Goal: Task Accomplishment & Management: Use online tool/utility

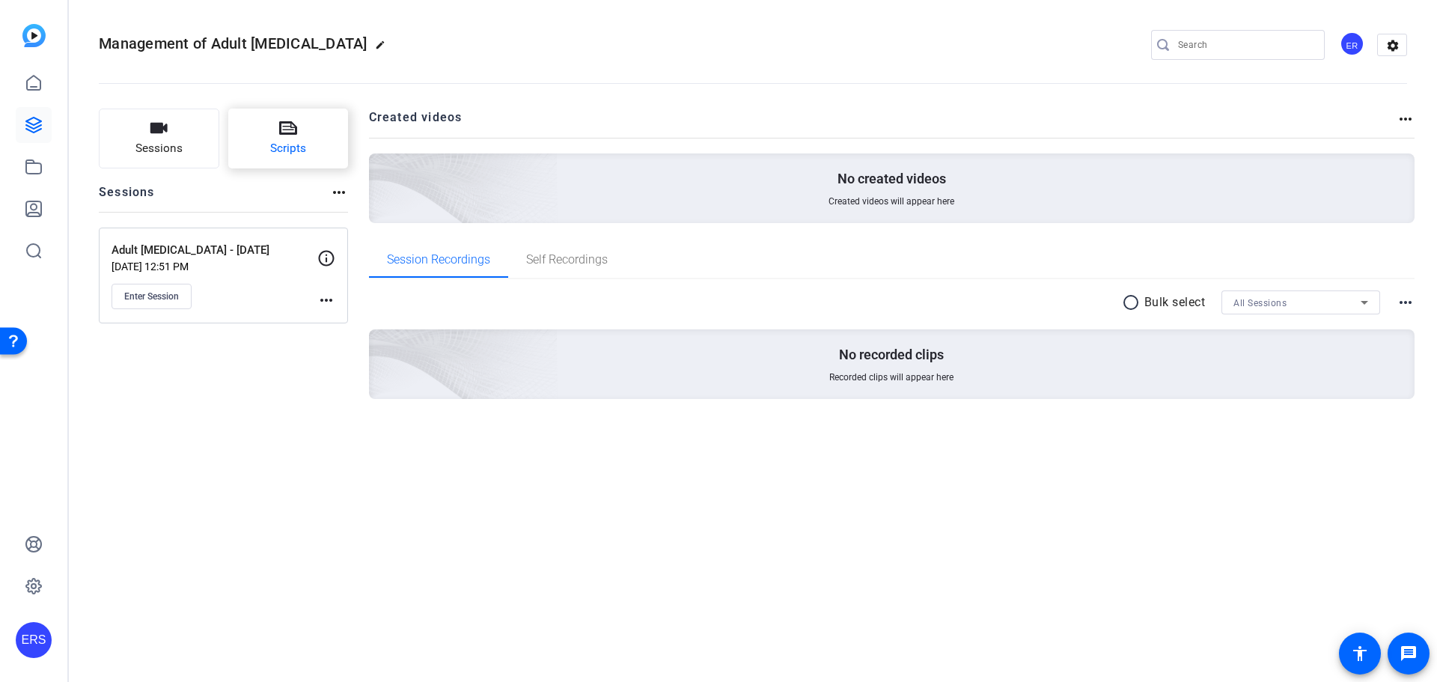
click at [278, 138] on button "Scripts" at bounding box center [288, 139] width 121 height 60
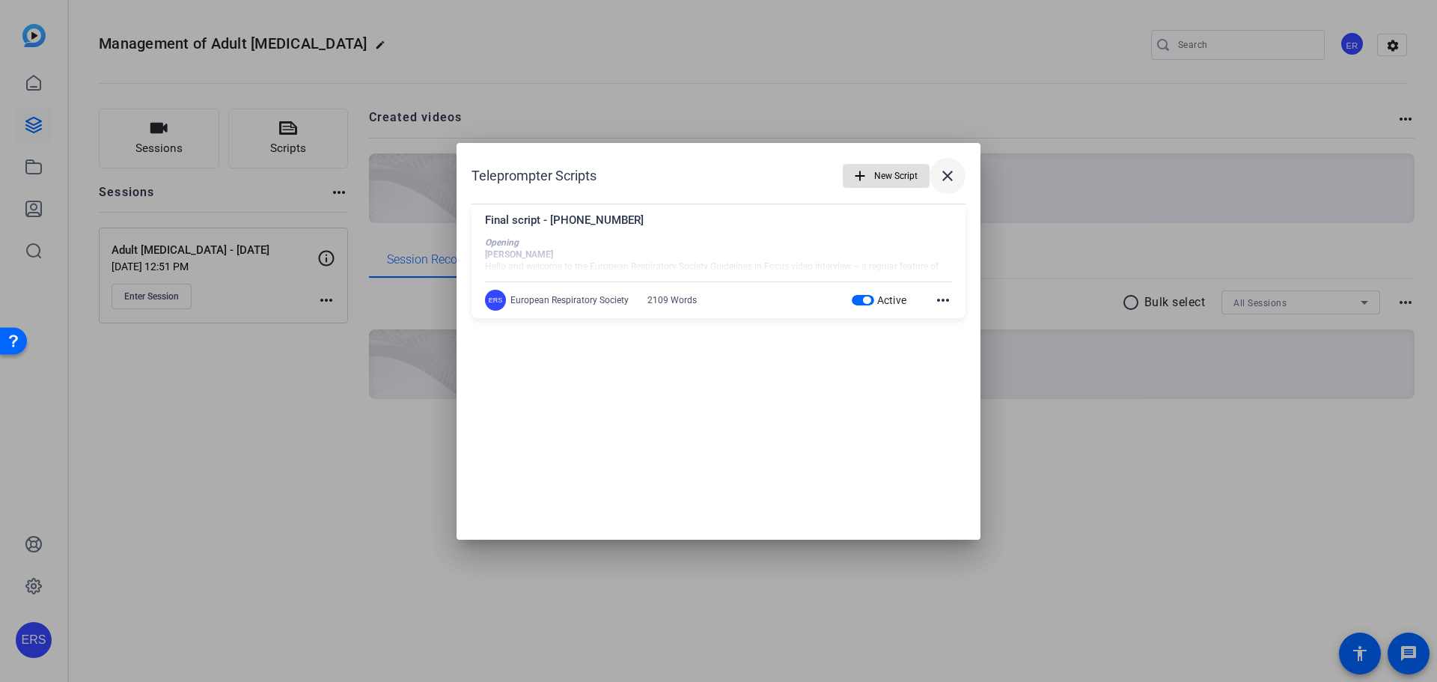
click at [950, 174] on mat-icon "close" at bounding box center [948, 176] width 18 height 18
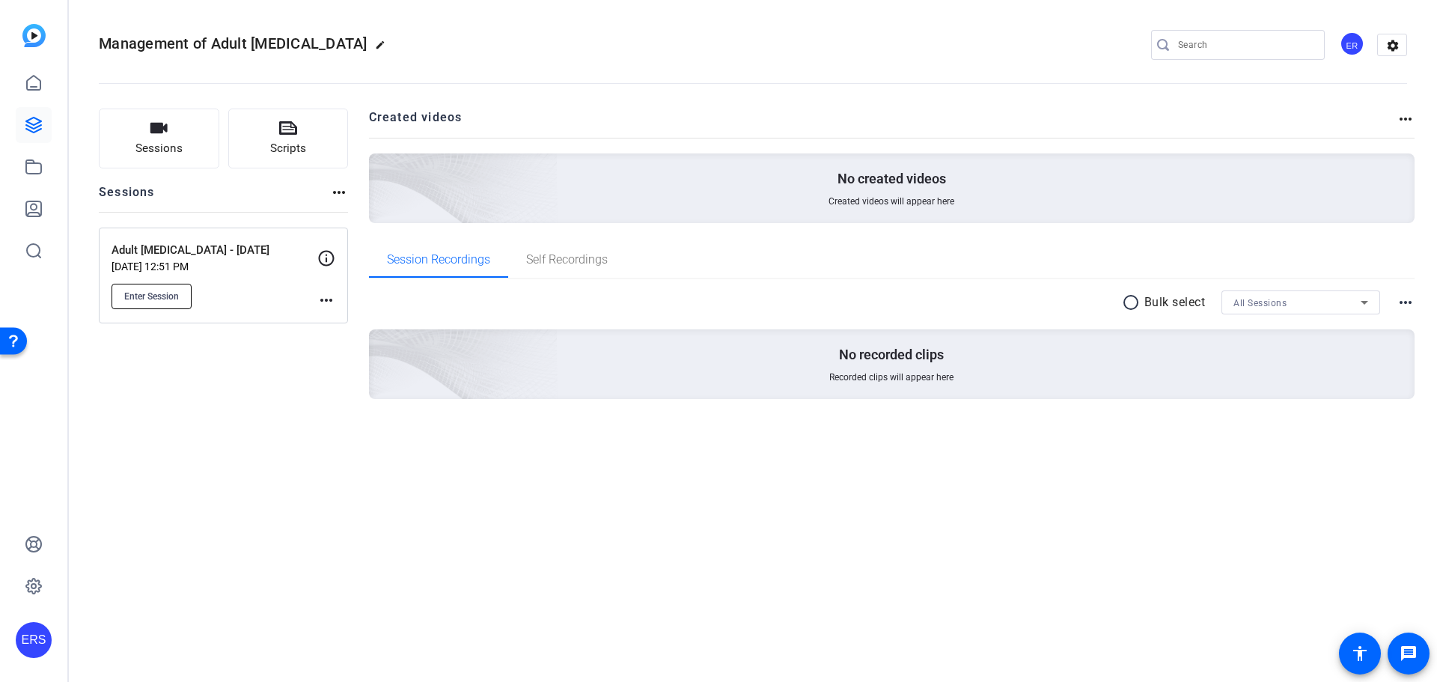
click at [161, 305] on button "Enter Session" at bounding box center [152, 296] width 80 height 25
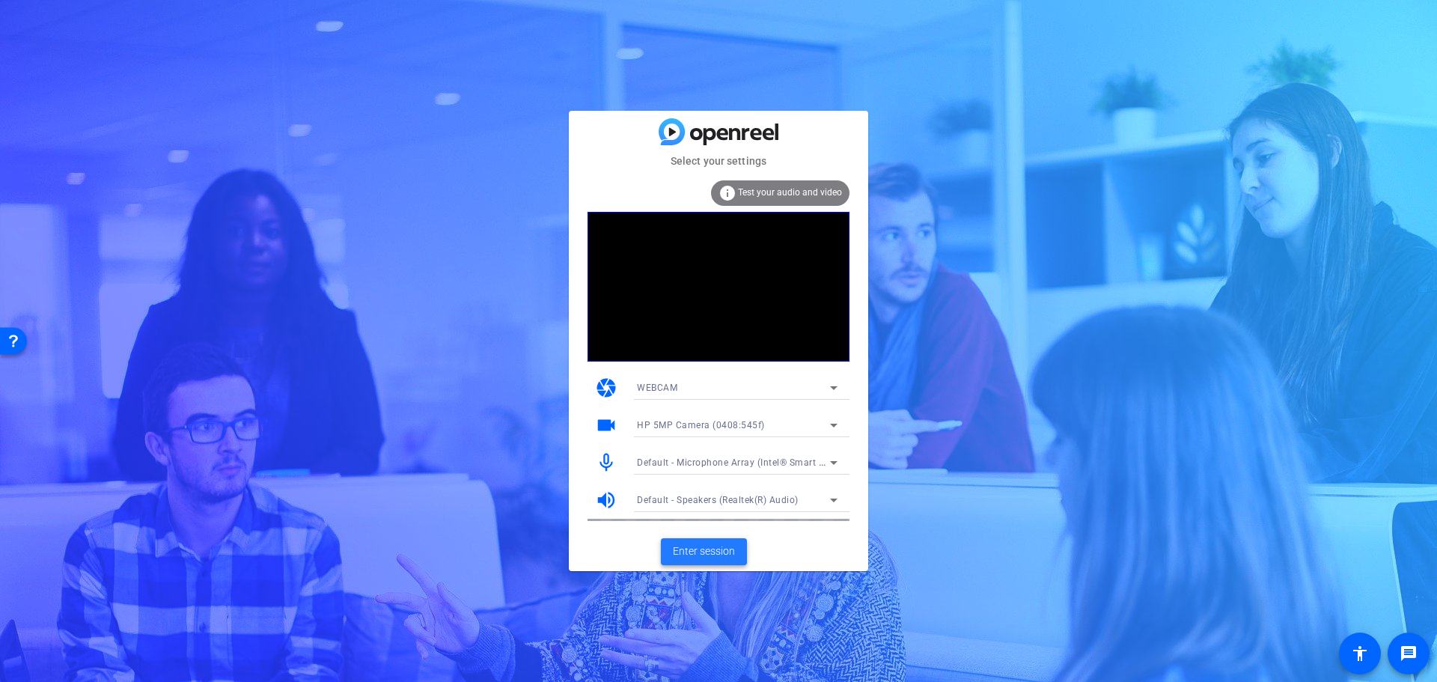
click at [701, 552] on span "Enter session" at bounding box center [704, 551] width 62 height 16
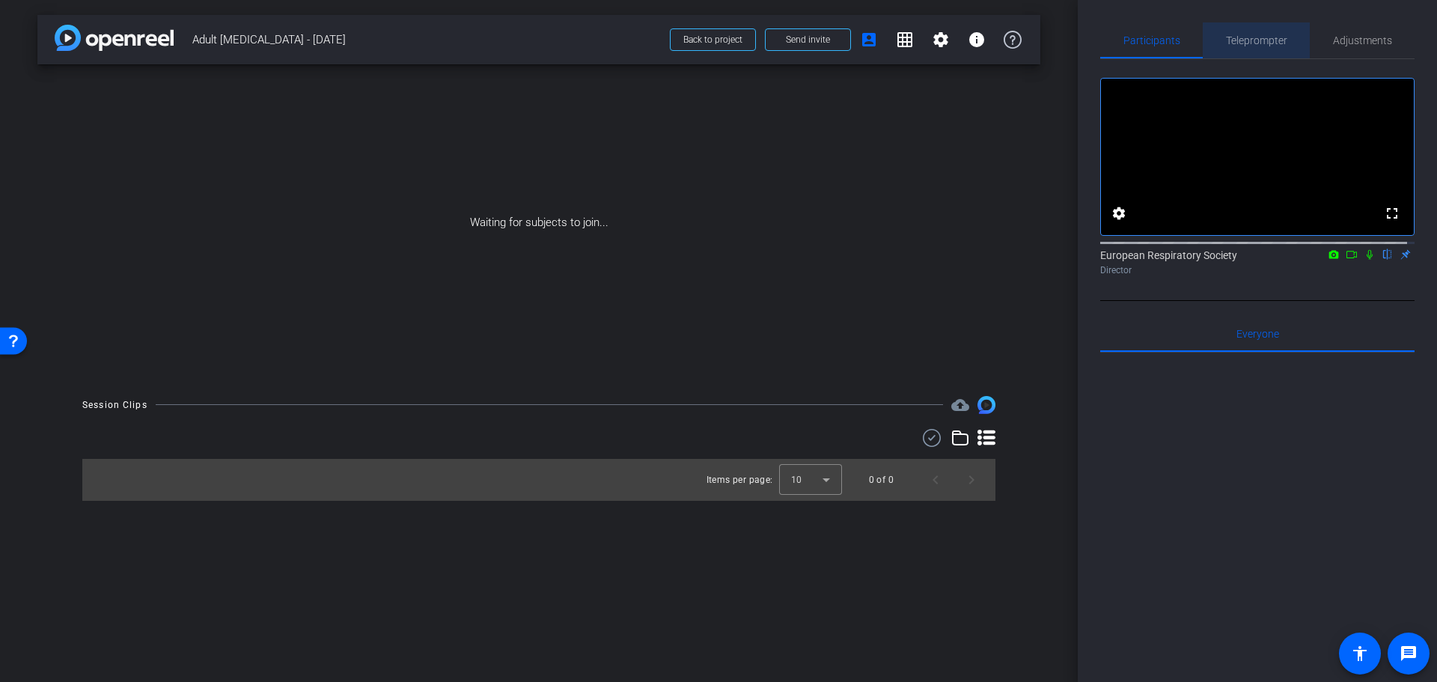
click at [1273, 38] on span "Teleprompter" at bounding box center [1256, 40] width 61 height 10
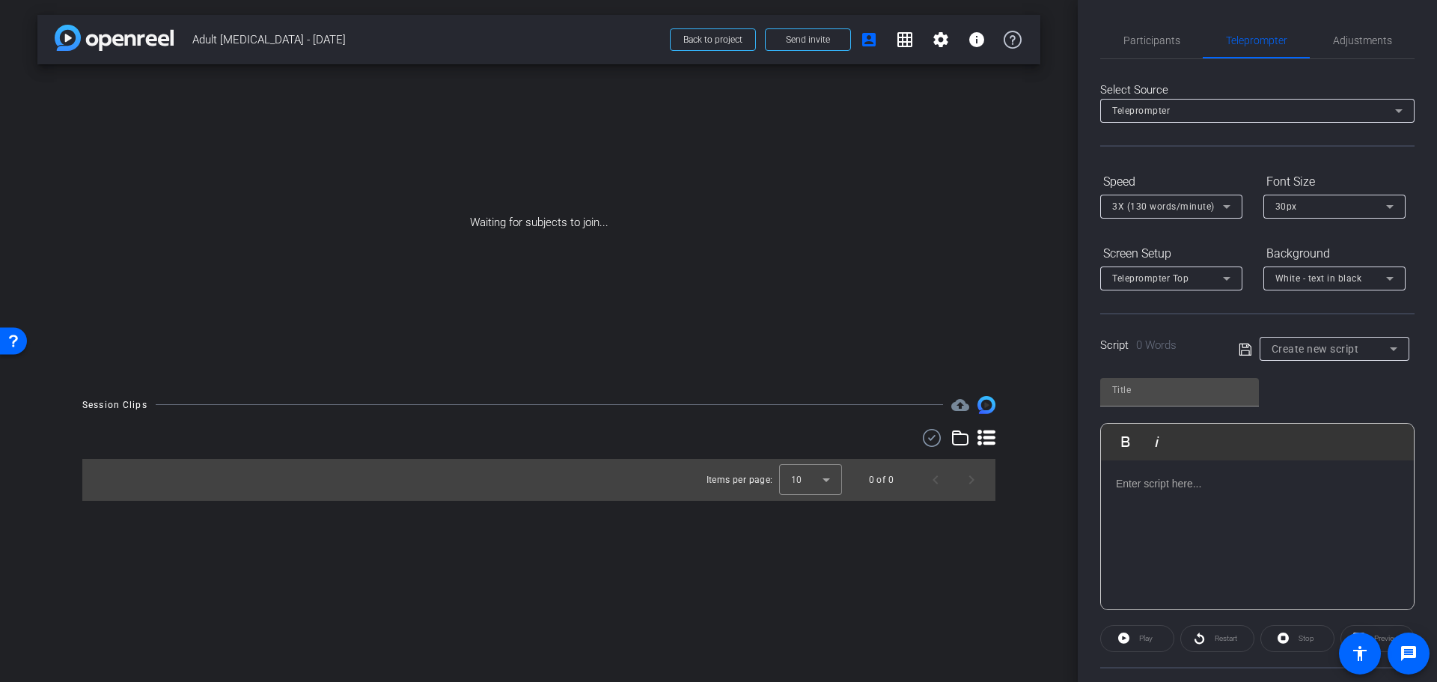
click at [1343, 333] on div "Script 0 Words Create new script" at bounding box center [1257, 337] width 314 height 48
click at [1347, 346] on span "Create new script" at bounding box center [1316, 349] width 88 height 12
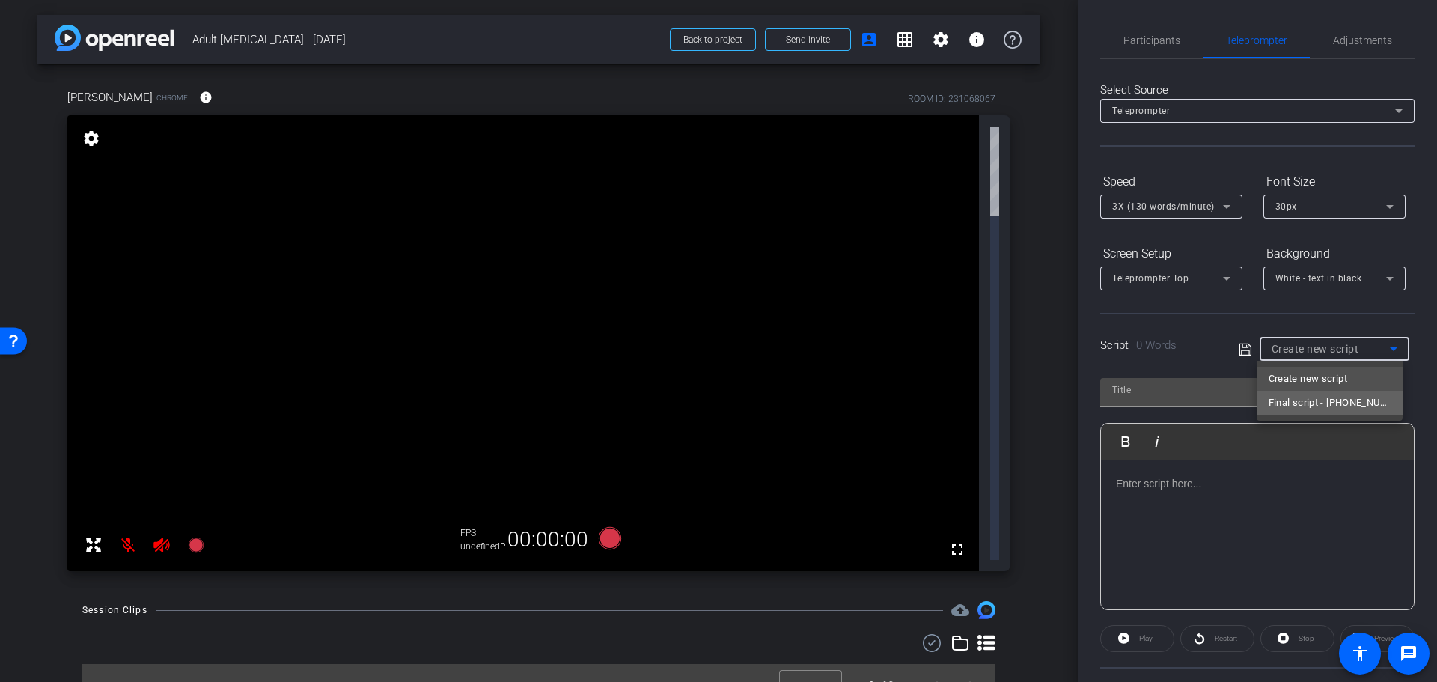
click at [1336, 397] on span "Final script - [PHONE_NUMBER]" at bounding box center [1330, 403] width 122 height 18
type input "Final script - [PHONE_NUMBER]"
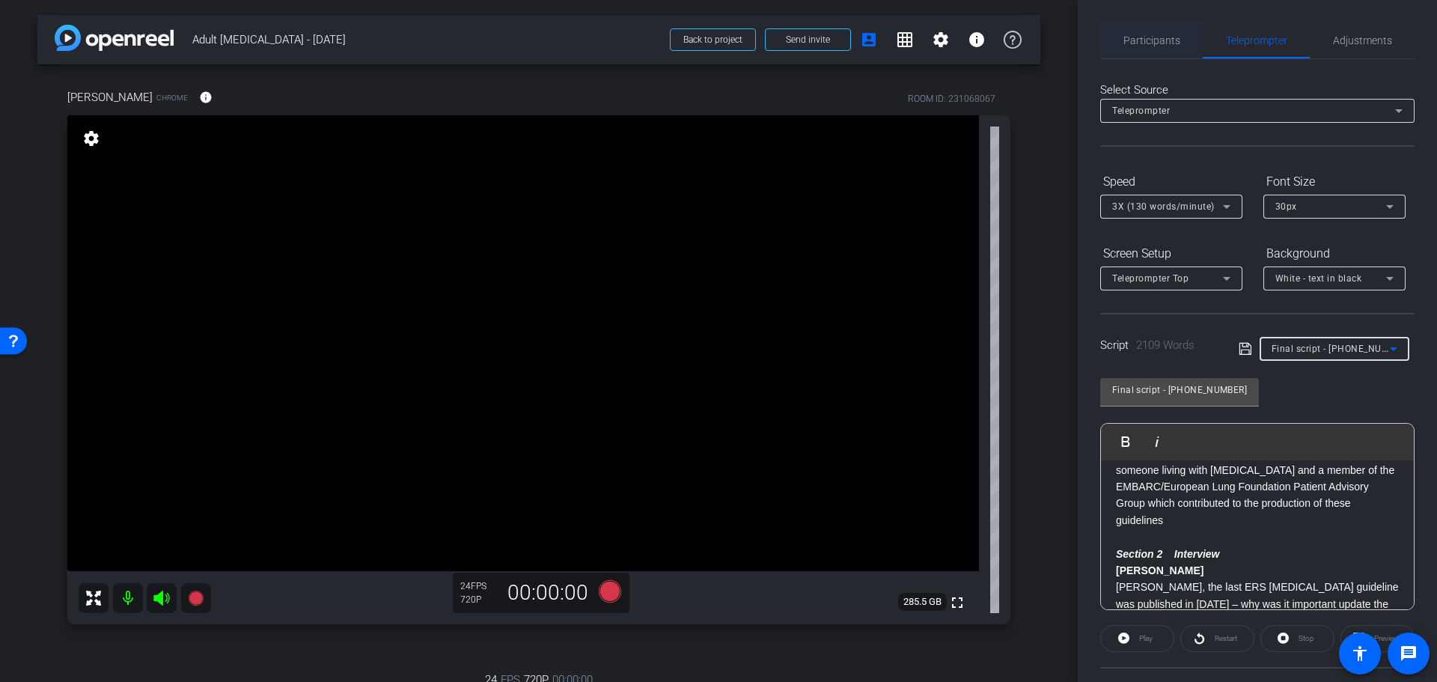
click at [1157, 37] on span "Participants" at bounding box center [1151, 40] width 57 height 10
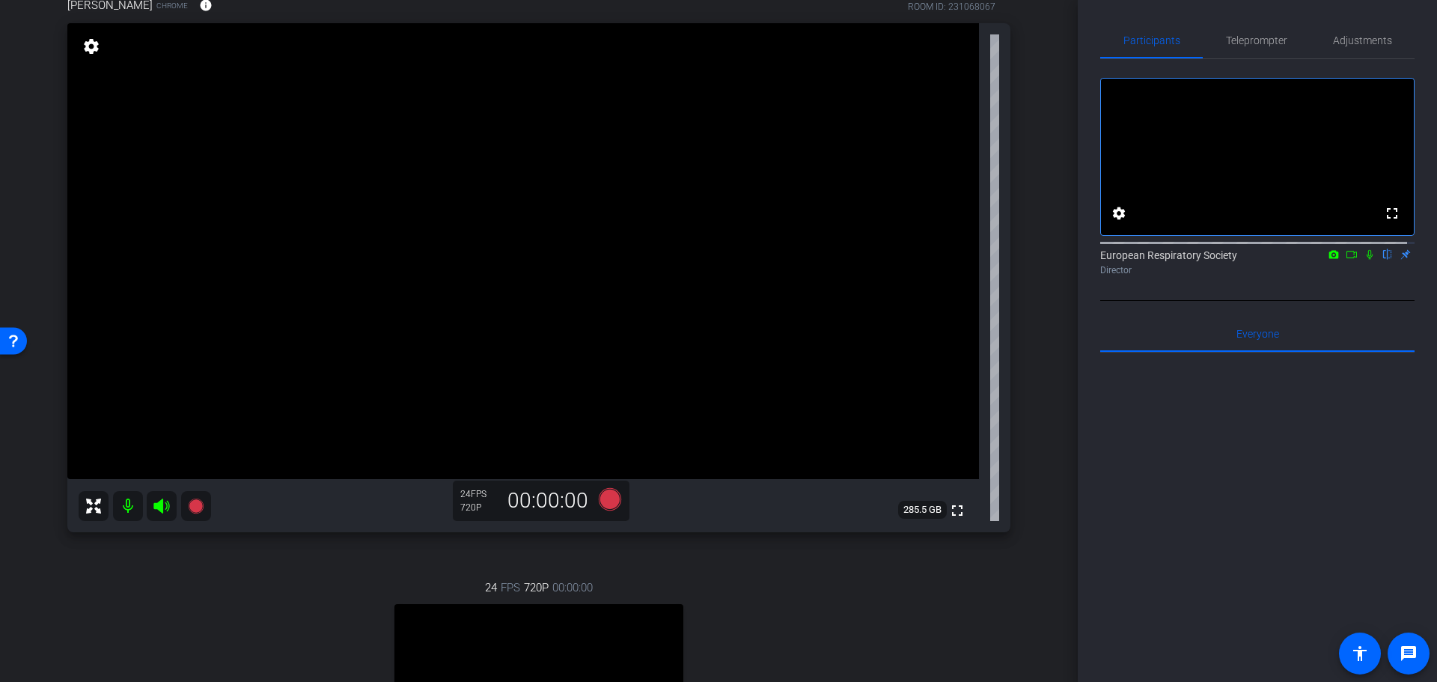
scroll to position [299, 0]
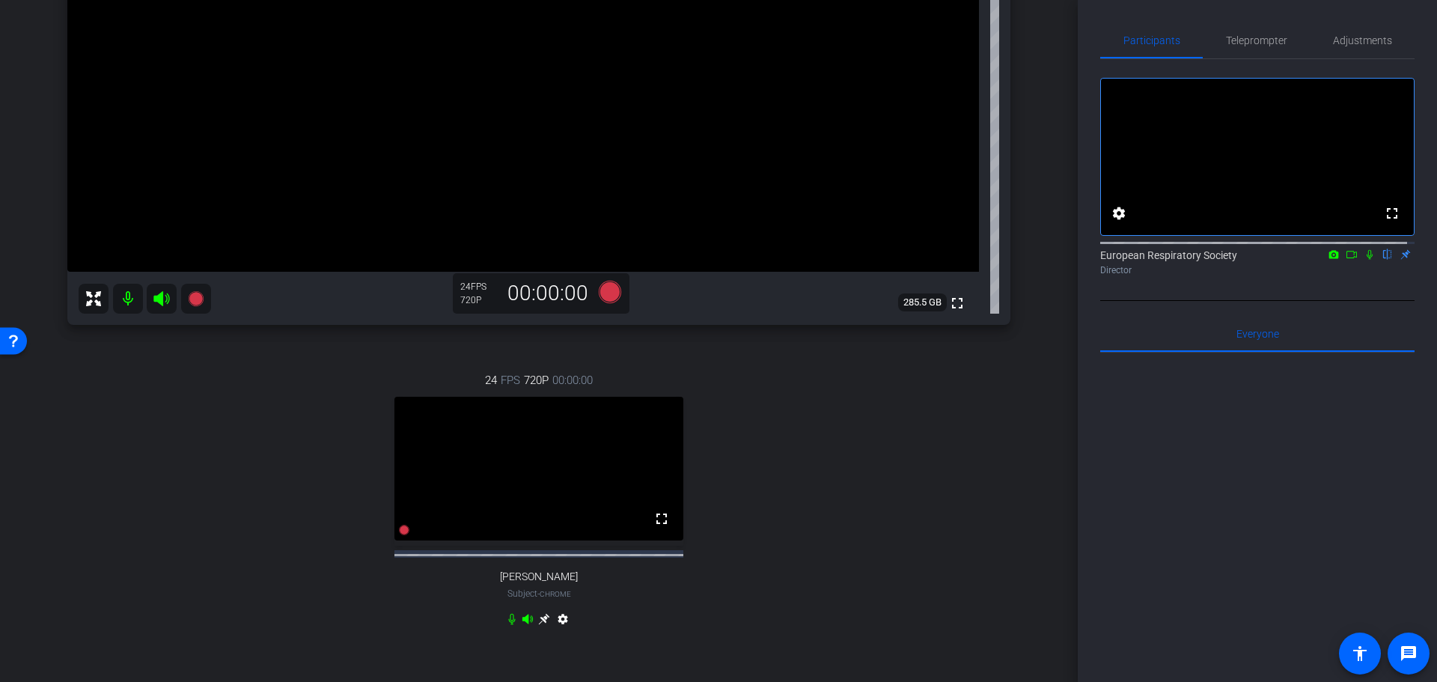
click at [543, 625] on icon at bounding box center [544, 619] width 12 height 12
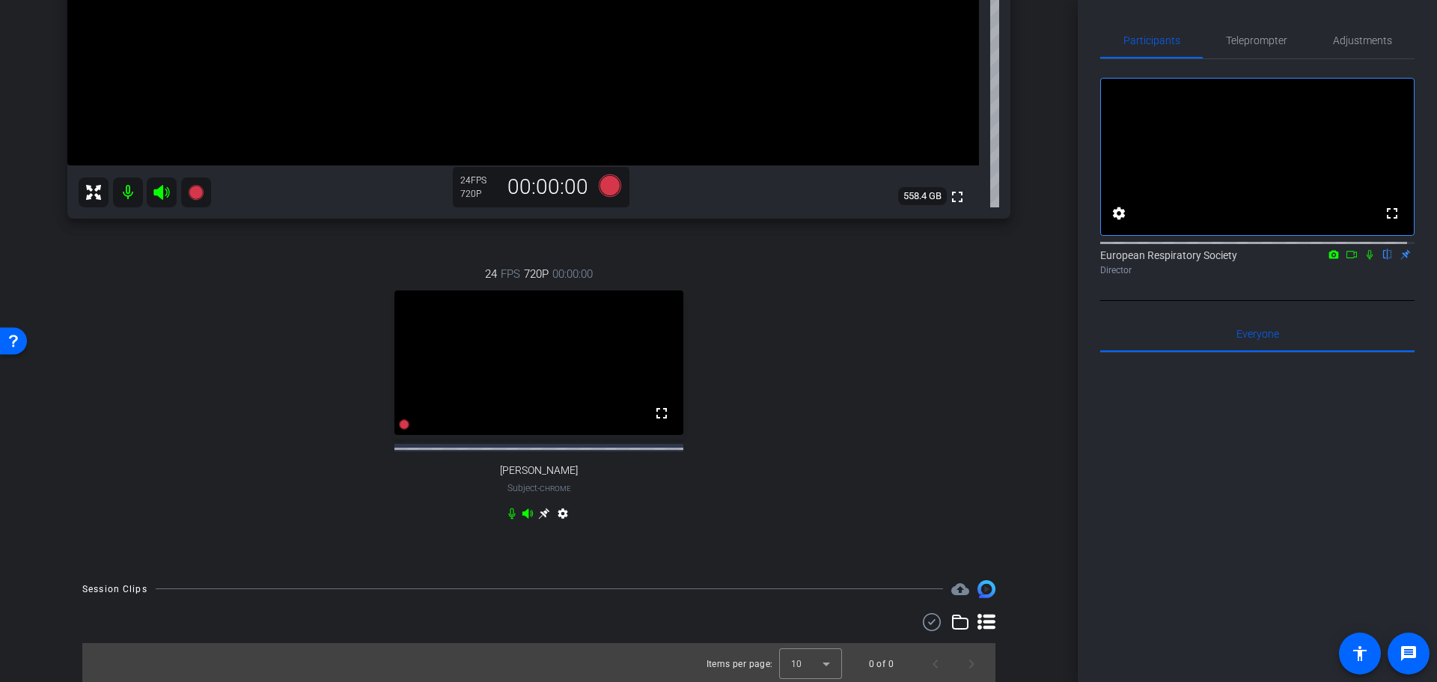
scroll to position [421, 0]
click at [557, 510] on mat-icon "settings" at bounding box center [563, 513] width 18 height 18
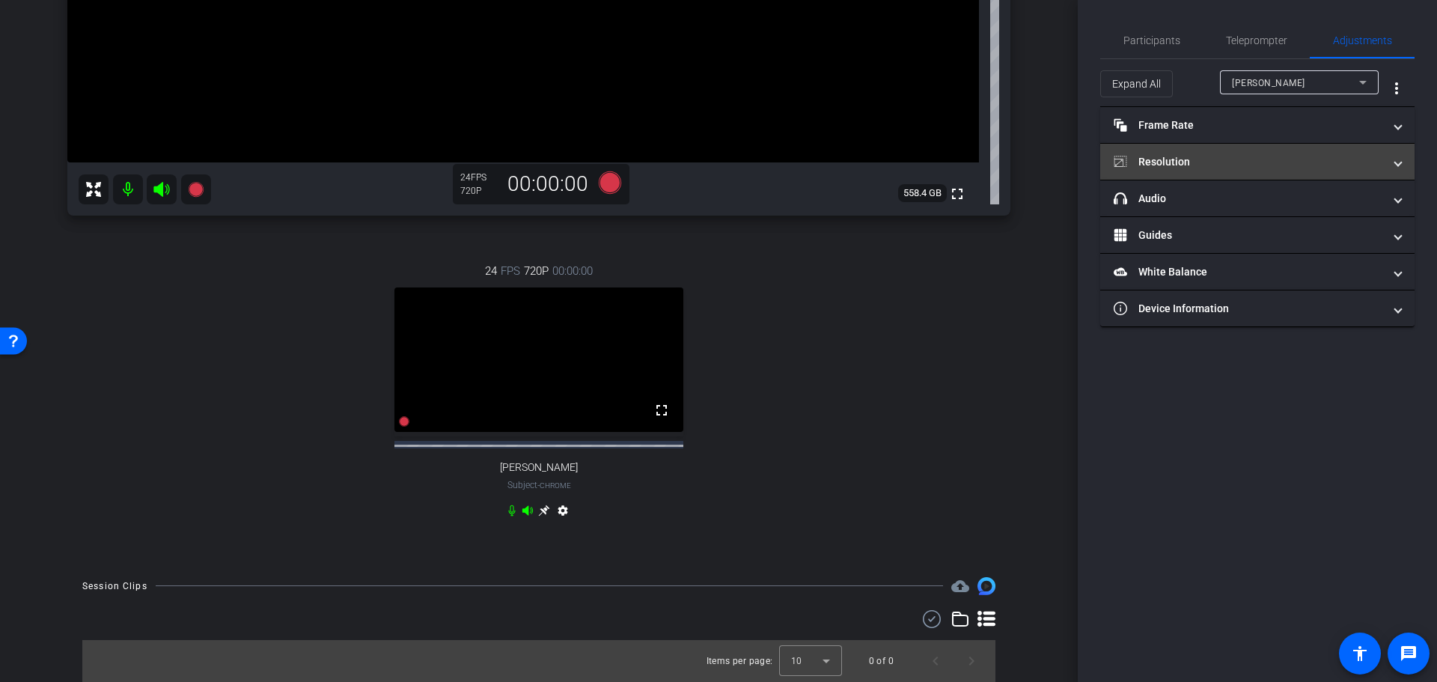
click at [1222, 166] on mat-panel-title "Resolution" at bounding box center [1248, 162] width 269 height 16
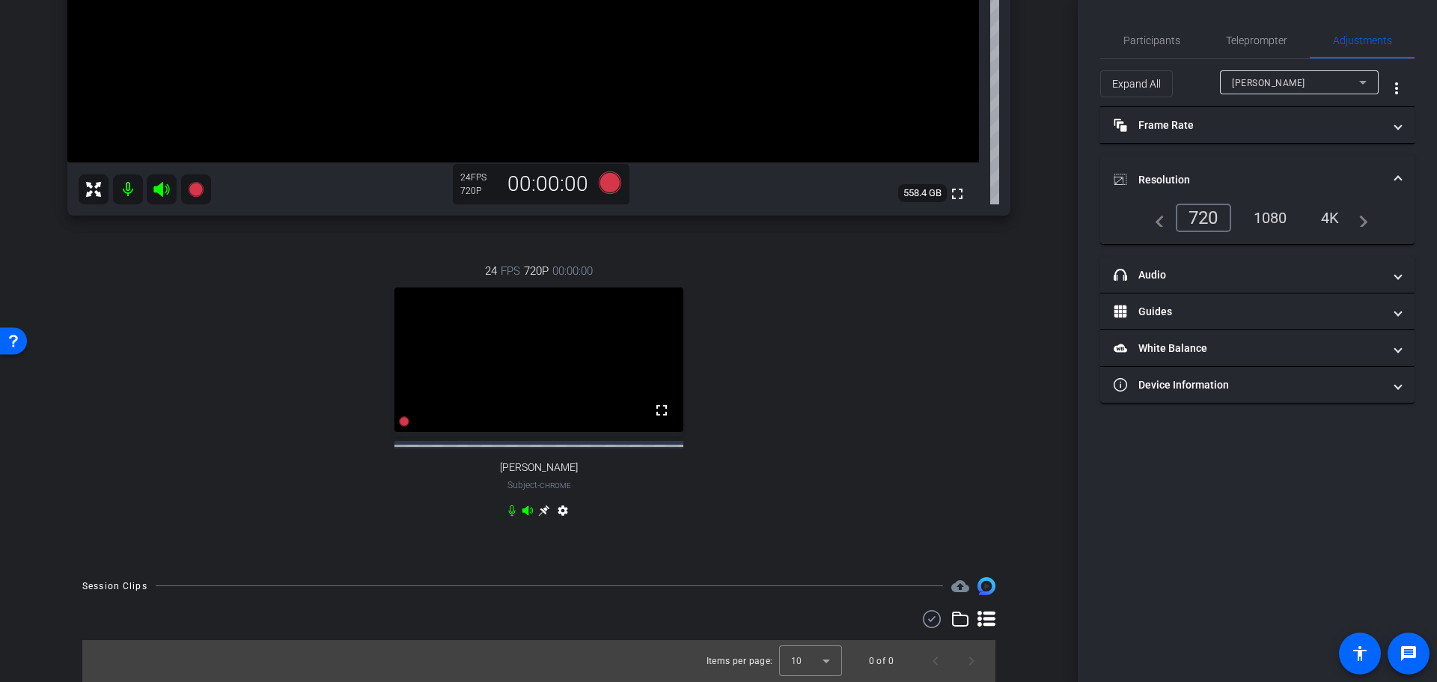
click at [1277, 221] on div "1080" at bounding box center [1270, 217] width 56 height 25
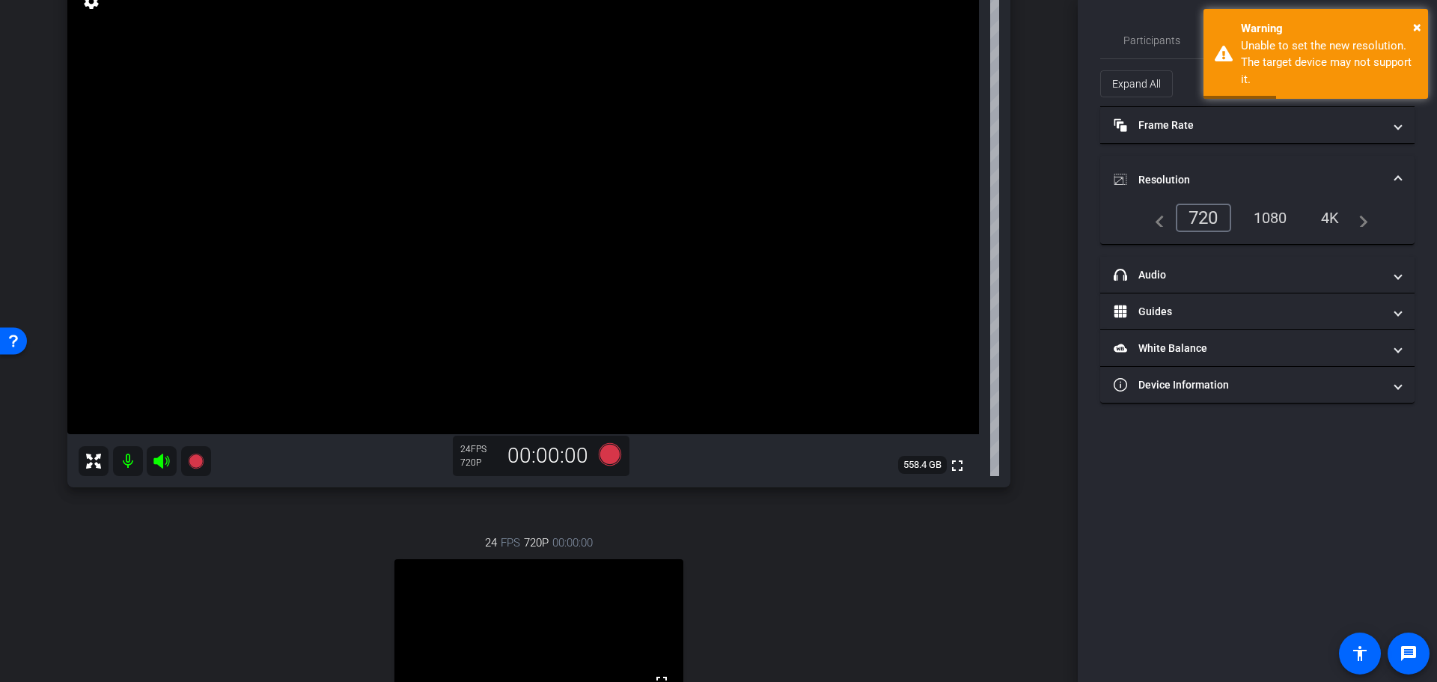
scroll to position [47, 0]
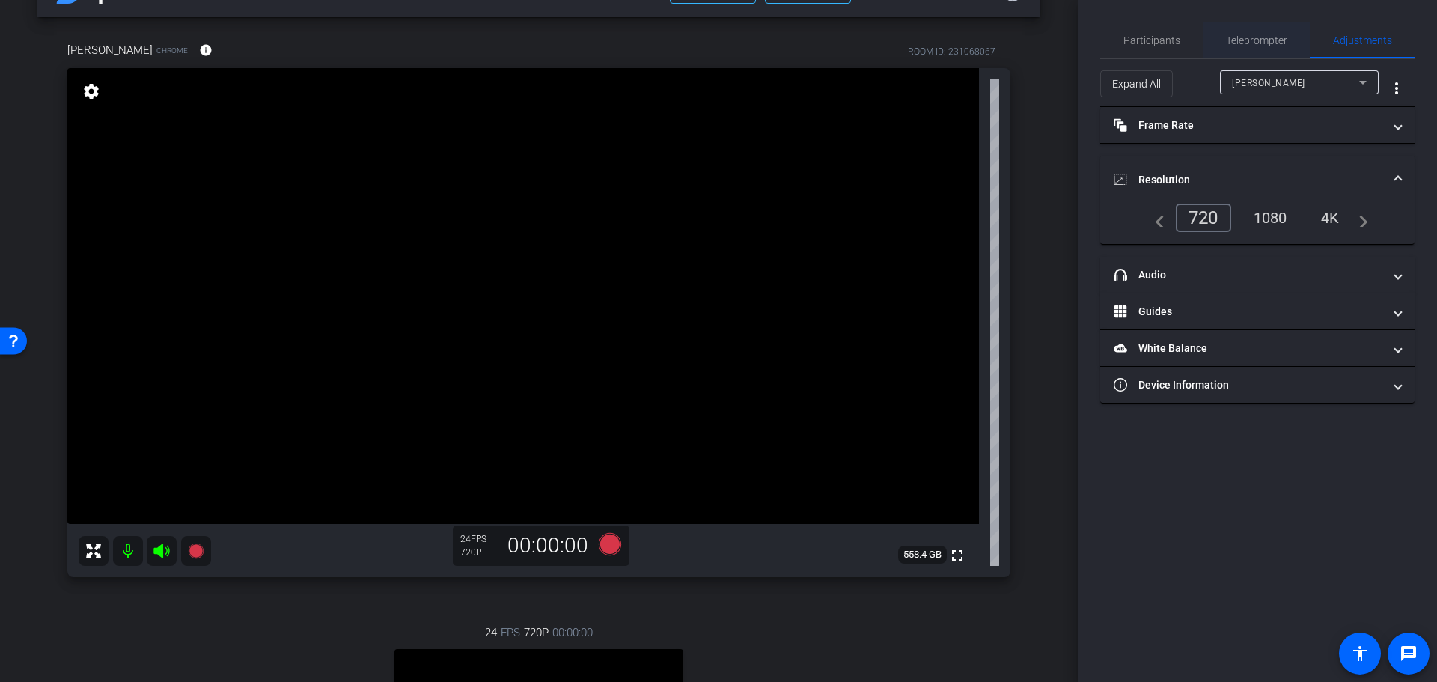
click at [1240, 28] on span "Teleprompter" at bounding box center [1256, 40] width 61 height 36
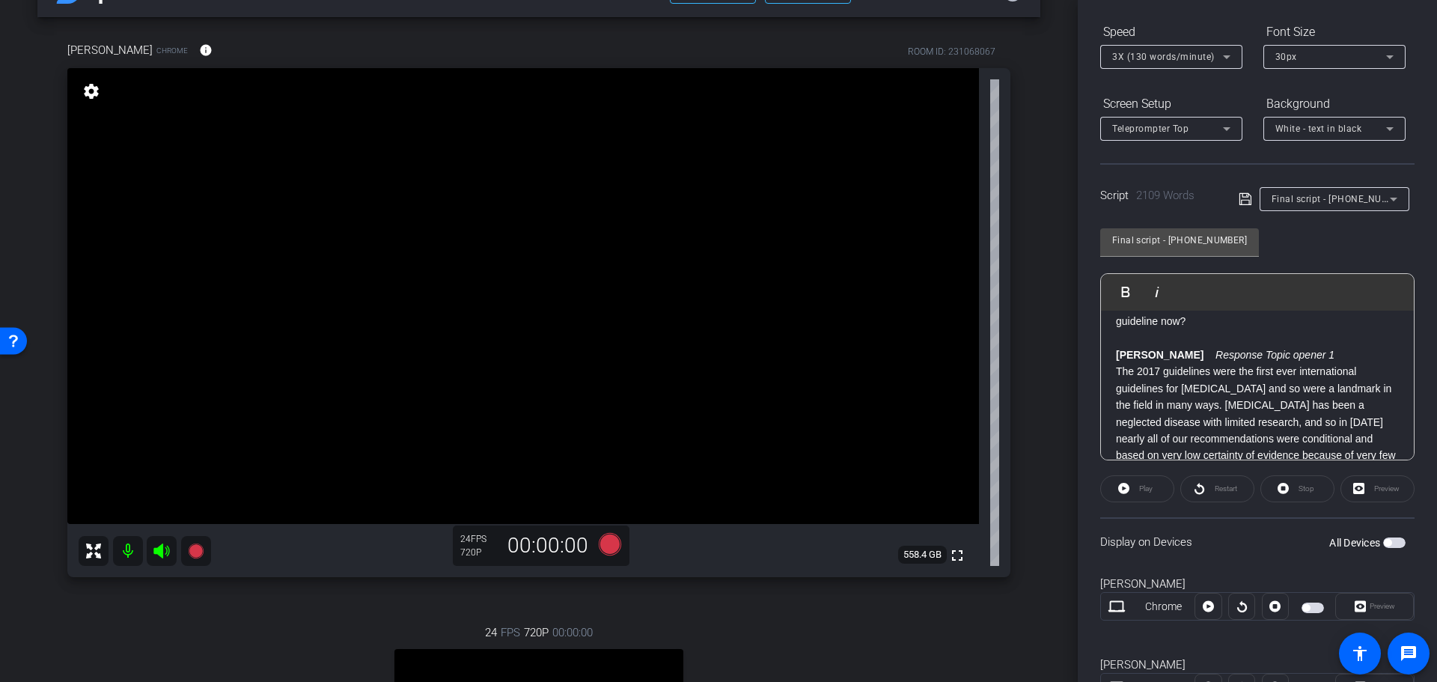
scroll to position [217, 0]
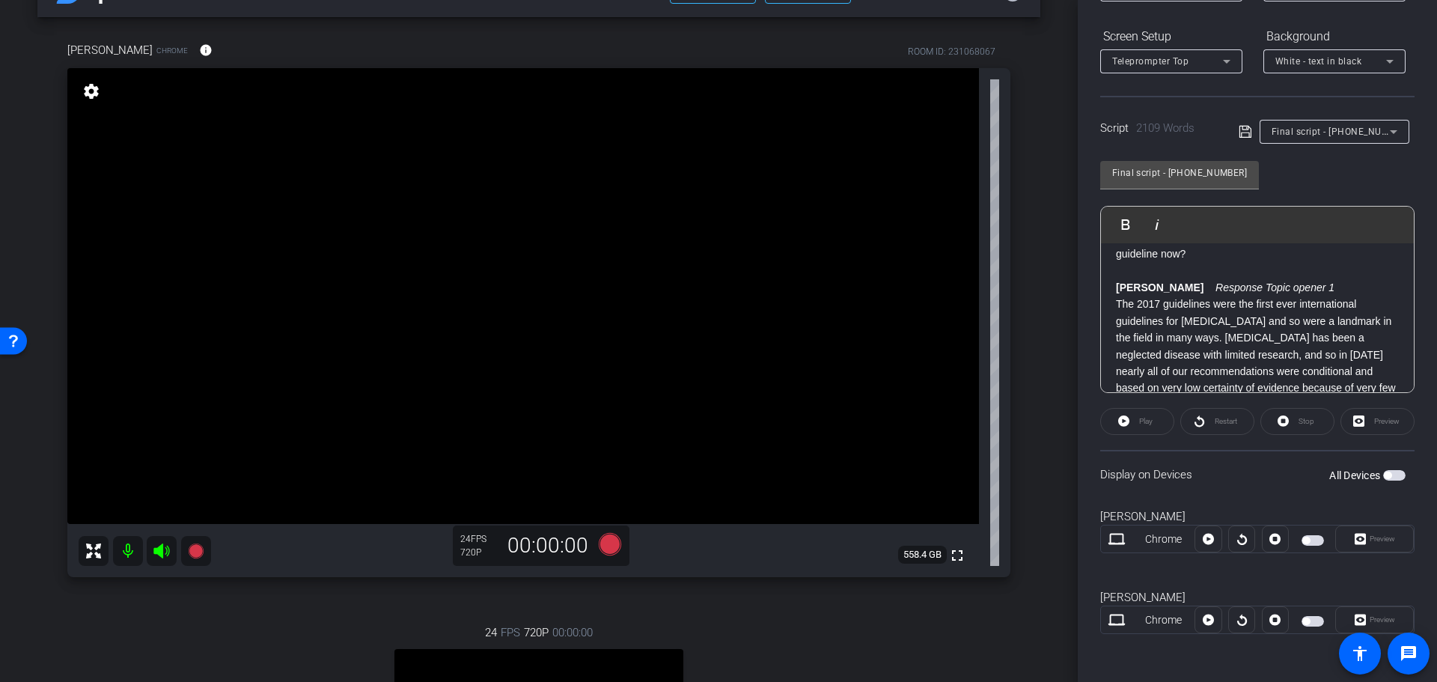
click at [1309, 541] on span "button" at bounding box center [1313, 540] width 22 height 10
click at [1308, 626] on mat-slide-toggle at bounding box center [1314, 620] width 25 height 18
click at [1311, 611] on mat-slide-toggle at bounding box center [1314, 620] width 25 height 18
click at [1311, 619] on span "button" at bounding box center [1313, 621] width 22 height 10
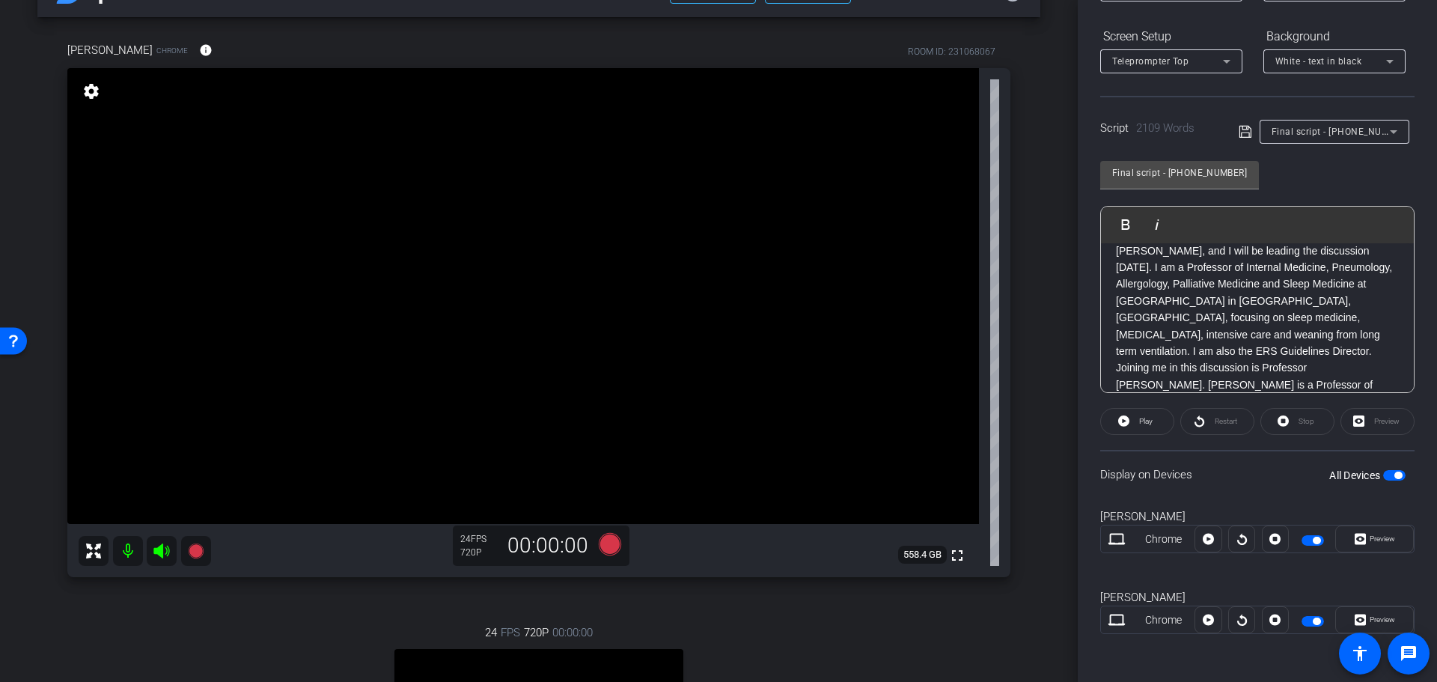
scroll to position [0, 0]
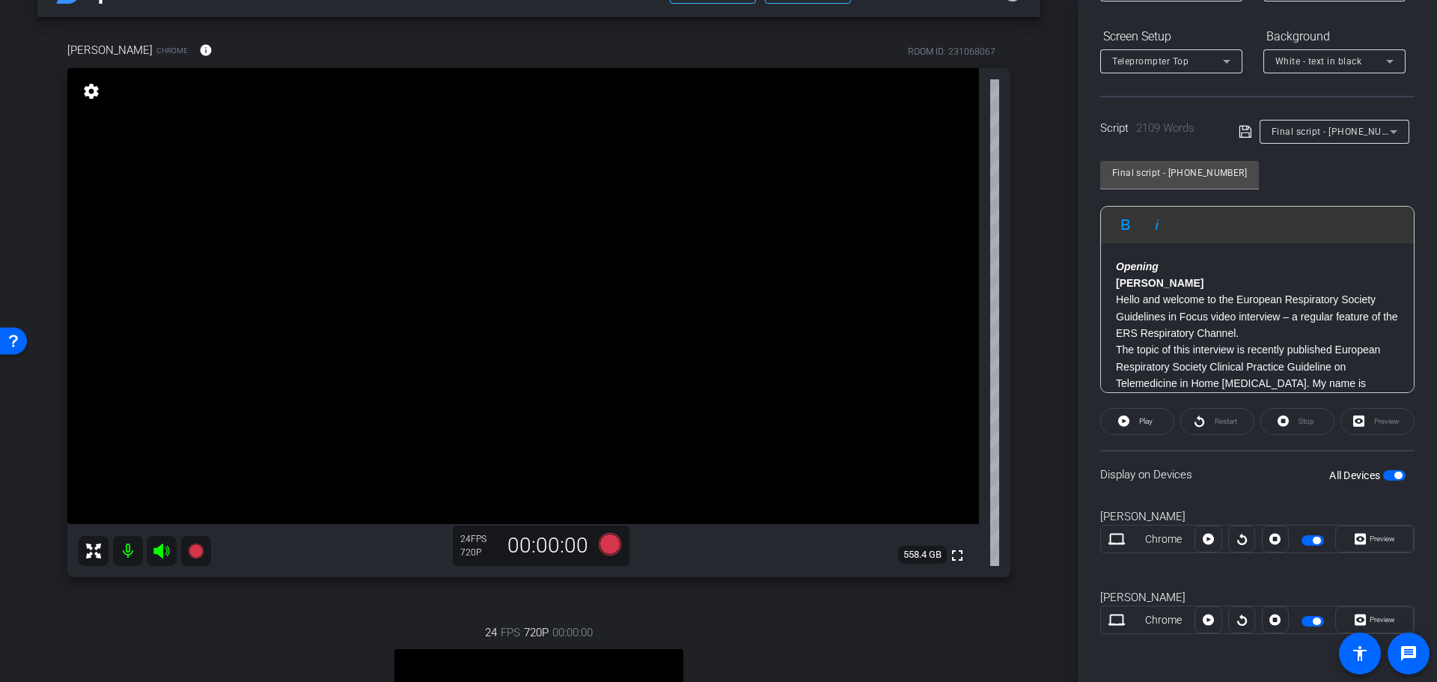
click at [1119, 258] on p "Opening" at bounding box center [1257, 266] width 283 height 16
click at [1138, 426] on span "Play" at bounding box center [1143, 421] width 17 height 21
click at [1385, 425] on div "Preview" at bounding box center [1378, 421] width 74 height 27
click at [1378, 418] on div "Preview" at bounding box center [1378, 421] width 74 height 27
click at [1354, 419] on div "Preview" at bounding box center [1378, 421] width 74 height 27
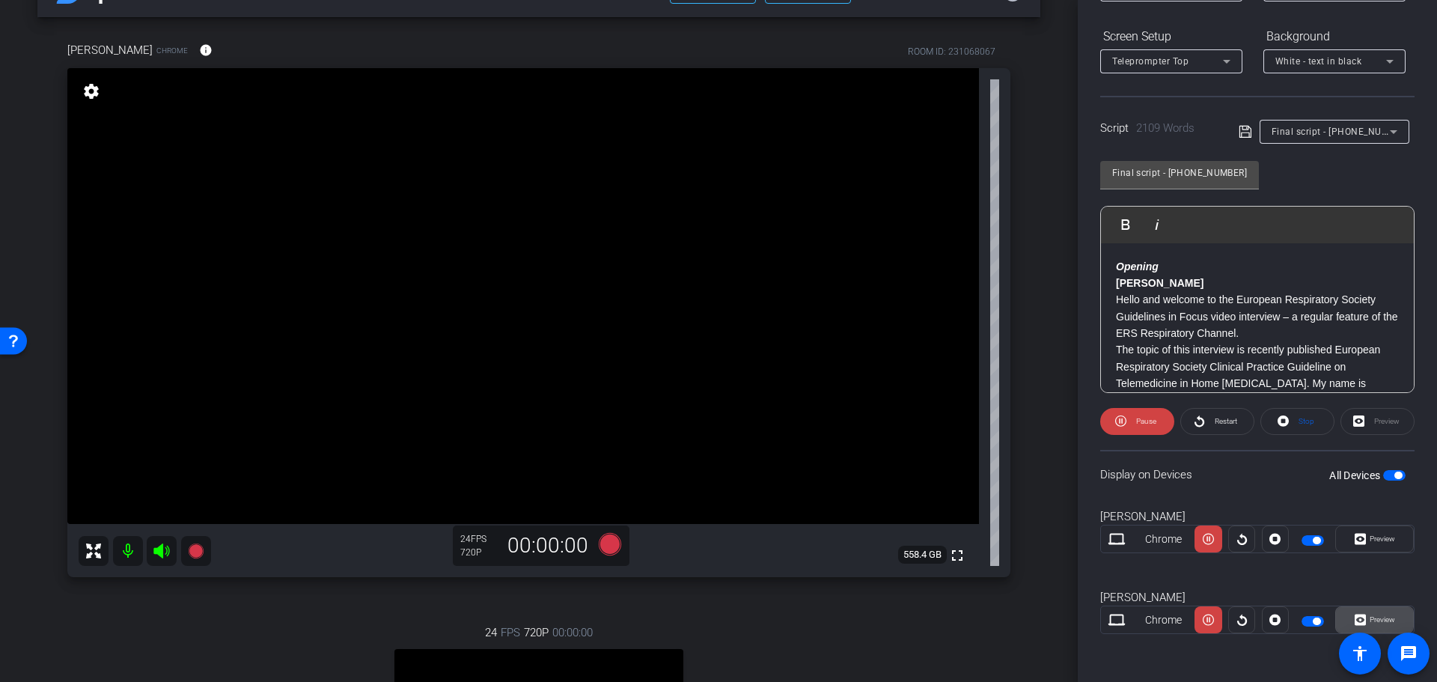
click at [1370, 618] on span "Preview" at bounding box center [1382, 619] width 25 height 8
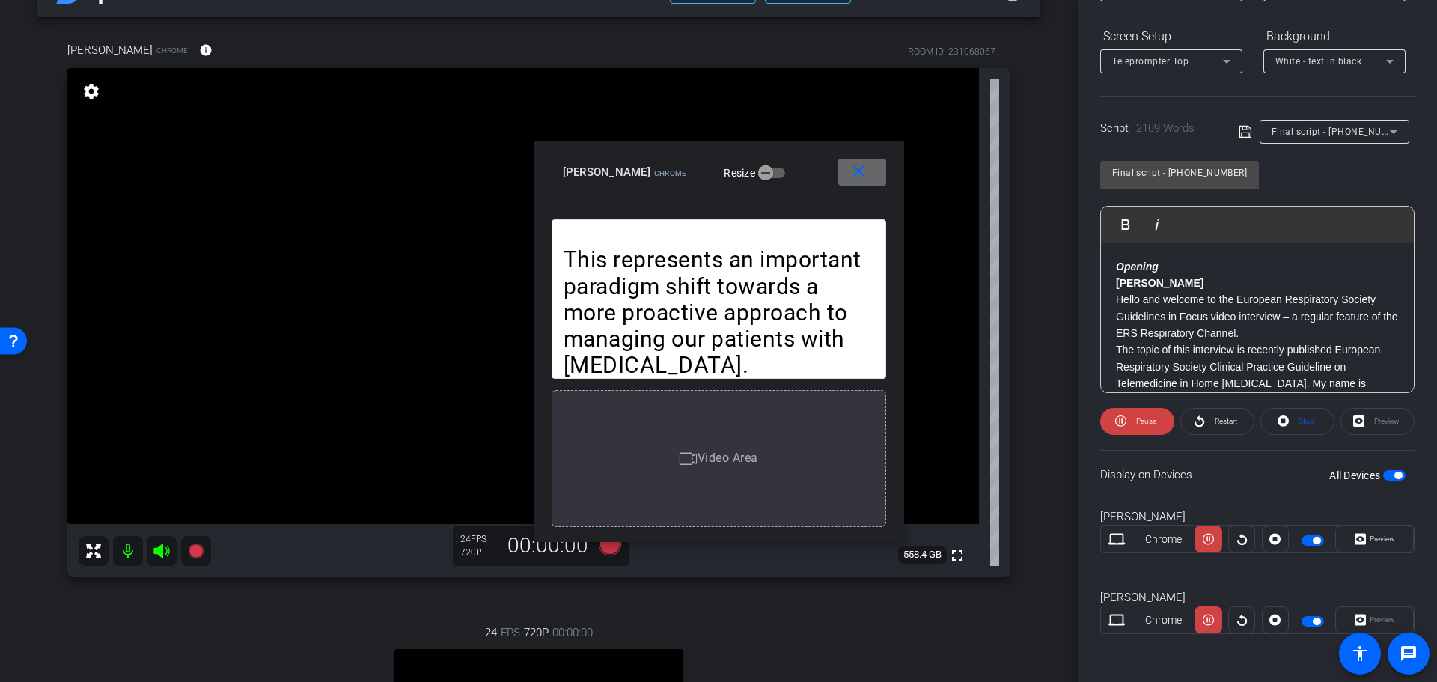
click at [865, 181] on span at bounding box center [862, 172] width 48 height 36
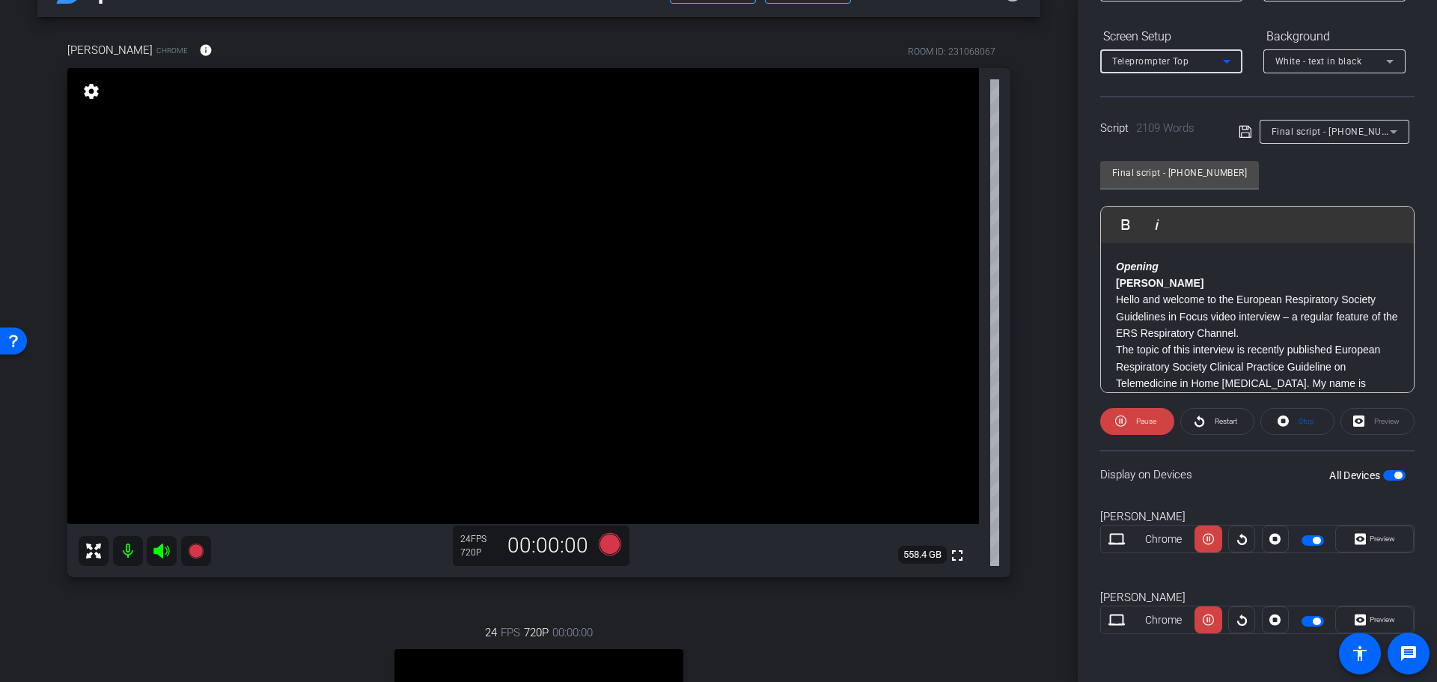
click at [1193, 62] on div "Teleprompter Top" at bounding box center [1167, 61] width 111 height 19
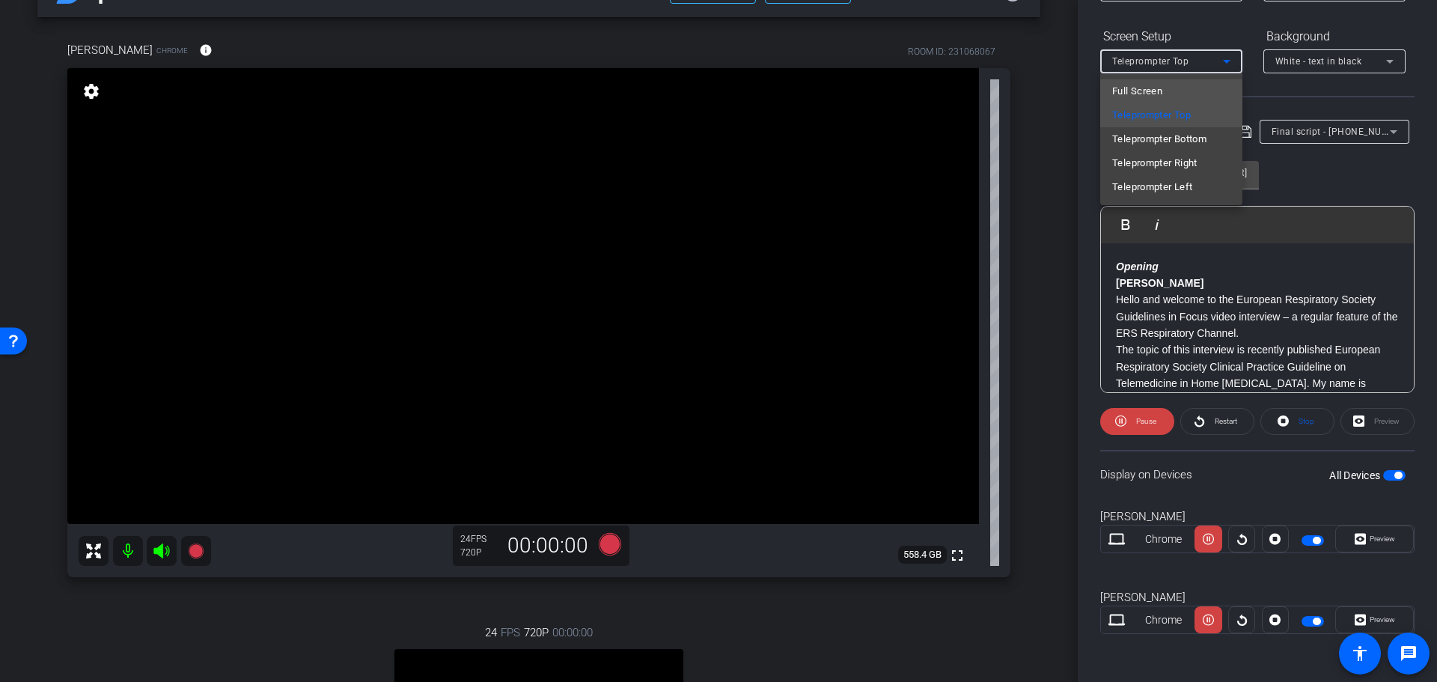
click at [1144, 91] on span "Full Screen" at bounding box center [1137, 91] width 50 height 18
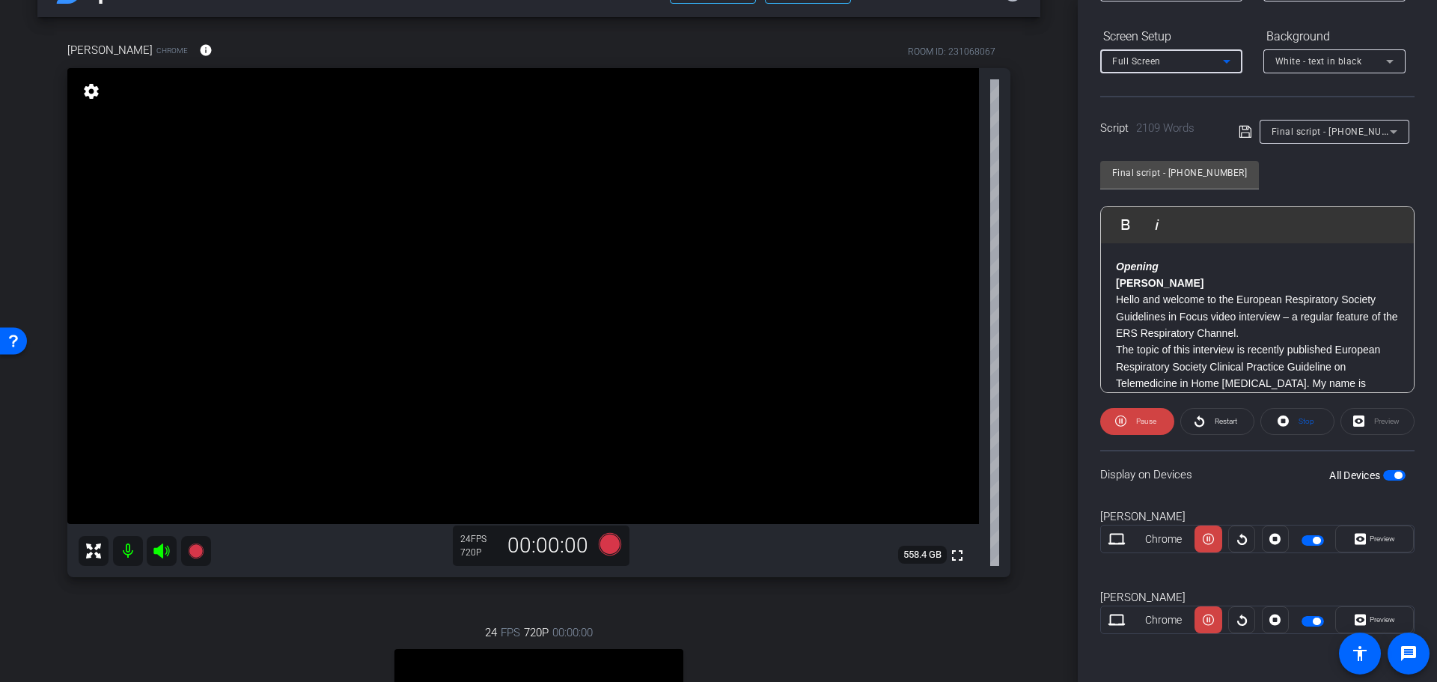
click at [1204, 430] on span at bounding box center [1217, 421] width 73 height 36
click at [1355, 617] on icon at bounding box center [1360, 620] width 11 height 22
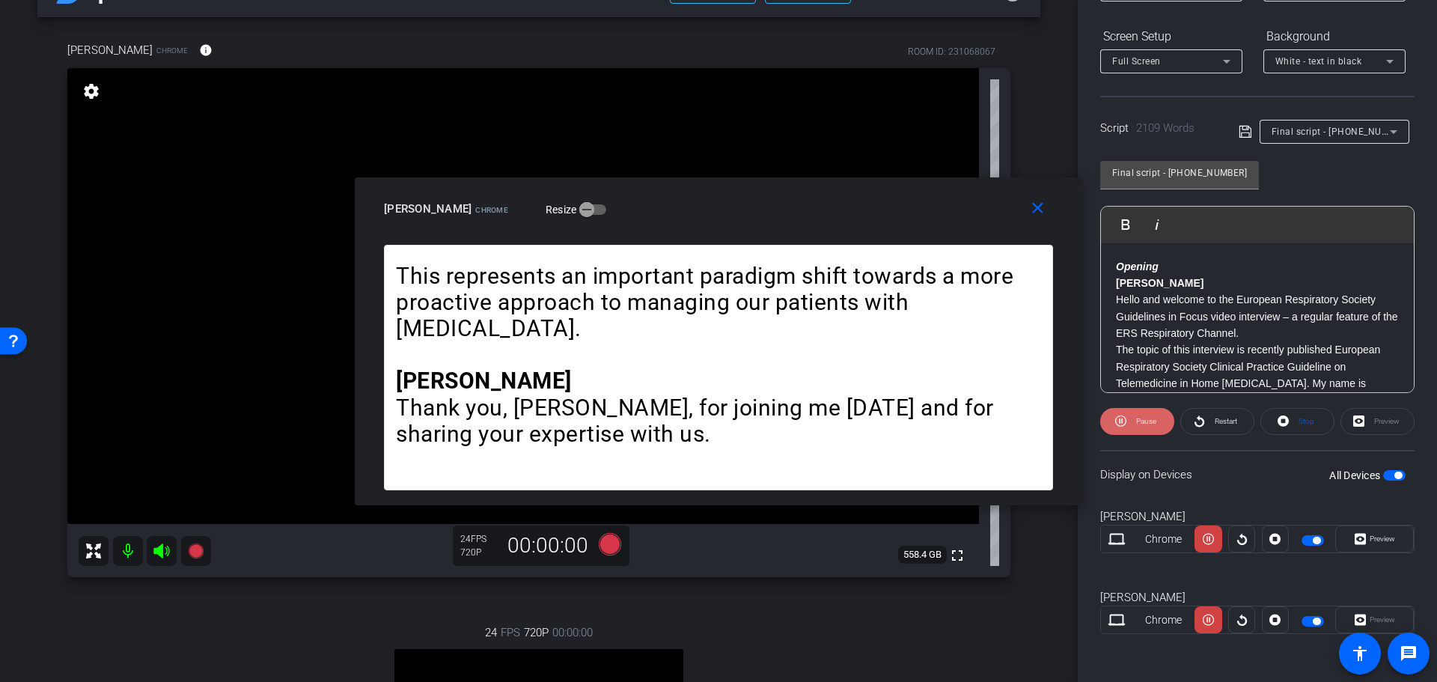
click at [1156, 422] on span at bounding box center [1137, 421] width 74 height 36
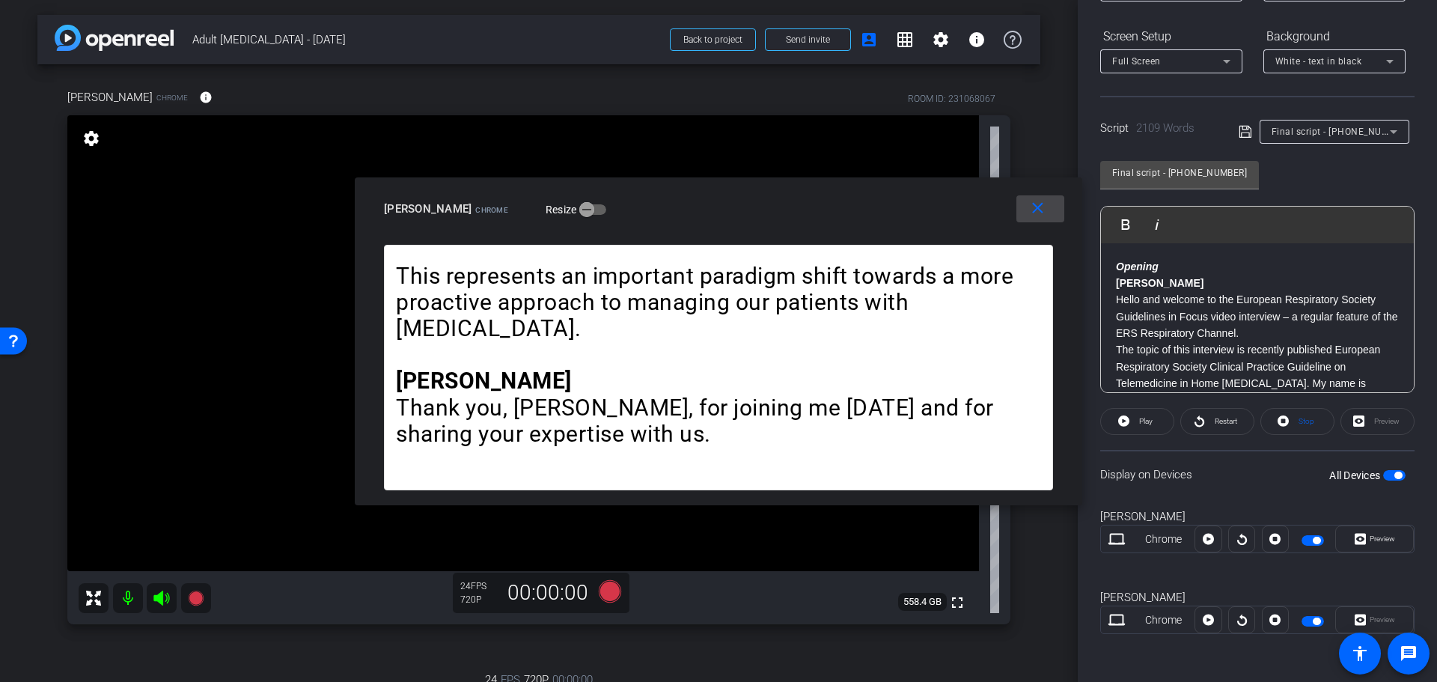
click at [1034, 219] on span at bounding box center [1040, 209] width 48 height 36
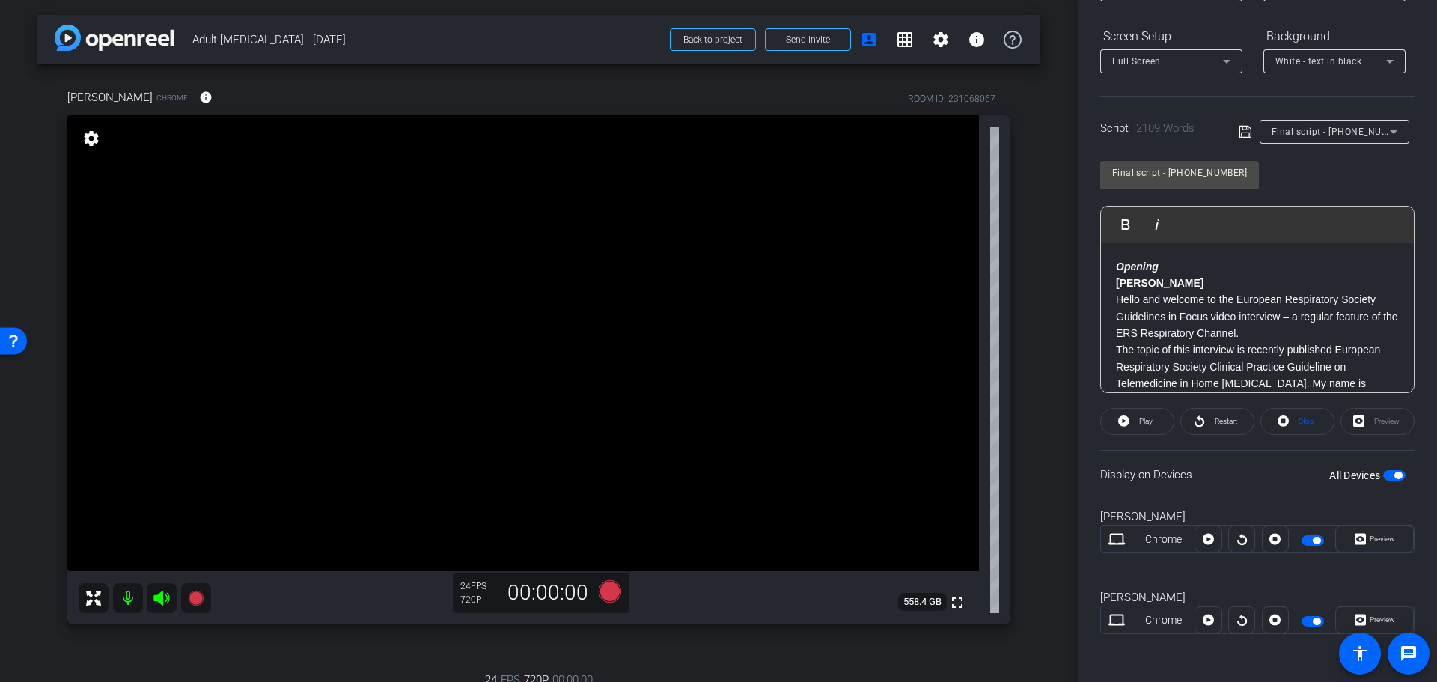
scroll to position [75, 0]
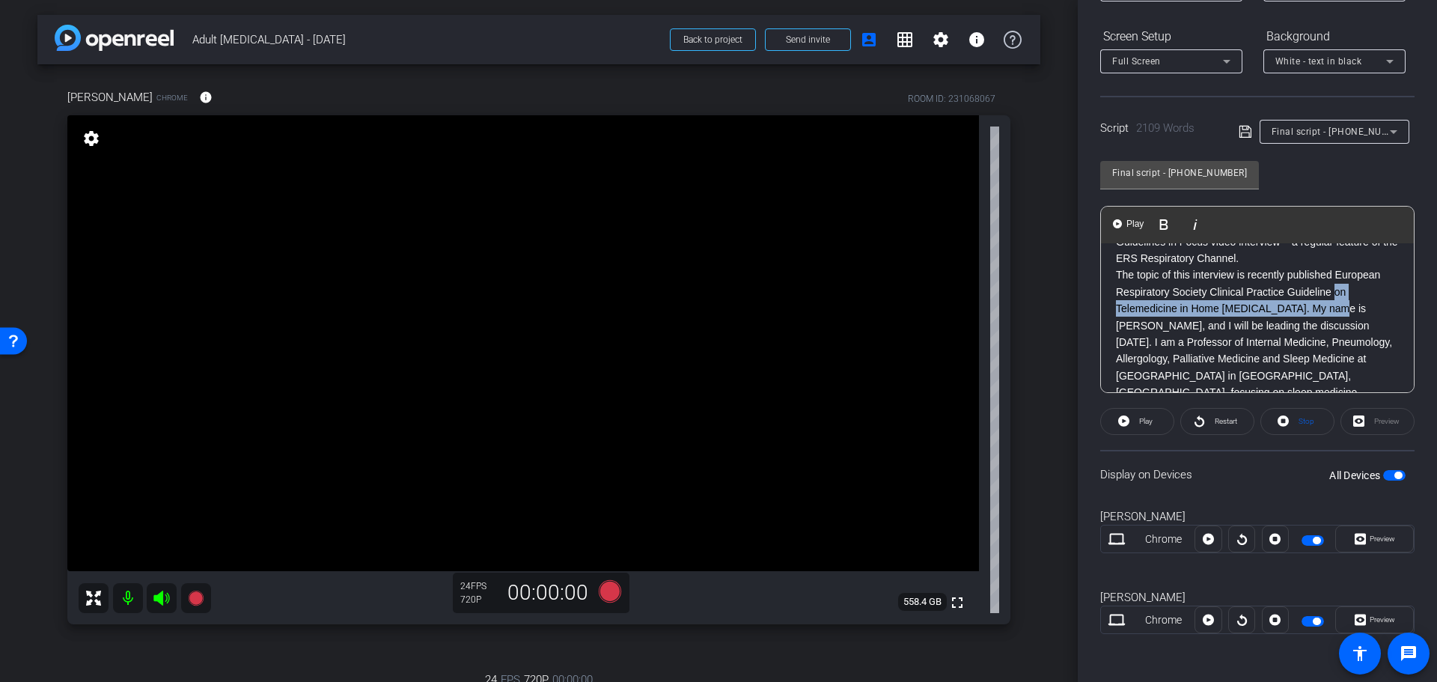
drag, startPoint x: 1336, startPoint y: 291, endPoint x: 1325, endPoint y: 313, distance: 24.4
click at [1325, 313] on p "The topic of this interview is recently published European Respiratory Society …" at bounding box center [1257, 350] width 283 height 168
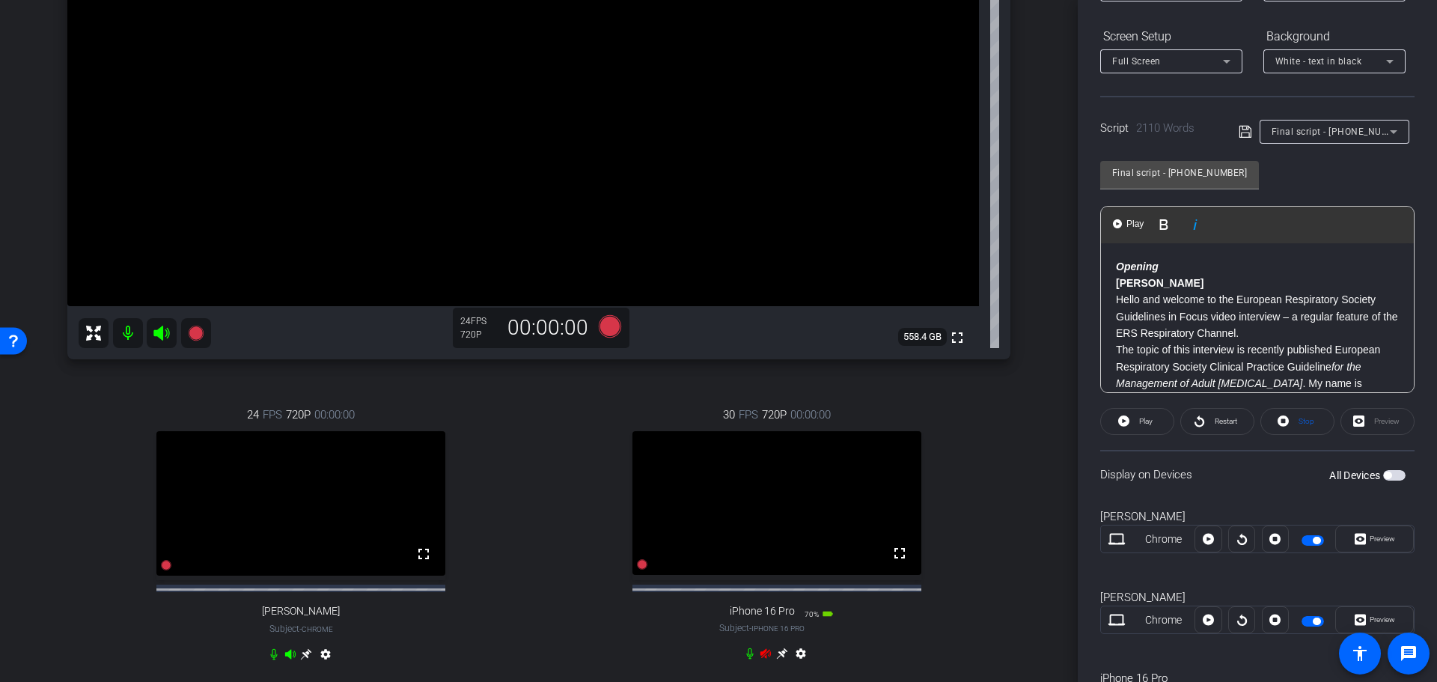
scroll to position [299, 0]
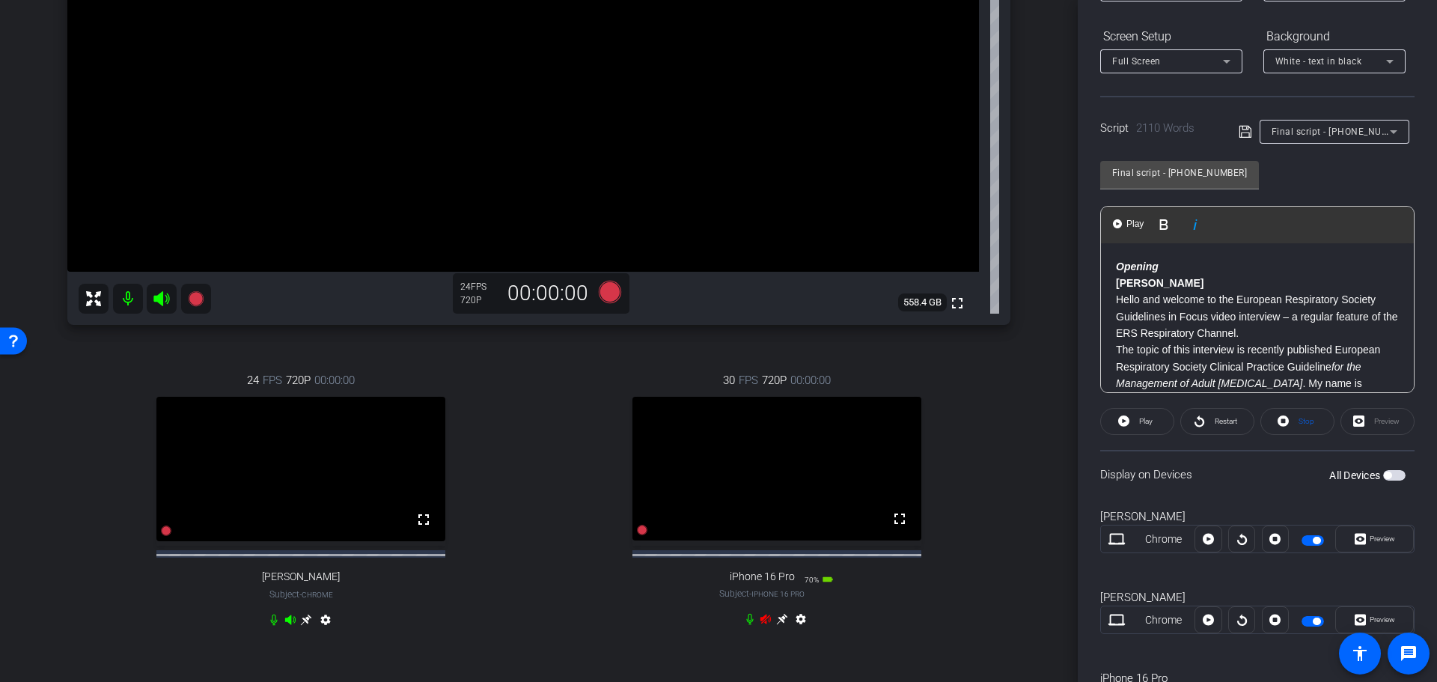
click at [752, 627] on div "settings" at bounding box center [777, 622] width 67 height 18
click at [760, 624] on icon at bounding box center [765, 619] width 10 height 10
click at [796, 631] on mat-icon "settings" at bounding box center [801, 622] width 18 height 18
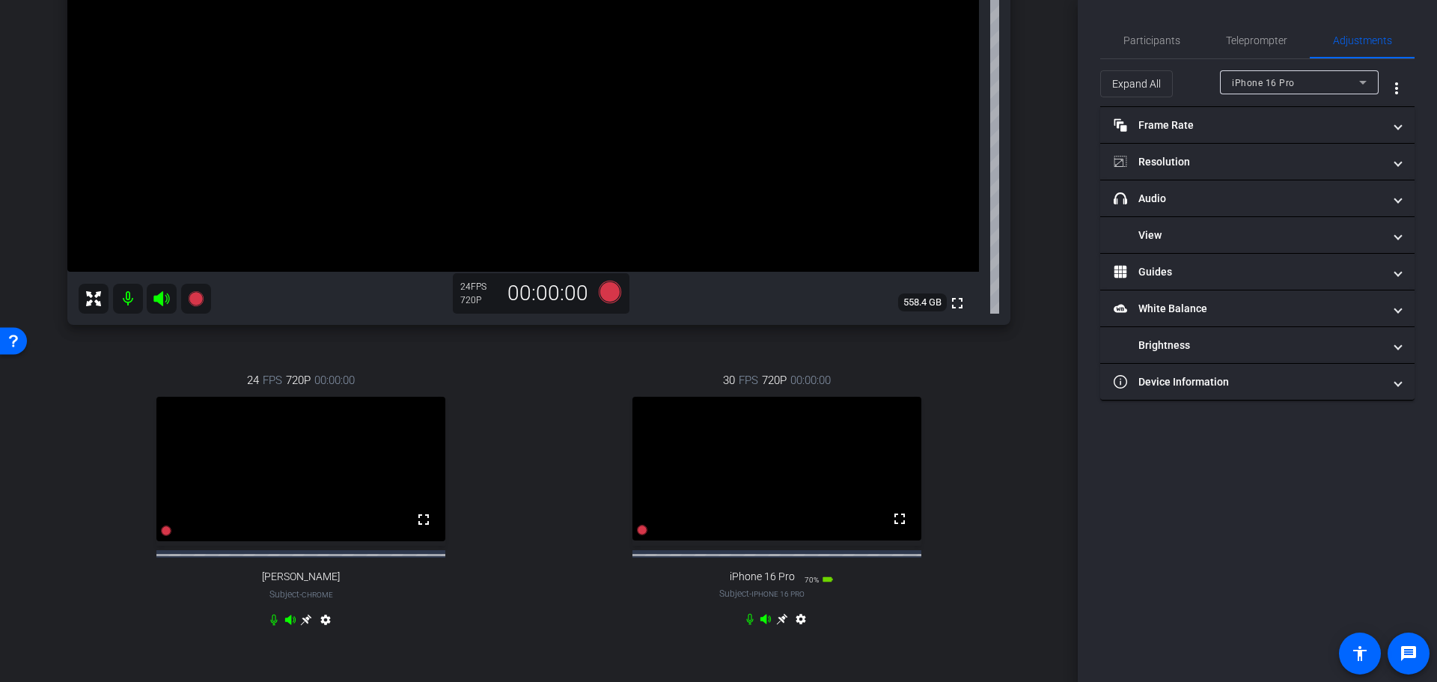
scroll to position [0, 0]
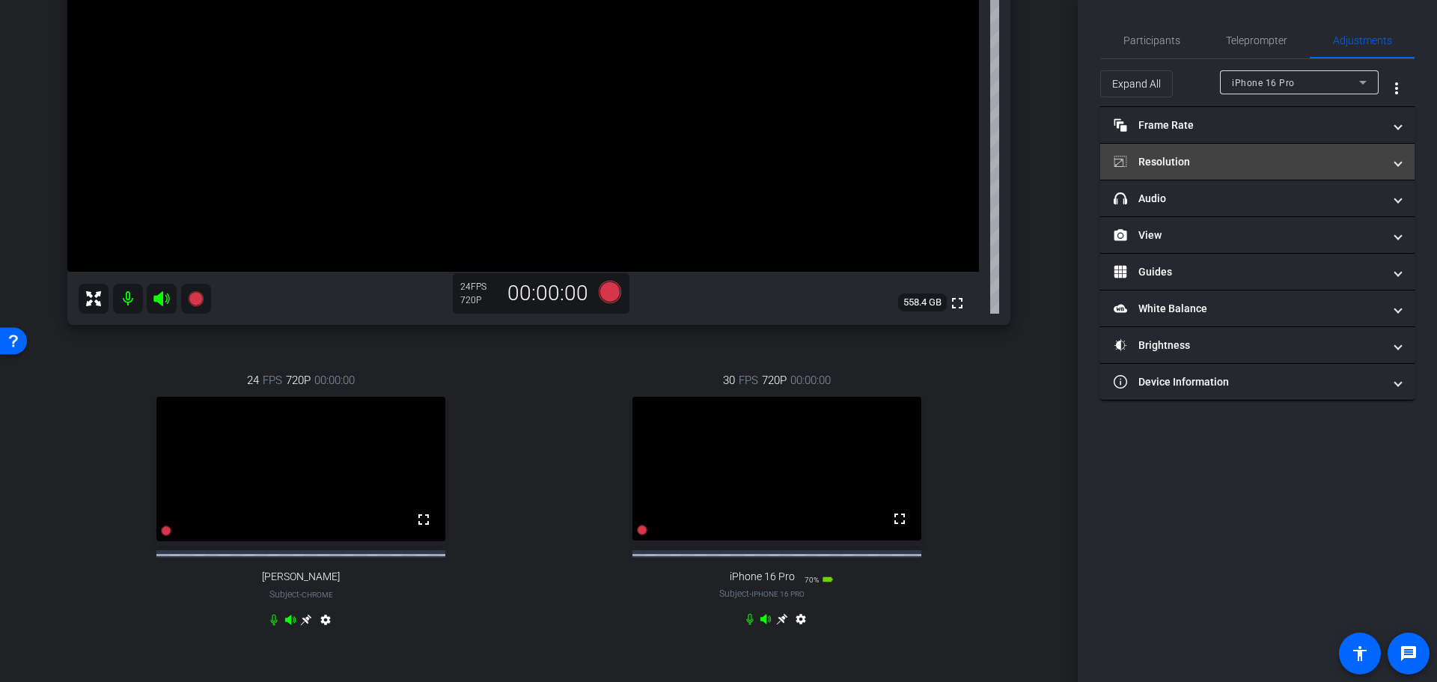
click at [1180, 168] on mat-panel-title "Resolution" at bounding box center [1248, 162] width 269 height 16
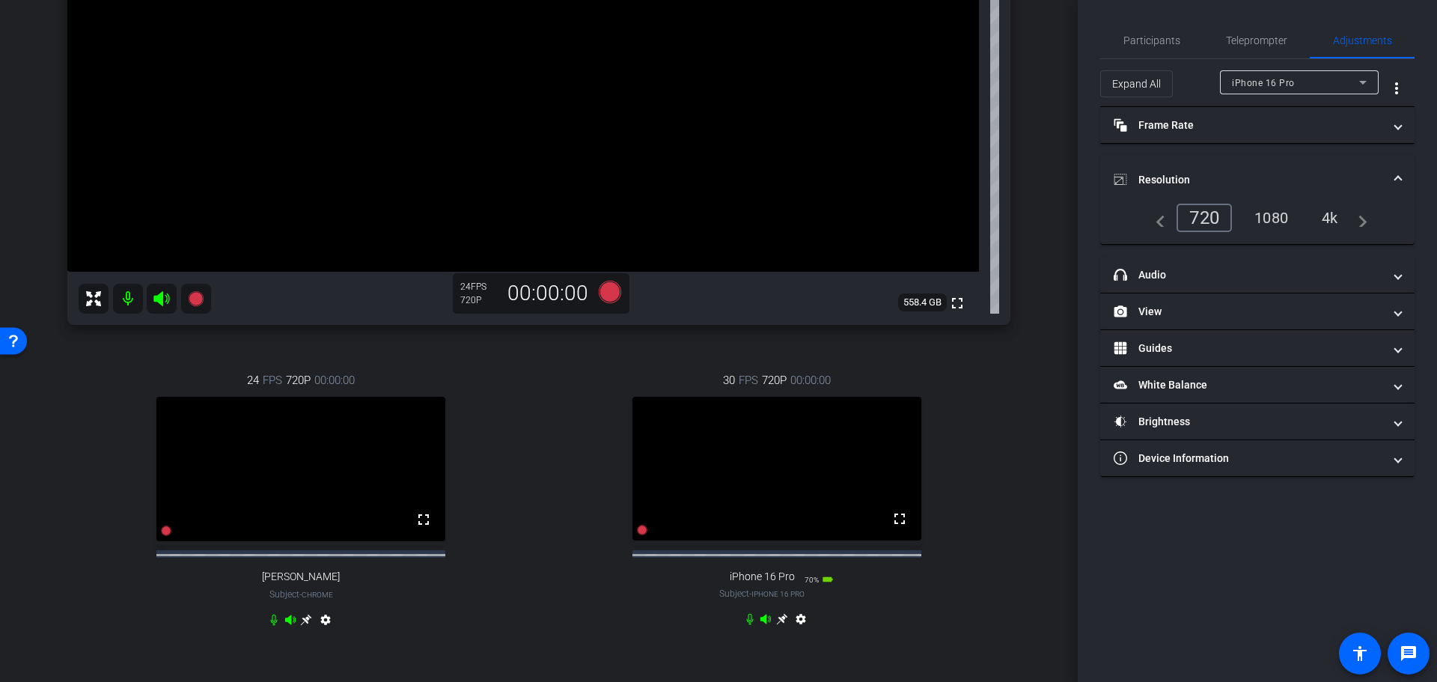
click at [1269, 218] on div "1080" at bounding box center [1271, 217] width 56 height 25
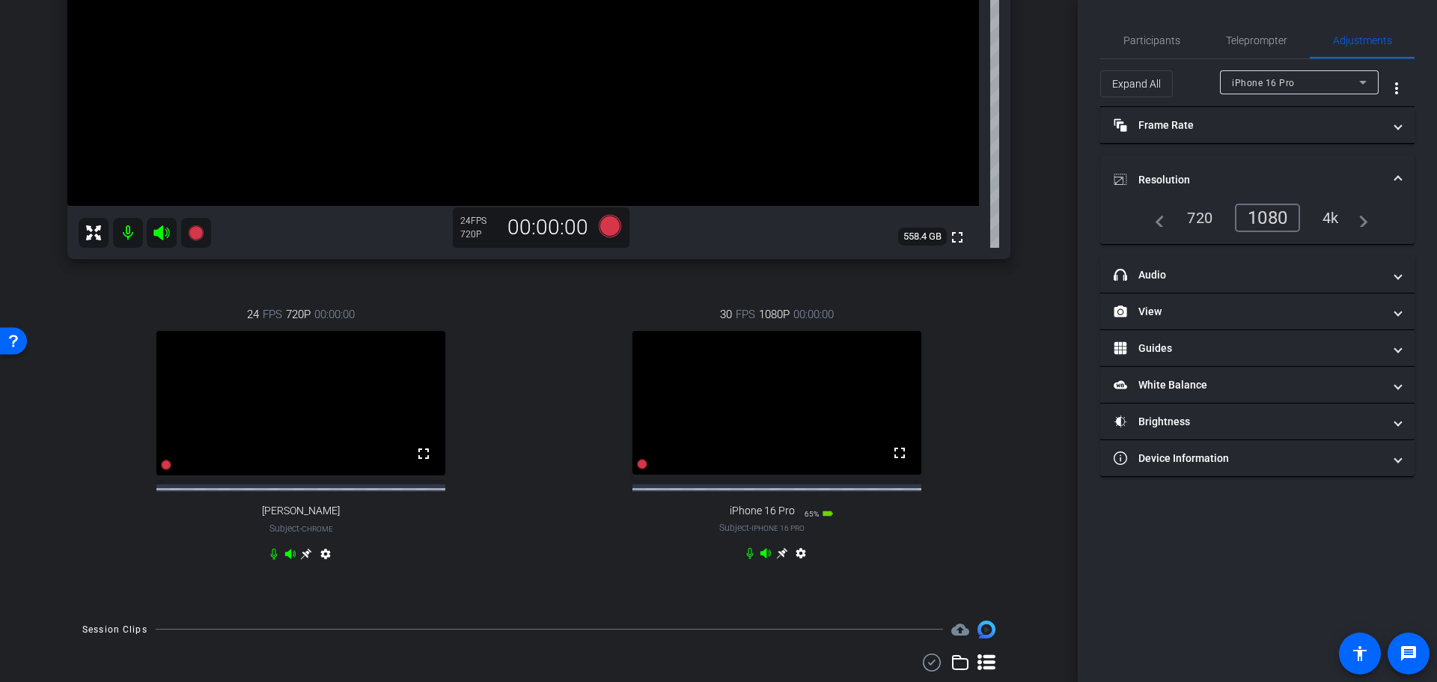
scroll to position [374, 0]
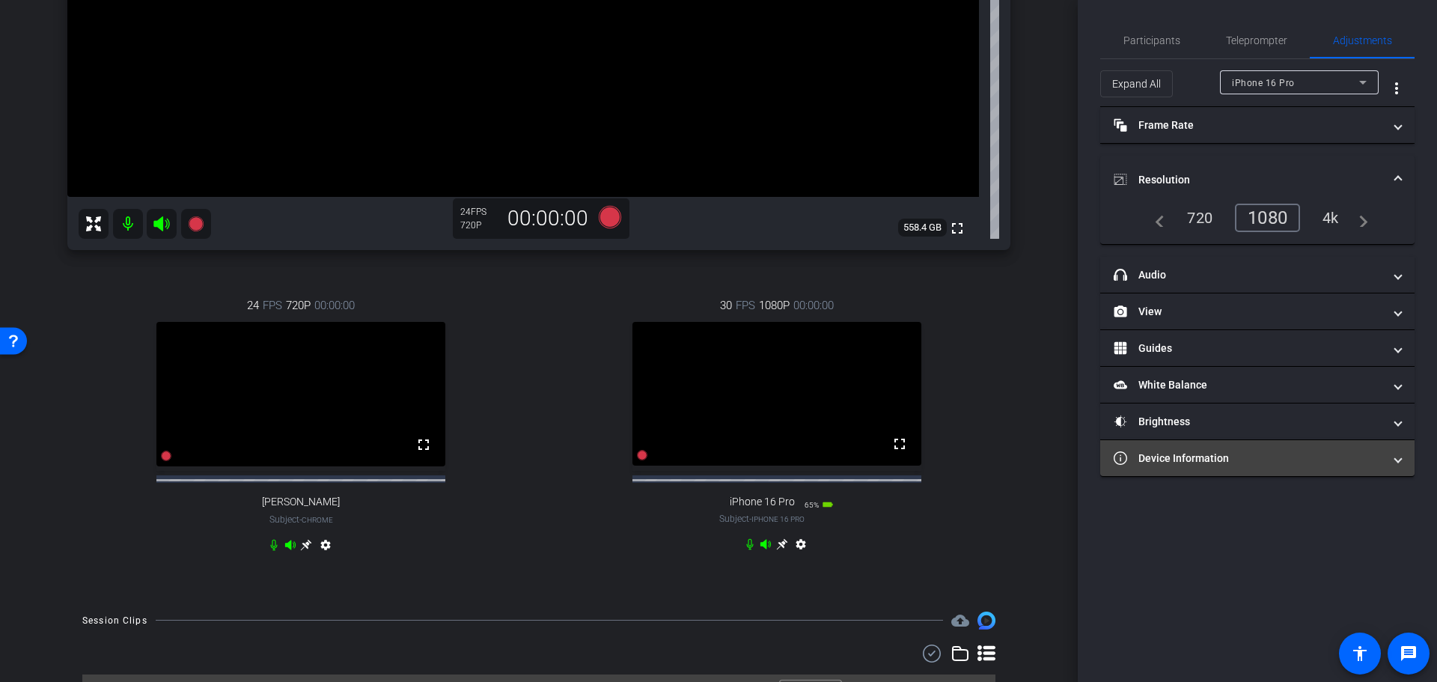
click at [1193, 466] on mat-expansion-panel-header "Device Information" at bounding box center [1257, 458] width 314 height 36
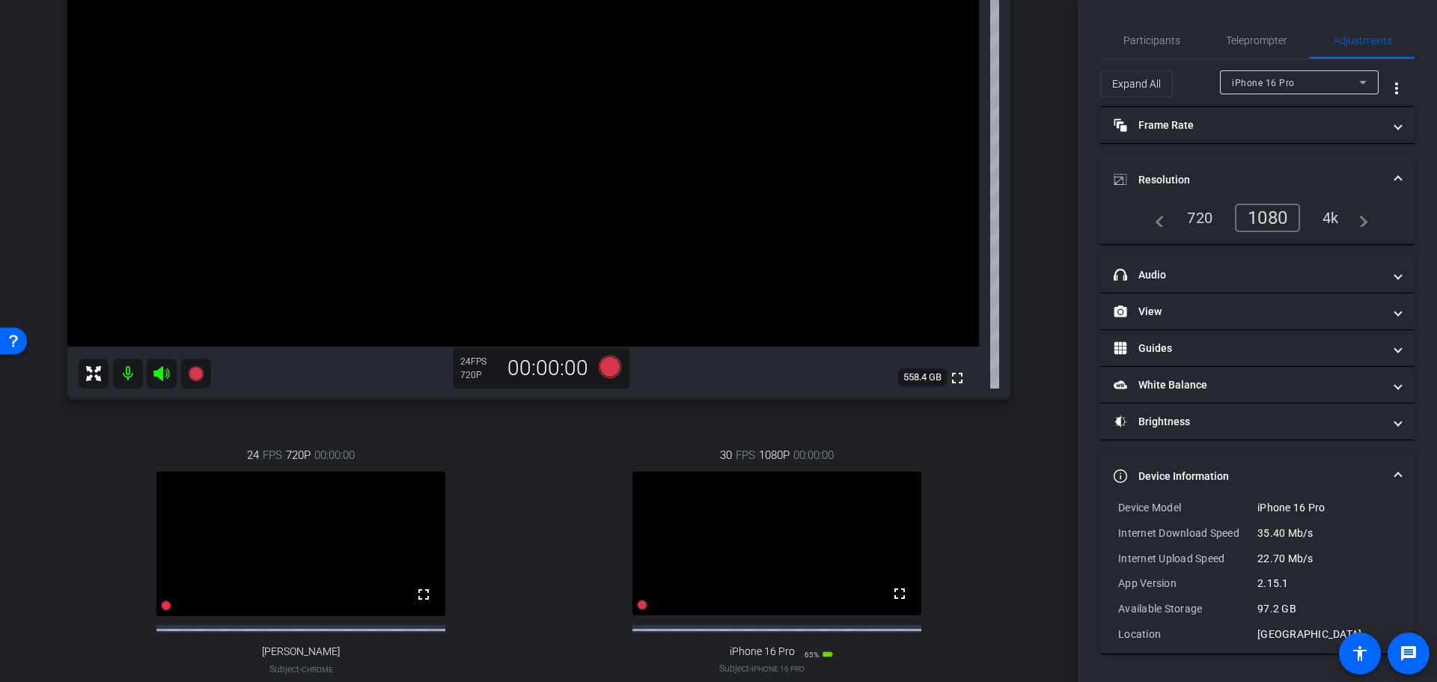
scroll to position [299, 0]
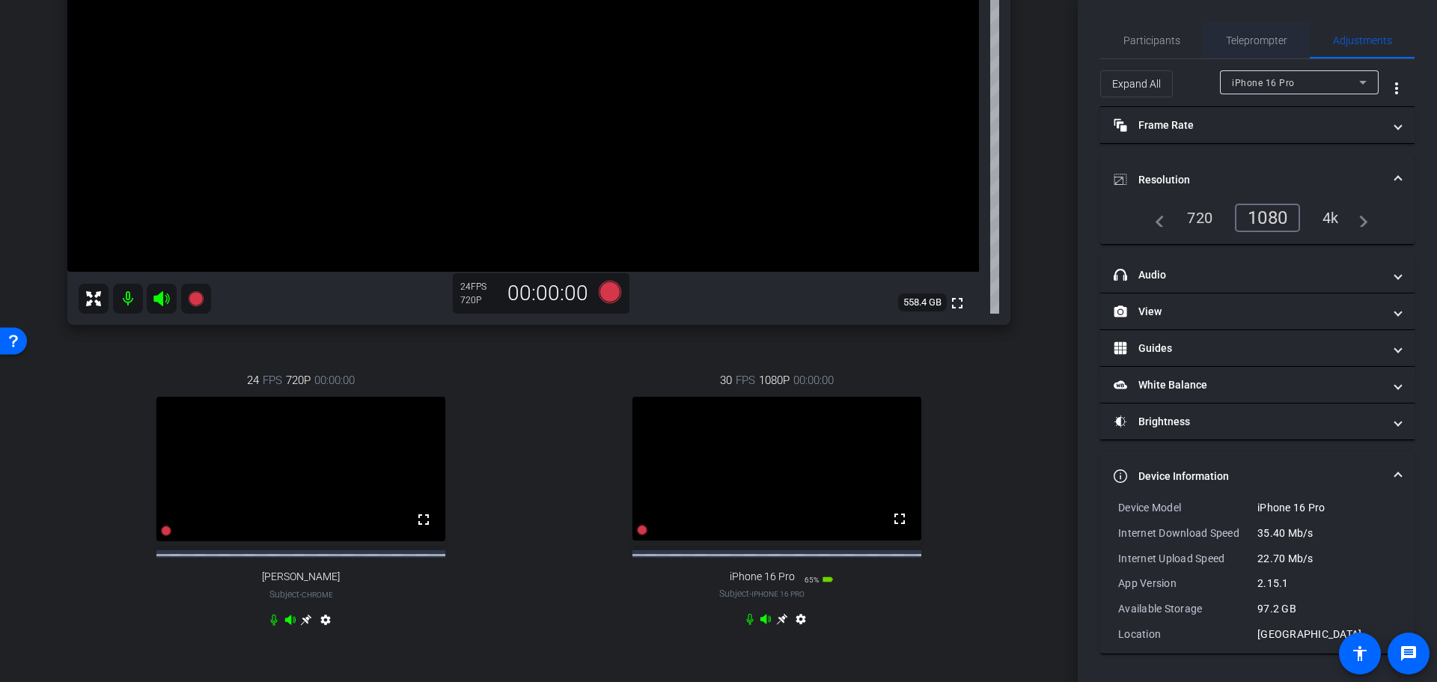
click at [1268, 42] on span "Teleprompter" at bounding box center [1256, 40] width 61 height 10
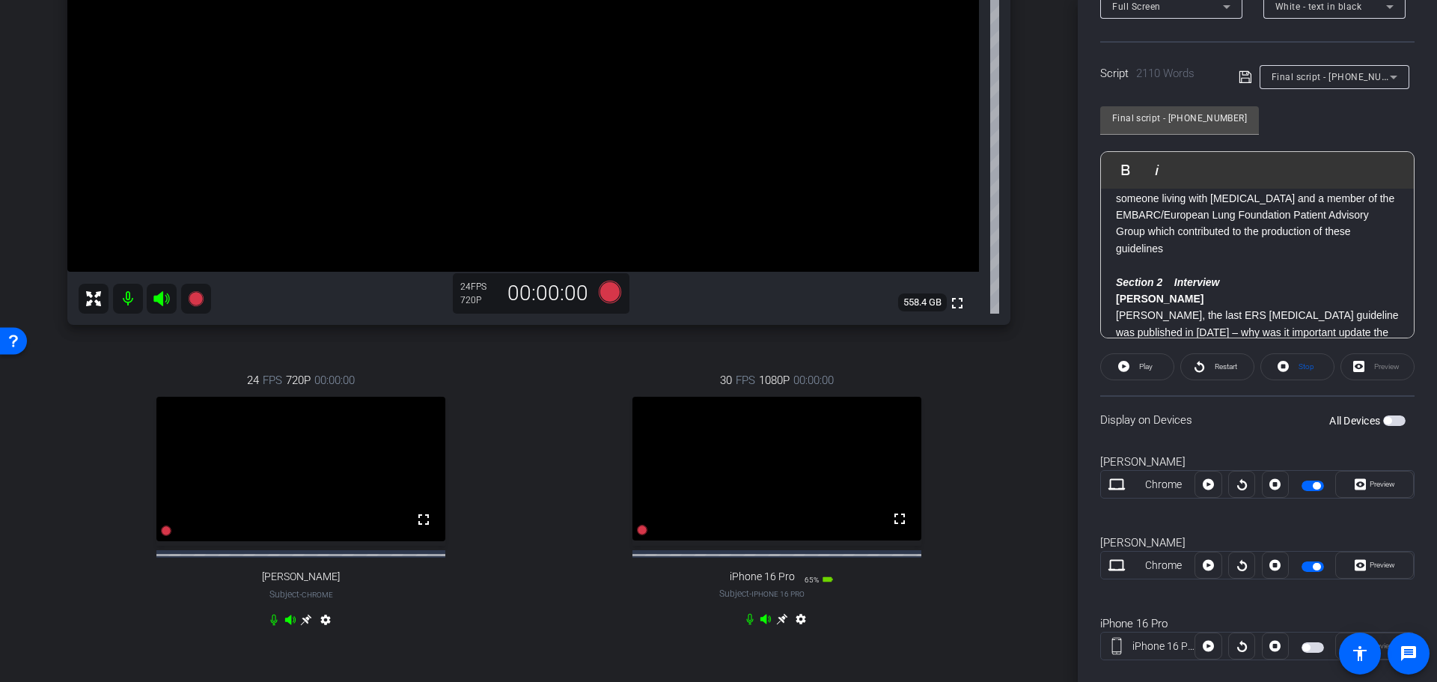
scroll to position [298, 0]
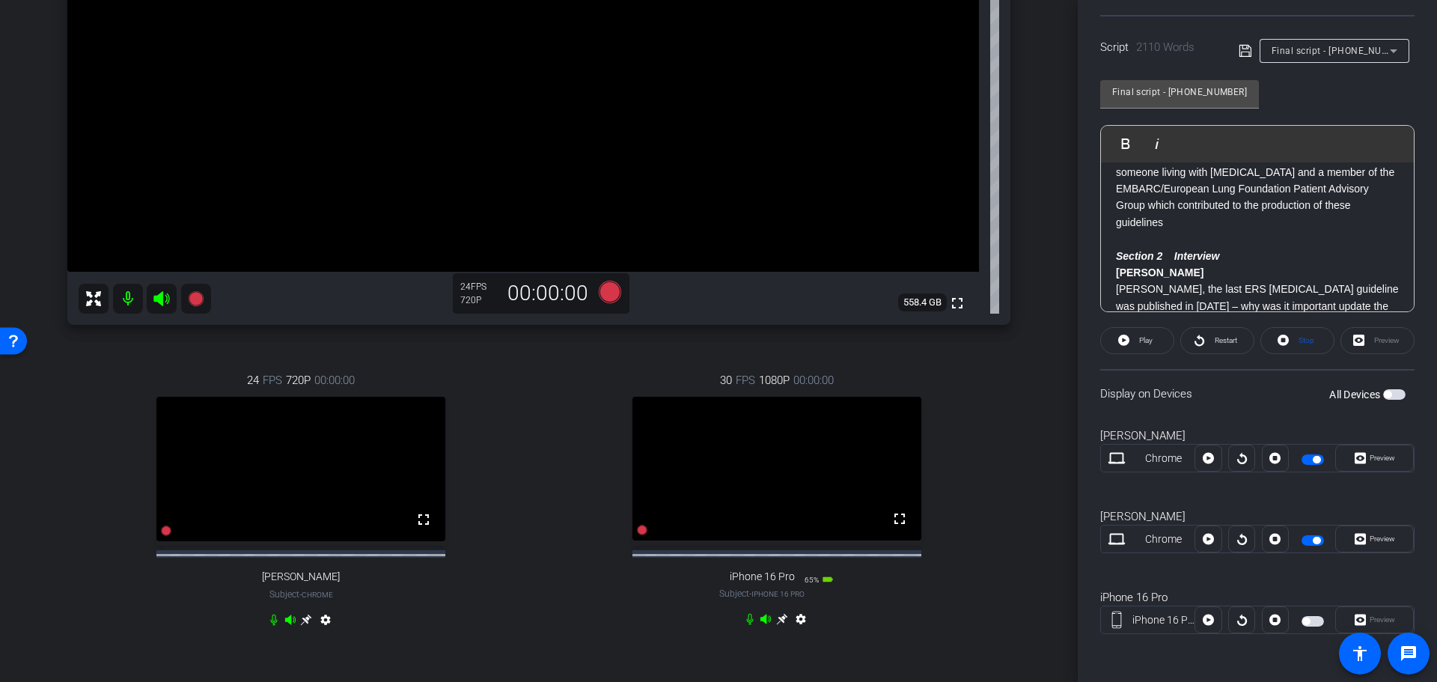
click at [1311, 620] on span "button" at bounding box center [1313, 621] width 22 height 10
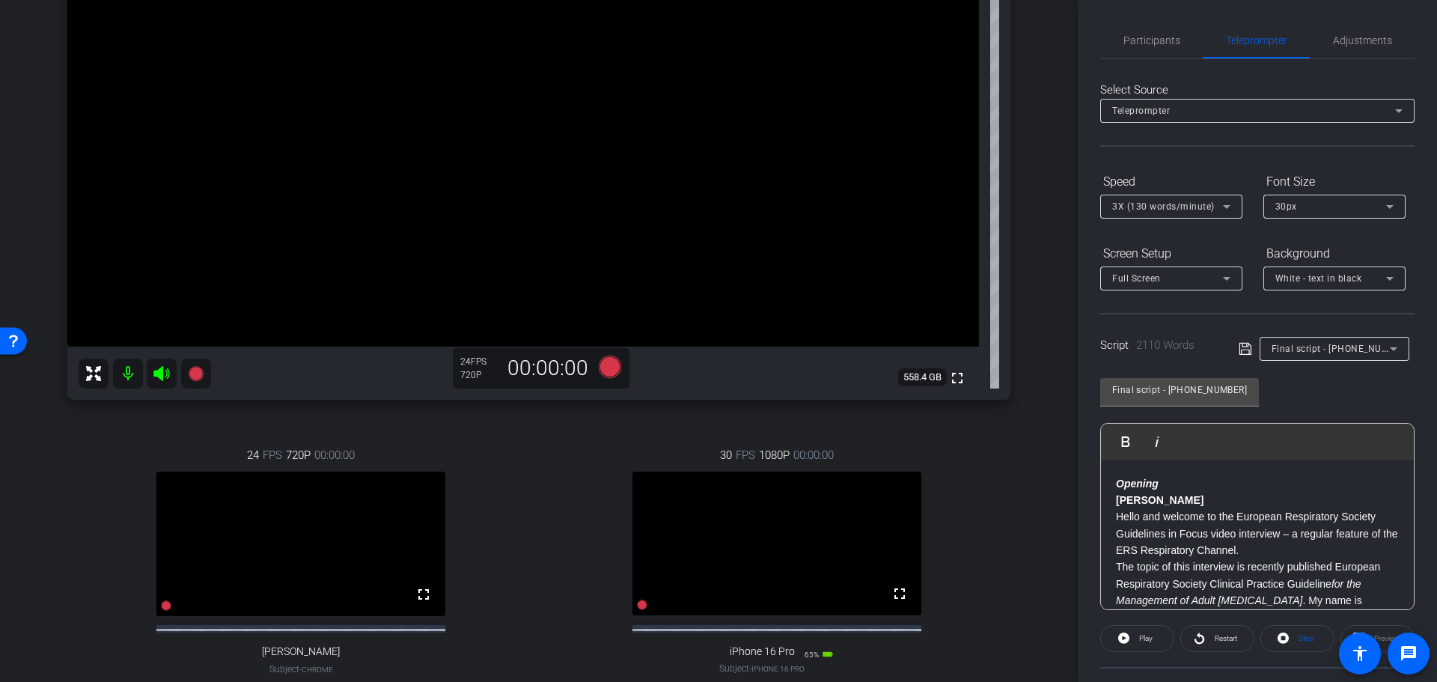
scroll to position [75, 0]
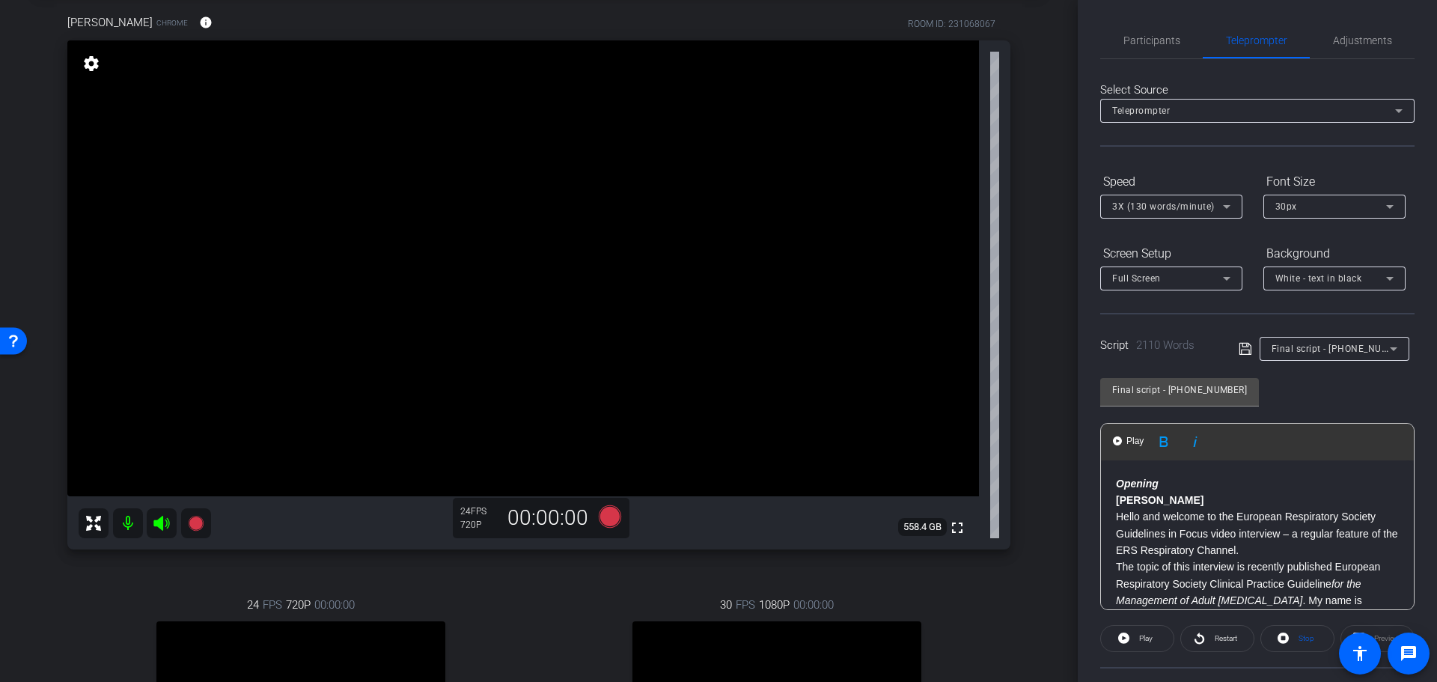
click at [1120, 482] on em "Opening" at bounding box center [1137, 484] width 43 height 12
click at [1150, 41] on span "Participants" at bounding box center [1151, 40] width 57 height 10
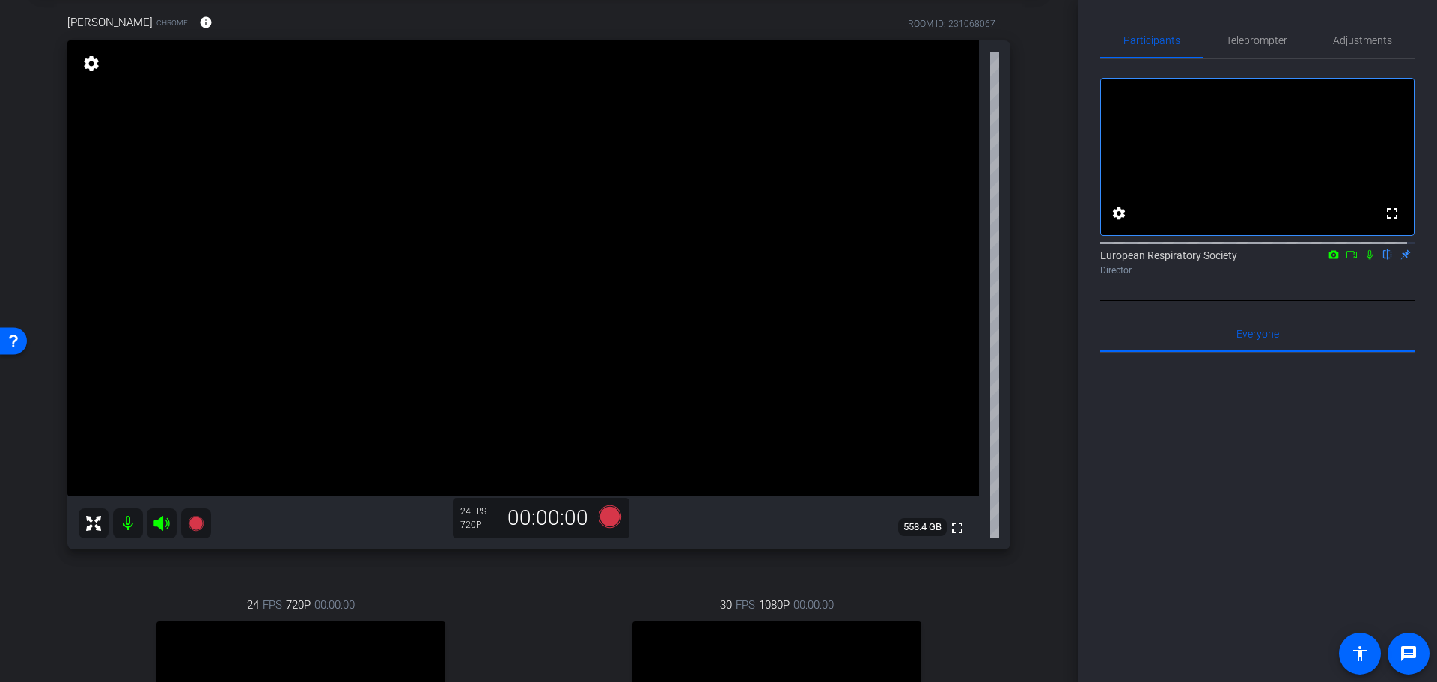
click at [1346, 260] on icon at bounding box center [1352, 254] width 12 height 10
click at [1382, 260] on icon at bounding box center [1388, 254] width 12 height 10
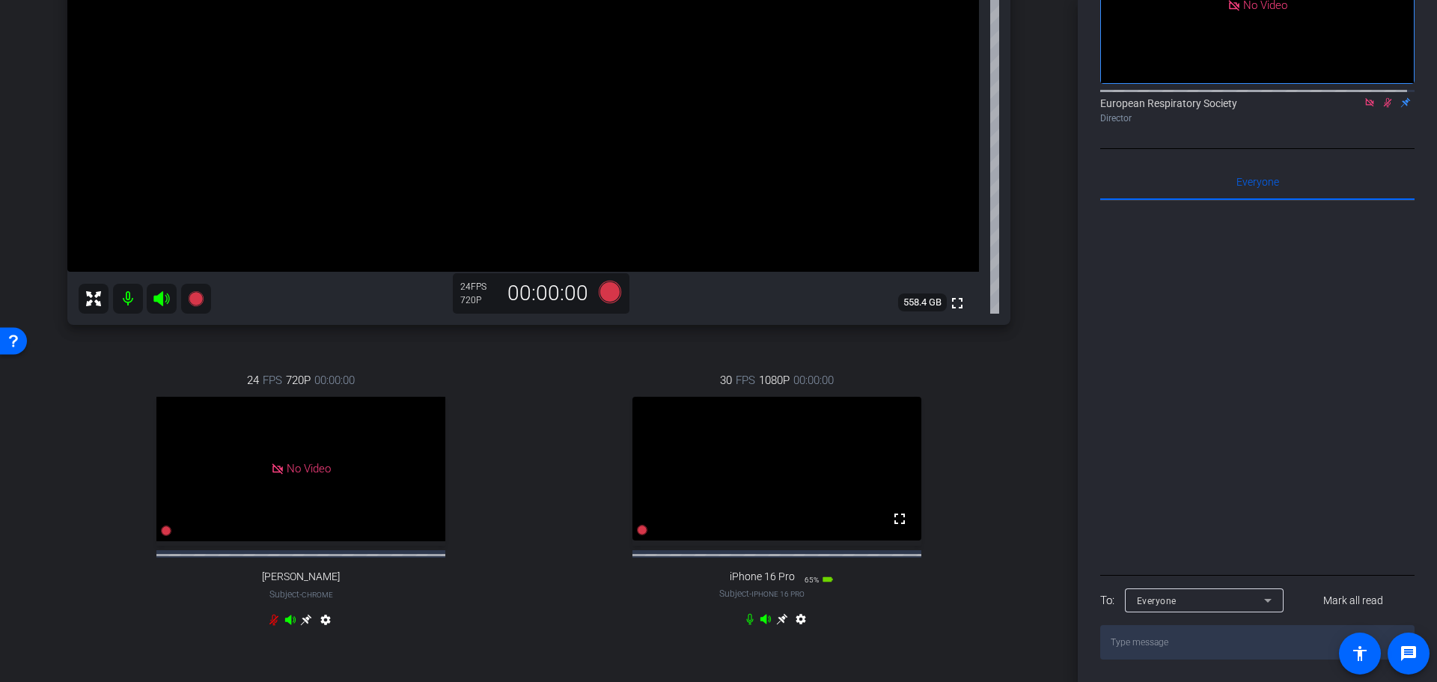
scroll to position [0, 0]
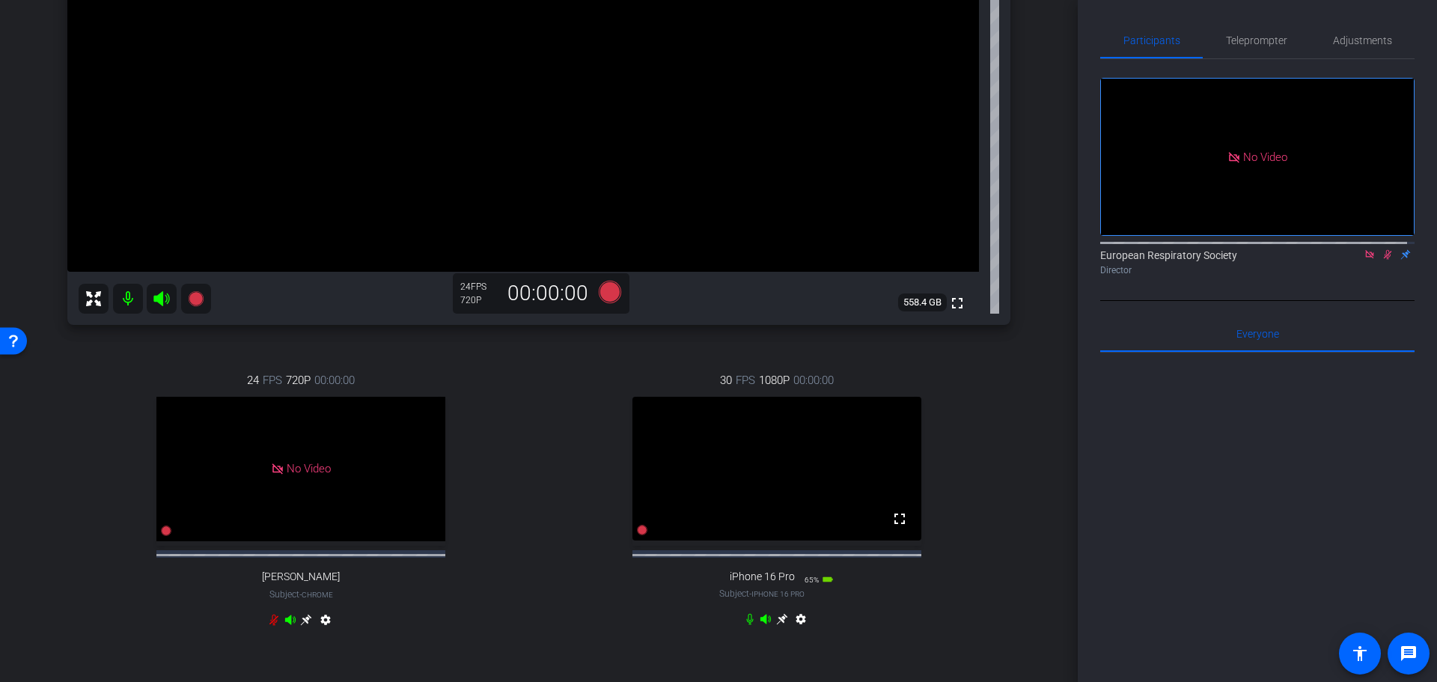
click at [1382, 260] on icon at bounding box center [1388, 254] width 12 height 10
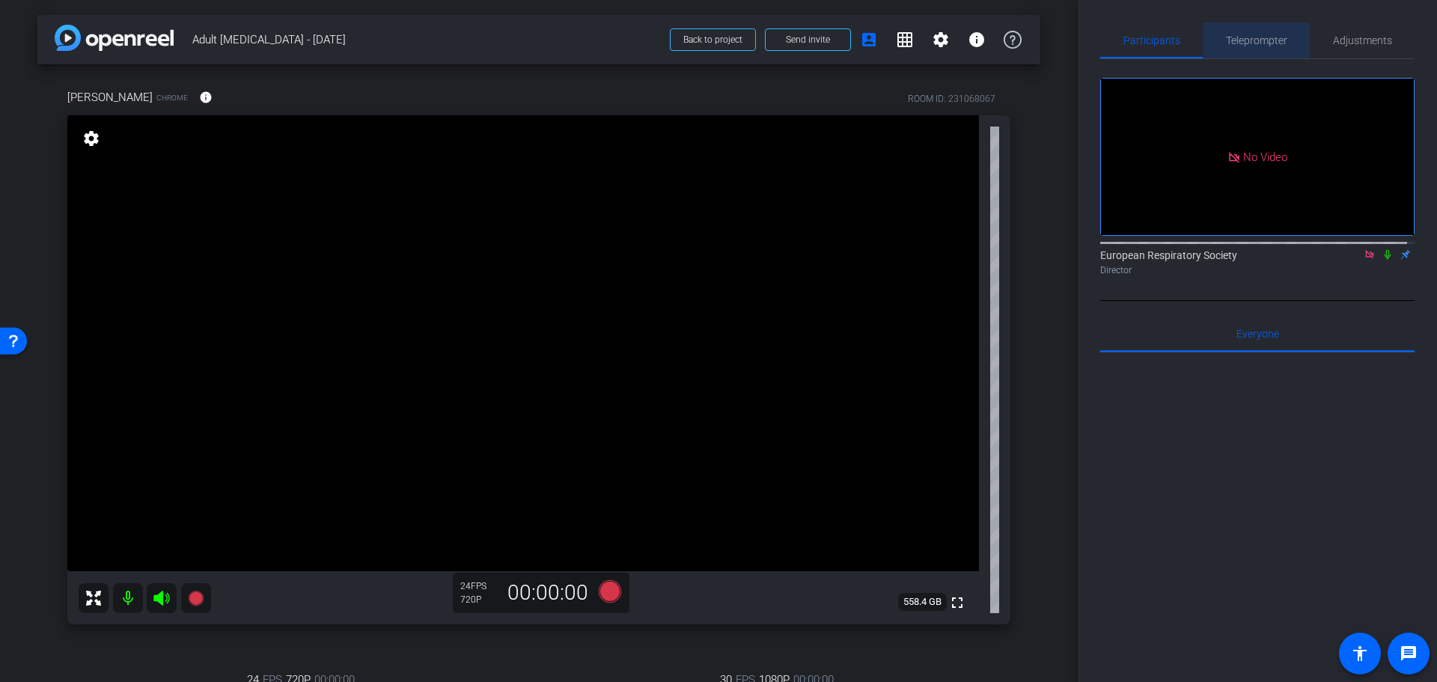
click at [1261, 33] on span "Teleprompter" at bounding box center [1256, 40] width 61 height 36
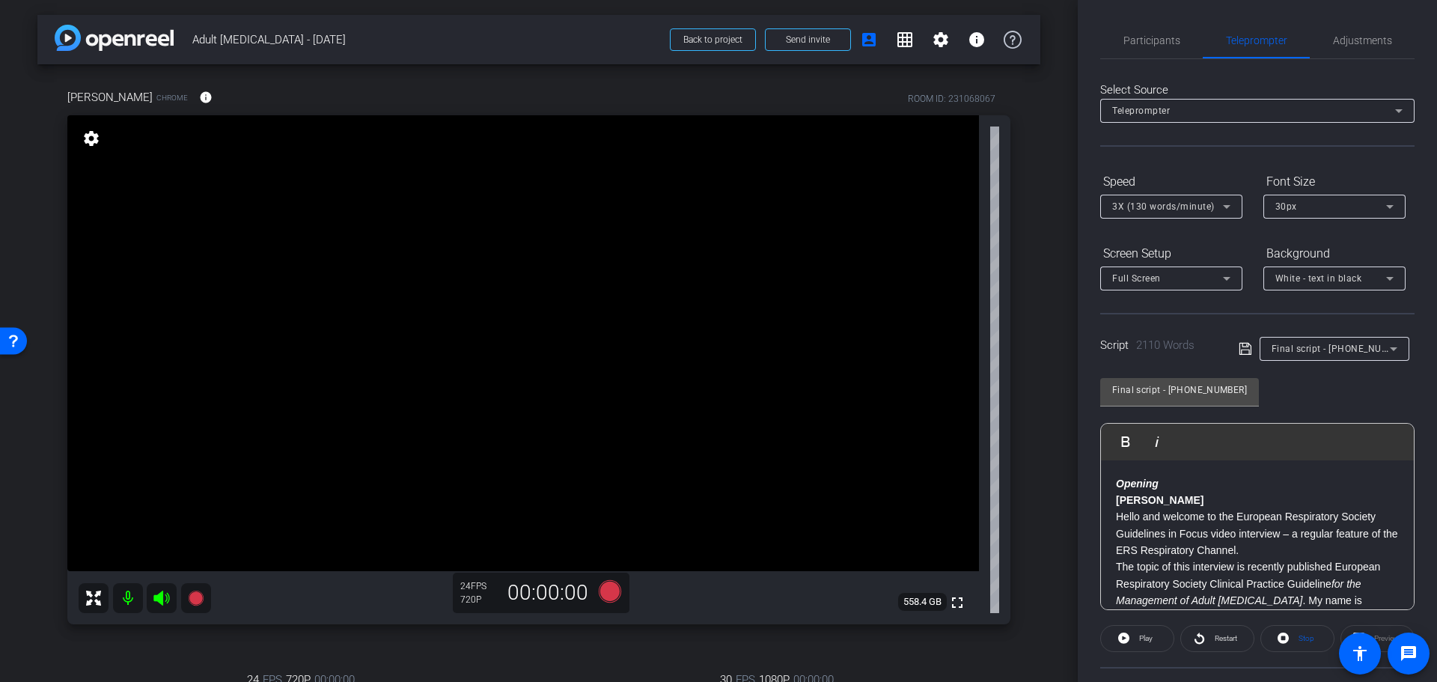
click at [1125, 484] on em "Opening" at bounding box center [1137, 484] width 43 height 12
click at [1117, 484] on em "Opening" at bounding box center [1137, 484] width 43 height 12
click at [1116, 487] on em "Opening" at bounding box center [1137, 484] width 43 height 12
click at [896, 43] on mat-icon "grid_on" at bounding box center [905, 40] width 18 height 18
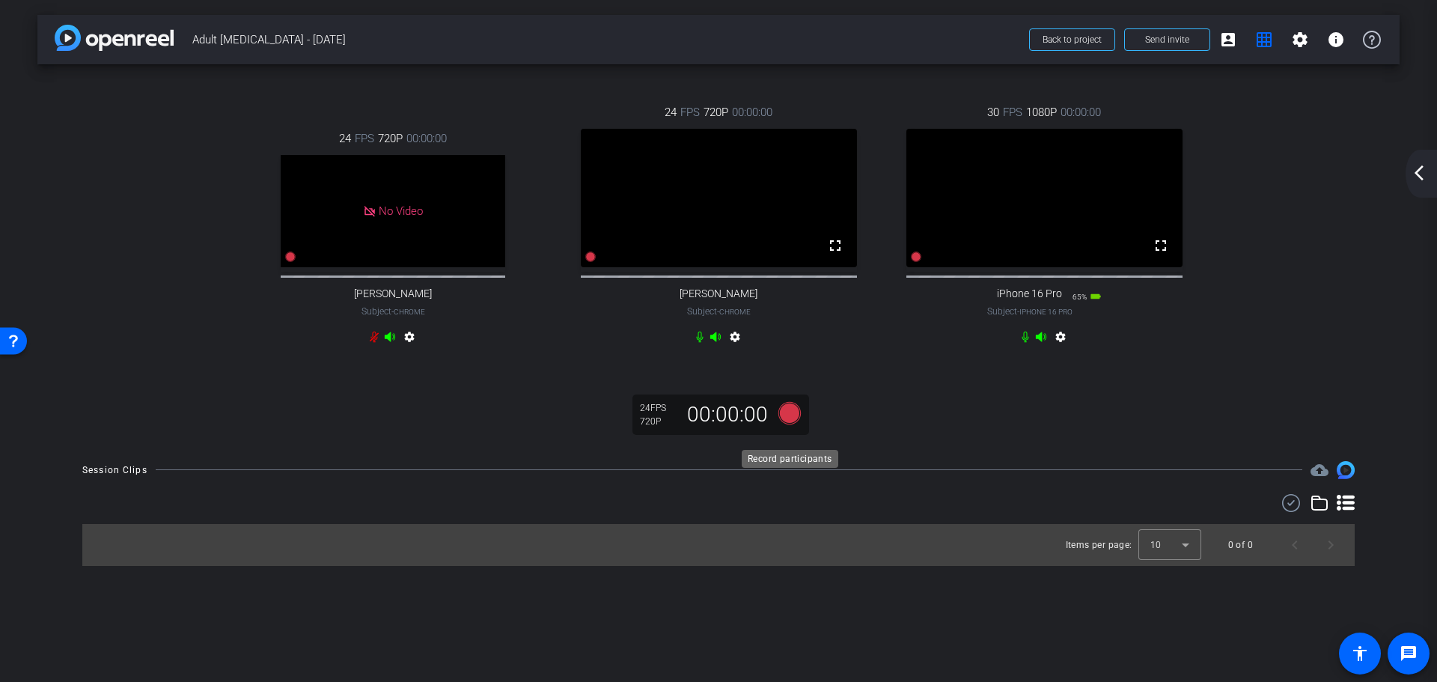
click at [790, 424] on icon at bounding box center [789, 412] width 22 height 22
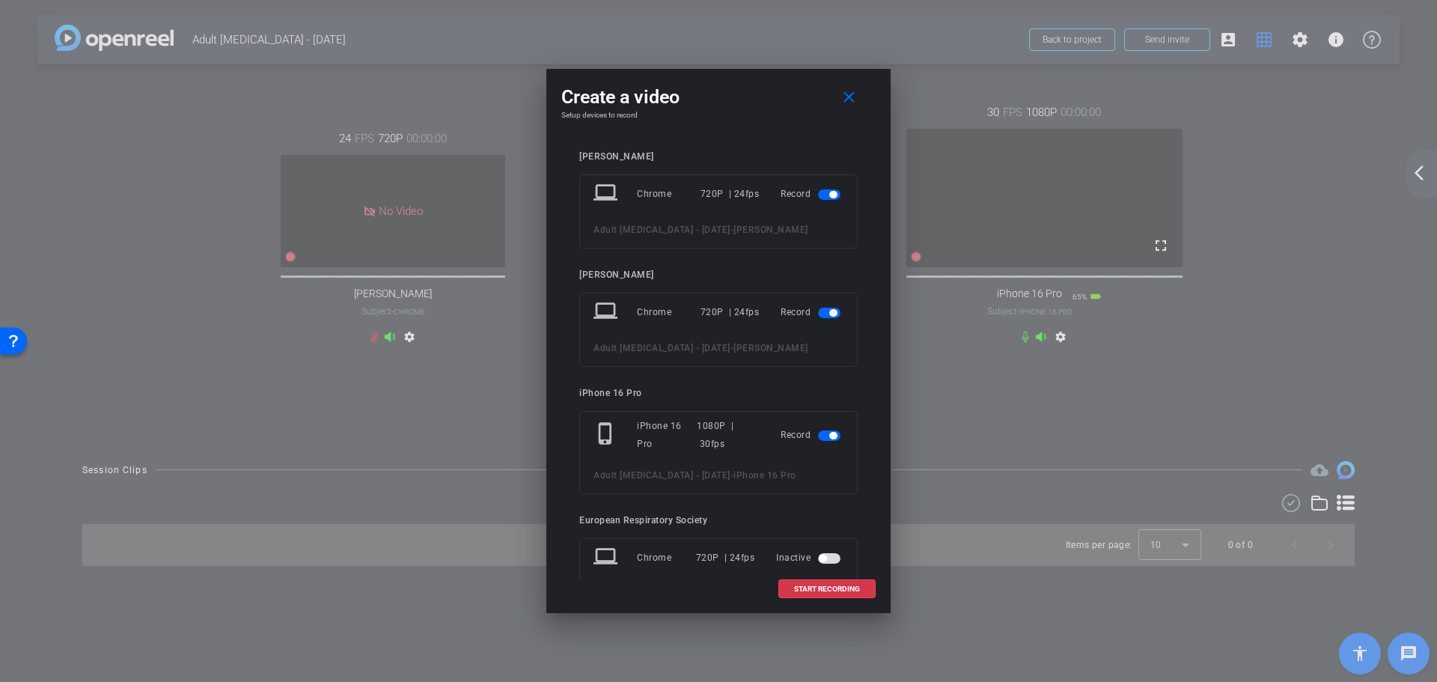
click at [820, 185] on mat-slide-toggle at bounding box center [830, 194] width 25 height 18
click at [818, 198] on span "button" at bounding box center [829, 194] width 22 height 10
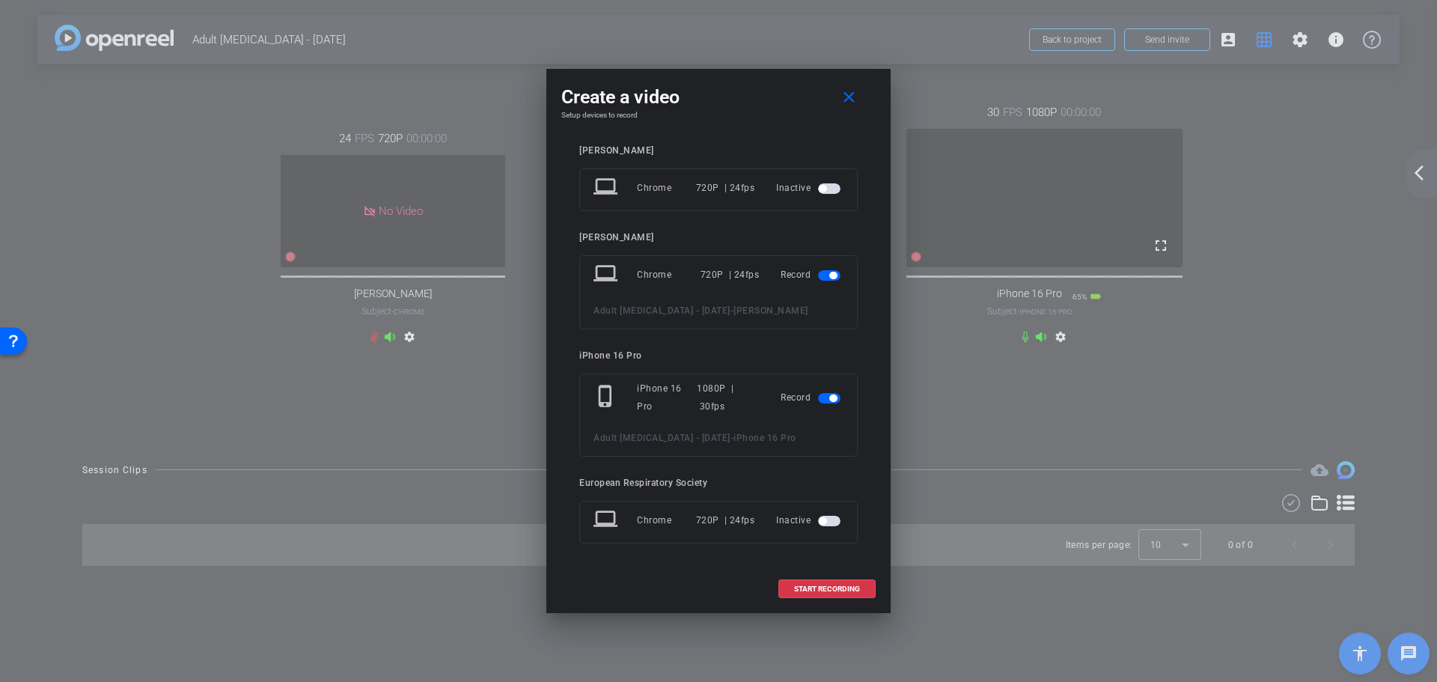
scroll to position [24, 0]
click at [822, 594] on span at bounding box center [827, 589] width 96 height 36
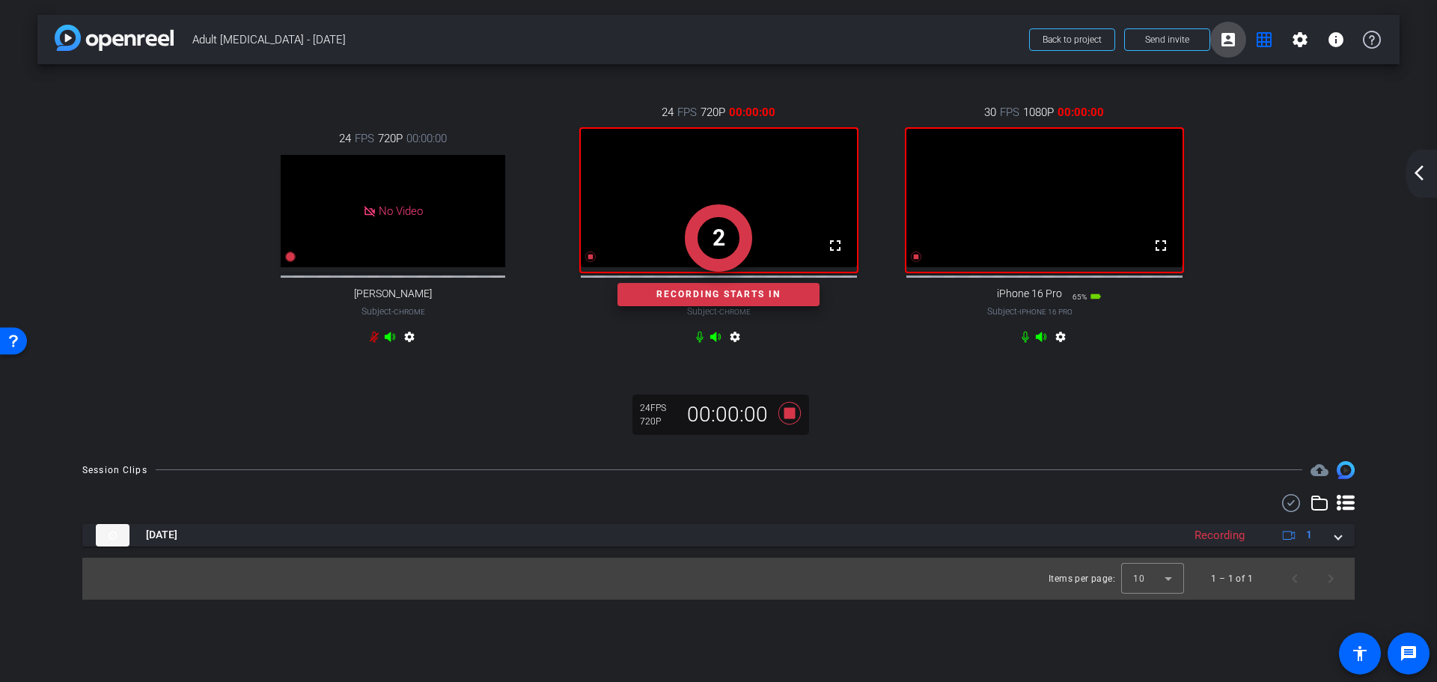
click at [1230, 44] on mat-icon "account_box" at bounding box center [1228, 40] width 18 height 18
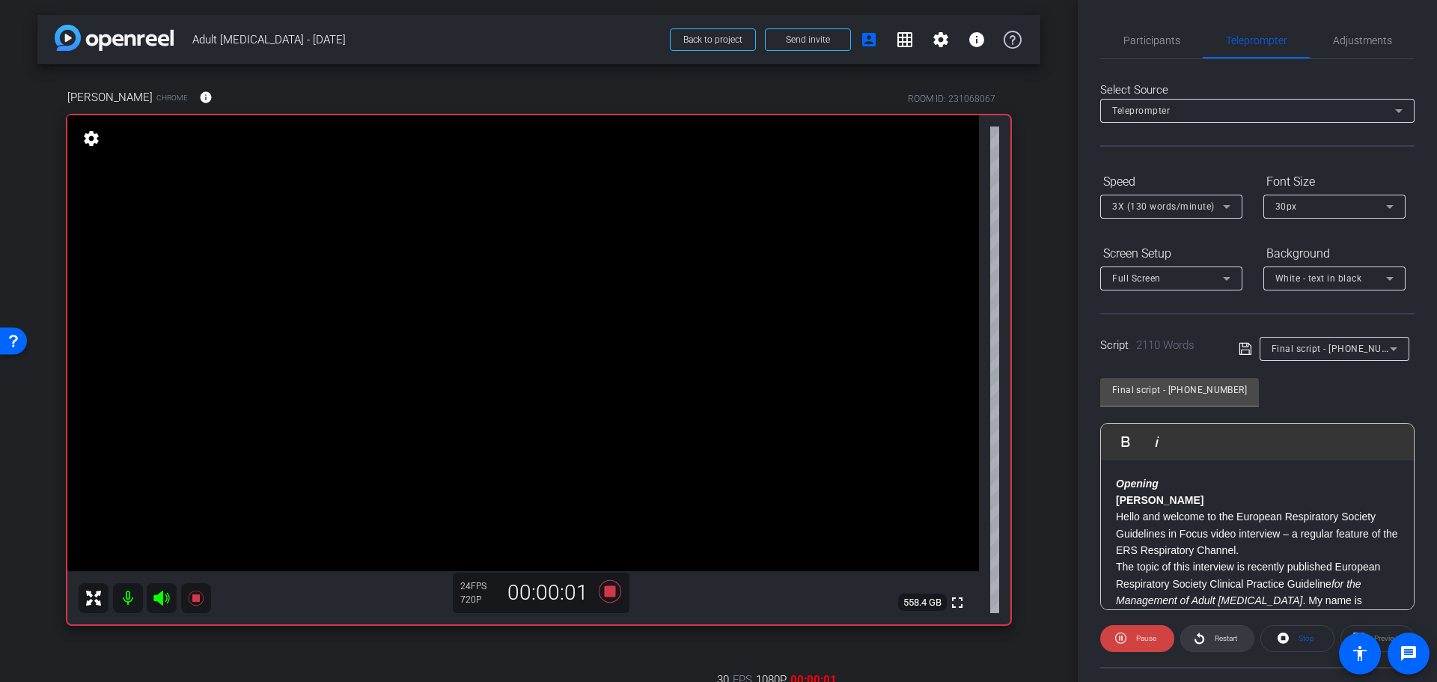
click at [1221, 639] on span "Restart" at bounding box center [1226, 638] width 22 height 8
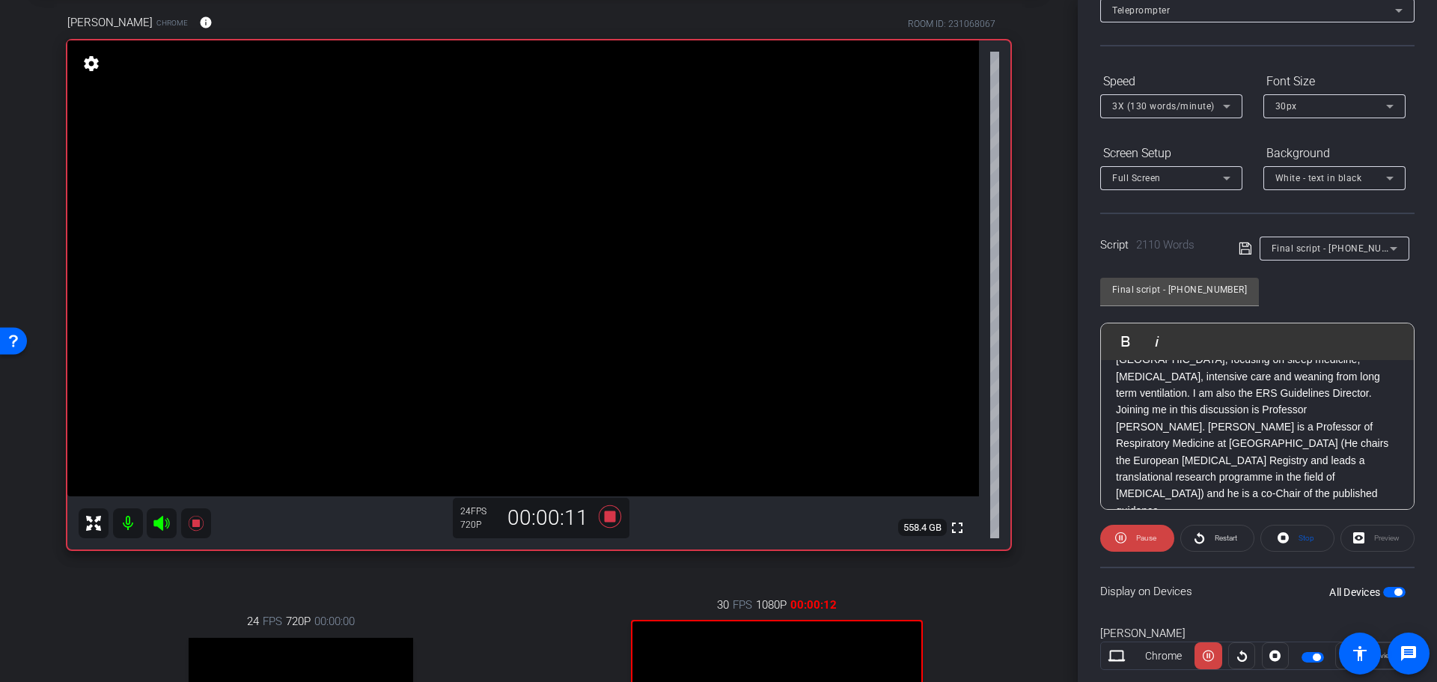
scroll to position [298, 0]
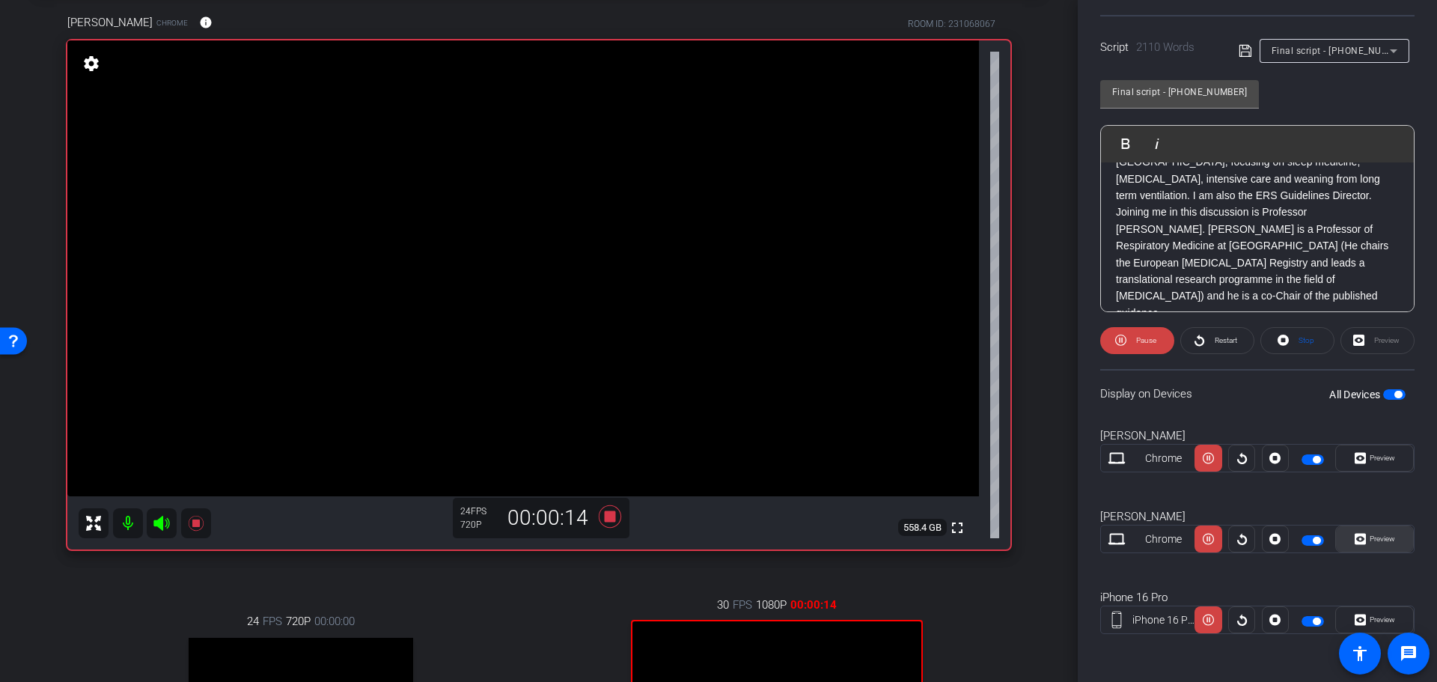
click at [1390, 546] on span at bounding box center [1374, 539] width 77 height 36
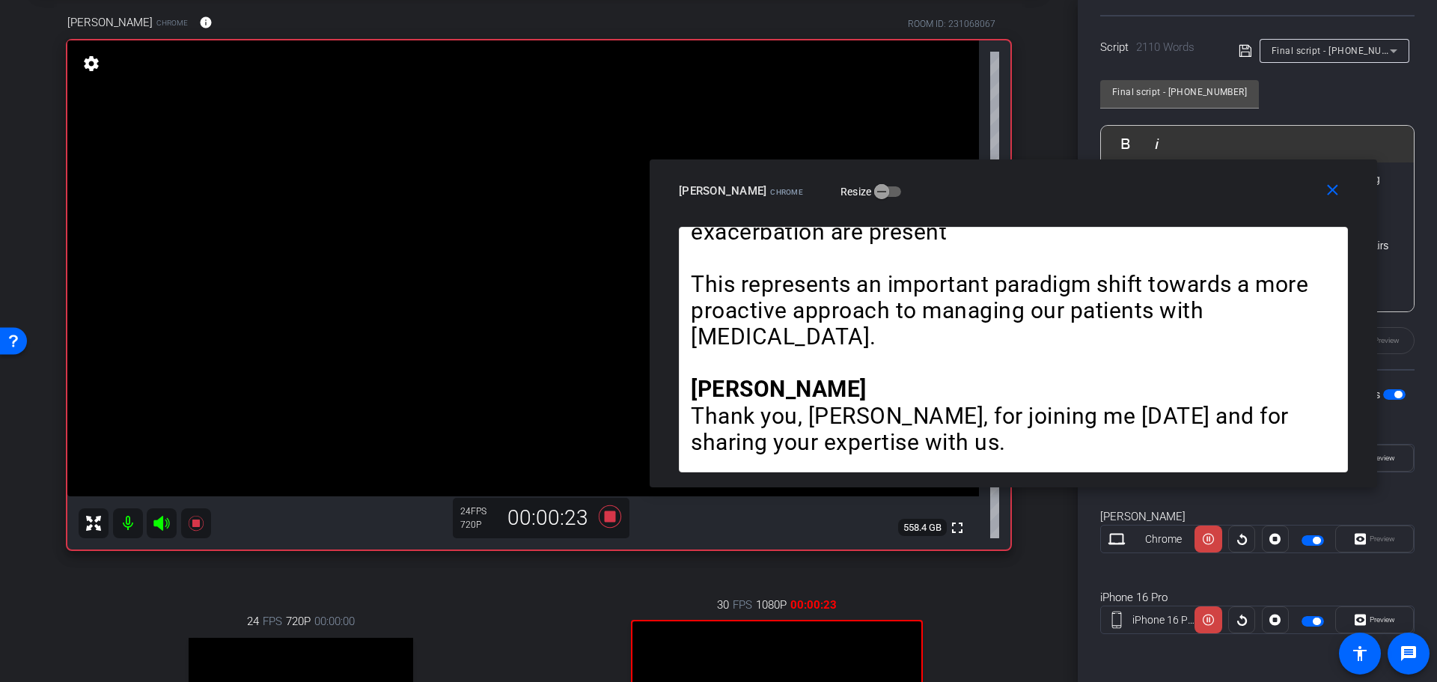
drag, startPoint x: 847, startPoint y: 195, endPoint x: 1142, endPoint y: 177, distance: 295.4
click at [1142, 177] on div "[PERSON_NAME] Chrome Resize" at bounding box center [1019, 190] width 680 height 27
click at [1381, 623] on span "Preview" at bounding box center [1382, 619] width 25 height 8
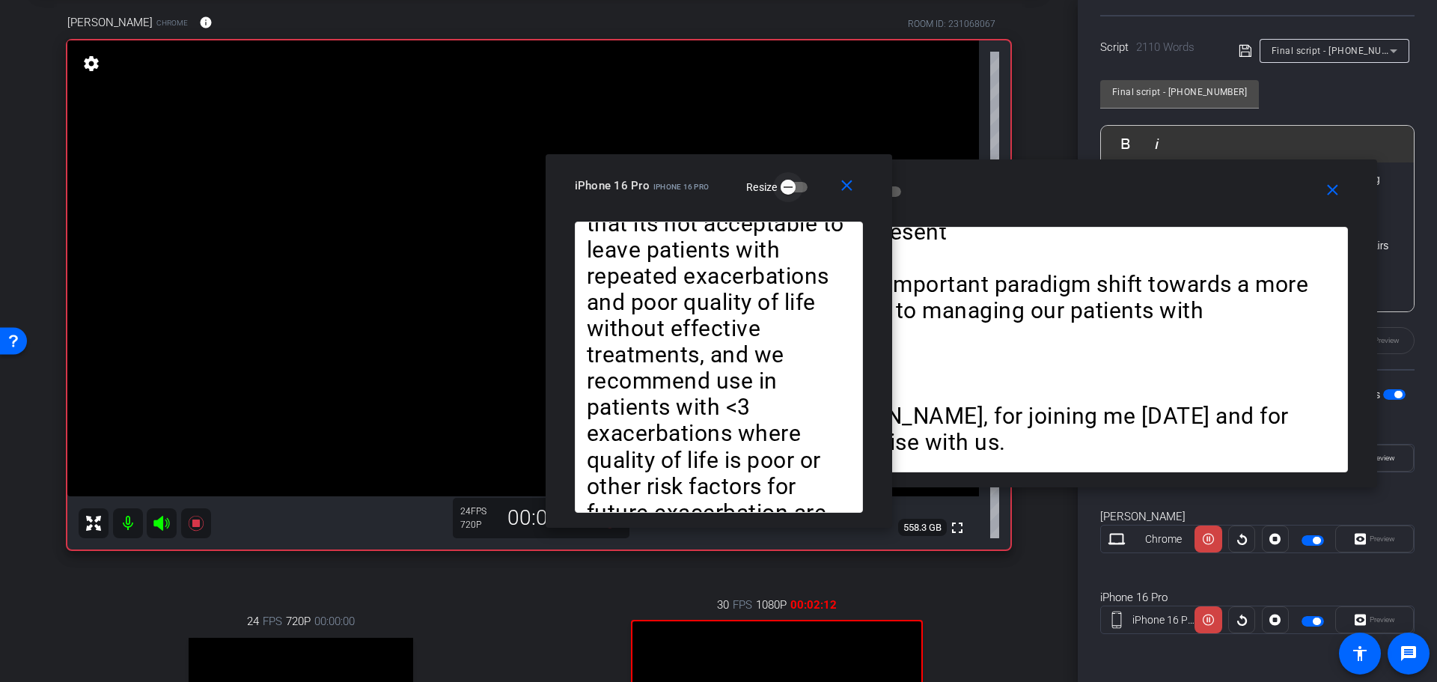
click at [796, 187] on span "button" at bounding box center [788, 187] width 30 height 30
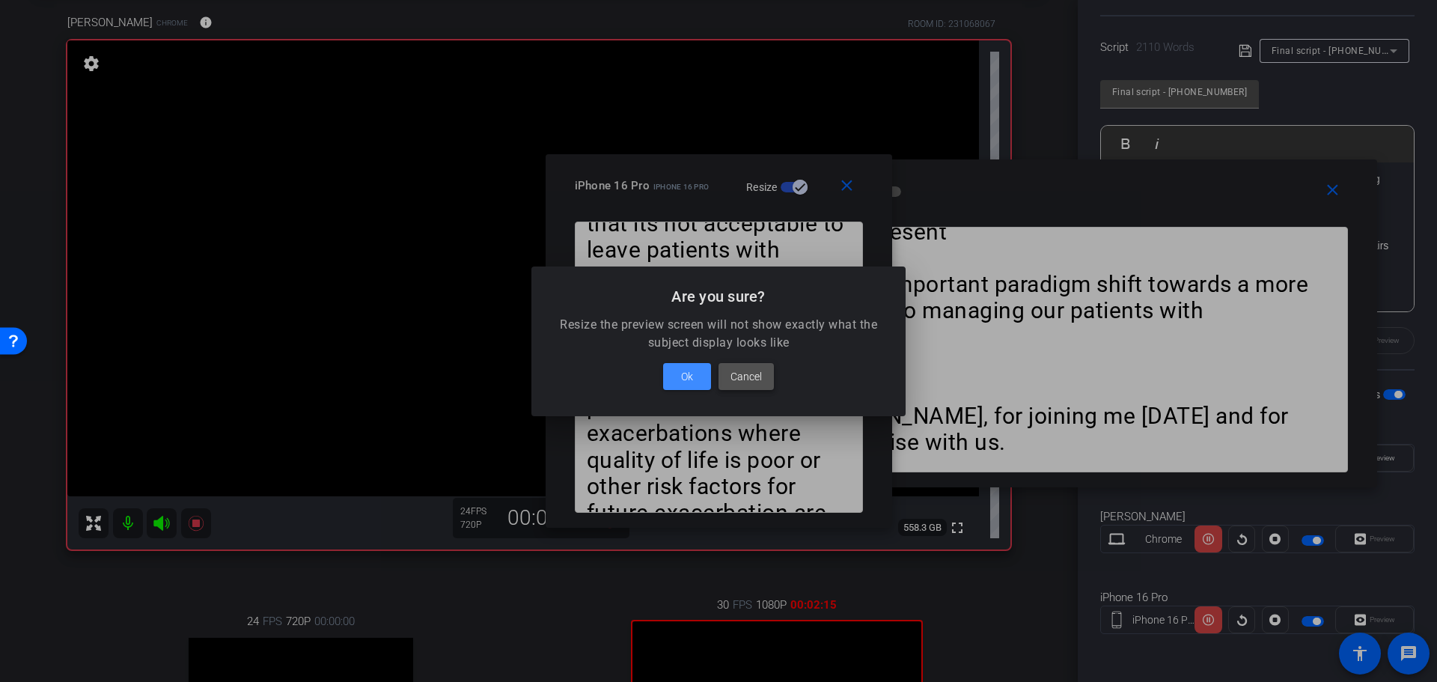
click at [760, 373] on span "Cancel" at bounding box center [746, 377] width 31 height 18
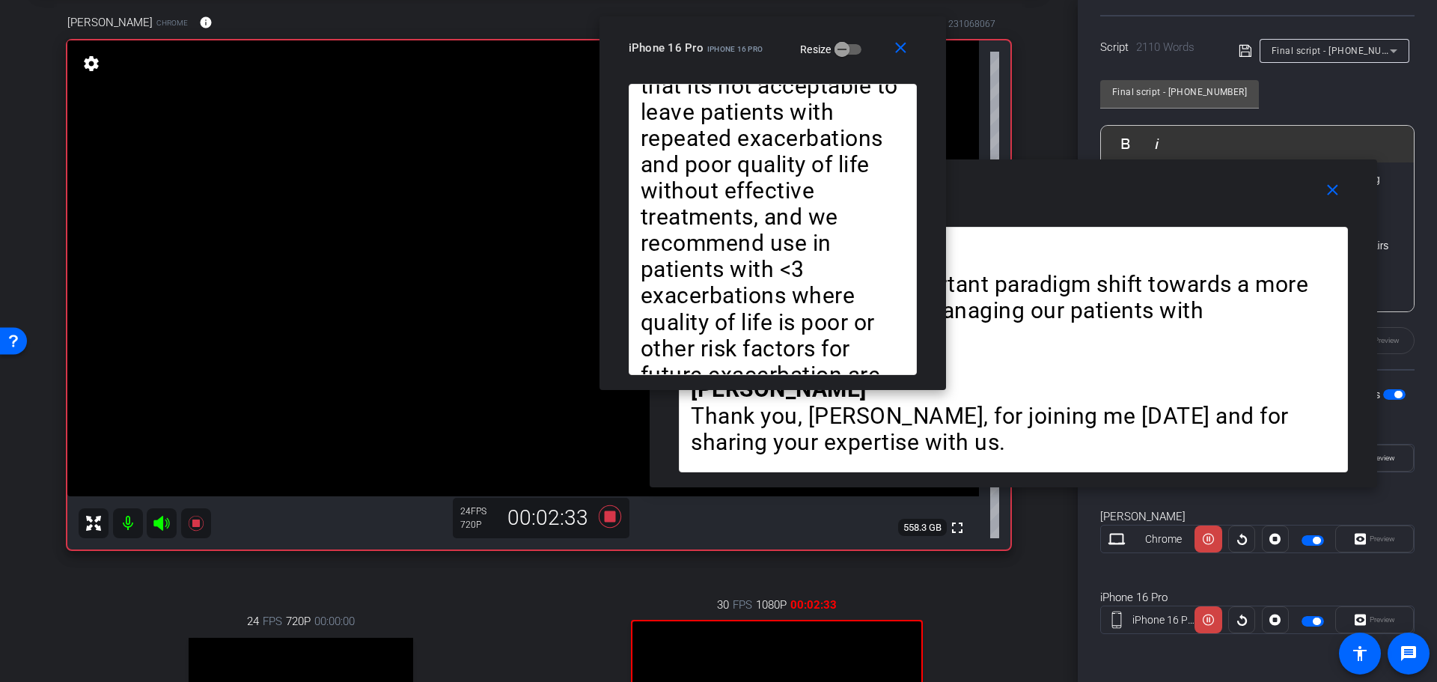
drag, startPoint x: 711, startPoint y: 168, endPoint x: 765, endPoint y: 31, distance: 147.9
click at [765, 31] on div "close iPhone 16 Pro iPhone 16 Pro Resize" at bounding box center [773, 49] width 347 height 67
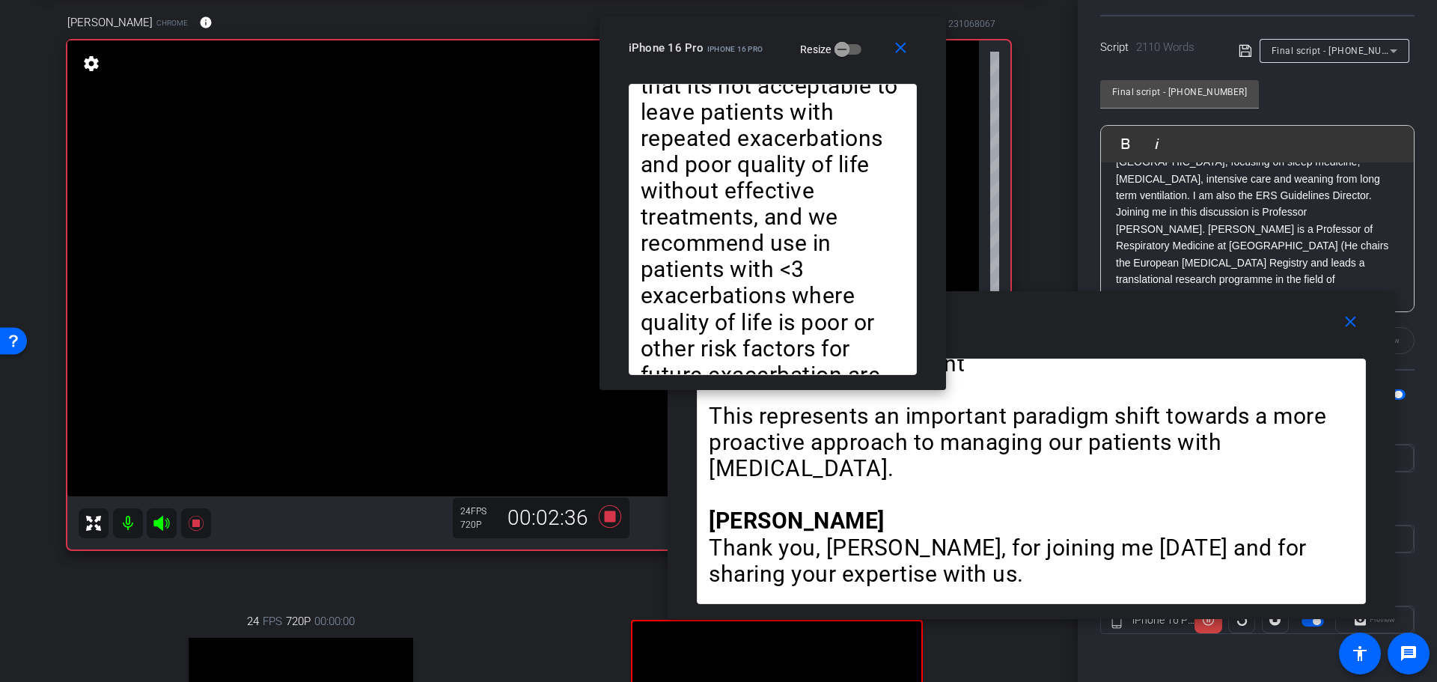
drag, startPoint x: 1108, startPoint y: 182, endPoint x: 1126, endPoint y: 314, distance: 133.0
click at [1126, 314] on div "[PERSON_NAME] Chrome Resize" at bounding box center [1037, 322] width 680 height 27
click at [910, 55] on span at bounding box center [904, 48] width 48 height 36
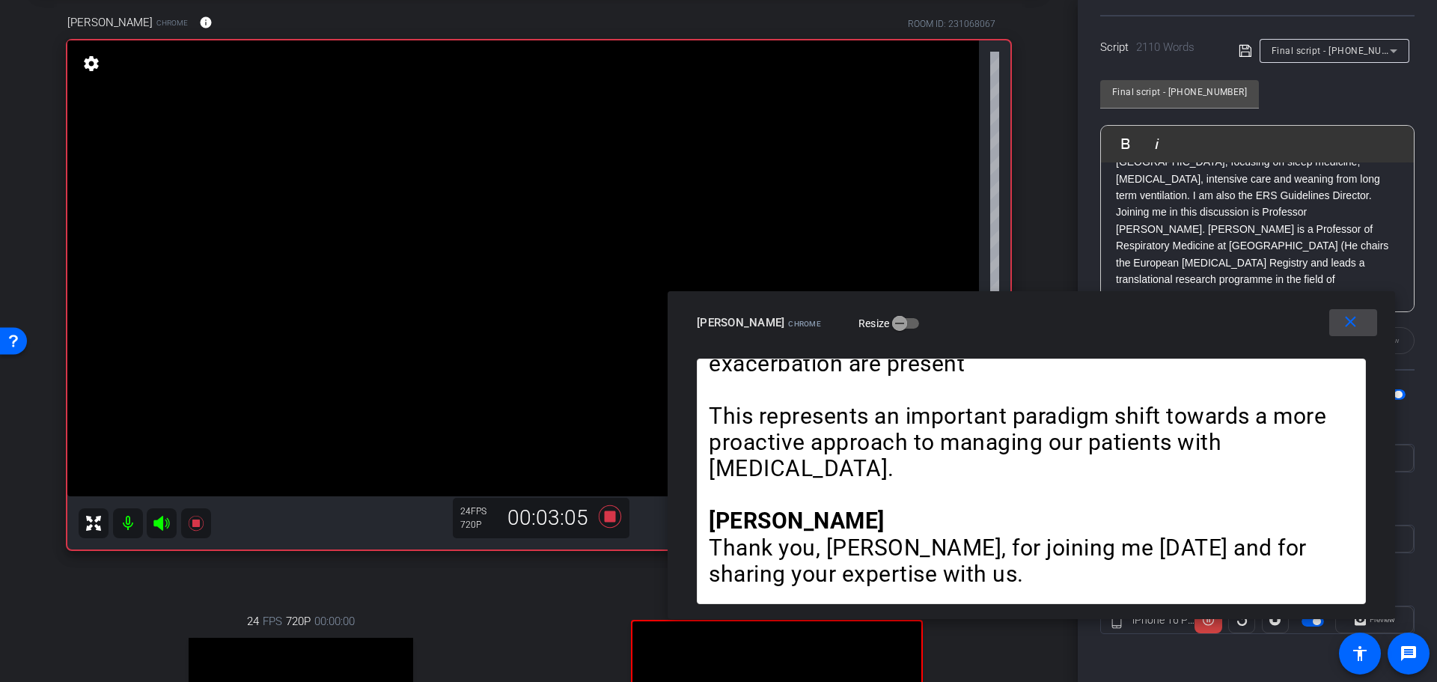
click at [1344, 326] on mat-icon "close" at bounding box center [1350, 322] width 19 height 19
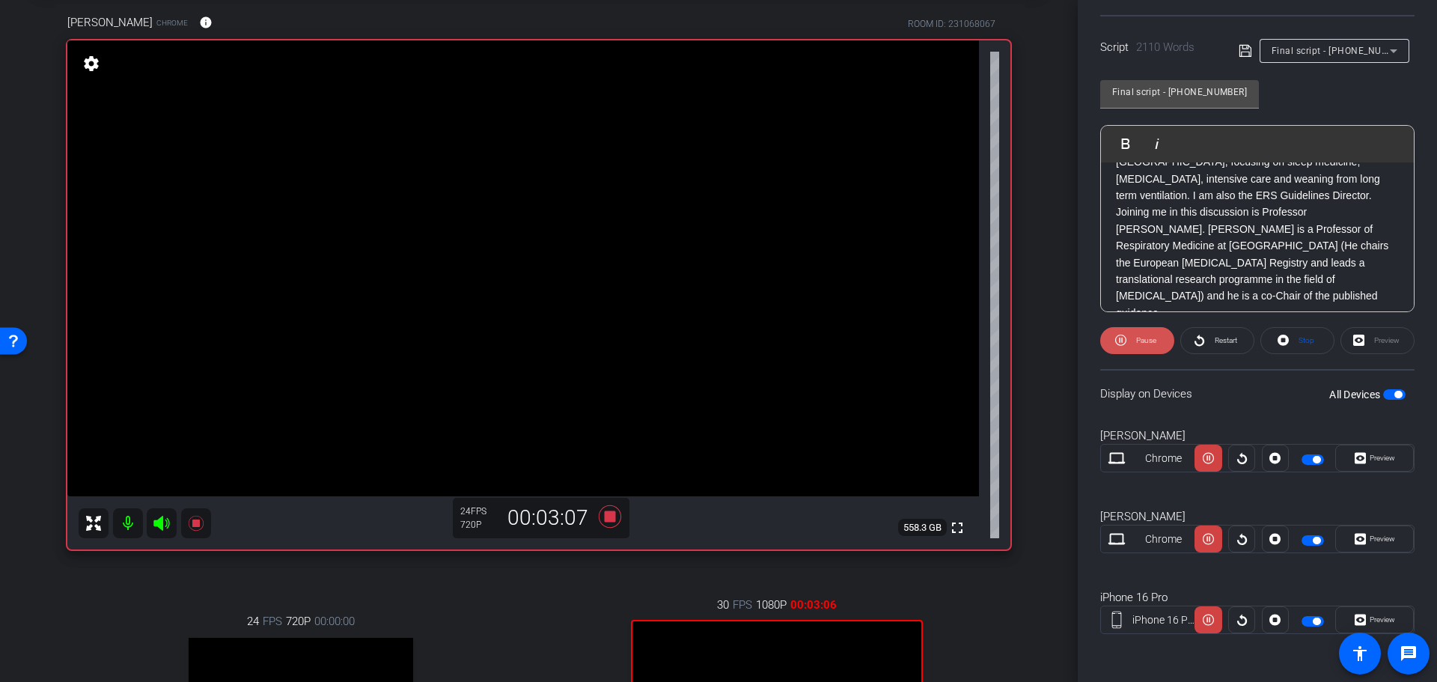
click at [1147, 344] on span "Pause" at bounding box center [1146, 340] width 20 height 8
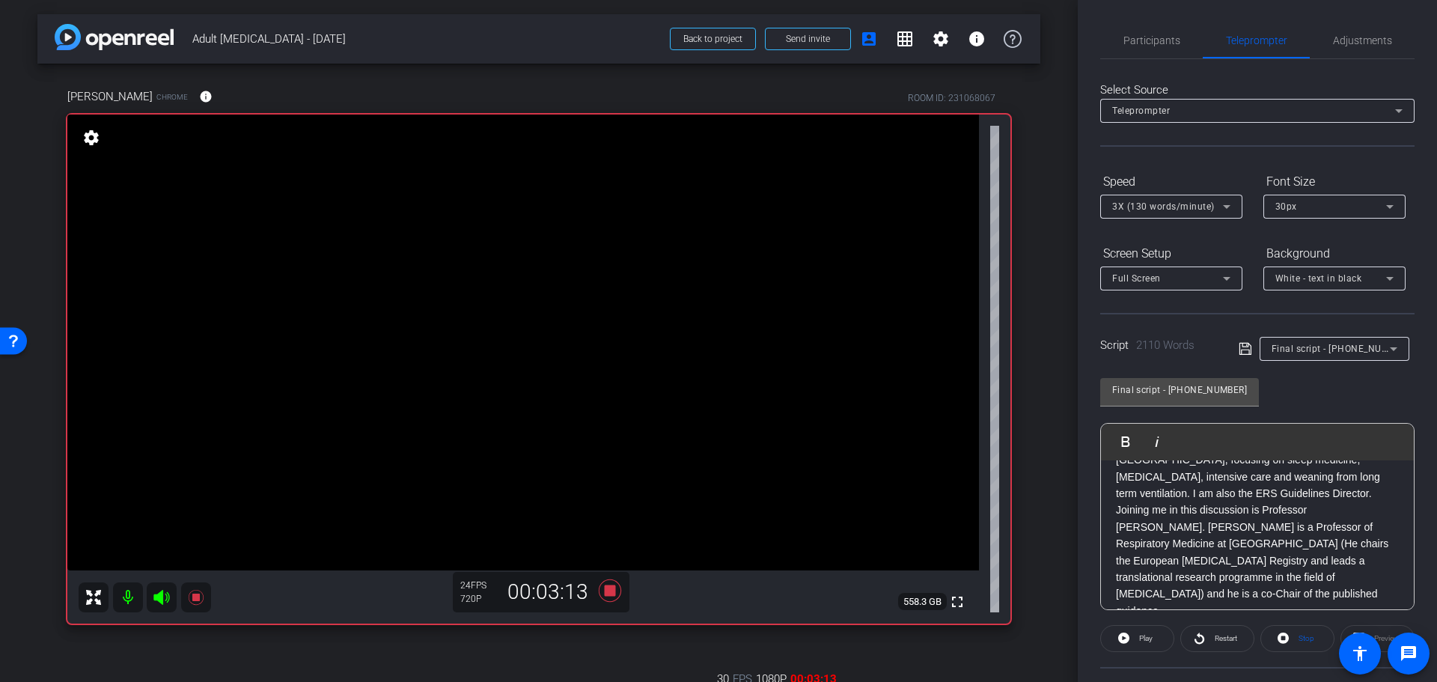
scroll to position [0, 0]
click at [897, 37] on mat-icon "grid_on" at bounding box center [905, 40] width 18 height 18
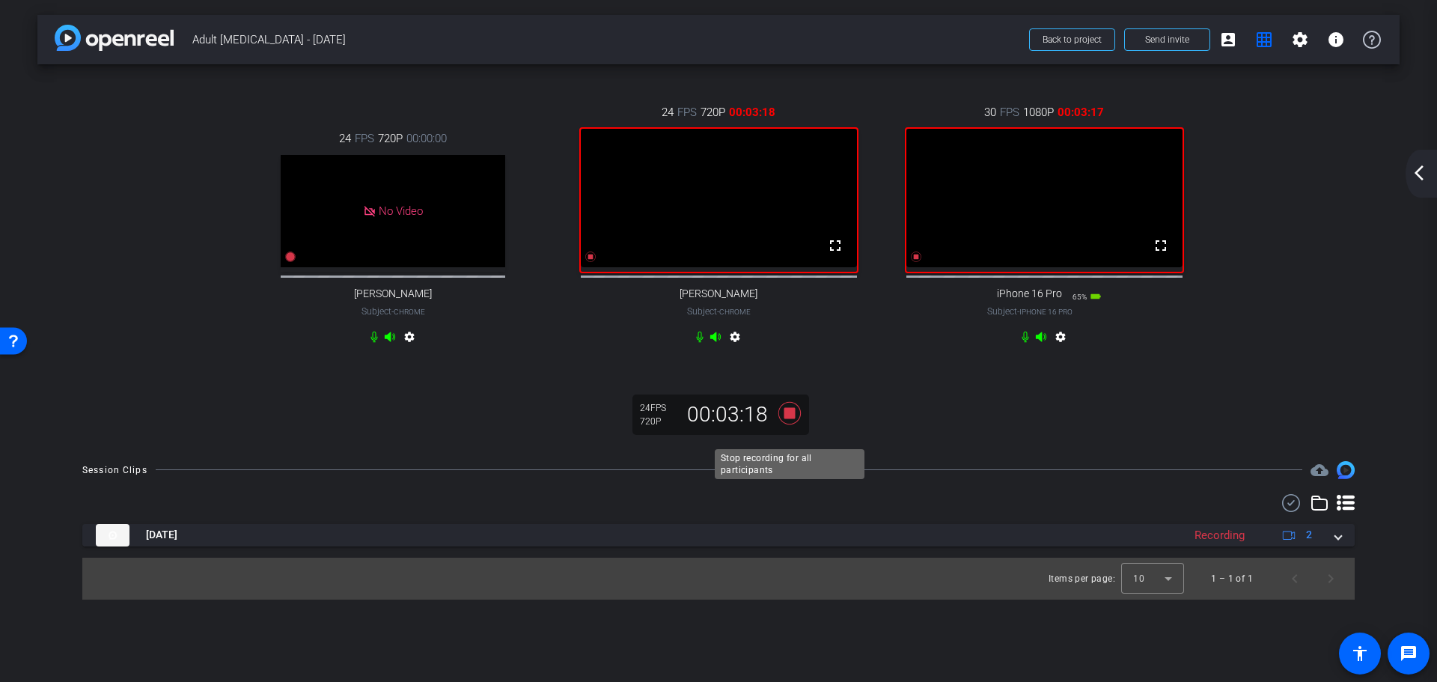
click at [789, 427] on icon at bounding box center [790, 413] width 36 height 27
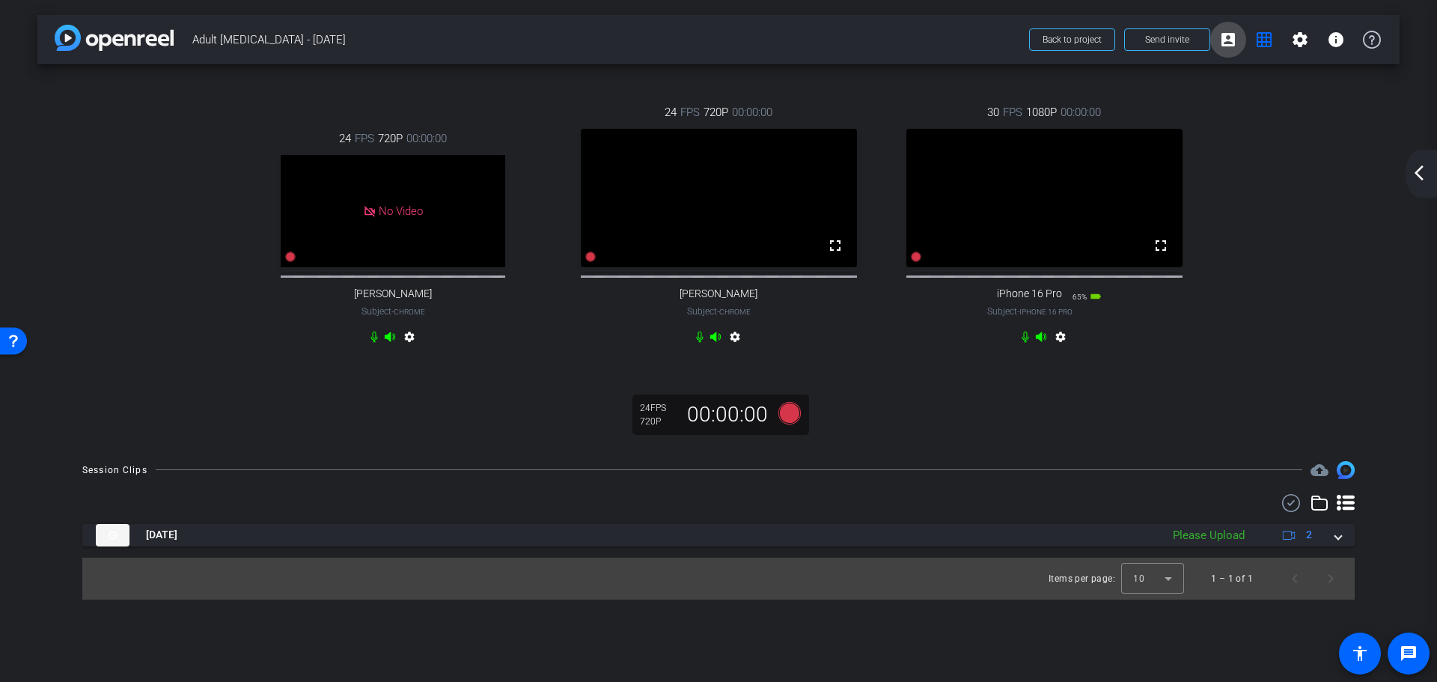
click at [1234, 34] on mat-icon "account_box" at bounding box center [1228, 40] width 18 height 18
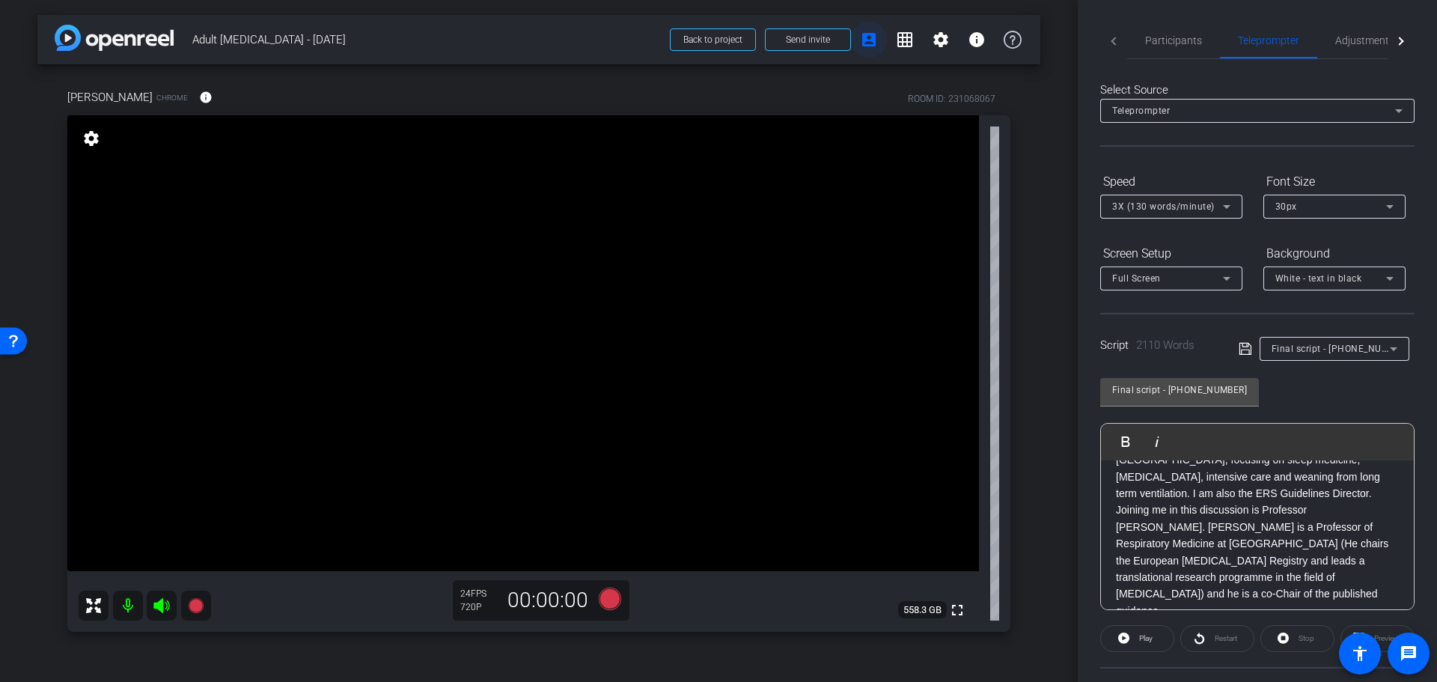
scroll to position [123, 0]
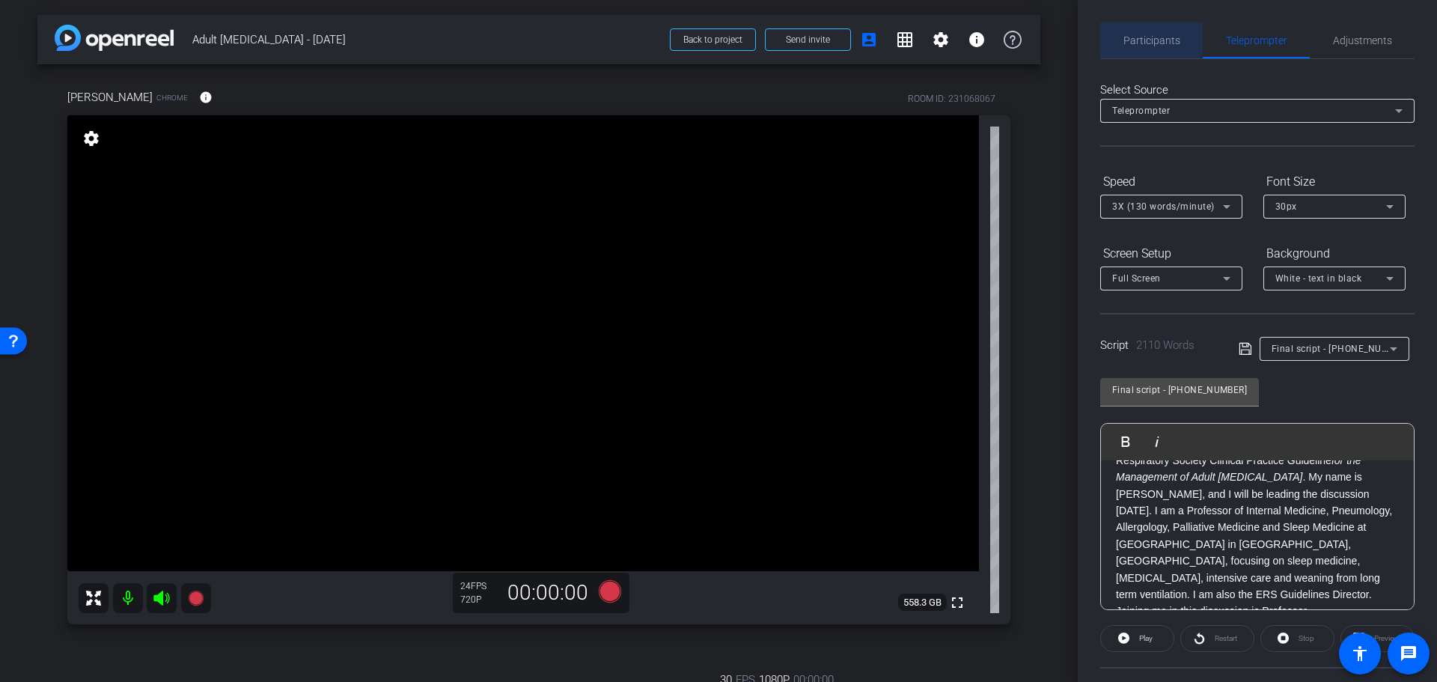
click at [1149, 31] on span "Participants" at bounding box center [1151, 40] width 57 height 36
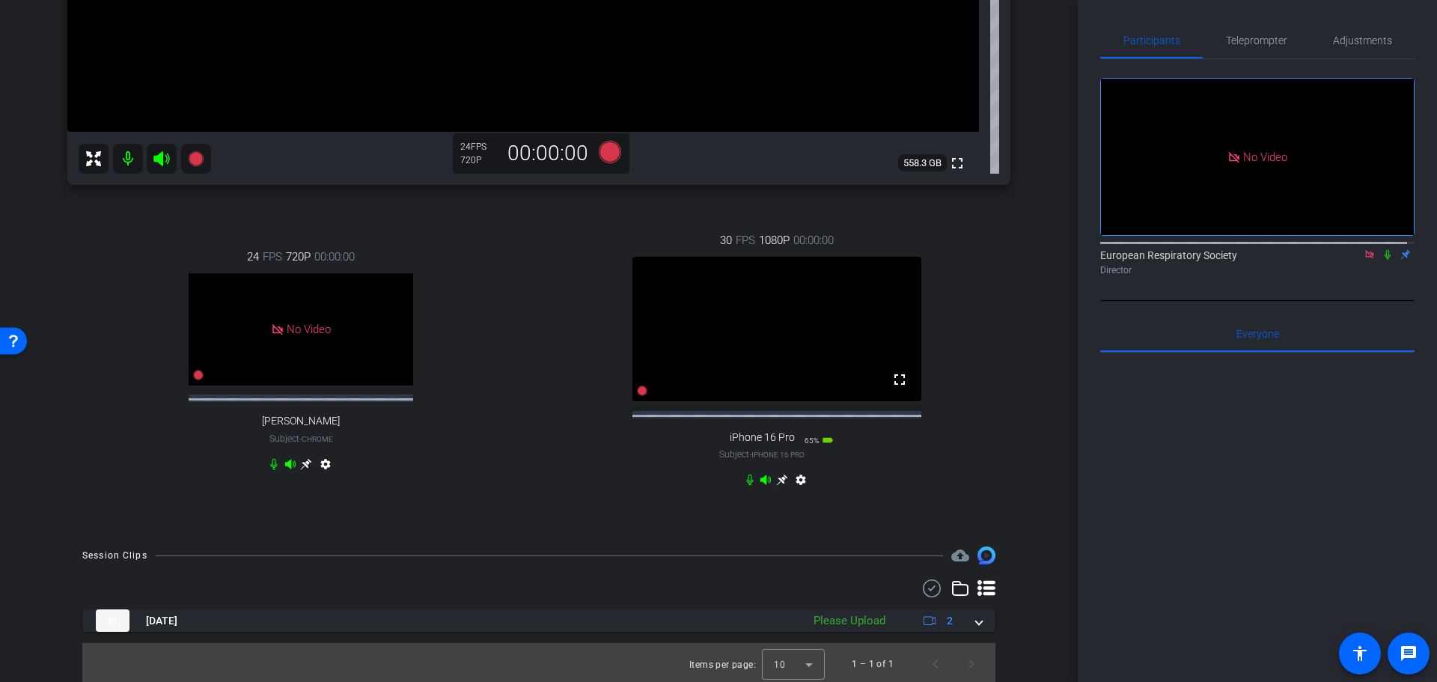
scroll to position [456, 0]
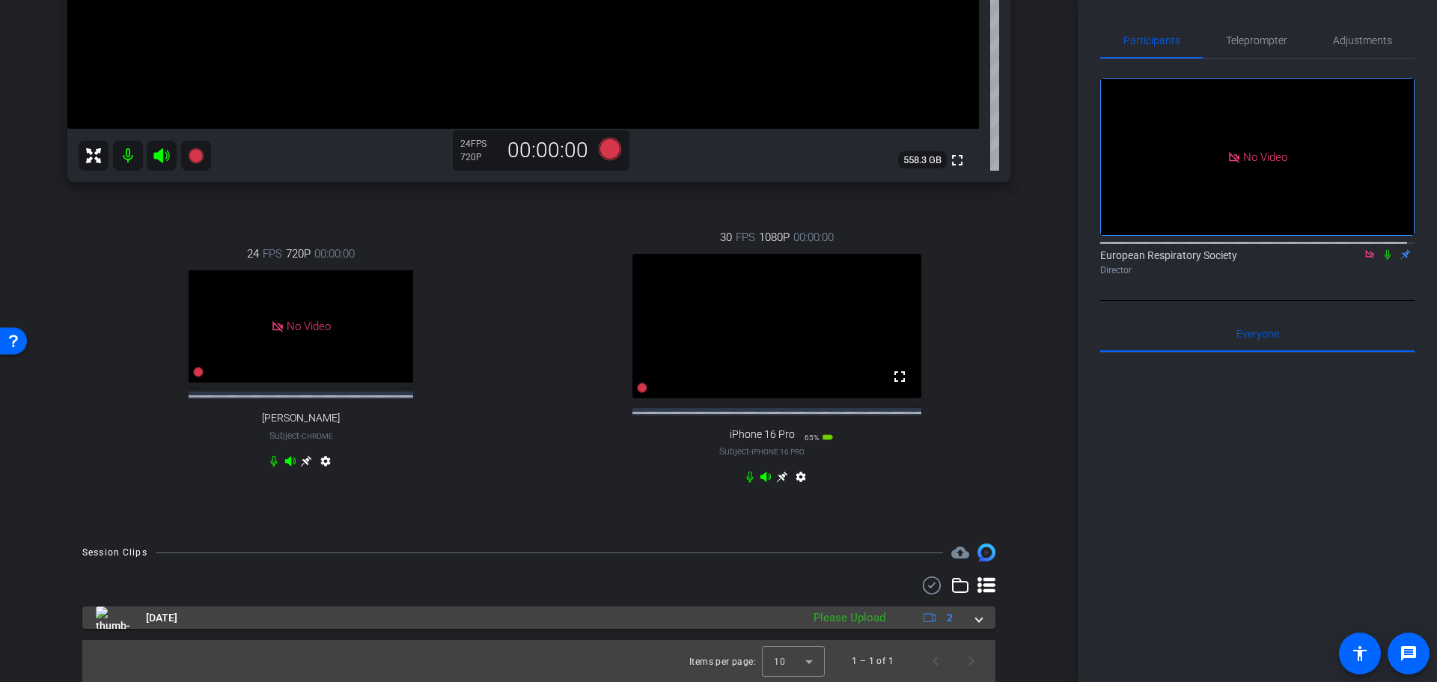
click at [976, 621] on span at bounding box center [979, 618] width 6 height 16
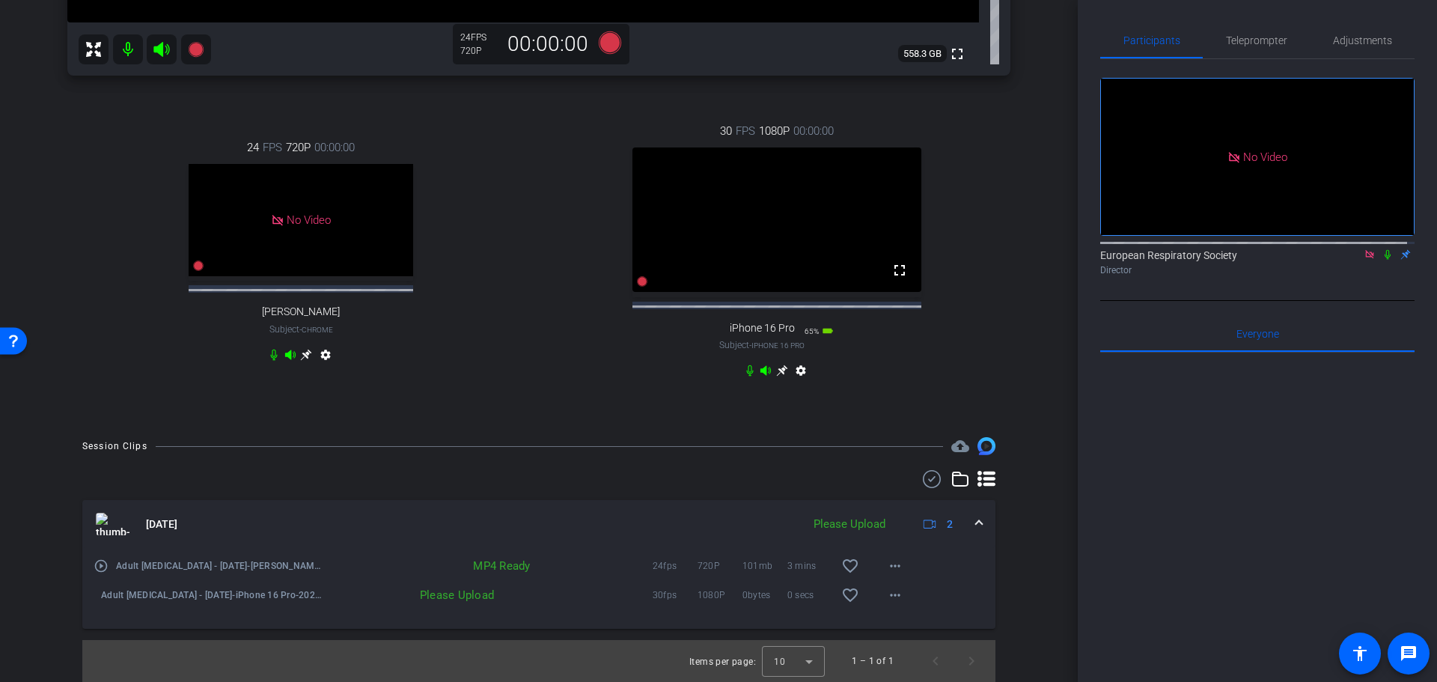
scroll to position [516, 0]
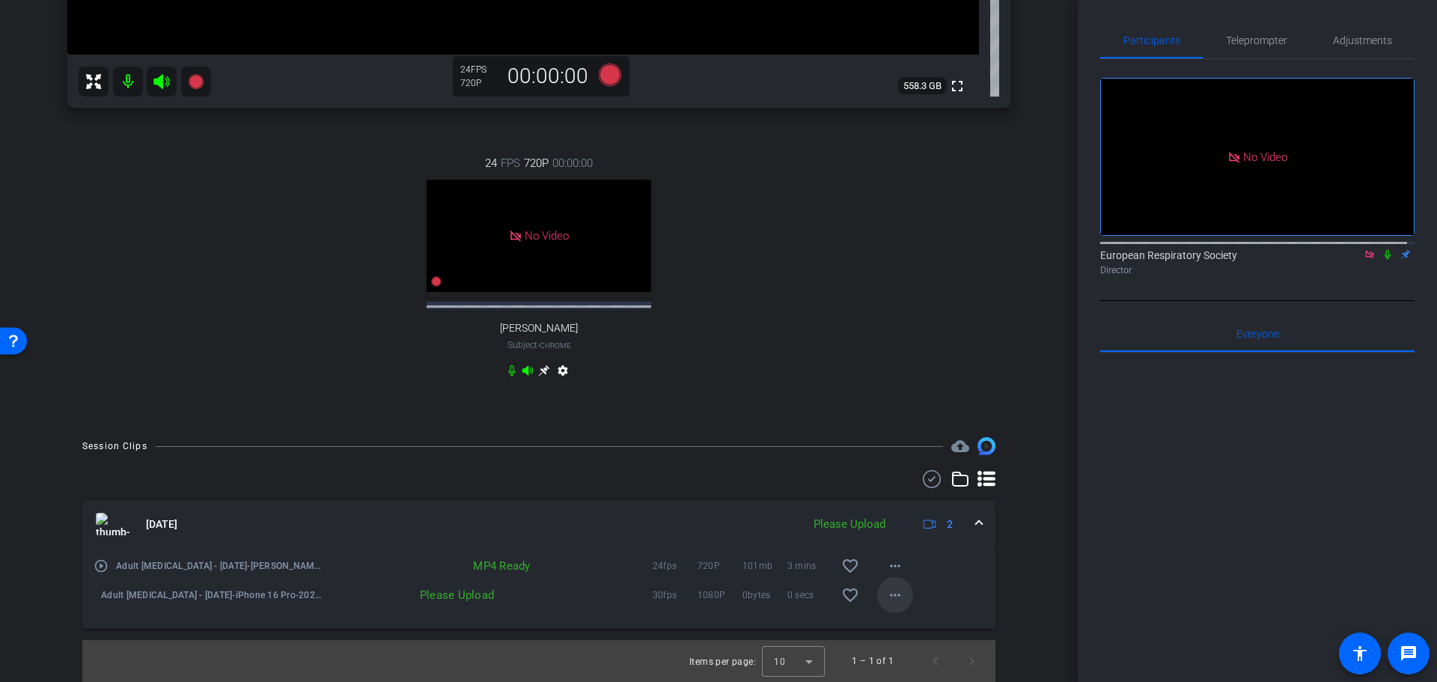
click at [897, 600] on mat-icon "more_horiz" at bounding box center [895, 595] width 18 height 18
click at [900, 632] on span "Upload" at bounding box center [912, 626] width 60 height 18
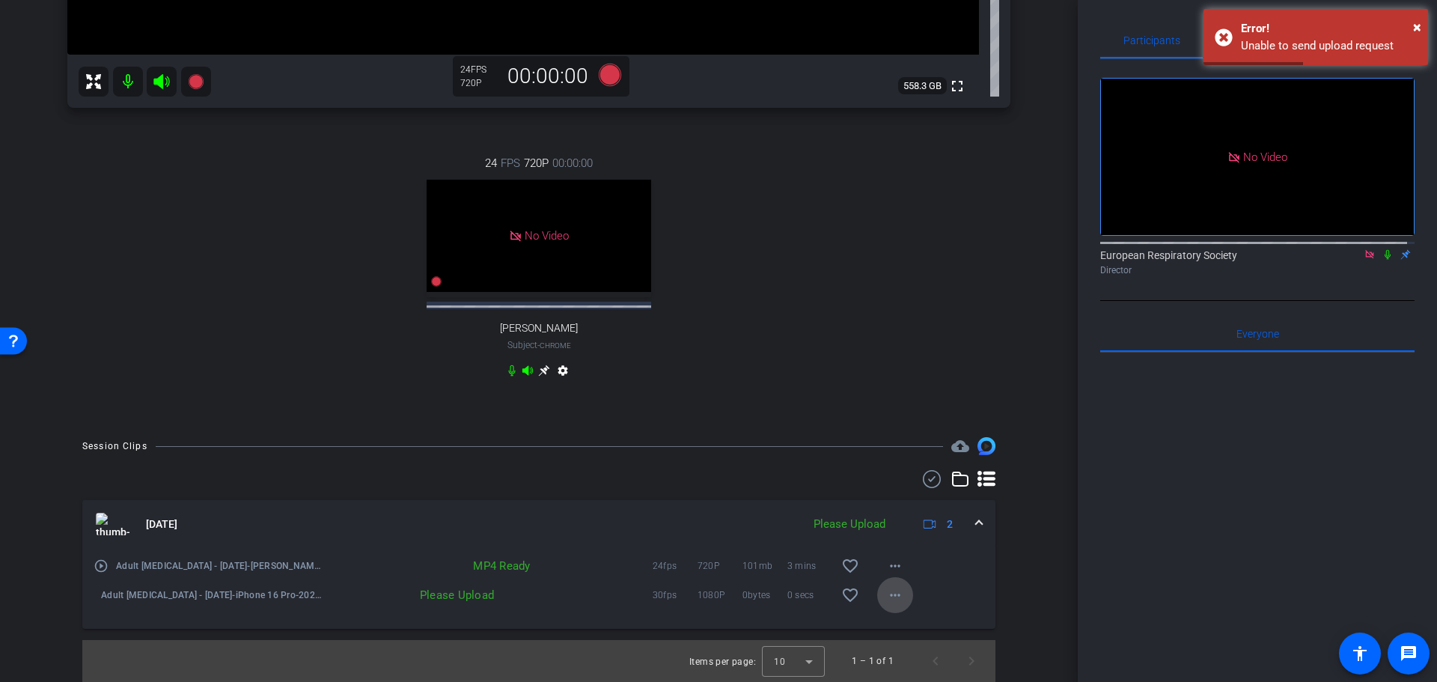
click at [888, 594] on mat-icon "more_horiz" at bounding box center [895, 595] width 18 height 18
click at [901, 629] on span "Upload" at bounding box center [912, 626] width 60 height 18
click at [1418, 24] on span "×" at bounding box center [1417, 27] width 8 height 18
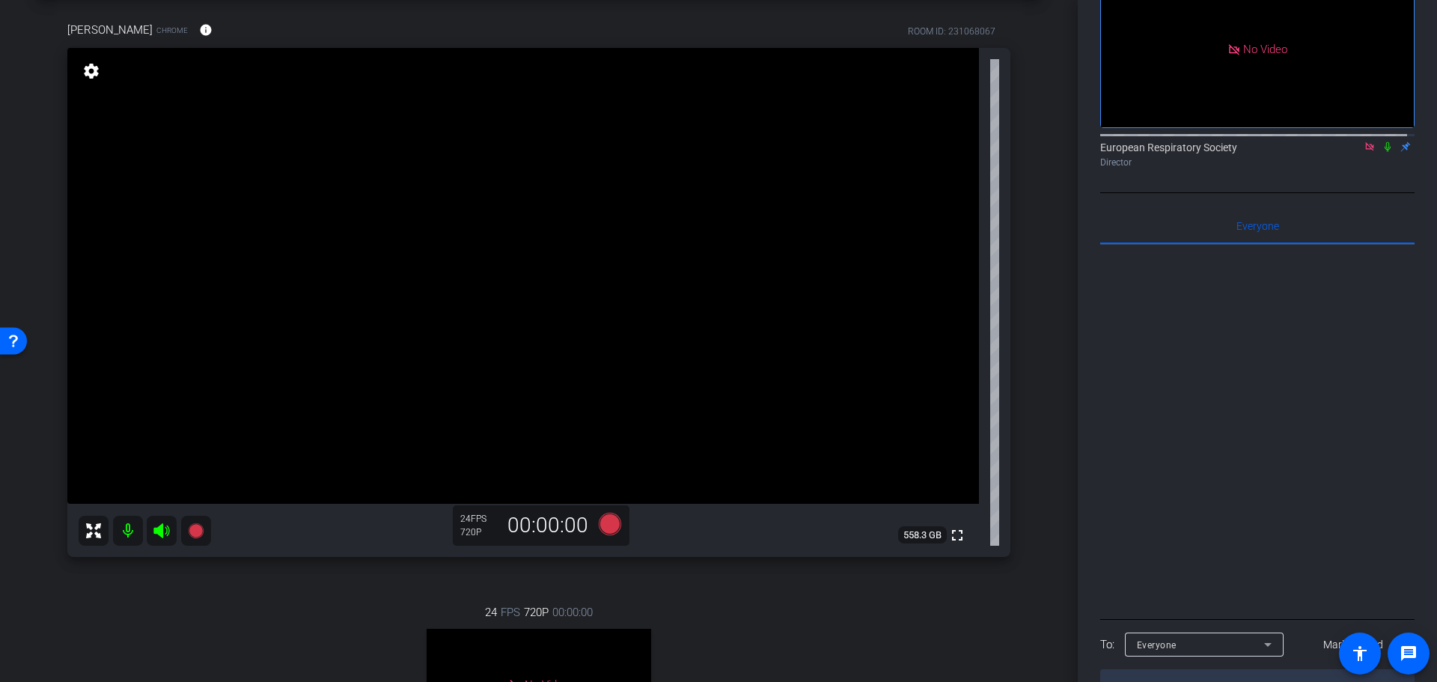
scroll to position [0, 0]
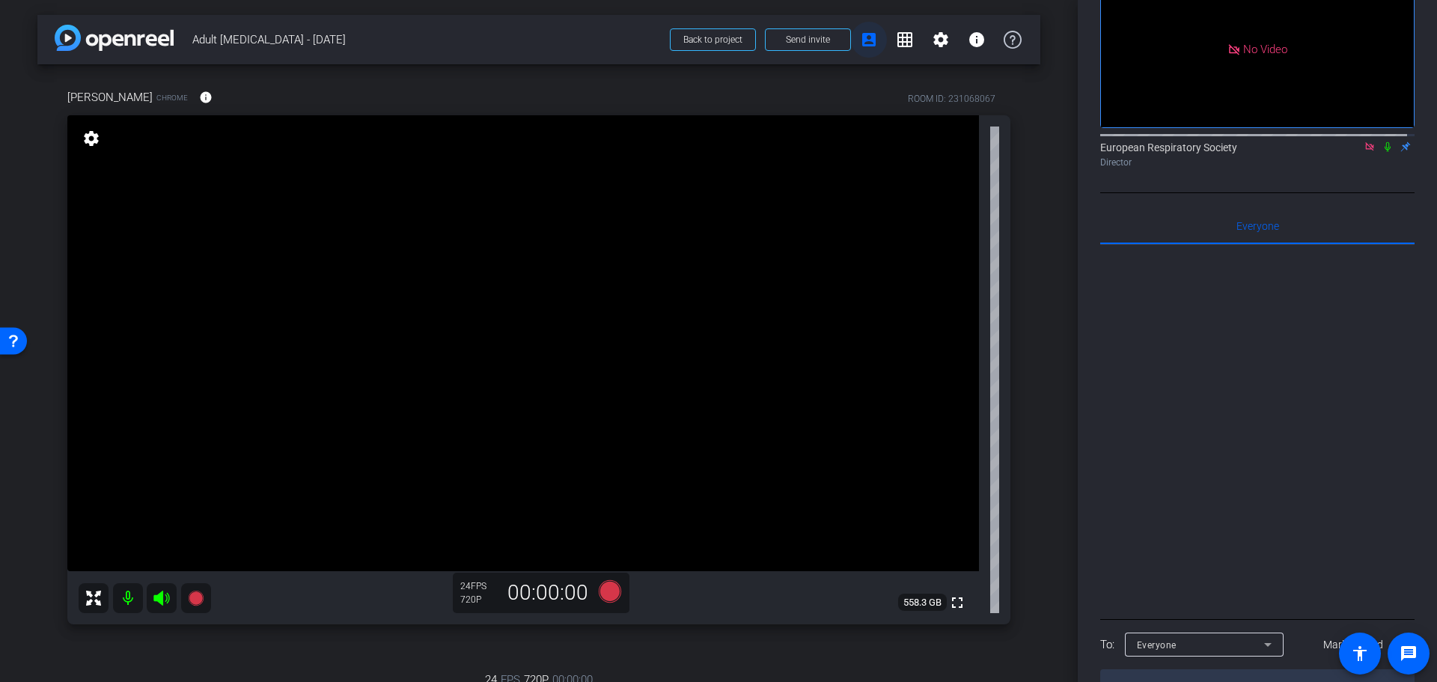
click at [867, 40] on mat-icon "account_box" at bounding box center [869, 40] width 18 height 18
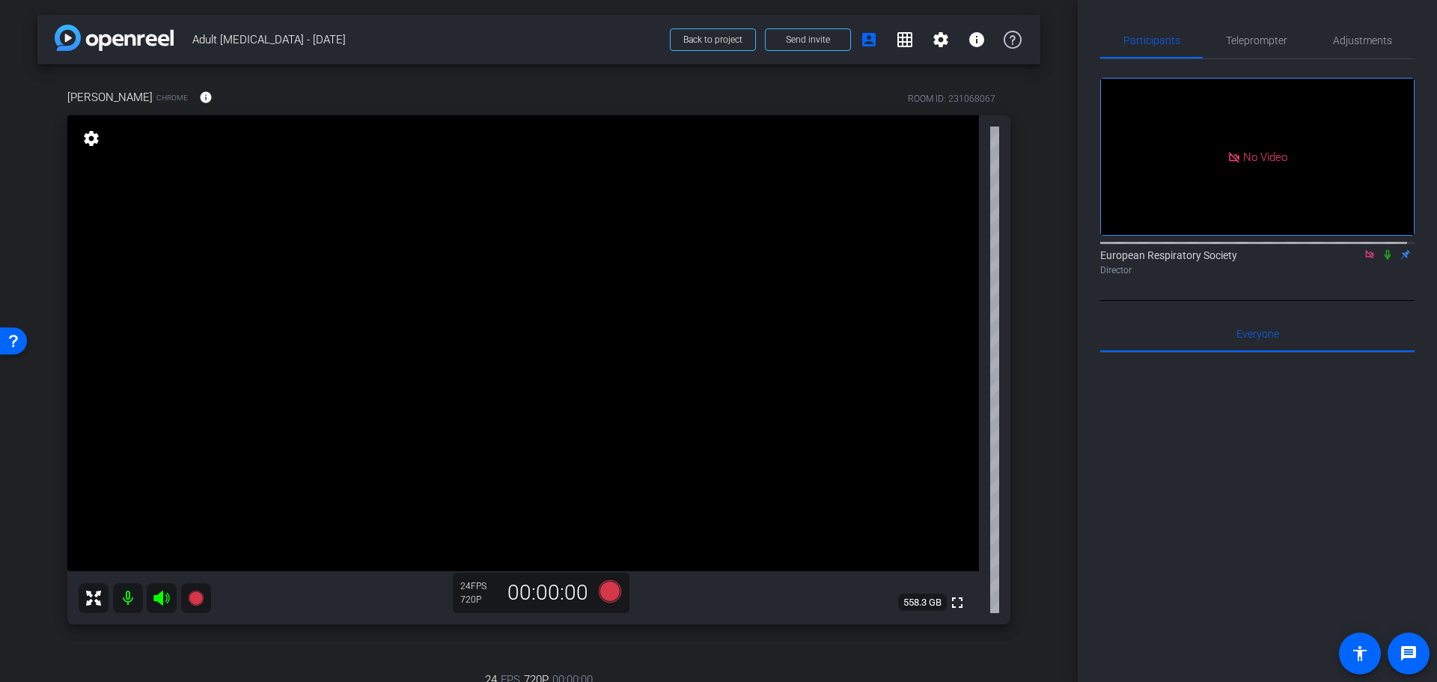
click at [1364, 249] on icon at bounding box center [1370, 254] width 12 height 10
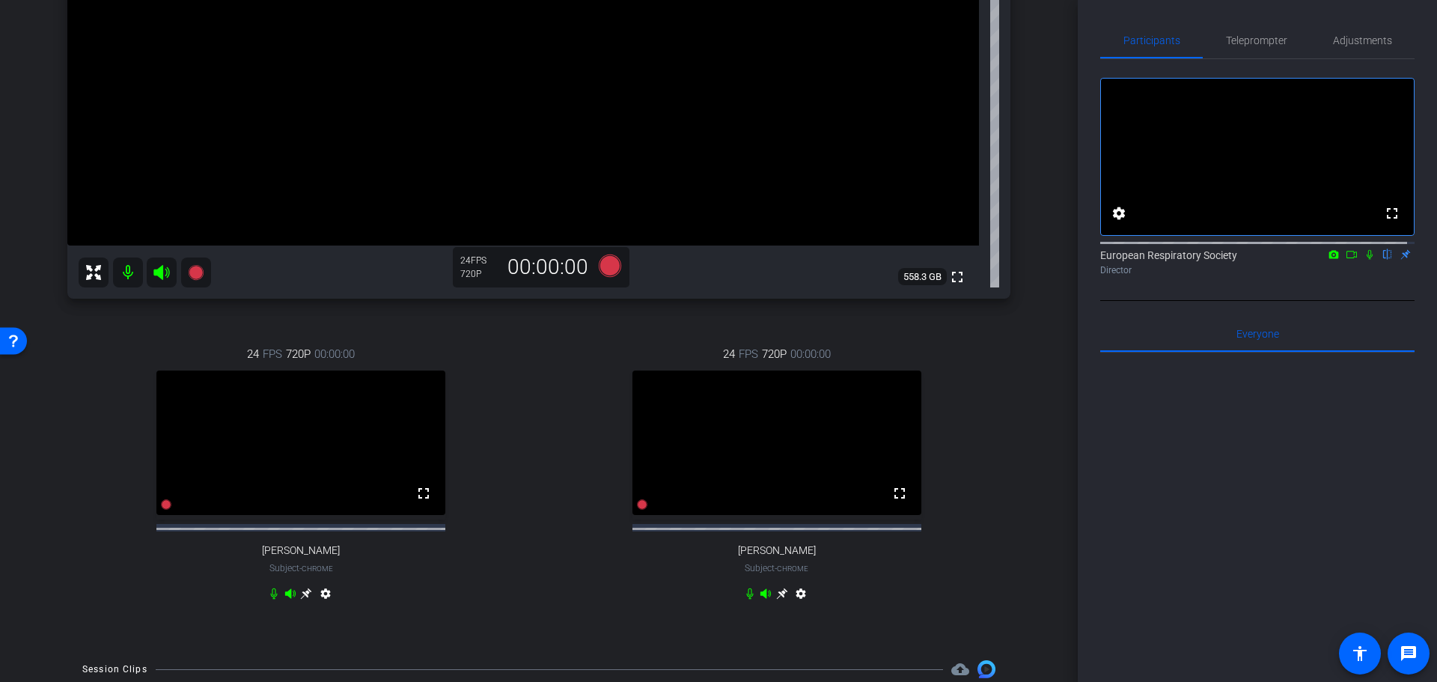
scroll to position [299, 0]
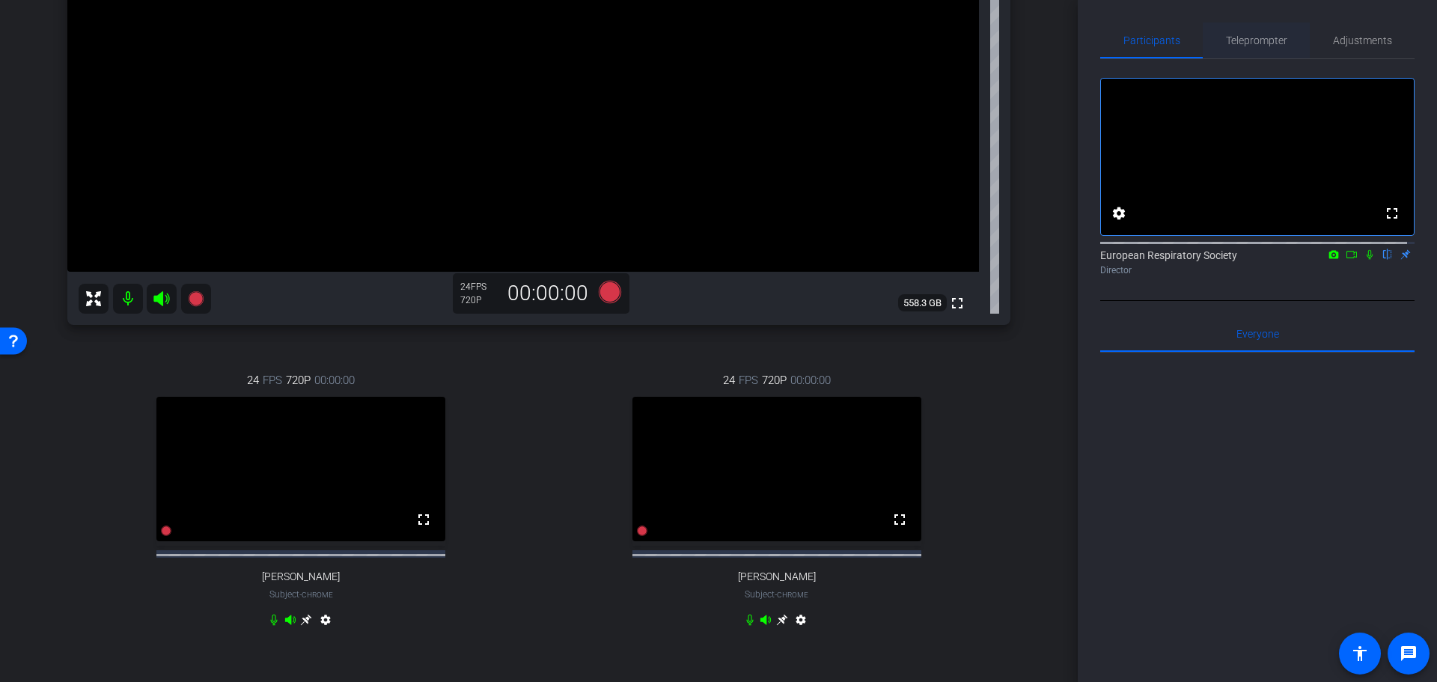
click at [1279, 43] on span "Teleprompter" at bounding box center [1256, 40] width 61 height 10
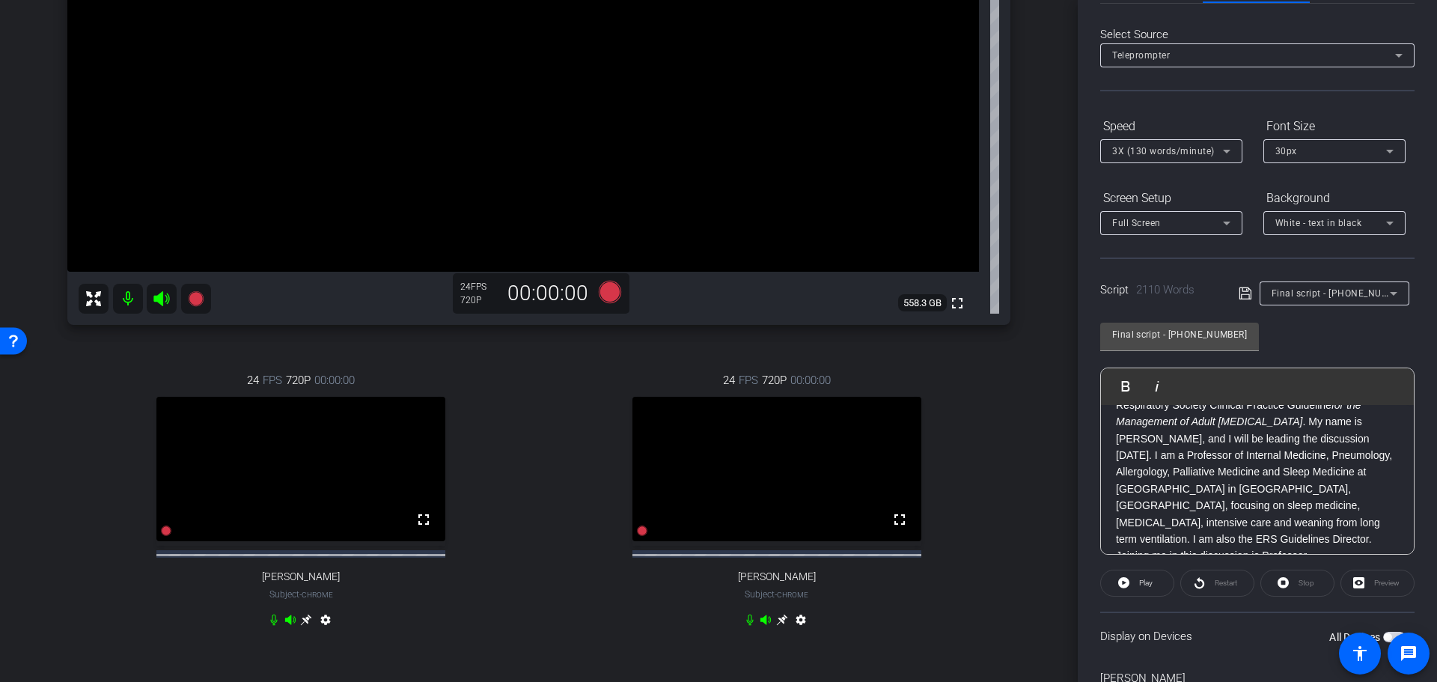
scroll to position [298, 0]
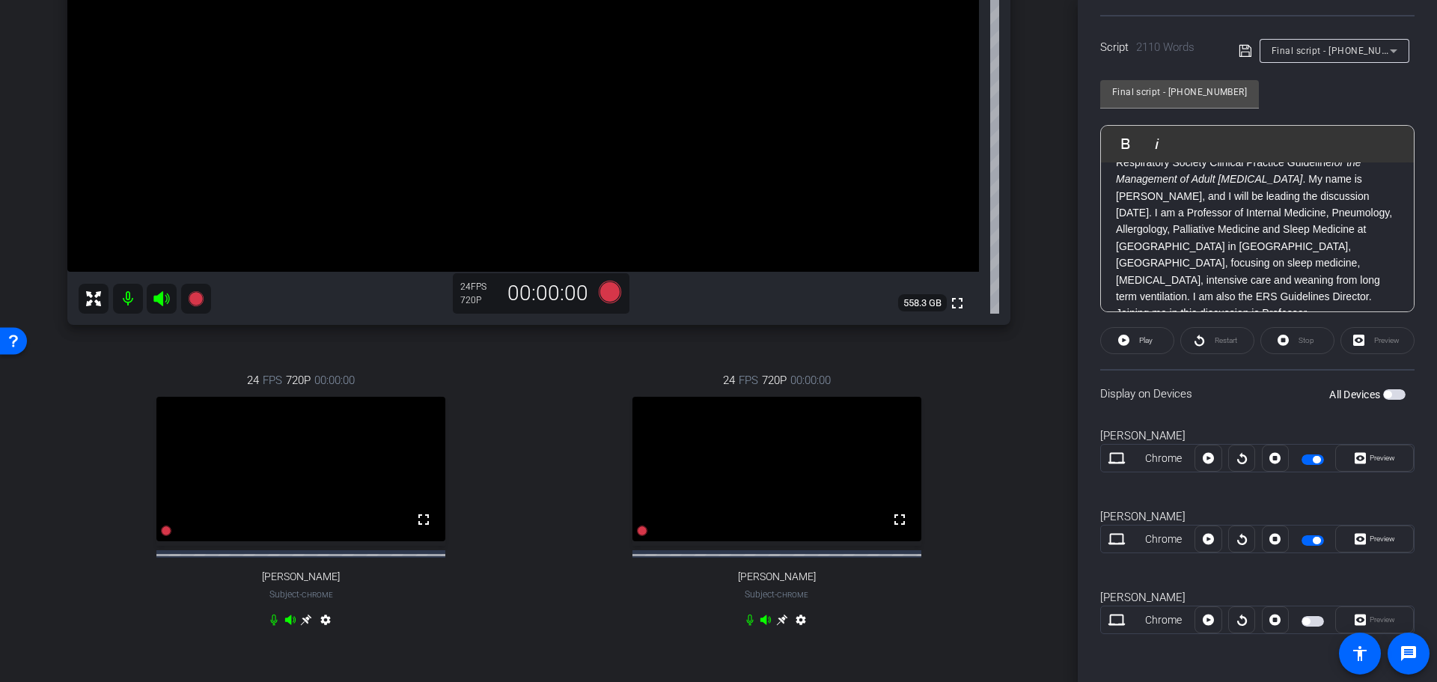
click at [1317, 625] on button "button" at bounding box center [1313, 621] width 22 height 10
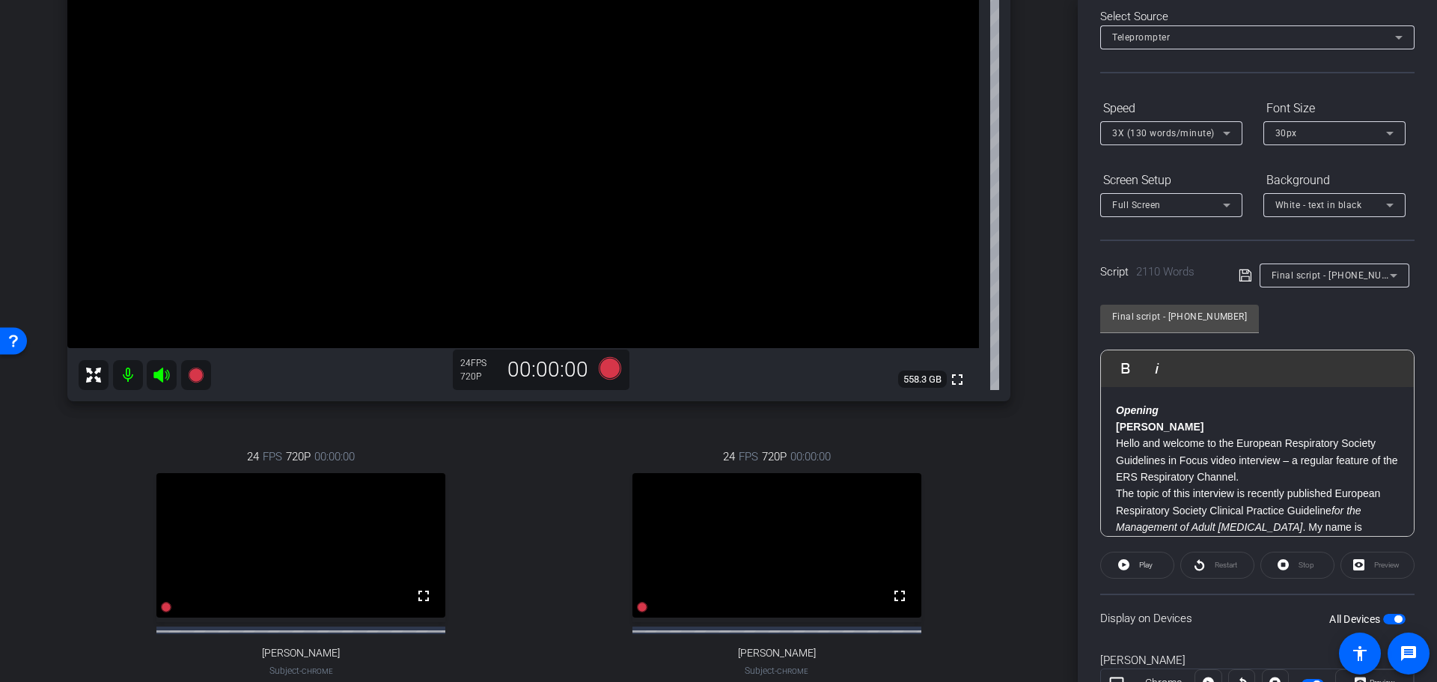
scroll to position [225, 0]
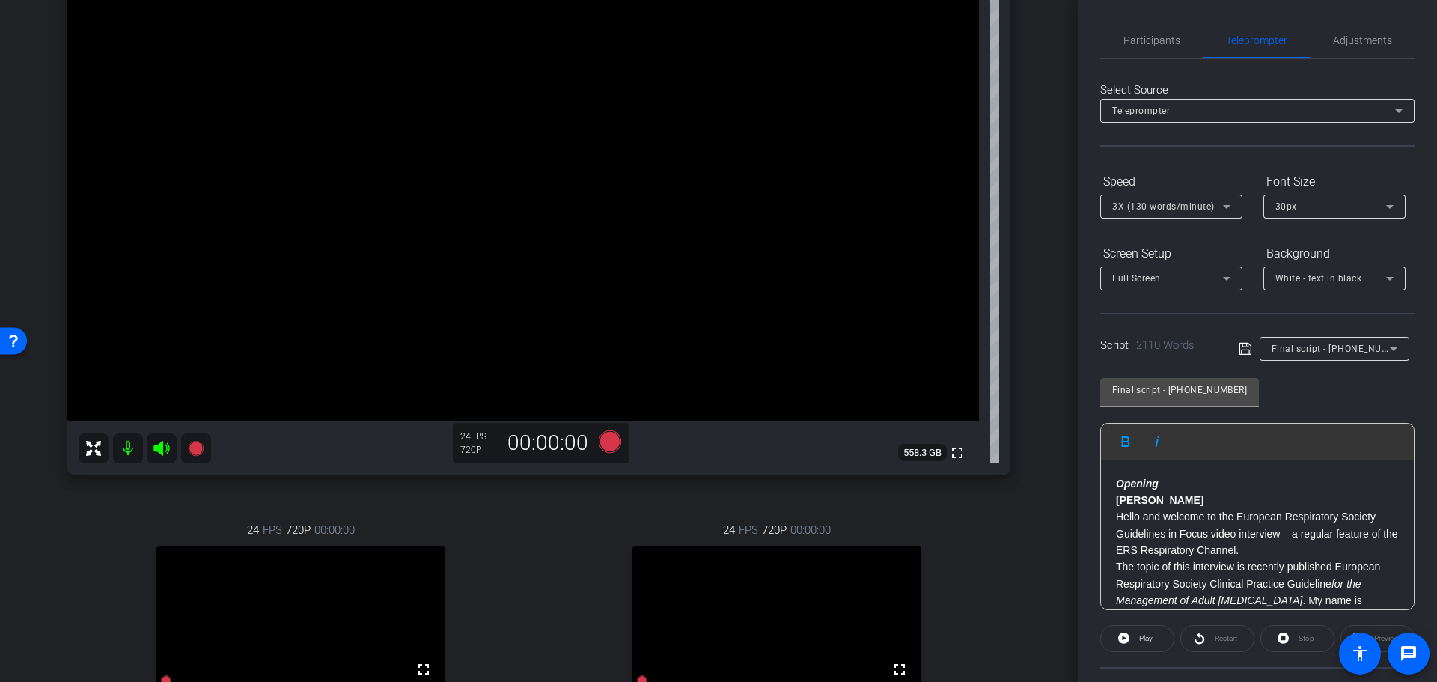
scroll to position [0, 0]
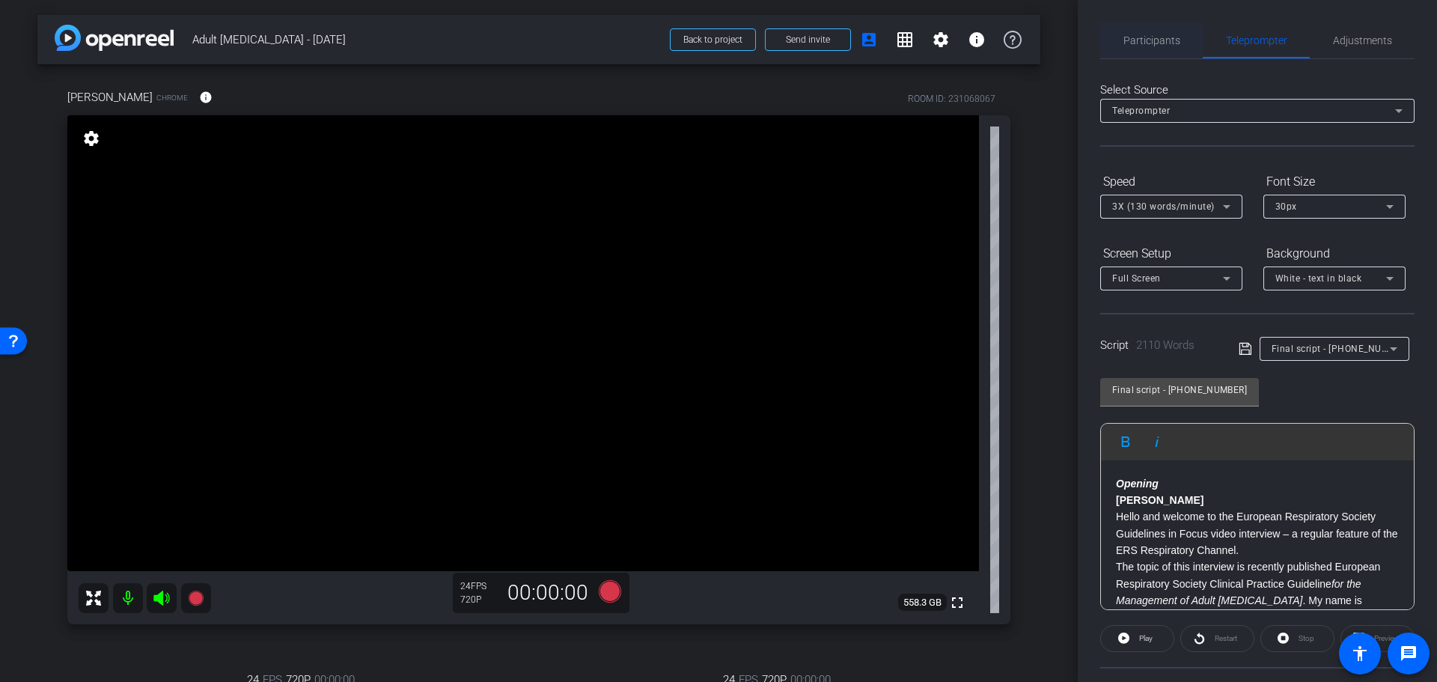
click at [1153, 31] on span "Participants" at bounding box center [1151, 40] width 57 height 36
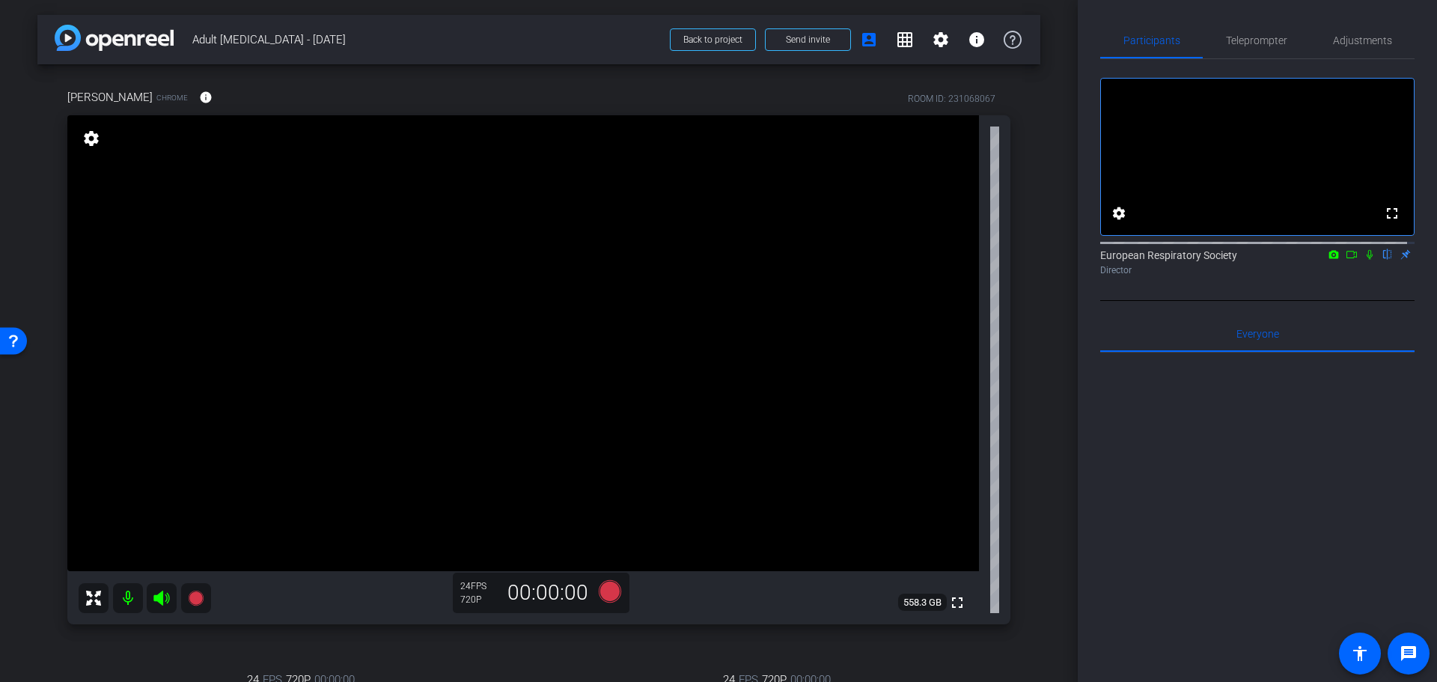
click at [1347, 258] on icon at bounding box center [1352, 254] width 10 height 7
click at [1382, 260] on icon at bounding box center [1388, 254] width 12 height 10
click at [901, 43] on mat-icon "grid_on" at bounding box center [905, 40] width 18 height 18
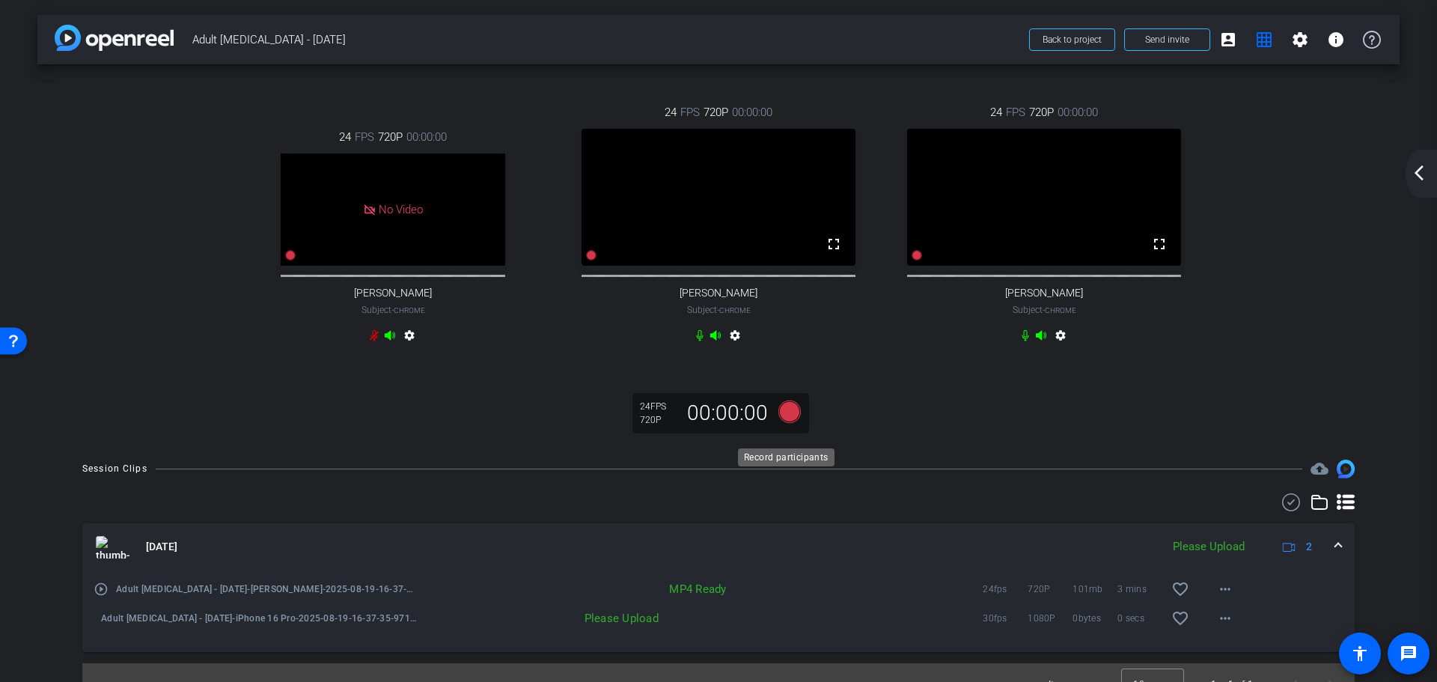
click at [790, 423] on icon at bounding box center [789, 411] width 22 height 22
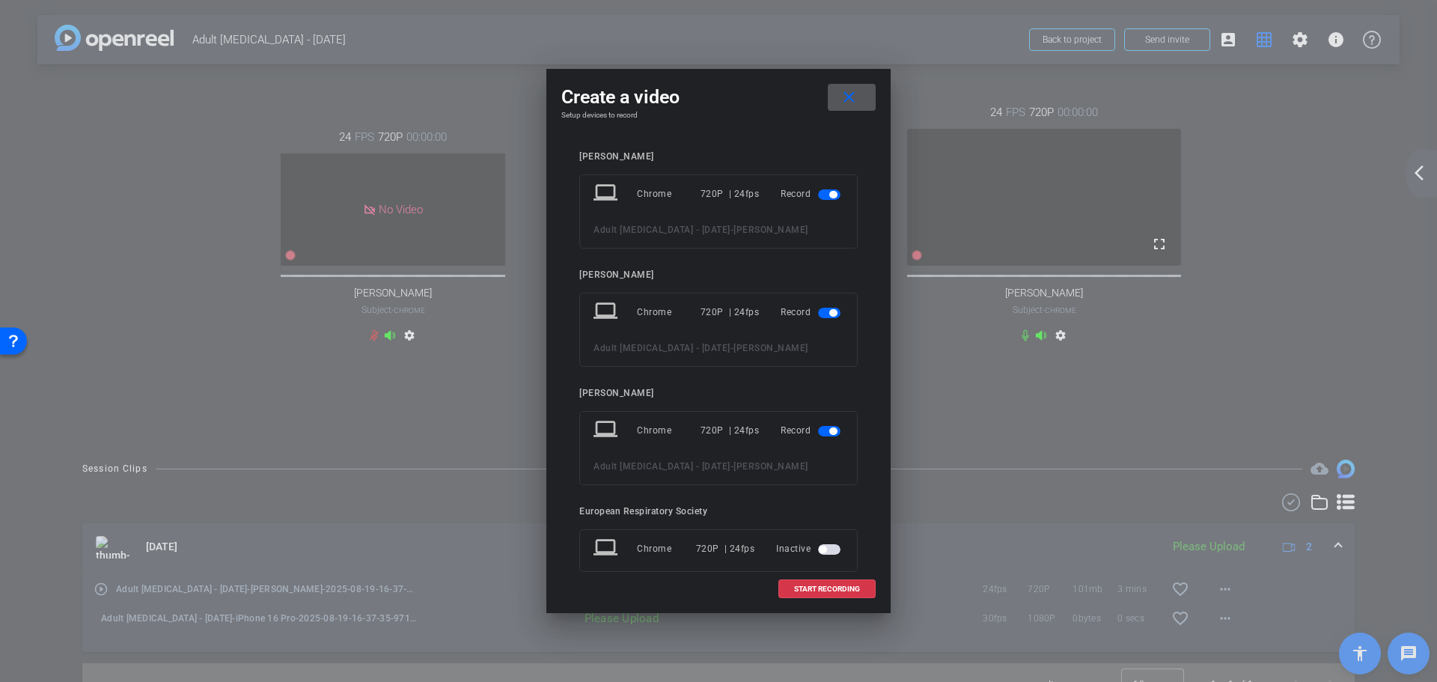
click at [818, 197] on span "button" at bounding box center [829, 194] width 22 height 10
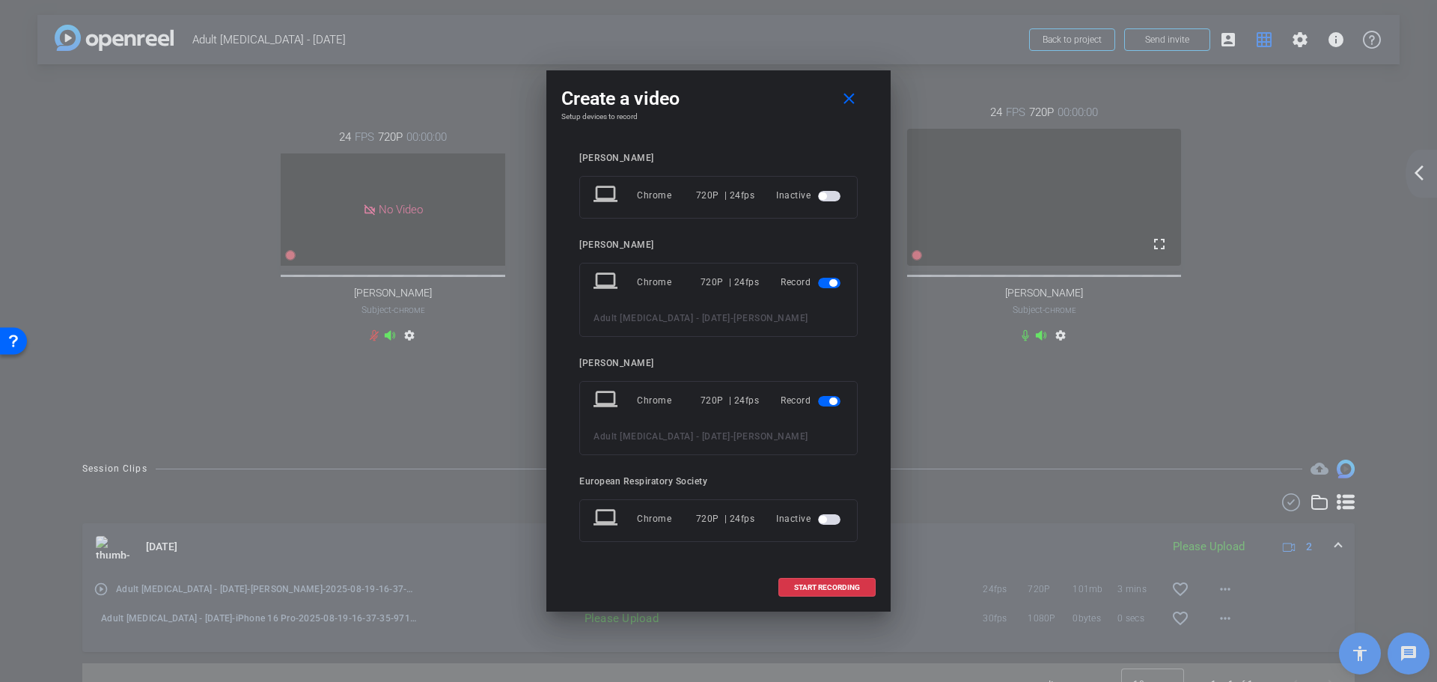
scroll to position [15, 0]
click at [830, 586] on span "START RECORDING" at bounding box center [827, 587] width 66 height 7
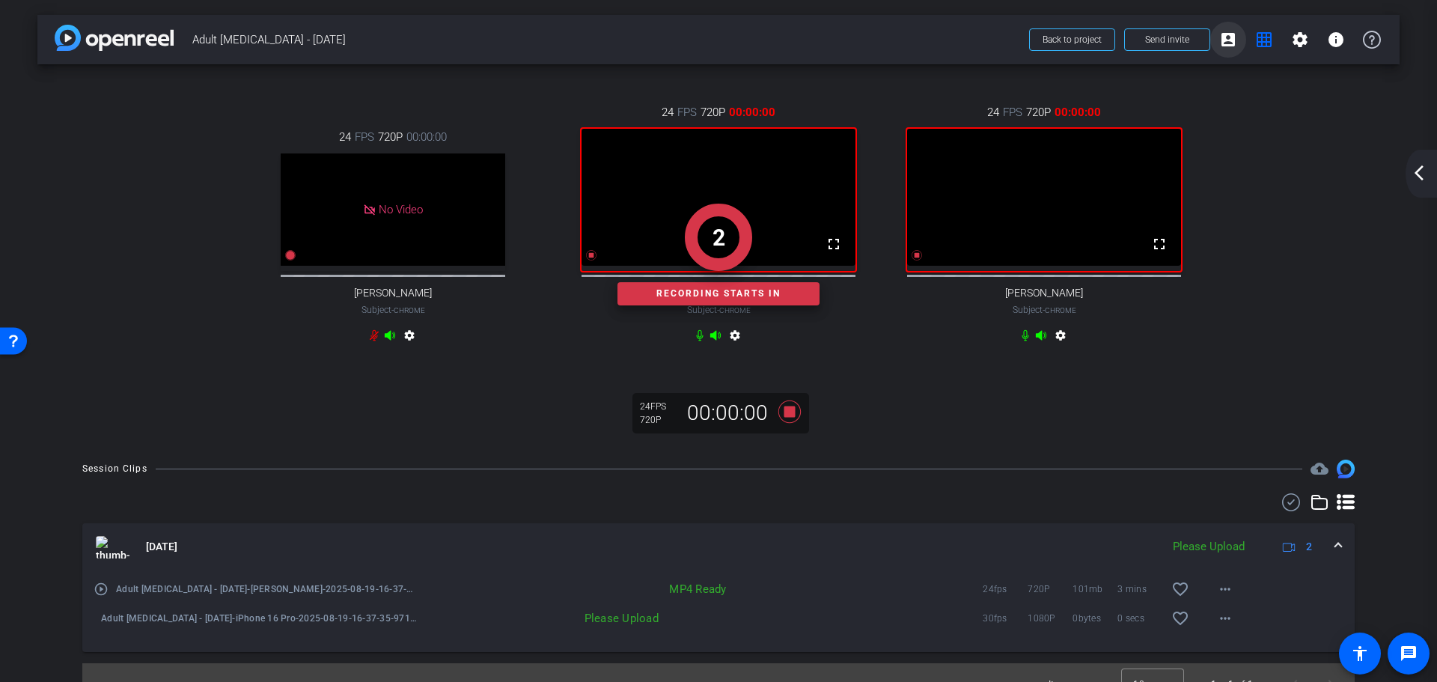
click at [1224, 42] on mat-icon "account_box" at bounding box center [1228, 40] width 18 height 18
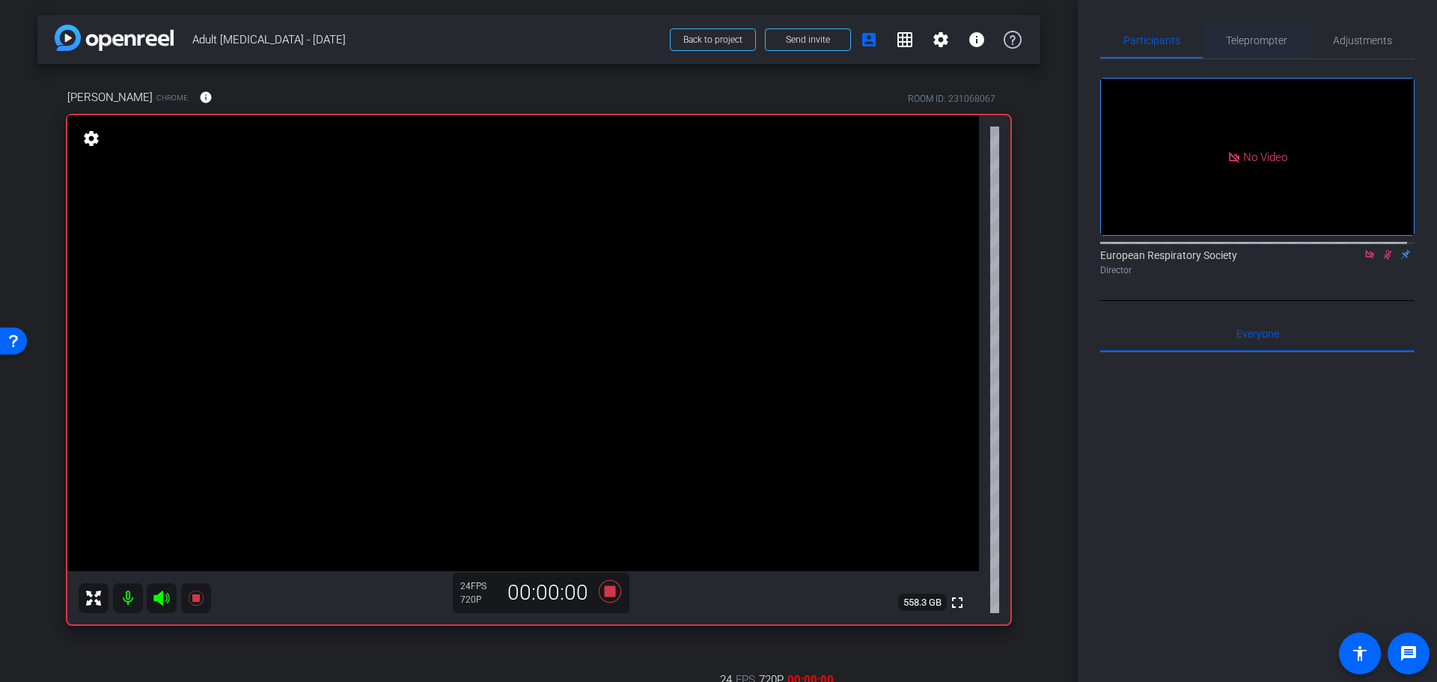
click at [1239, 35] on span "Teleprompter" at bounding box center [1256, 40] width 61 height 10
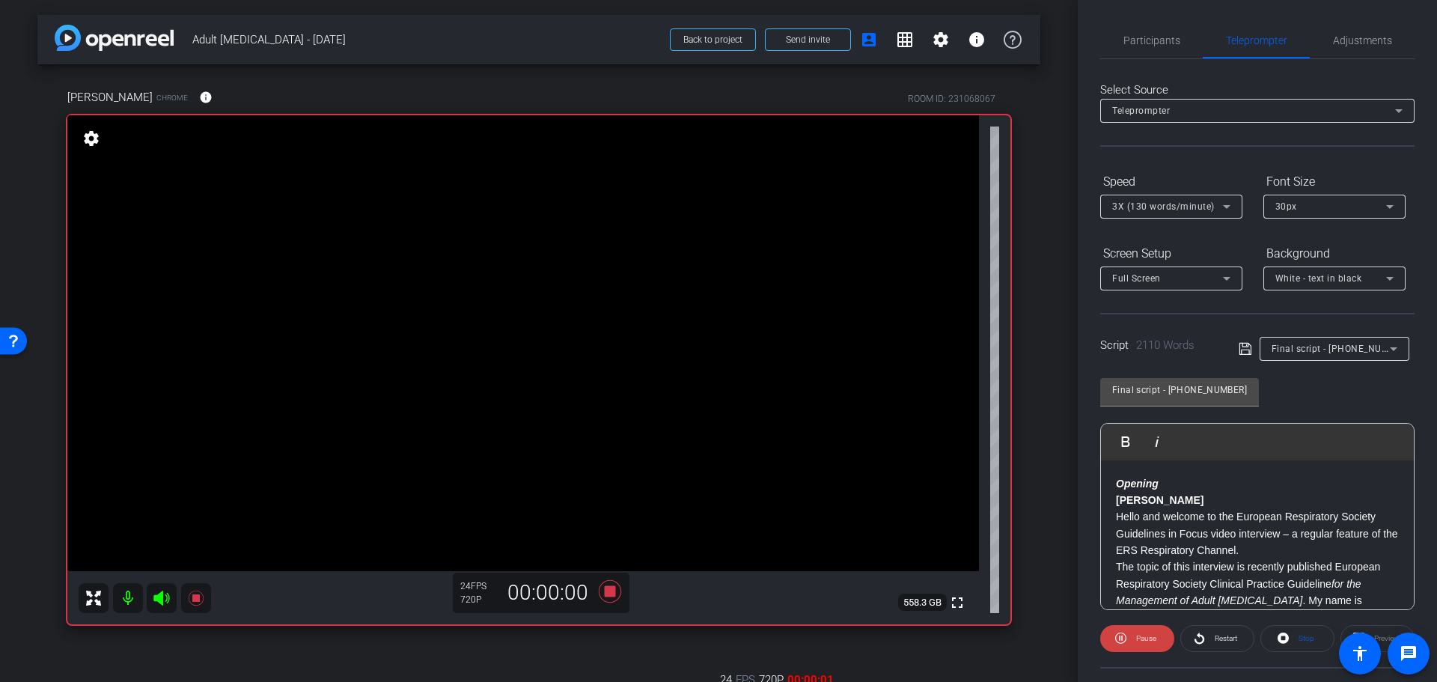
click at [1120, 486] on em "Opening" at bounding box center [1137, 484] width 43 height 12
click at [1213, 629] on span "Restart" at bounding box center [1224, 638] width 26 height 21
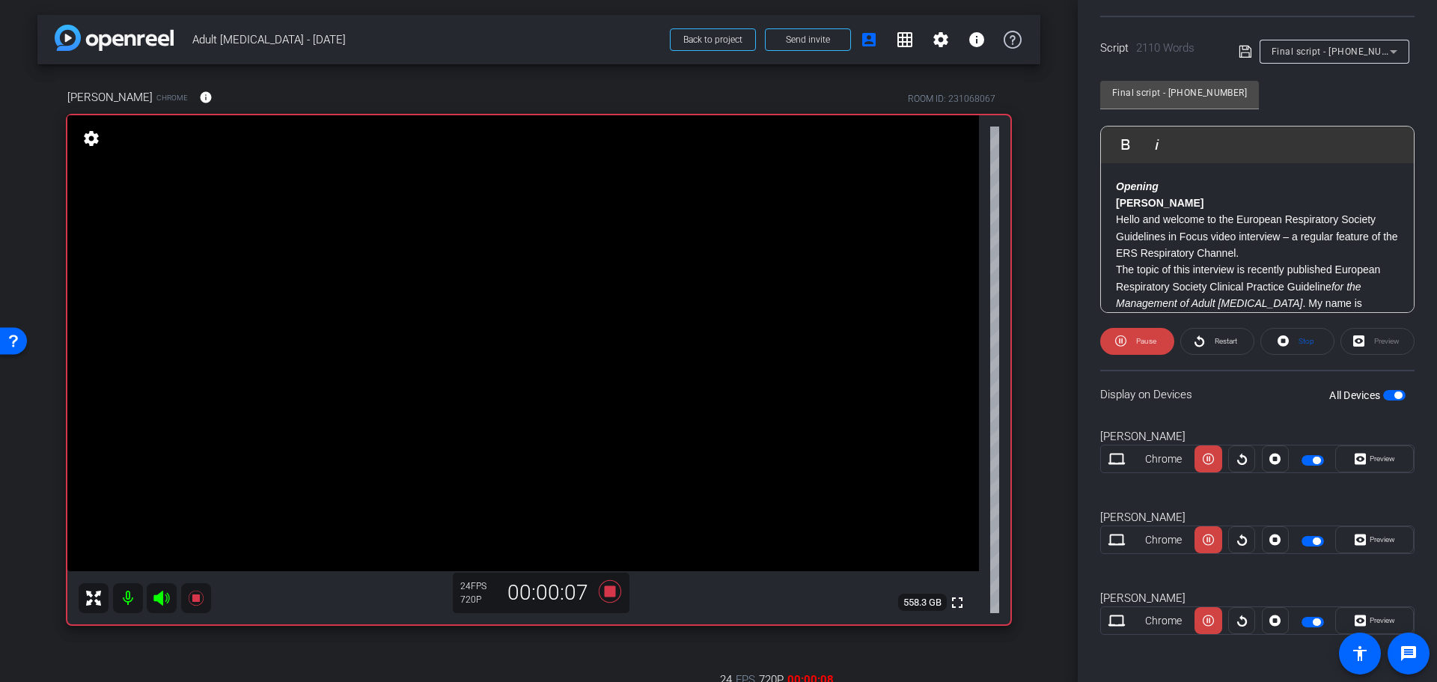
scroll to position [298, 0]
click at [1389, 537] on span at bounding box center [1374, 539] width 77 height 36
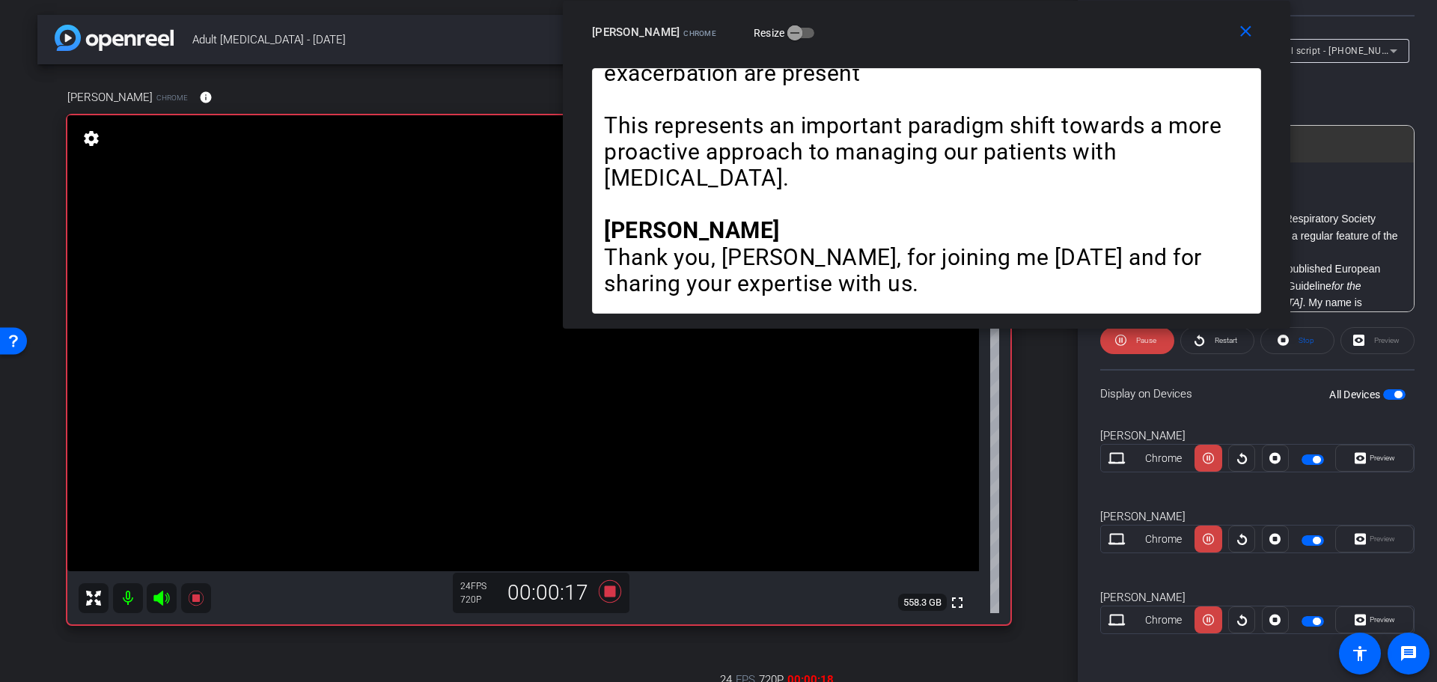
drag, startPoint x: 877, startPoint y: 202, endPoint x: 1085, endPoint y: -28, distance: 310.0
click at [1085, 0] on html "Accessibility Screen-Reader Guide, Feedback, and Issue Reporting | New window m…" at bounding box center [718, 341] width 1437 height 682
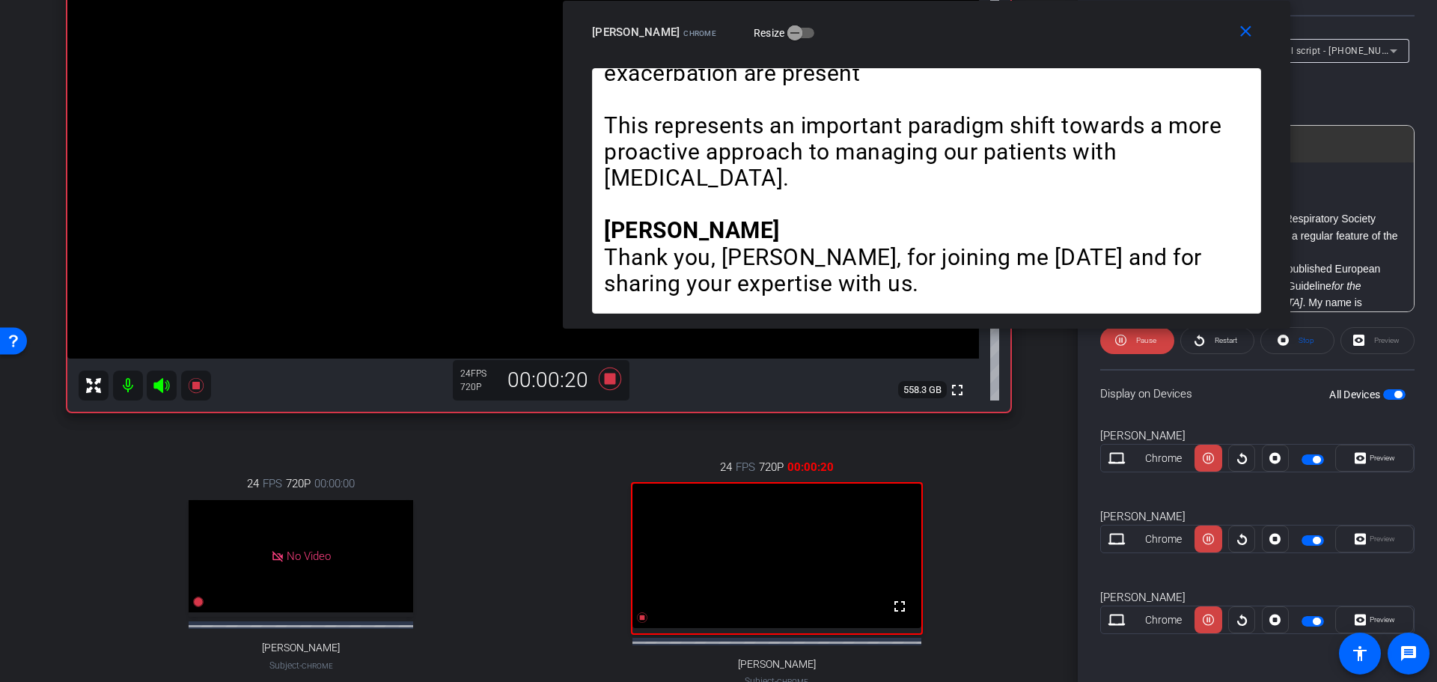
scroll to position [374, 0]
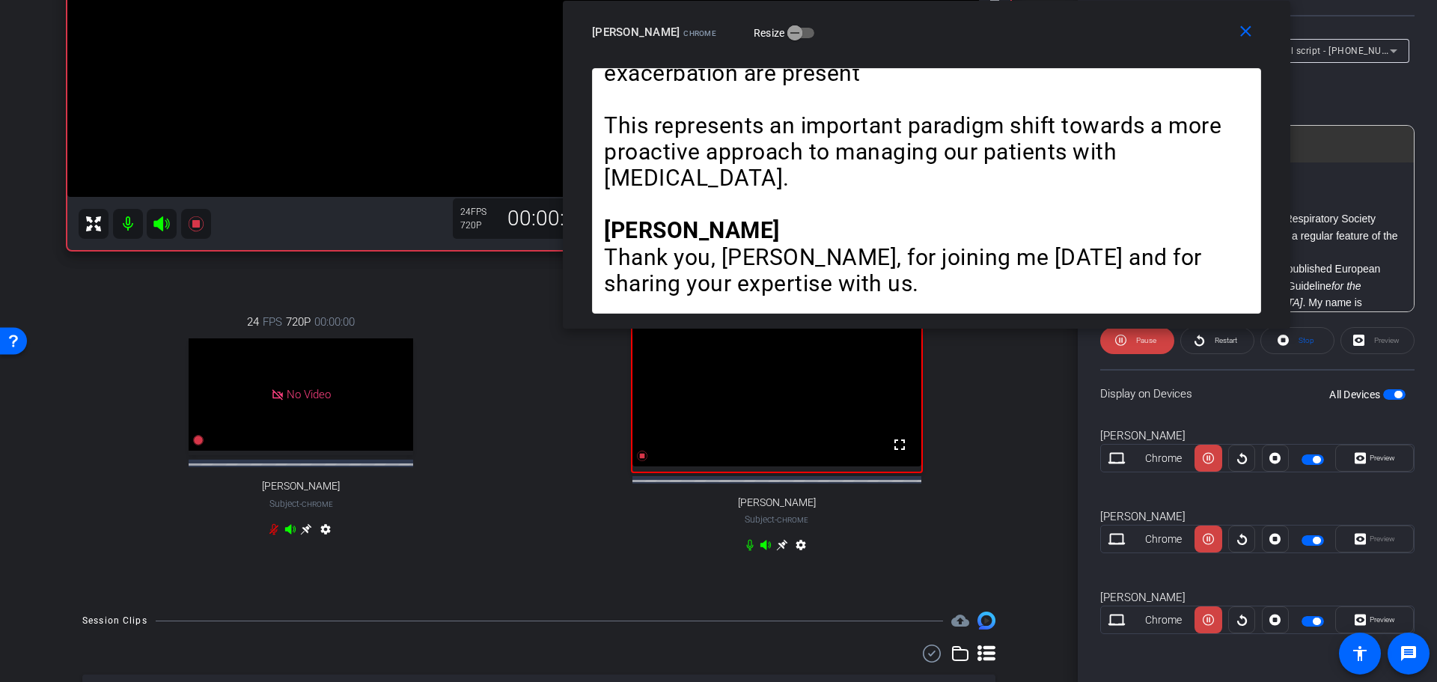
click at [796, 556] on mat-icon "settings" at bounding box center [801, 548] width 18 height 18
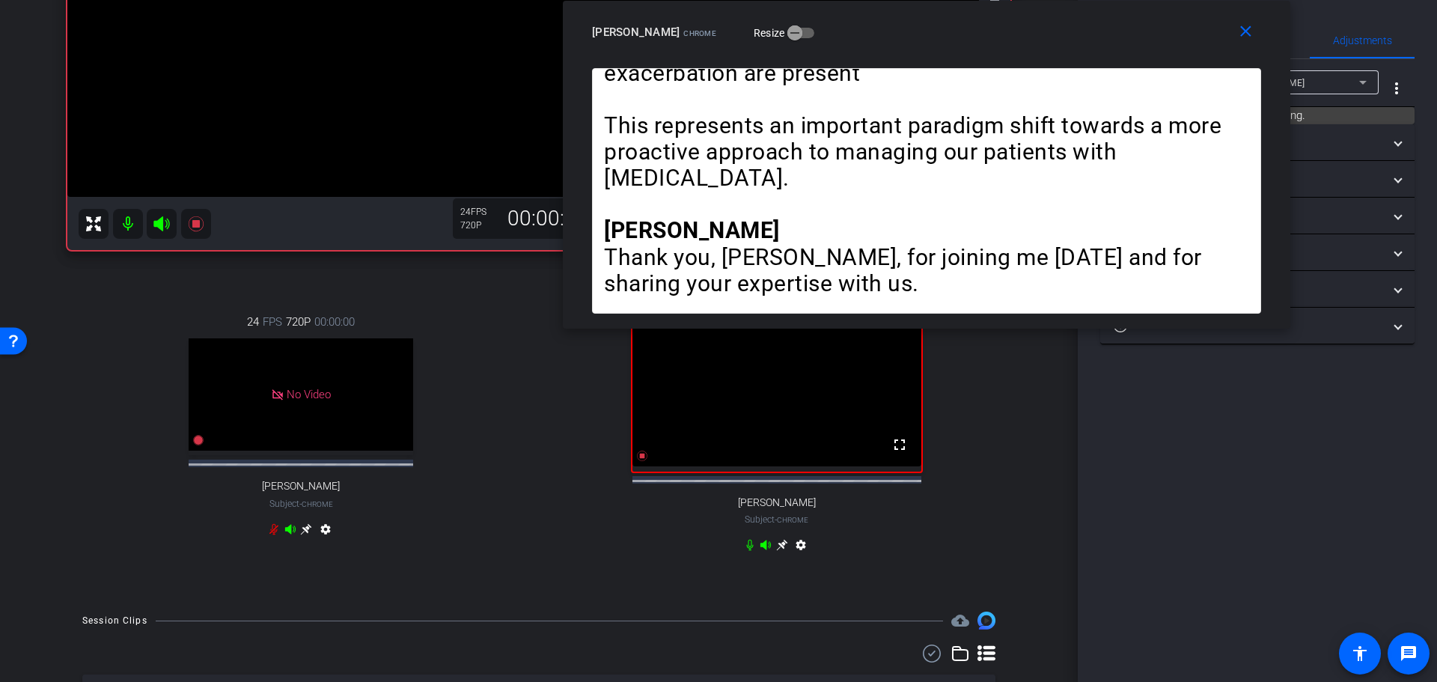
scroll to position [0, 0]
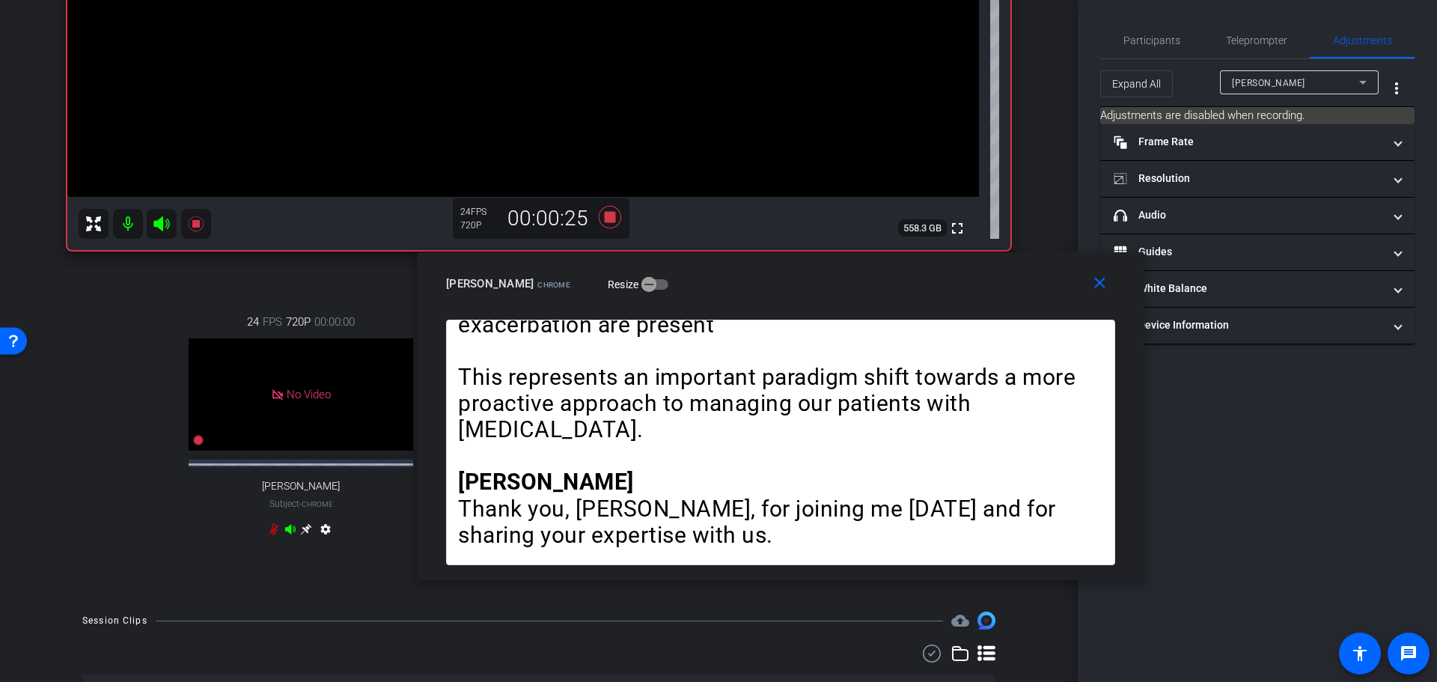
drag, startPoint x: 983, startPoint y: 29, endPoint x: 801, endPoint y: 320, distance: 343.3
click at [801, 297] on div "[PERSON_NAME] Chrome Resize" at bounding box center [786, 283] width 680 height 27
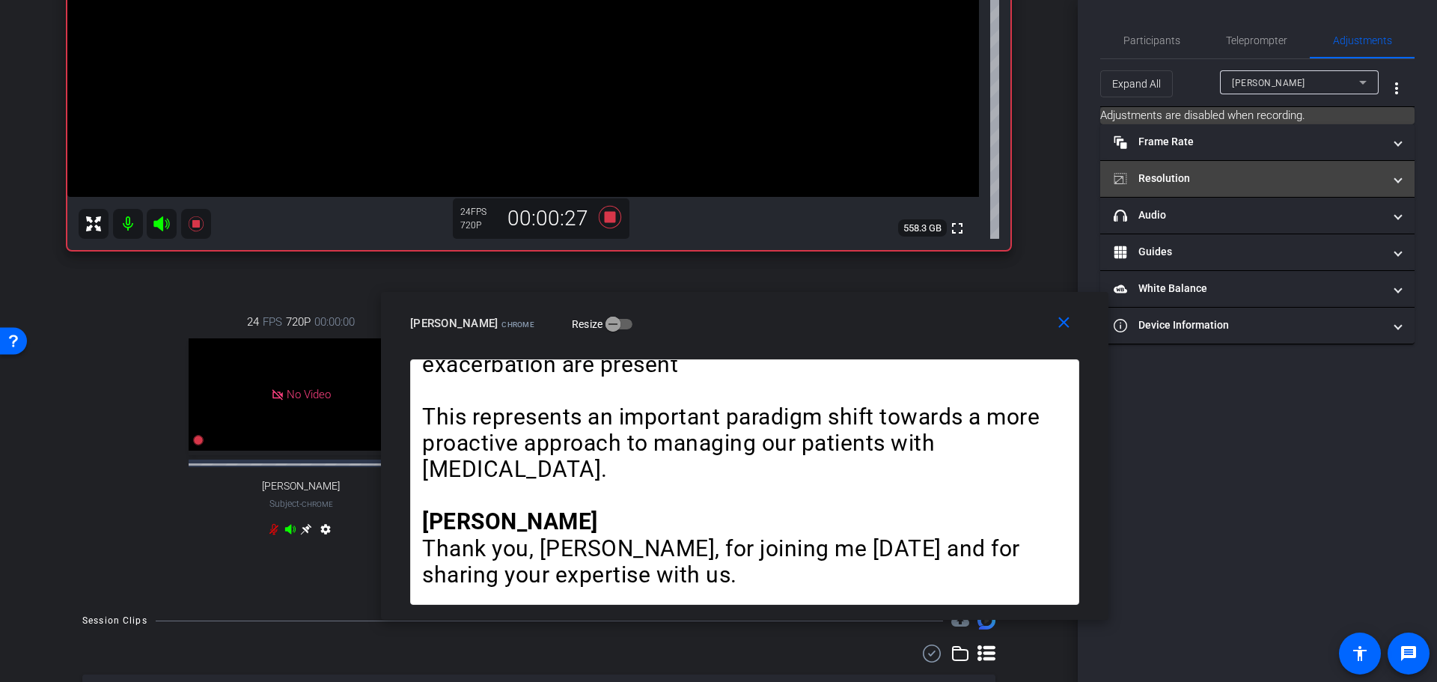
click at [1217, 187] on mat-expansion-panel-header "Resolution" at bounding box center [1257, 179] width 314 height 36
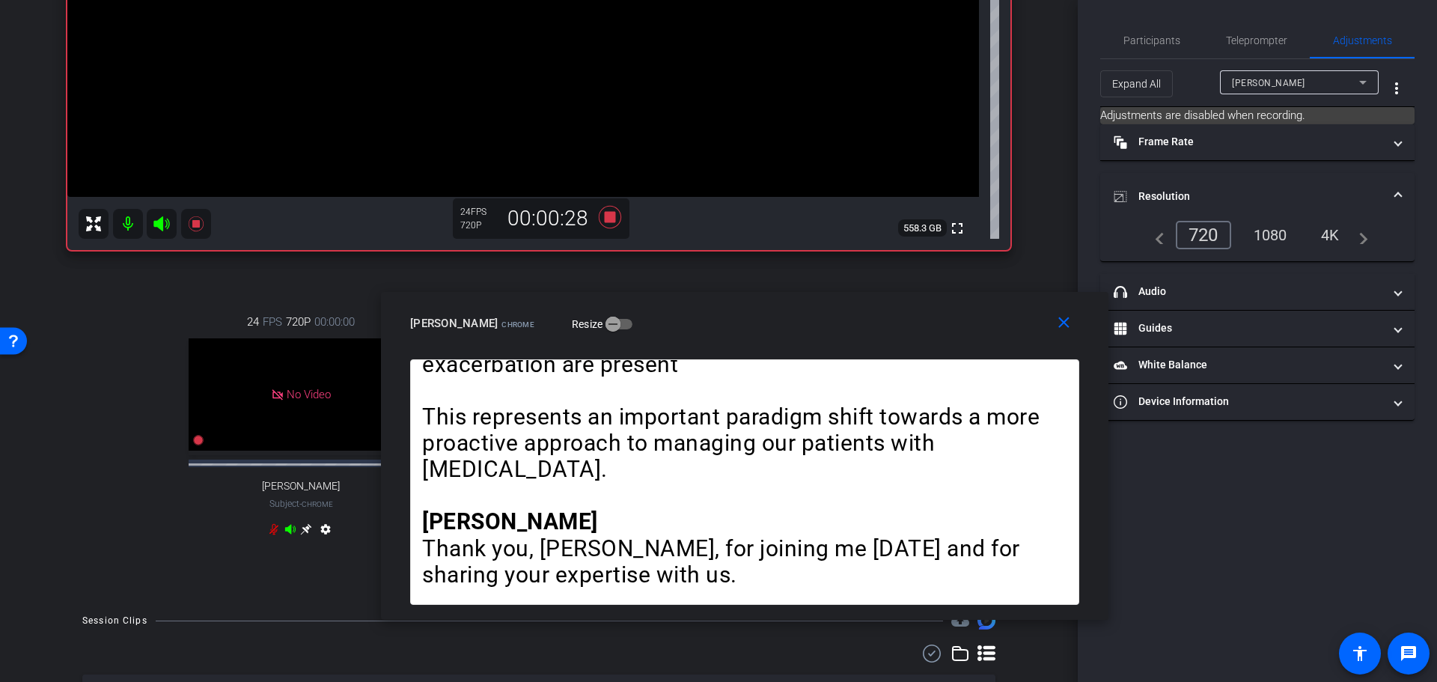
click at [1271, 244] on div "navigate_before 720 1080 4K navigate_next" at bounding box center [1258, 235] width 222 height 28
click at [1273, 240] on div "navigate_before 720 1080 4K navigate_next" at bounding box center [1258, 235] width 222 height 28
click at [1275, 235] on div "navigate_before 720 1080 4K navigate_next" at bounding box center [1258, 235] width 222 height 28
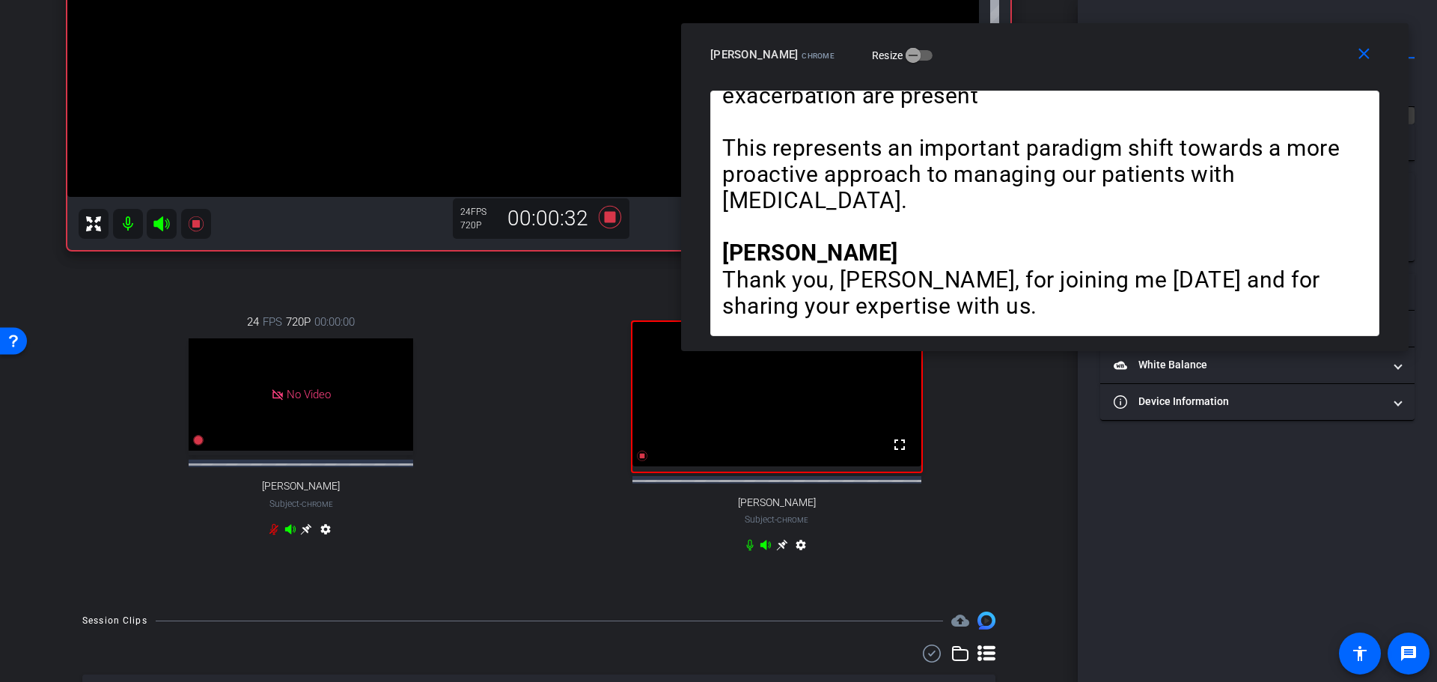
drag, startPoint x: 906, startPoint y: 323, endPoint x: 1206, endPoint y: 55, distance: 402.8
click at [1206, 55] on div "[PERSON_NAME] Chrome Resize" at bounding box center [1050, 54] width 680 height 27
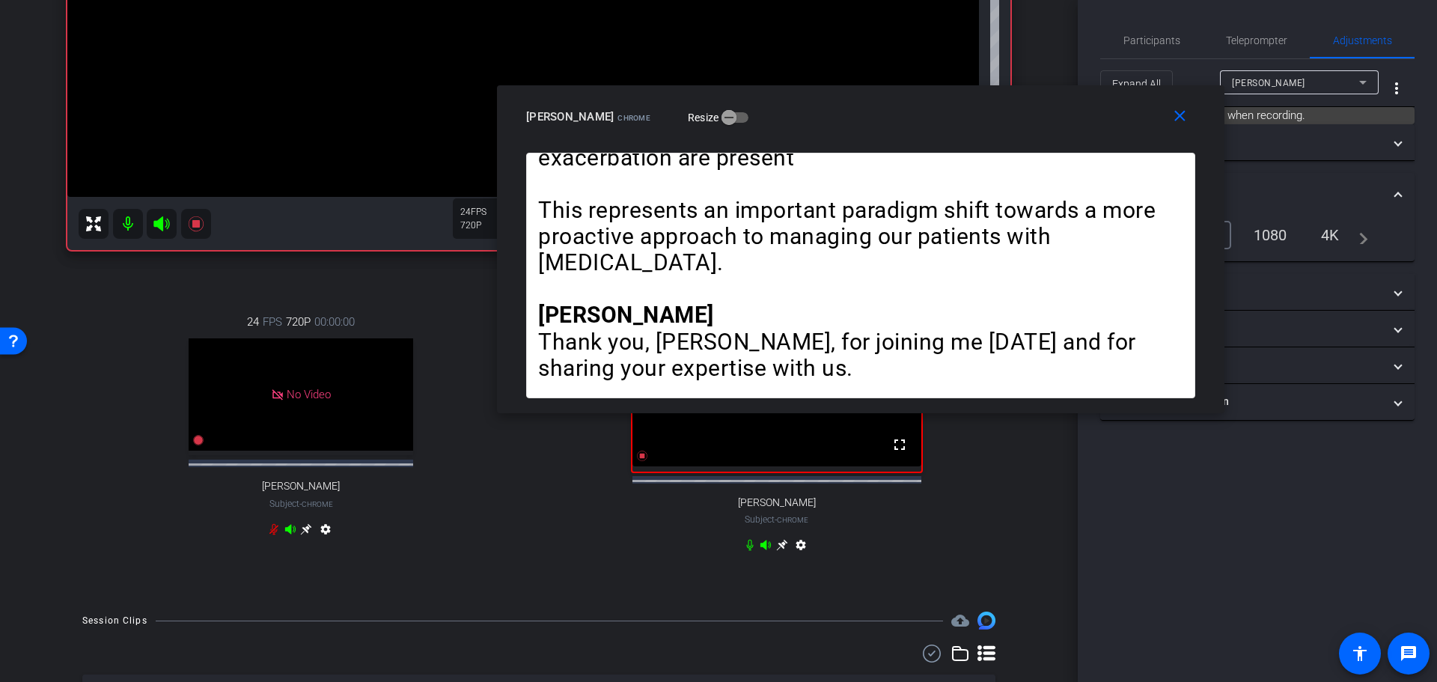
drag, startPoint x: 1138, startPoint y: 44, endPoint x: 918, endPoint y: 169, distance: 252.4
click at [950, 109] on div "[PERSON_NAME] Chrome Resize" at bounding box center [866, 116] width 680 height 27
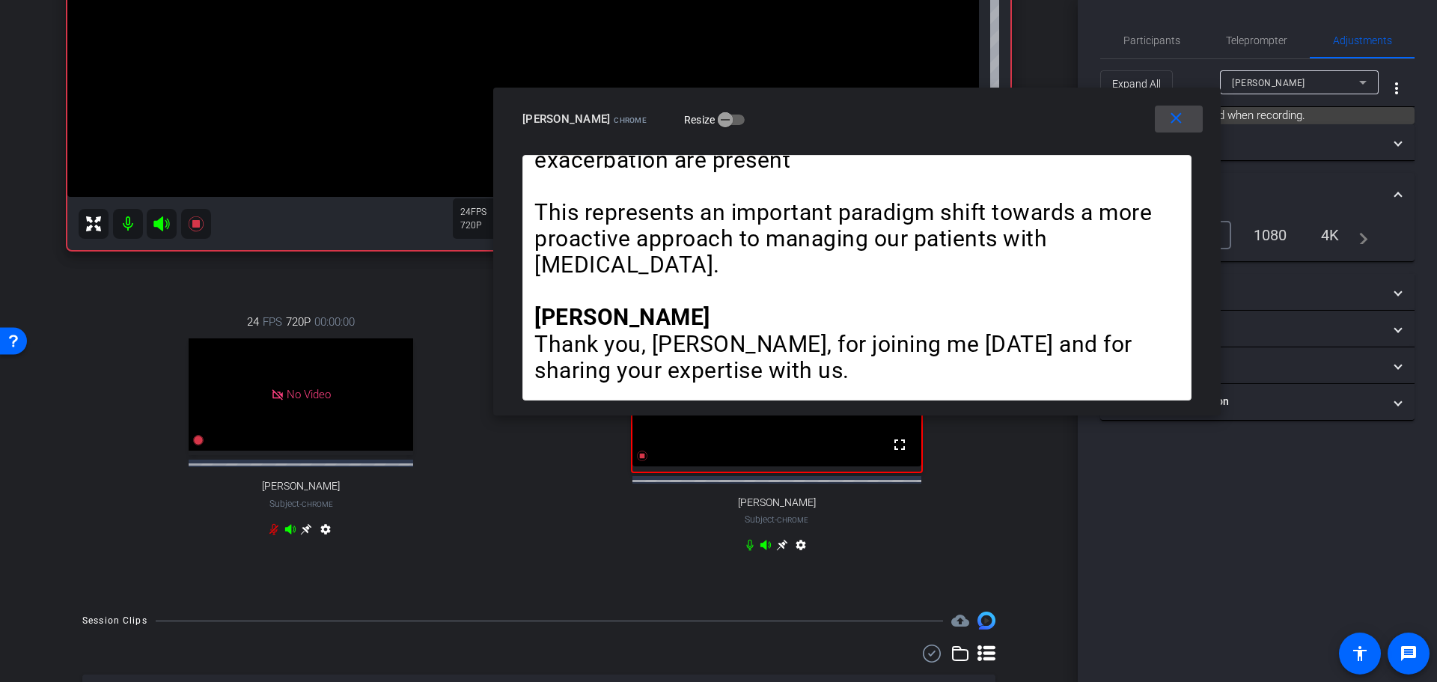
click at [1178, 121] on mat-icon "close" at bounding box center [1176, 118] width 19 height 19
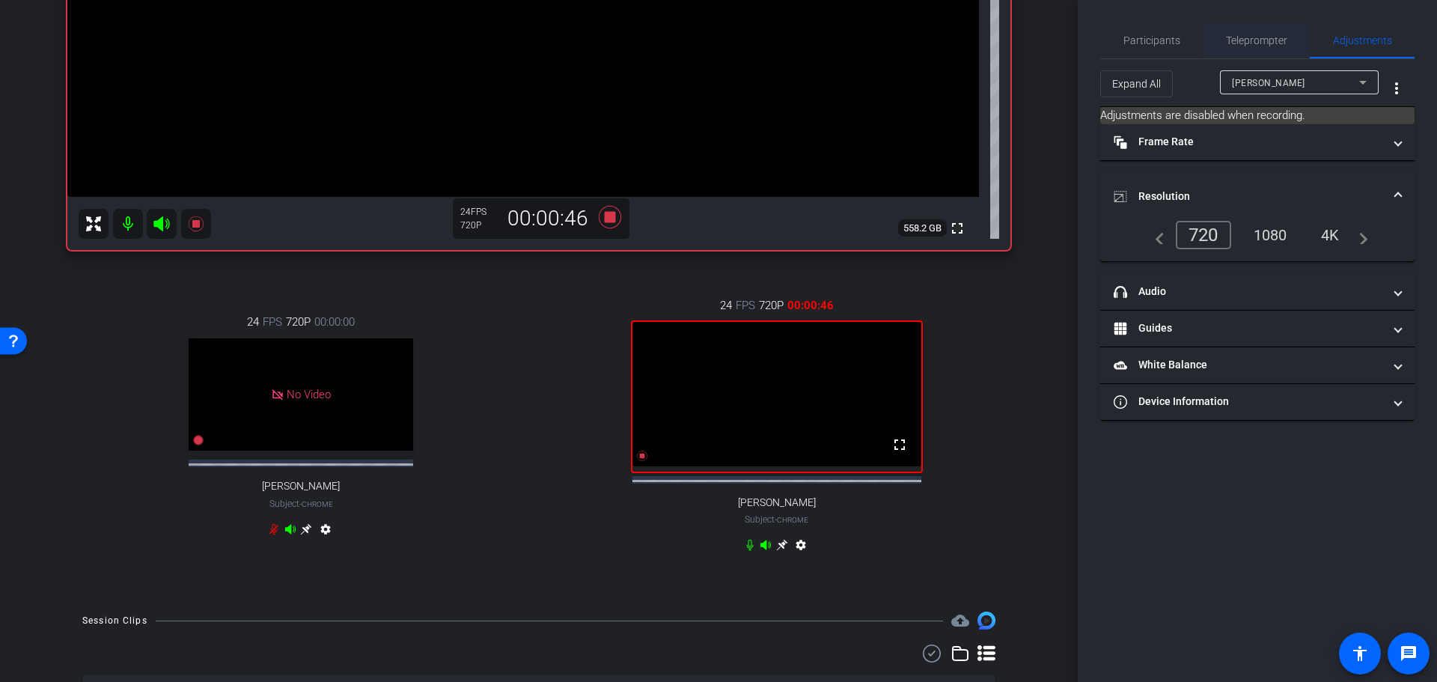
click at [1244, 32] on span "Teleprompter" at bounding box center [1256, 40] width 61 height 36
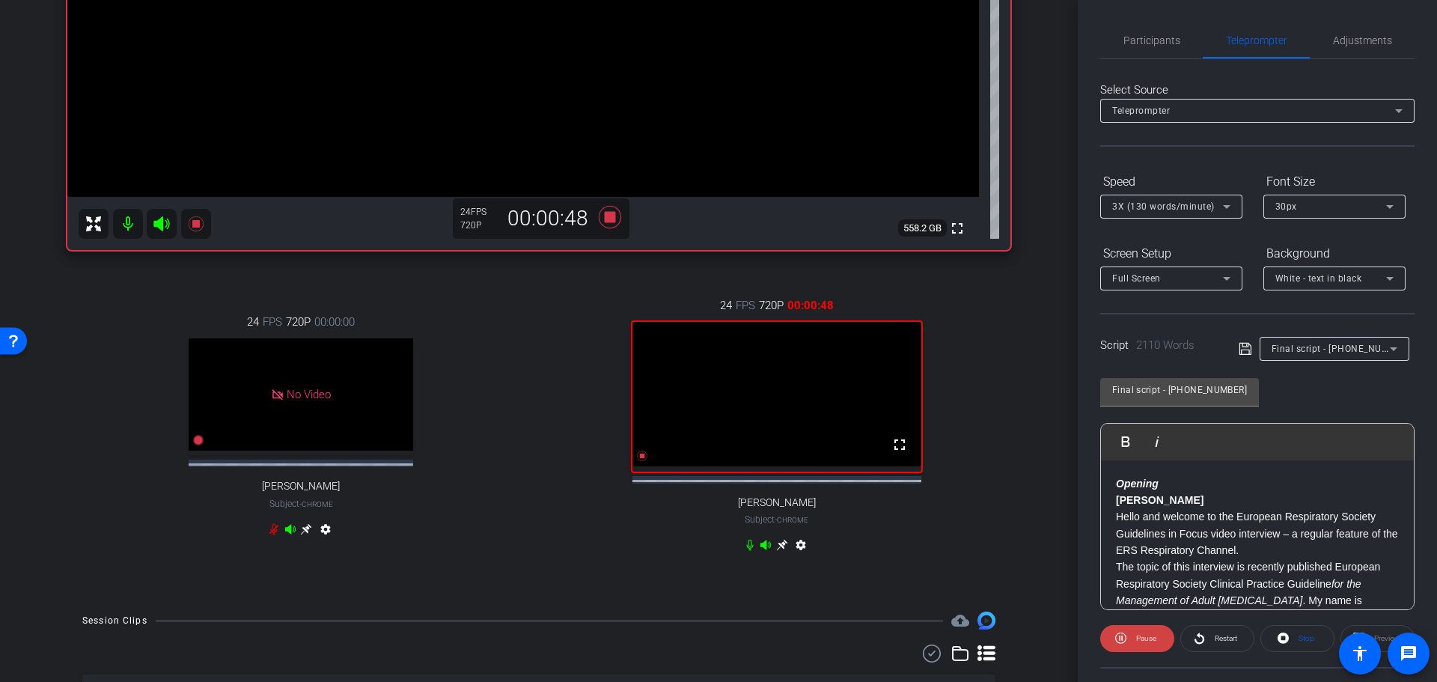
click at [1215, 637] on span "Restart" at bounding box center [1226, 638] width 22 height 8
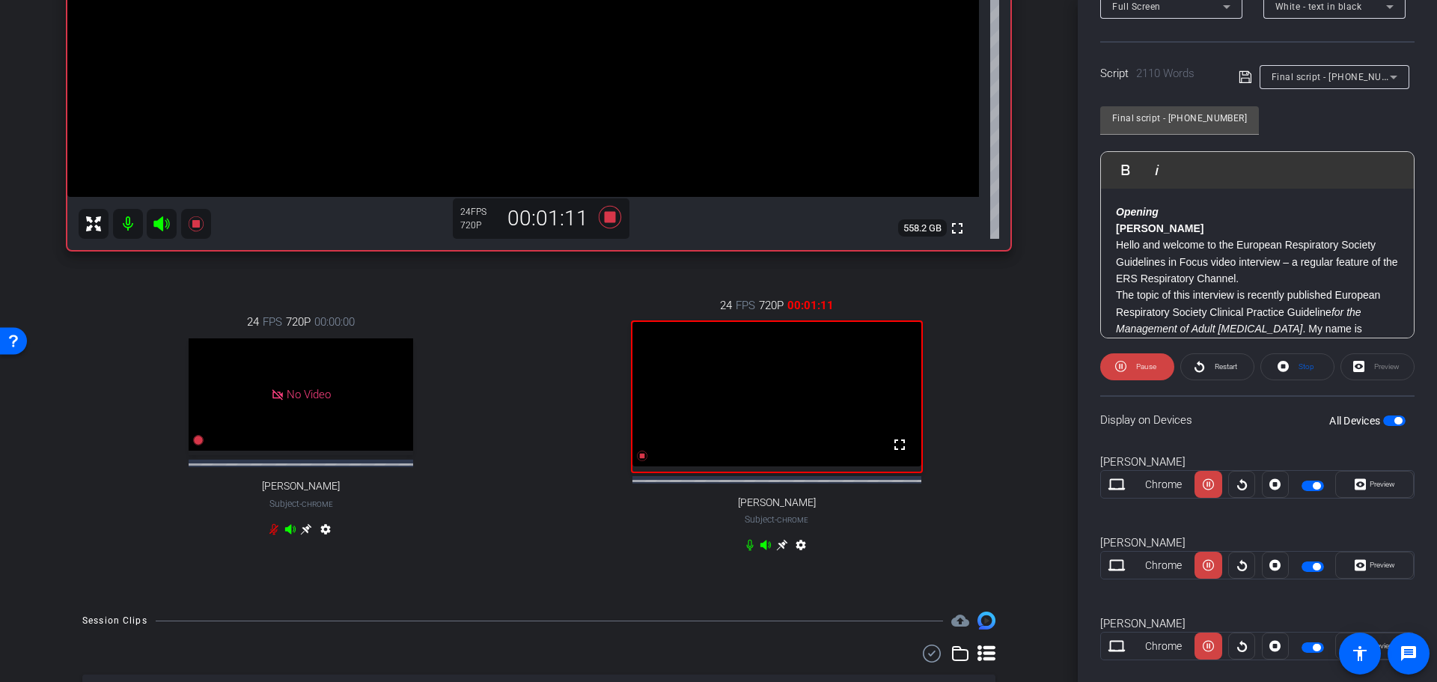
scroll to position [298, 0]
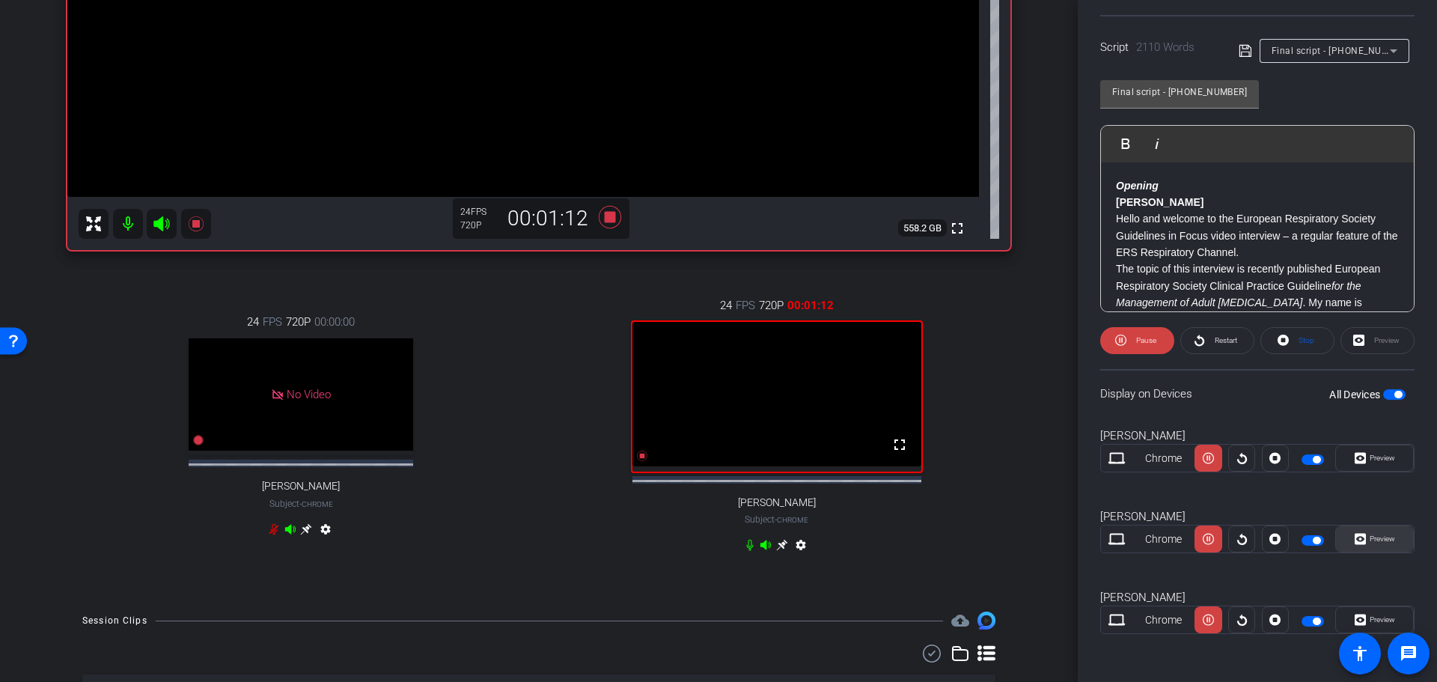
click at [1376, 535] on span "Preview" at bounding box center [1382, 538] width 25 height 8
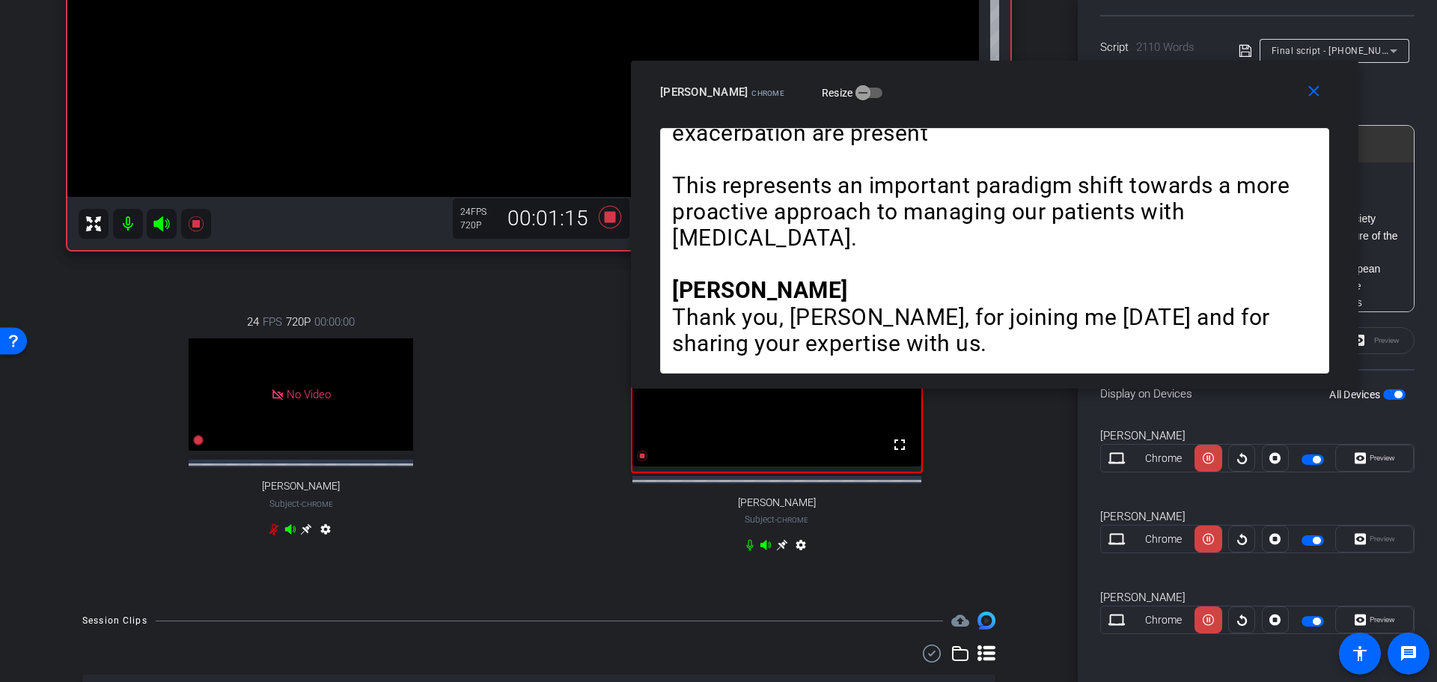
drag, startPoint x: 850, startPoint y: 214, endPoint x: 1126, endPoint y: 97, distance: 299.9
click at [1126, 97] on div "[PERSON_NAME] Chrome Resize" at bounding box center [1000, 92] width 680 height 27
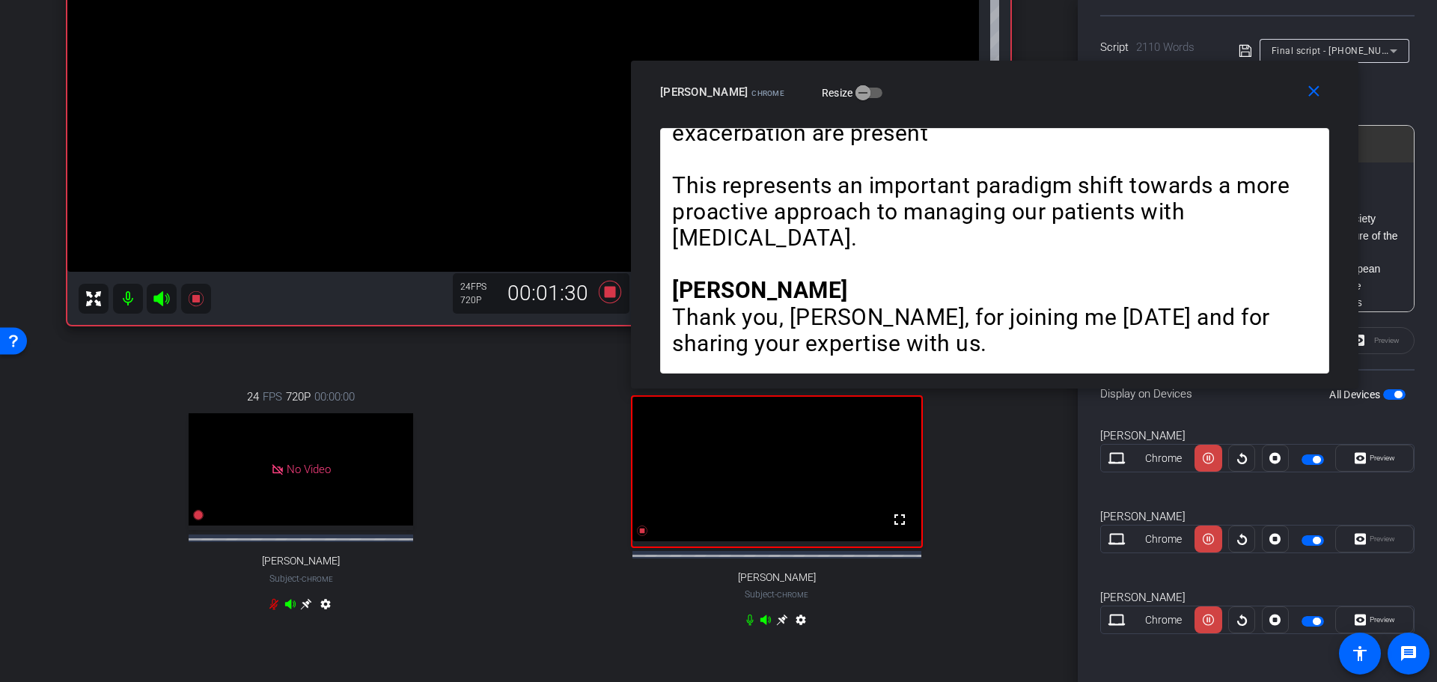
scroll to position [225, 0]
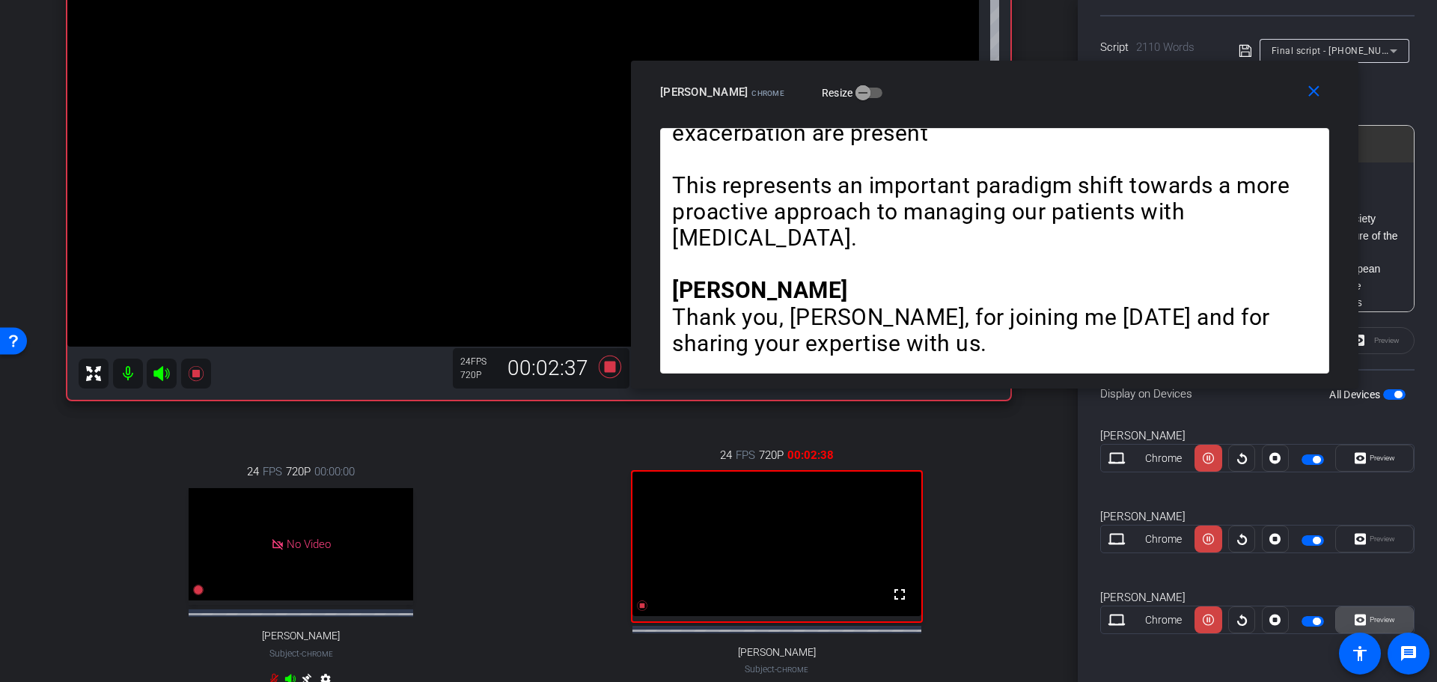
click at [1376, 618] on span "Preview" at bounding box center [1382, 619] width 25 height 8
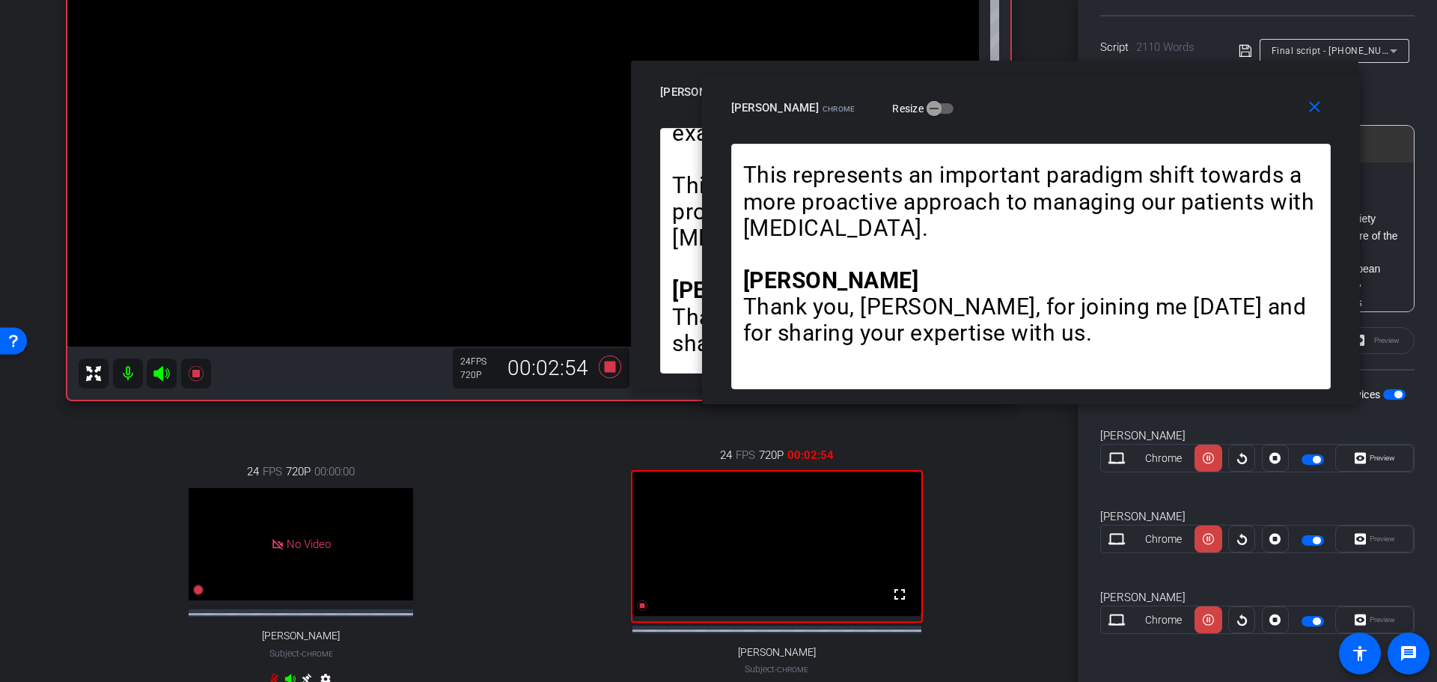
drag, startPoint x: 806, startPoint y: 203, endPoint x: 1117, endPoint y: 102, distance: 327.3
click at [1117, 102] on div "[PERSON_NAME] Chrome Resize" at bounding box center [1036, 107] width 611 height 27
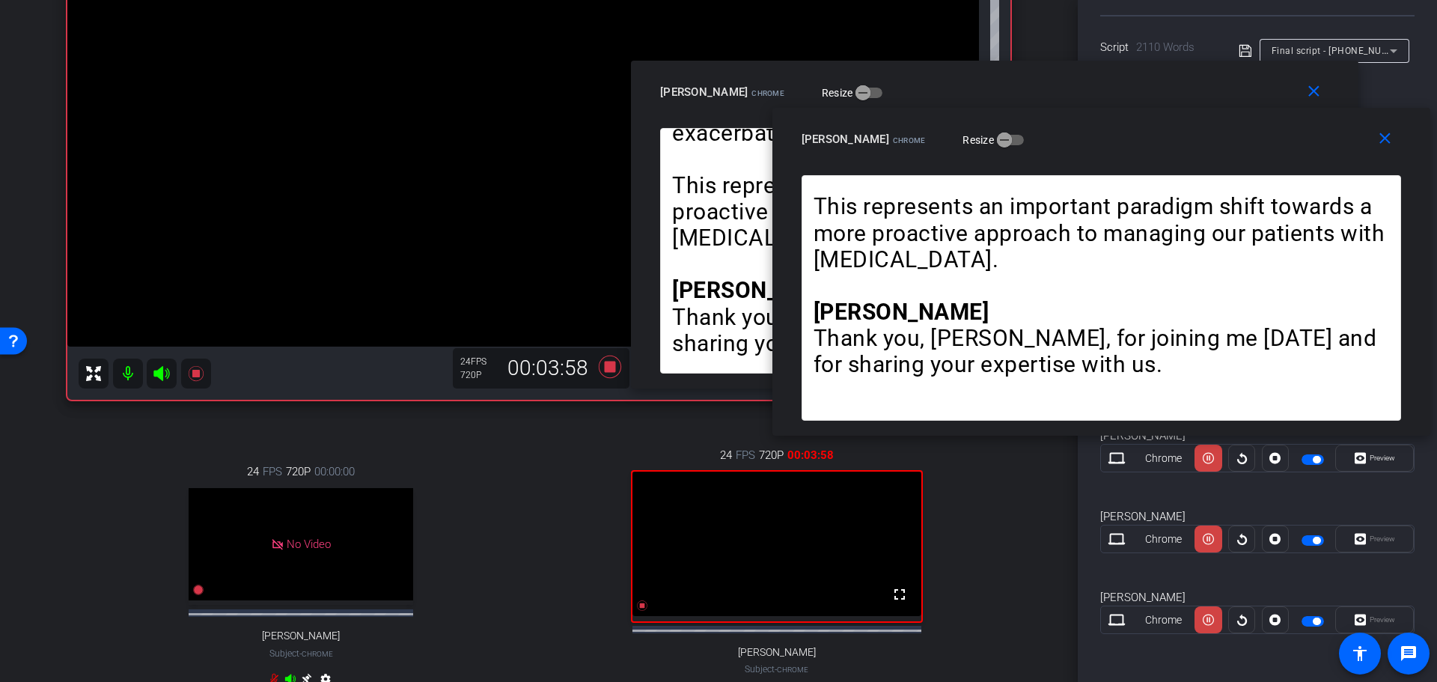
drag, startPoint x: 1094, startPoint y: 106, endPoint x: 1165, endPoint y: 137, distance: 77.7
click at [1165, 137] on div "[PERSON_NAME] Chrome Resize" at bounding box center [1107, 139] width 611 height 27
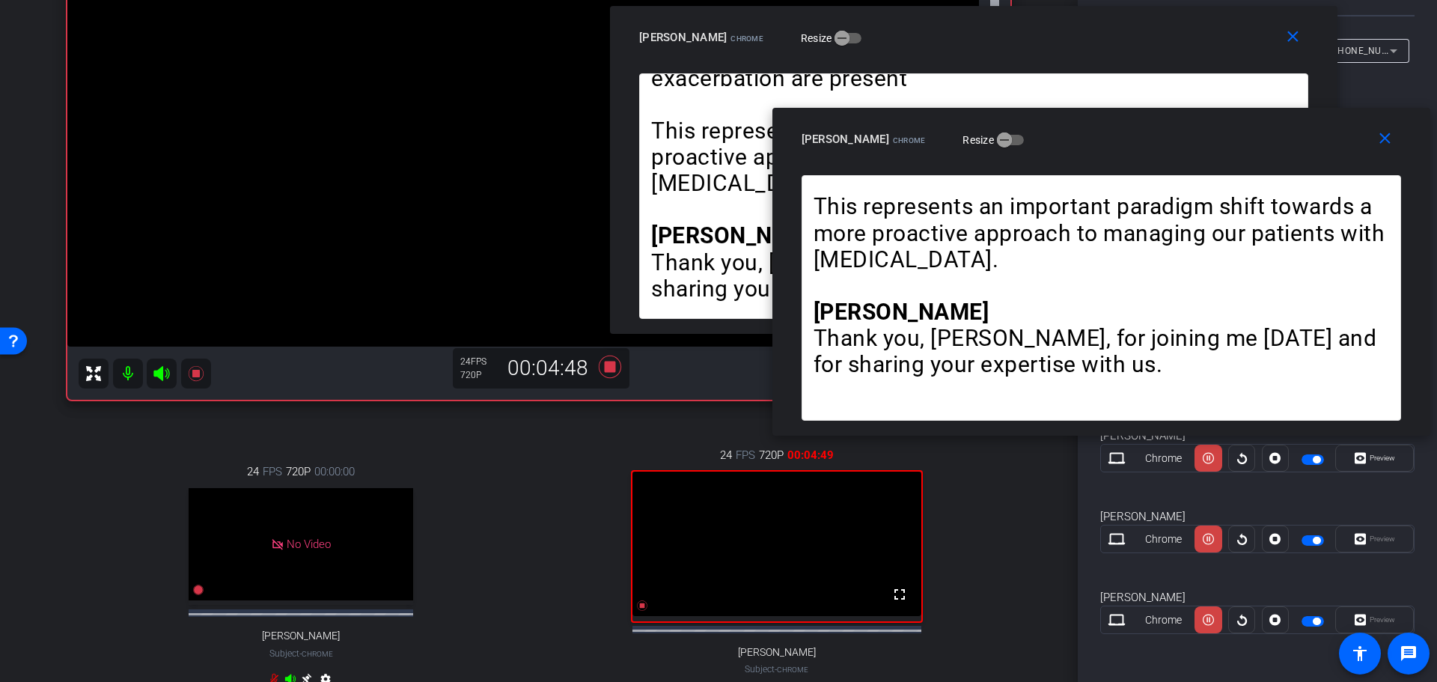
drag, startPoint x: 1086, startPoint y: 76, endPoint x: 1065, endPoint y: 22, distance: 58.5
click at [1065, 22] on div "close [PERSON_NAME] Chrome Resize" at bounding box center [974, 39] width 728 height 67
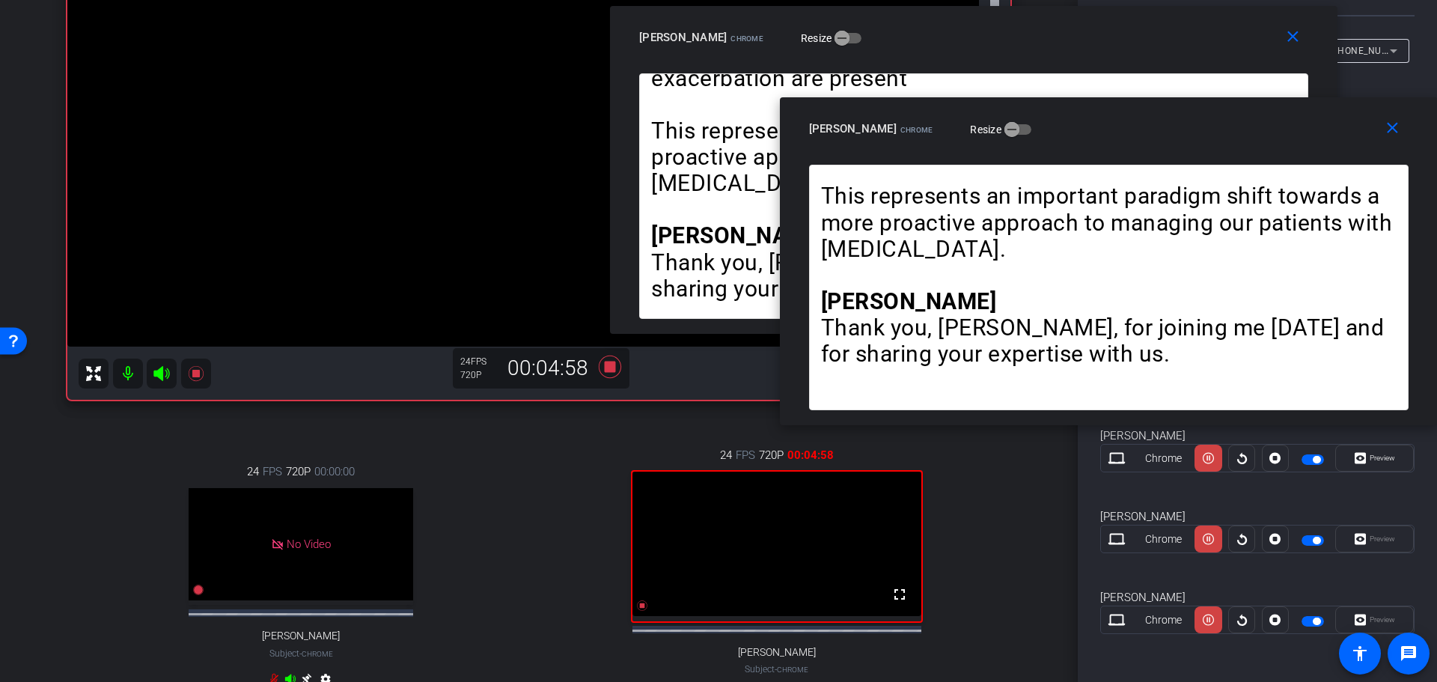
drag, startPoint x: 1111, startPoint y: 131, endPoint x: 1127, endPoint y: 121, distance: 18.9
click at [1127, 121] on div "[PERSON_NAME] Chrome Resize" at bounding box center [1114, 128] width 611 height 27
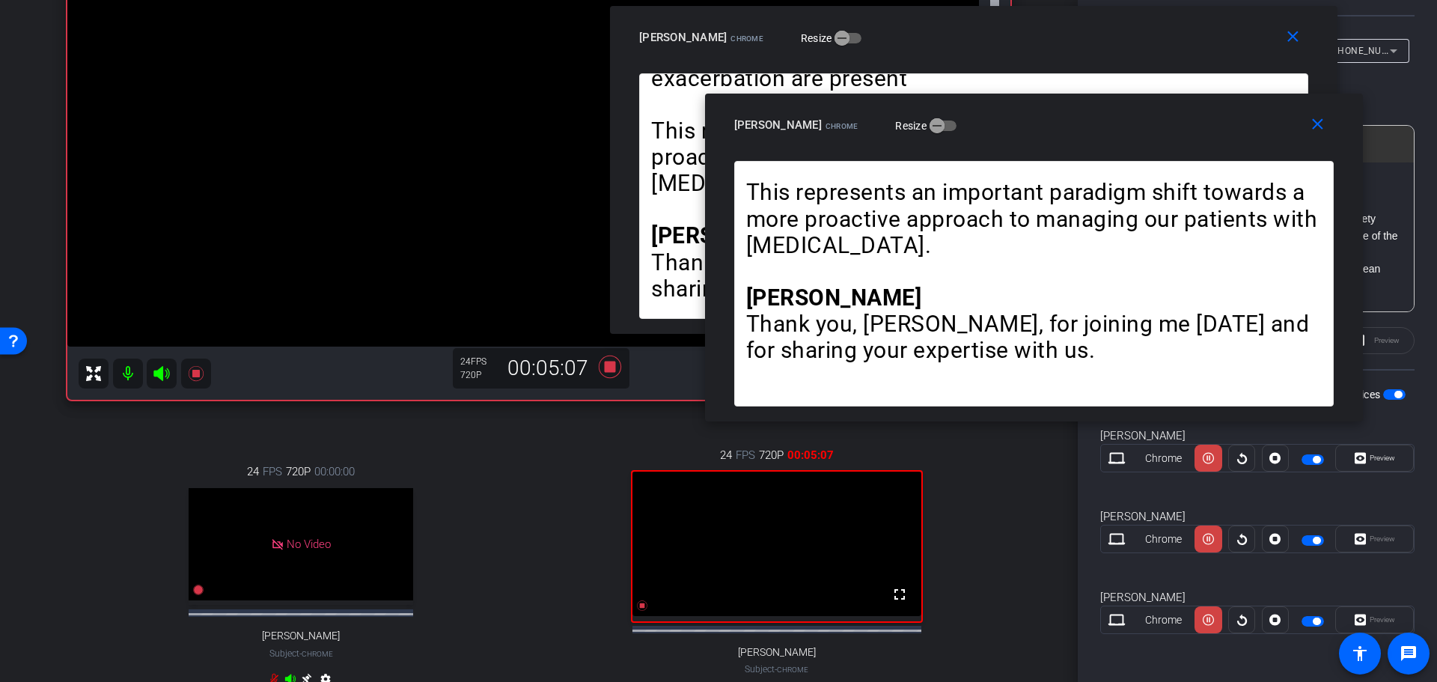
drag, startPoint x: 1131, startPoint y: 121, endPoint x: 1056, endPoint y: 118, distance: 74.9
click at [1056, 118] on div "[PERSON_NAME] Chrome Resize" at bounding box center [1039, 125] width 611 height 27
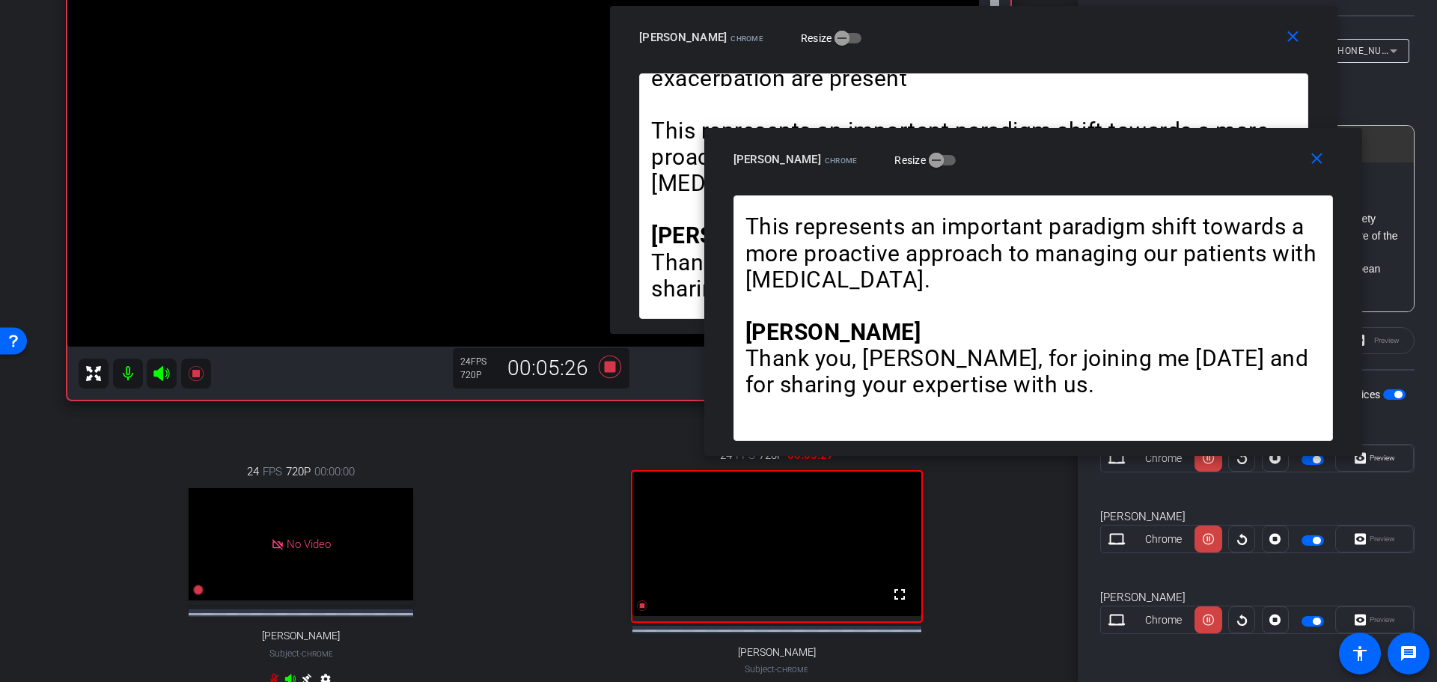
drag, startPoint x: 1112, startPoint y: 112, endPoint x: 1111, endPoint y: 146, distance: 34.4
click at [1111, 146] on div "[PERSON_NAME] Chrome Resize" at bounding box center [1039, 159] width 611 height 27
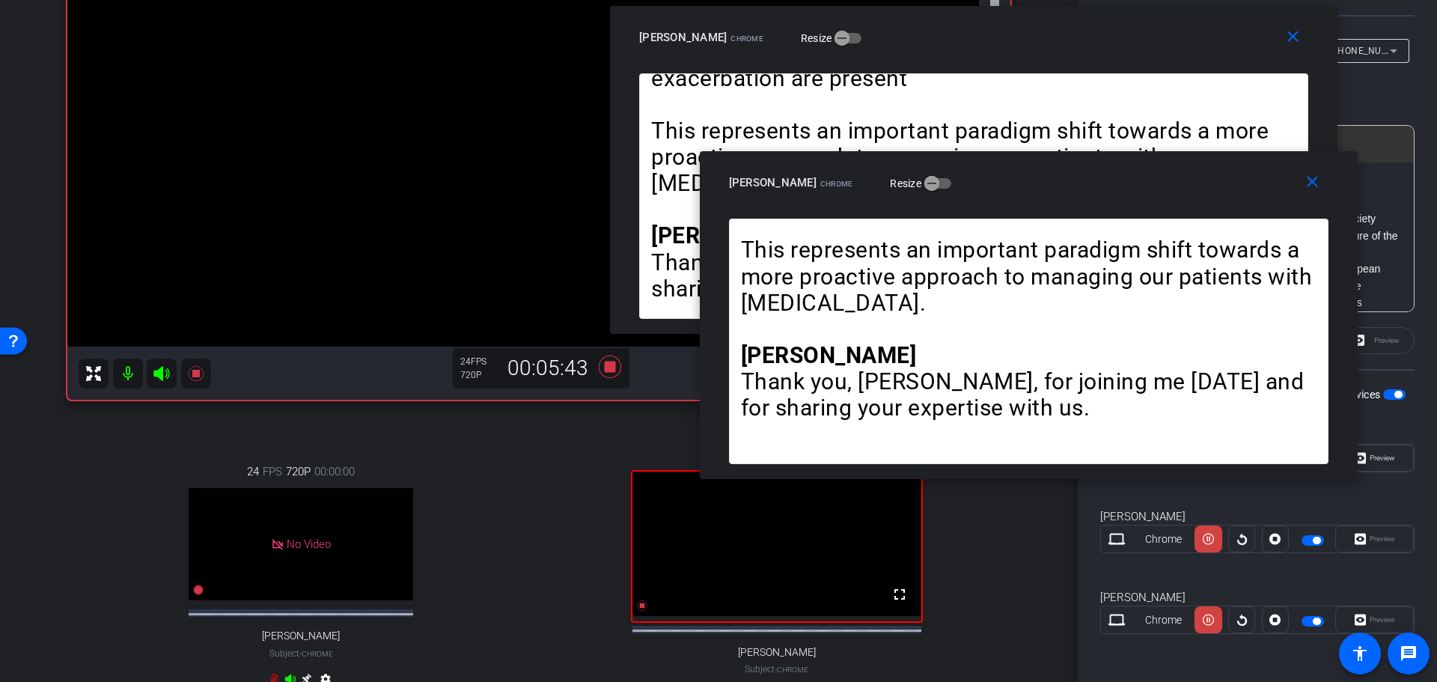
drag, startPoint x: 1089, startPoint y: 162, endPoint x: 1085, endPoint y: 185, distance: 23.6
click at [1085, 185] on div "[PERSON_NAME] Chrome Resize" at bounding box center [1034, 182] width 611 height 27
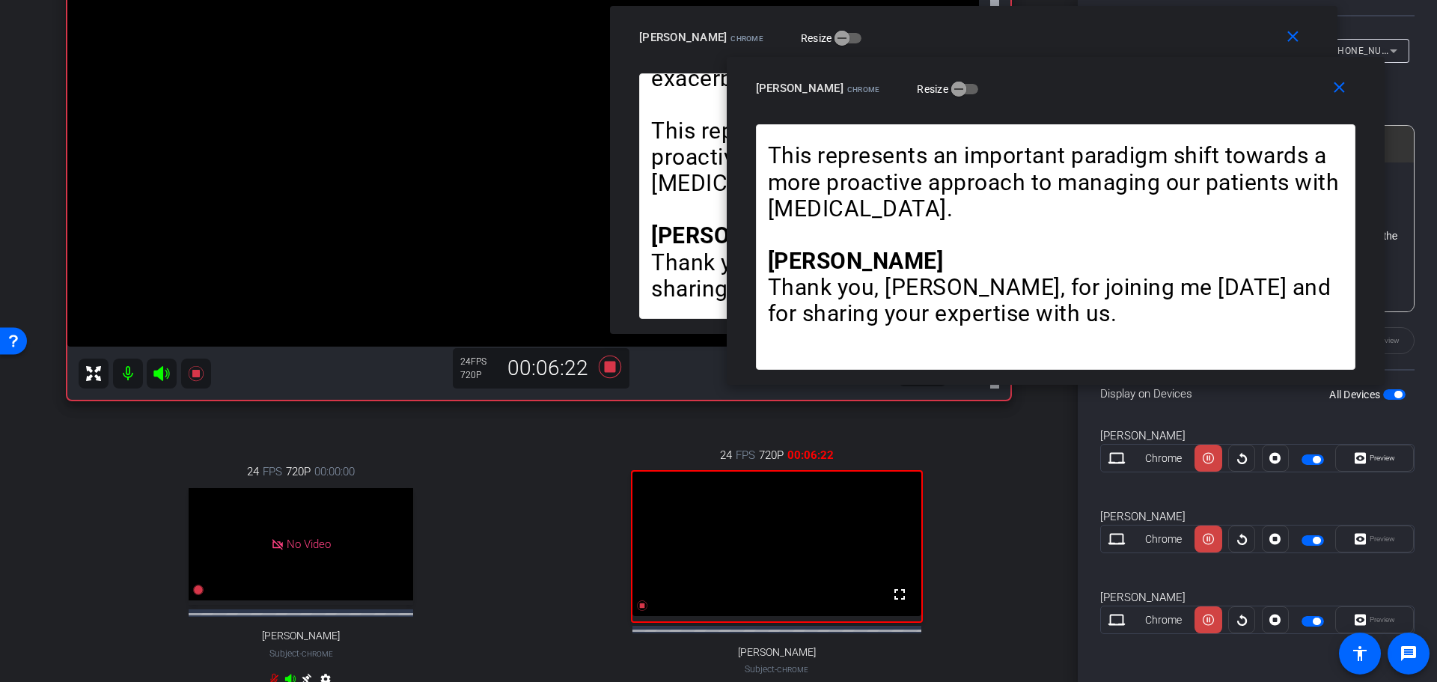
drag, startPoint x: 1156, startPoint y: 184, endPoint x: 1183, endPoint y: 90, distance: 98.1
click at [1183, 90] on div "[PERSON_NAME] Chrome Resize" at bounding box center [1061, 88] width 611 height 27
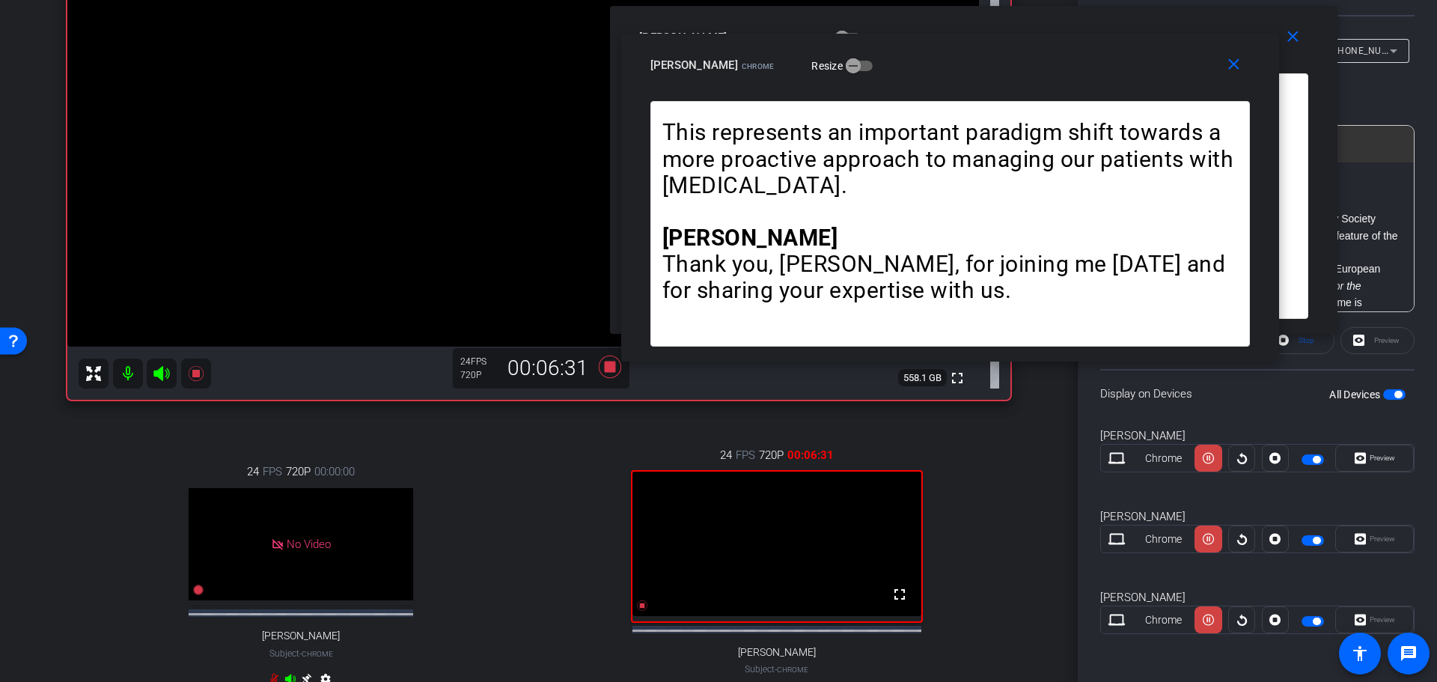
drag, startPoint x: 1091, startPoint y: 79, endPoint x: 986, endPoint y: 55, distance: 108.1
click at [986, 55] on div "[PERSON_NAME] Chrome Resize" at bounding box center [955, 65] width 611 height 27
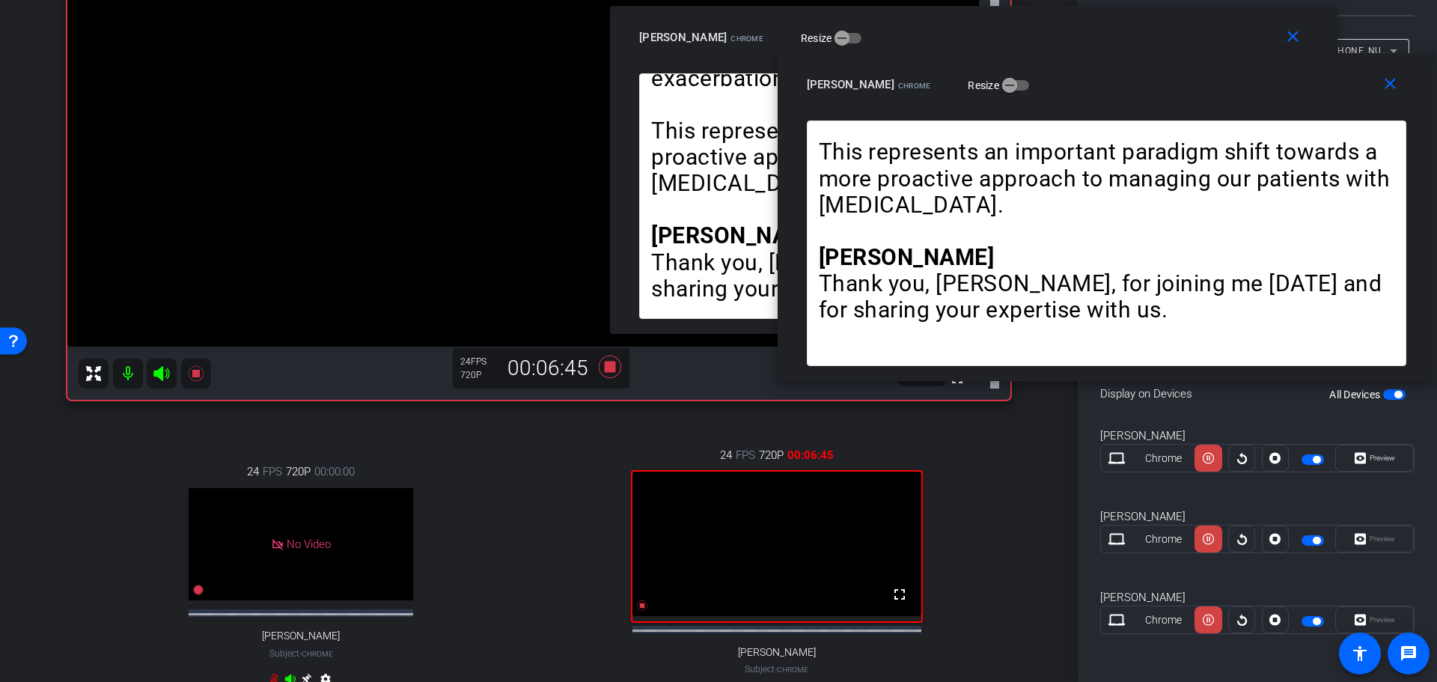
drag, startPoint x: 1002, startPoint y: 73, endPoint x: 1159, endPoint y: 92, distance: 157.6
click at [1159, 92] on div "[PERSON_NAME] Chrome Resize" at bounding box center [1112, 84] width 611 height 27
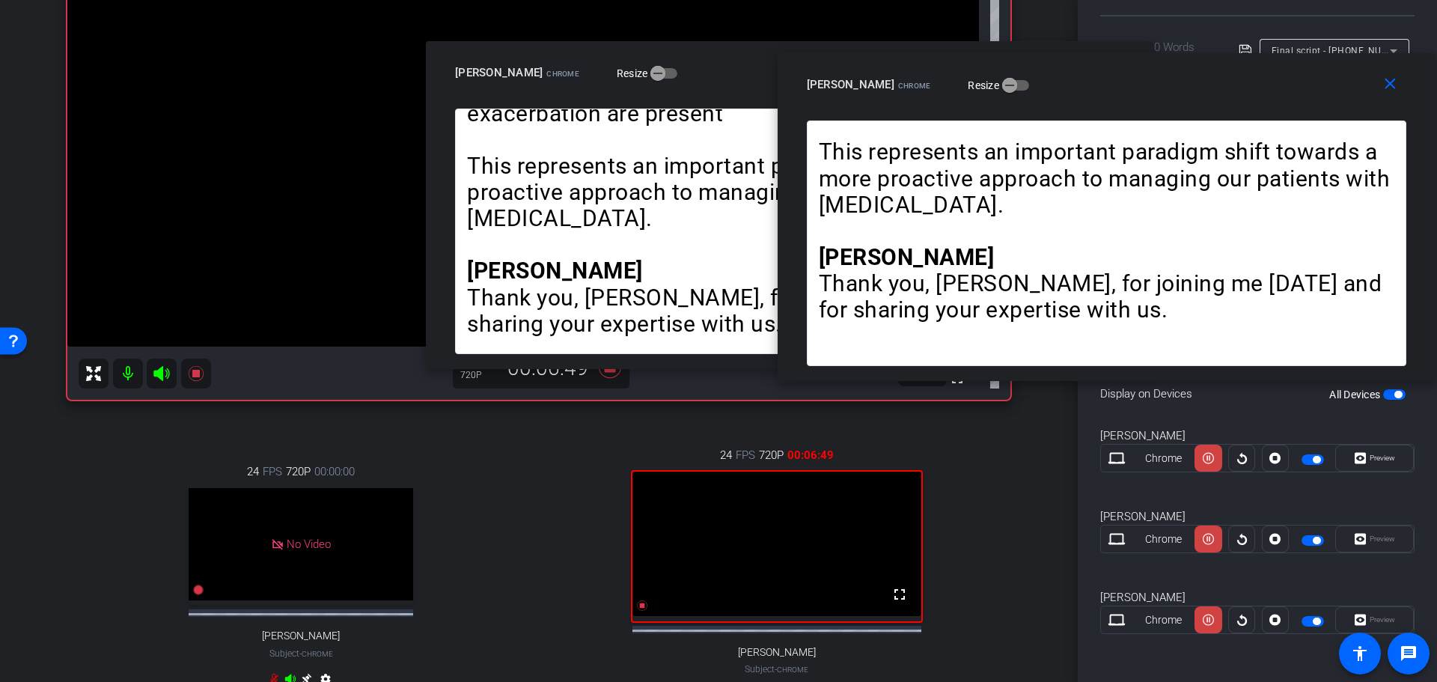
drag, startPoint x: 1101, startPoint y: 49, endPoint x: 917, endPoint y: 84, distance: 187.5
click at [917, 84] on div "close [PERSON_NAME] Chrome Resize Opening Winfried Hello and welcome to the Eur…" at bounding box center [718, 341] width 1437 height 682
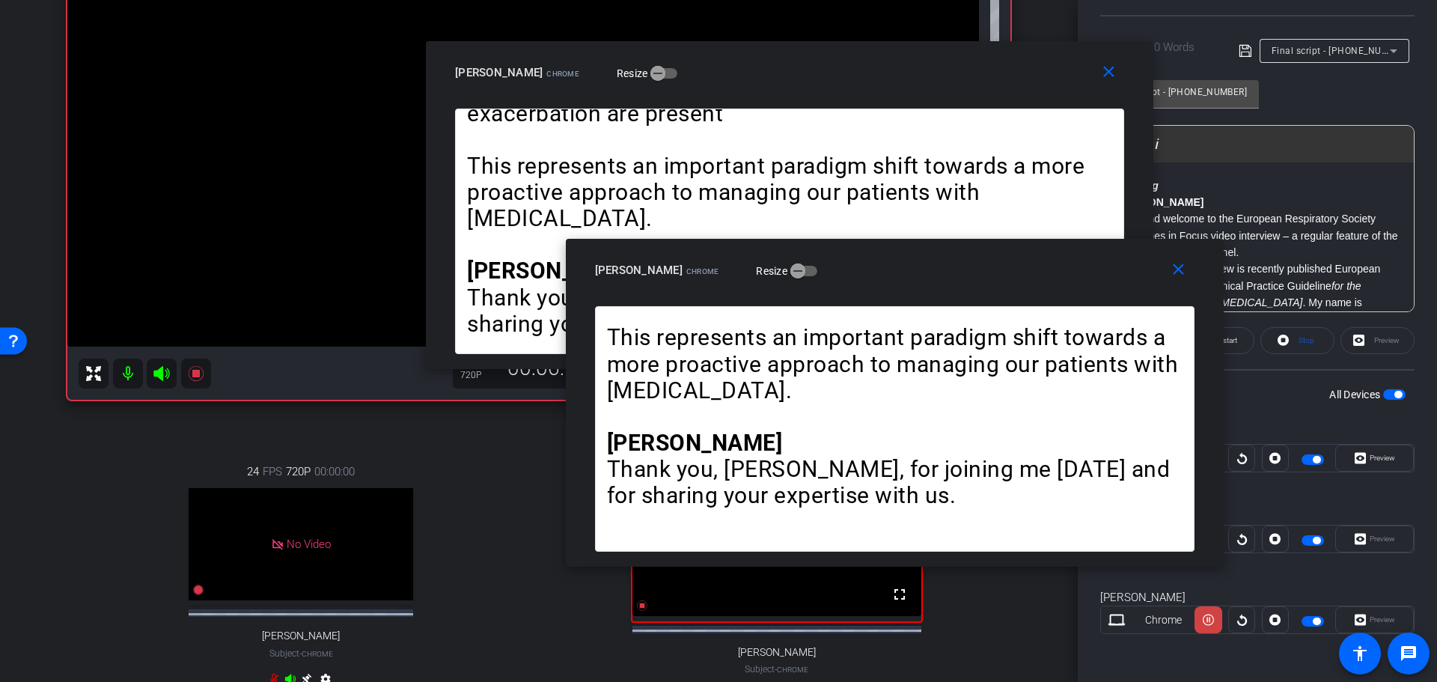
drag, startPoint x: 1228, startPoint y: 82, endPoint x: 1016, endPoint y: 267, distance: 281.6
click at [1016, 267] on div "[PERSON_NAME] Chrome Resize" at bounding box center [900, 270] width 611 height 27
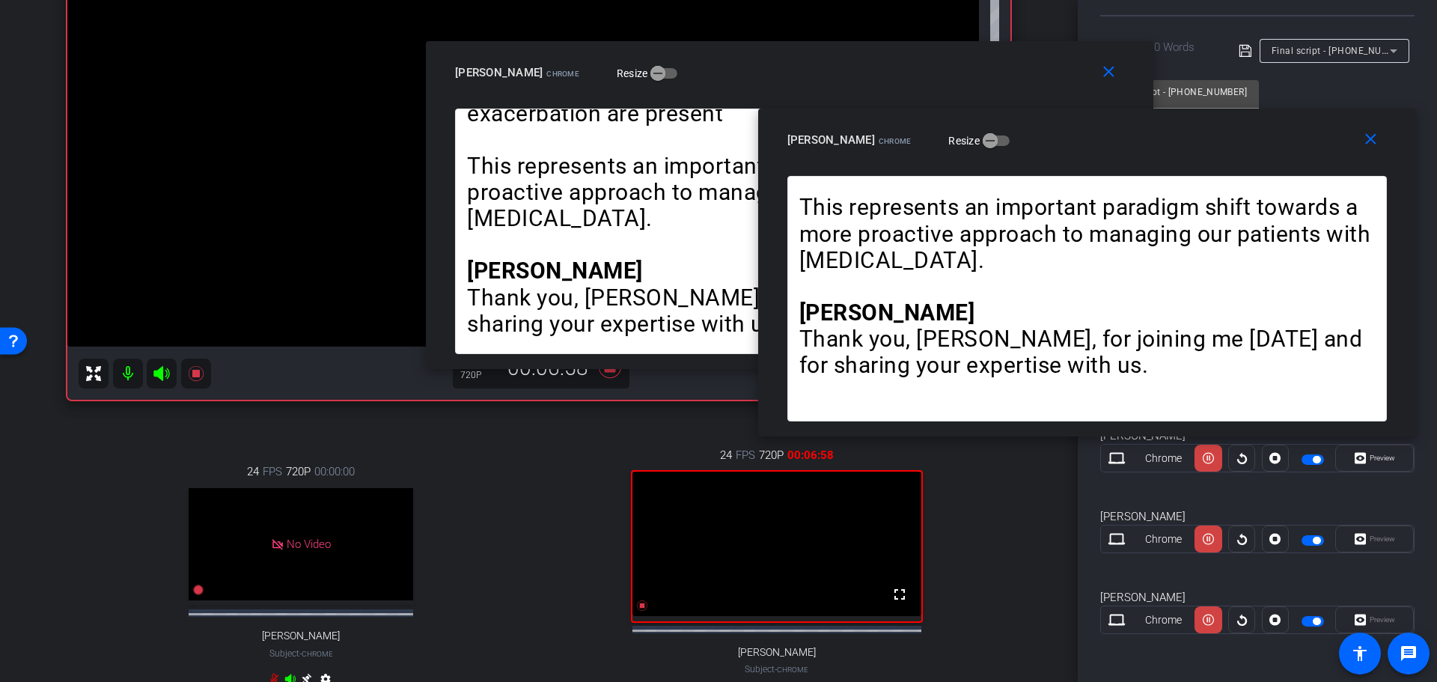
drag, startPoint x: 891, startPoint y: 269, endPoint x: 1084, endPoint y: 138, distance: 232.3
click at [1084, 138] on div "[PERSON_NAME] Chrome Resize" at bounding box center [1092, 139] width 611 height 27
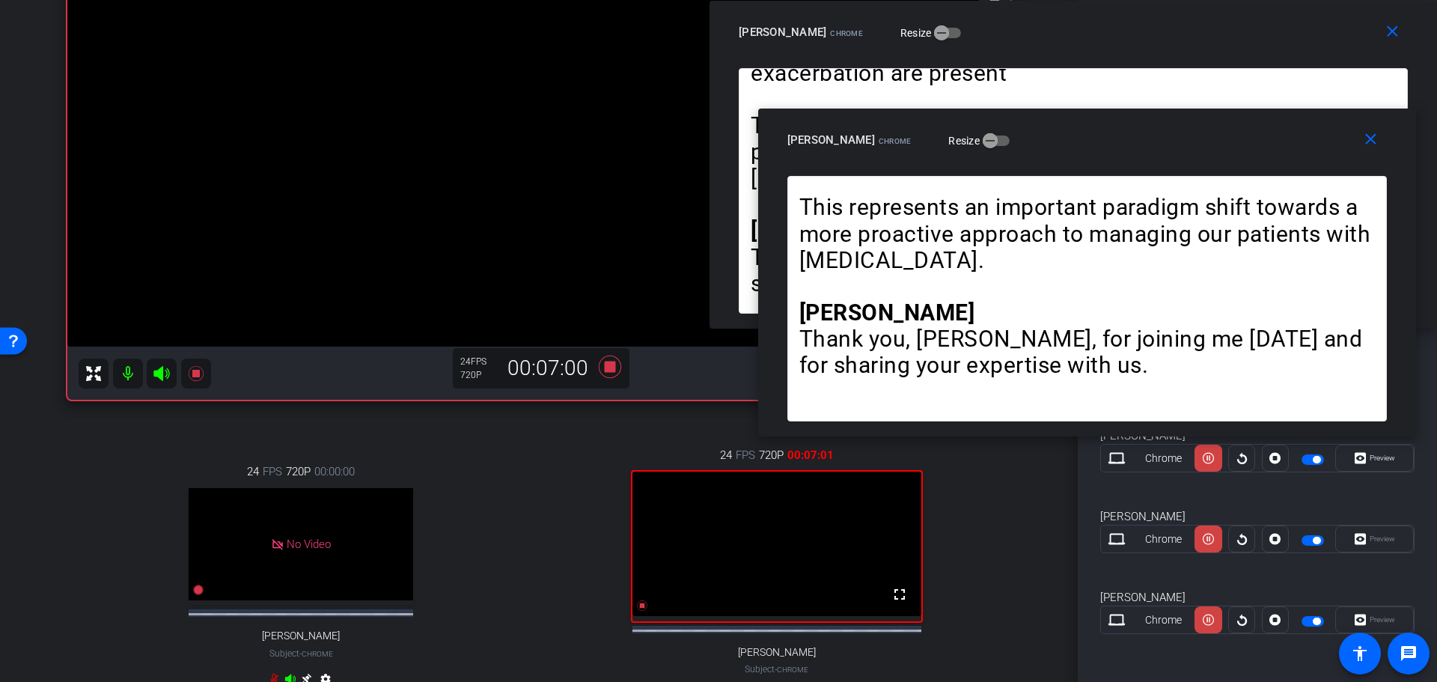
drag, startPoint x: 782, startPoint y: 55, endPoint x: 1075, endPoint y: 6, distance: 296.7
click at [1075, 6] on div "close [PERSON_NAME] Chrome Resize" at bounding box center [1074, 34] width 728 height 67
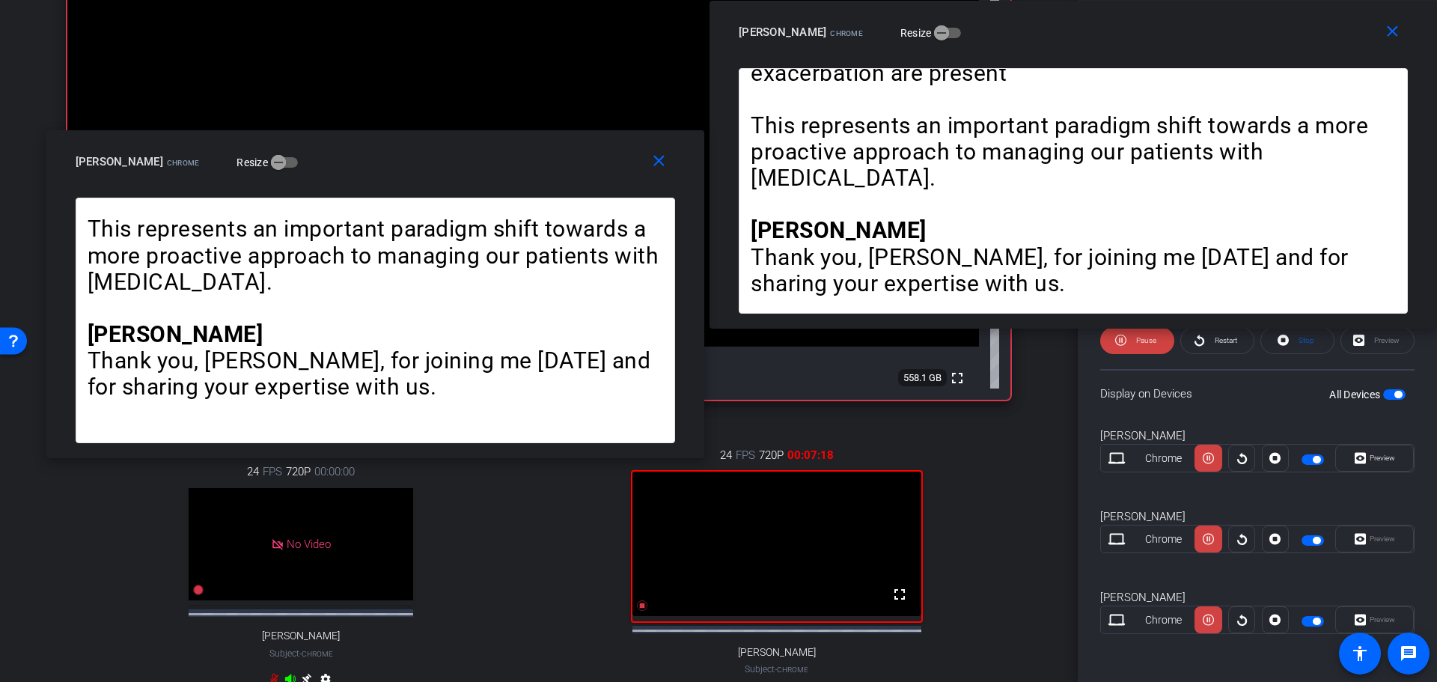
drag, startPoint x: 1105, startPoint y: 151, endPoint x: 394, endPoint y: 173, distance: 712.1
click at [394, 173] on div "[PERSON_NAME] Chrome Resize" at bounding box center [381, 161] width 611 height 27
click at [1209, 539] on icon at bounding box center [1208, 539] width 11 height 22
click at [1203, 620] on icon at bounding box center [1208, 620] width 11 height 22
click at [1204, 540] on icon at bounding box center [1208, 539] width 11 height 22
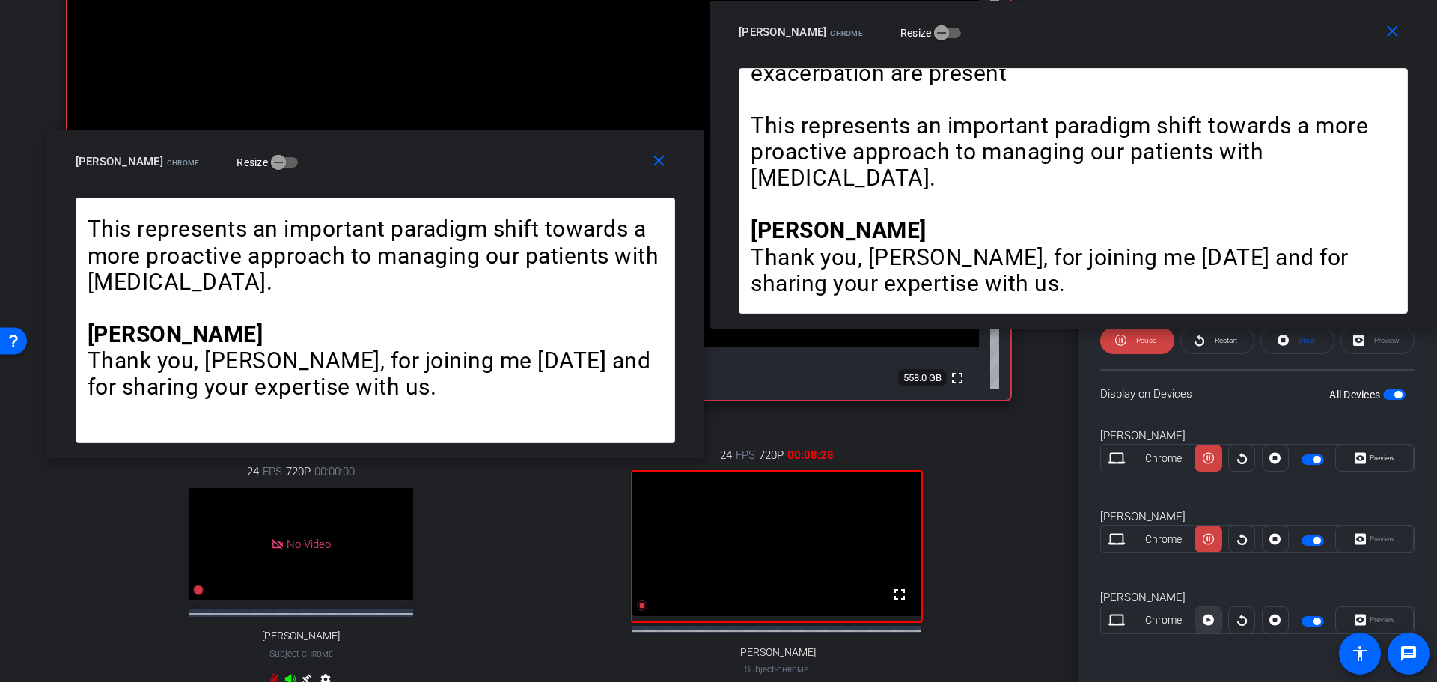
click at [1203, 622] on icon at bounding box center [1208, 619] width 11 height 11
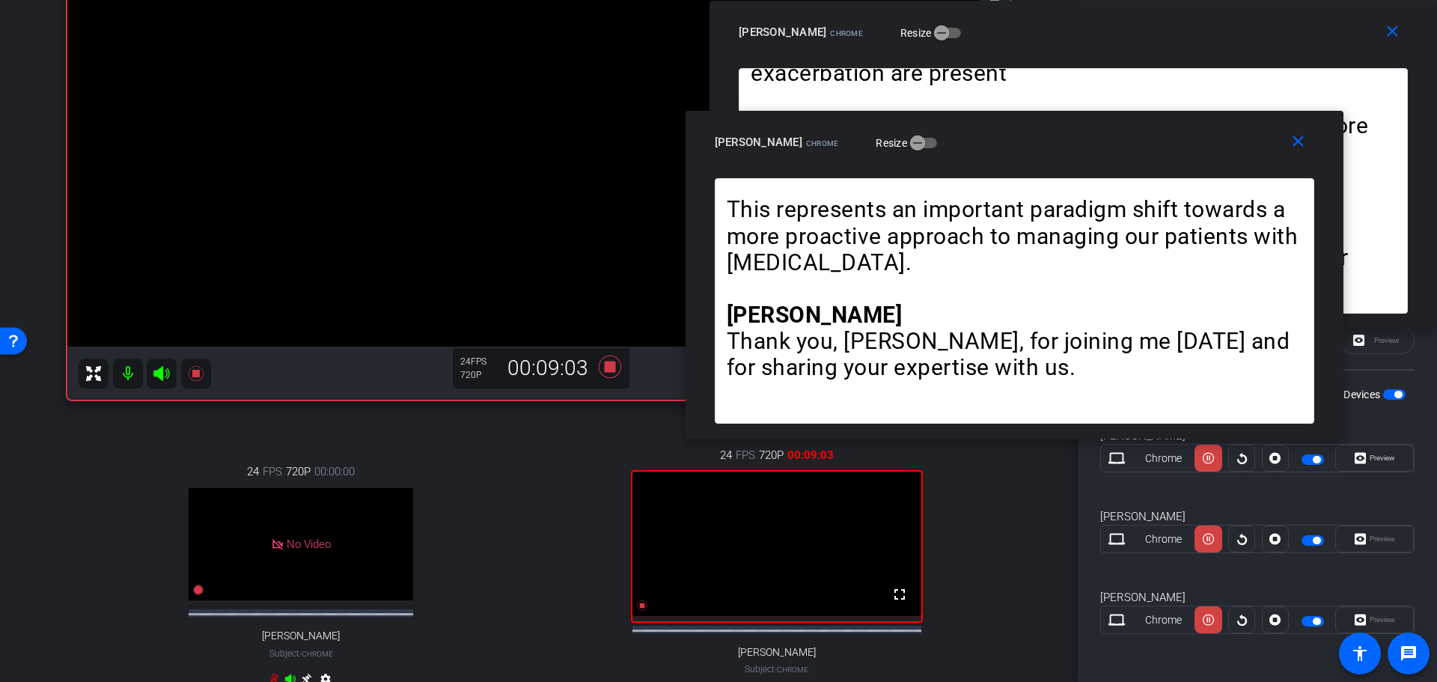
drag, startPoint x: 563, startPoint y: 156, endPoint x: 1202, endPoint y: 136, distance: 639.5
click at [1202, 136] on div "[PERSON_NAME] Chrome Resize" at bounding box center [1020, 142] width 611 height 27
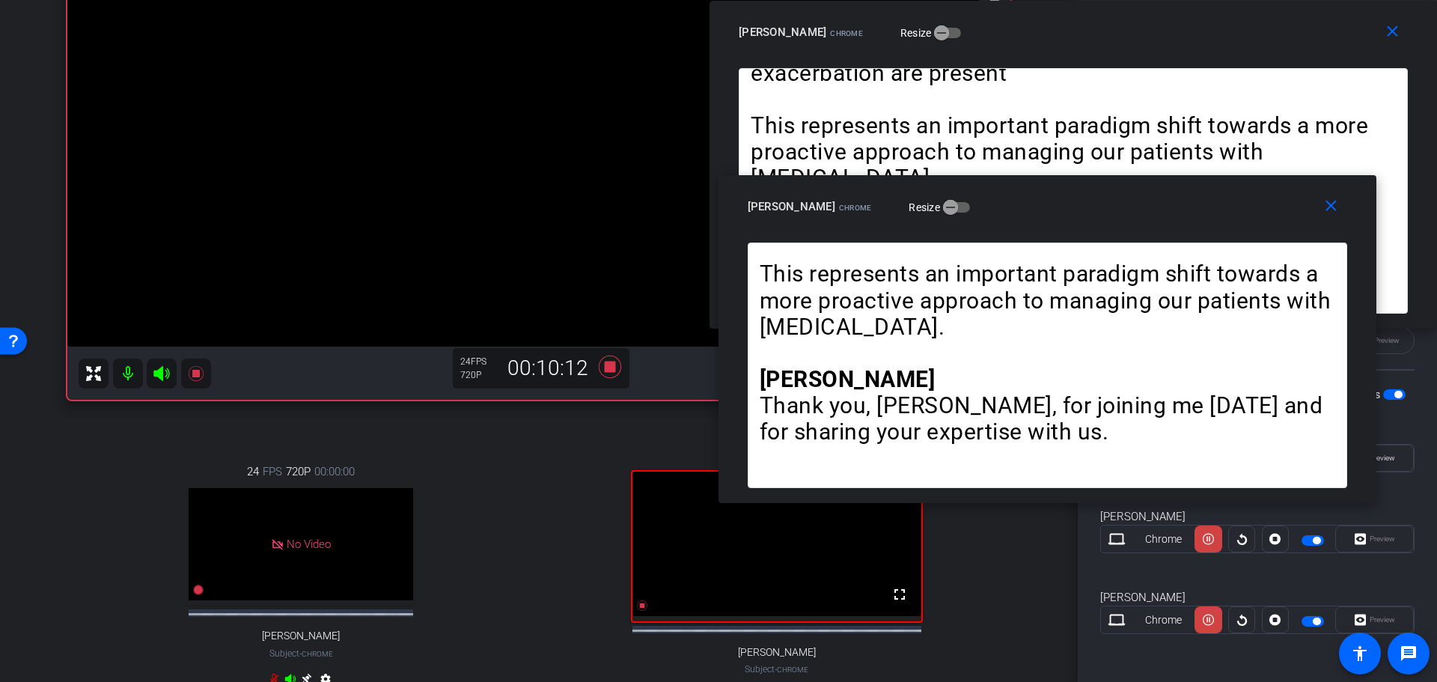
drag, startPoint x: 1061, startPoint y: 147, endPoint x: 1094, endPoint y: 211, distance: 72.3
click at [1094, 211] on div "[PERSON_NAME] Chrome Resize" at bounding box center [1053, 206] width 611 height 27
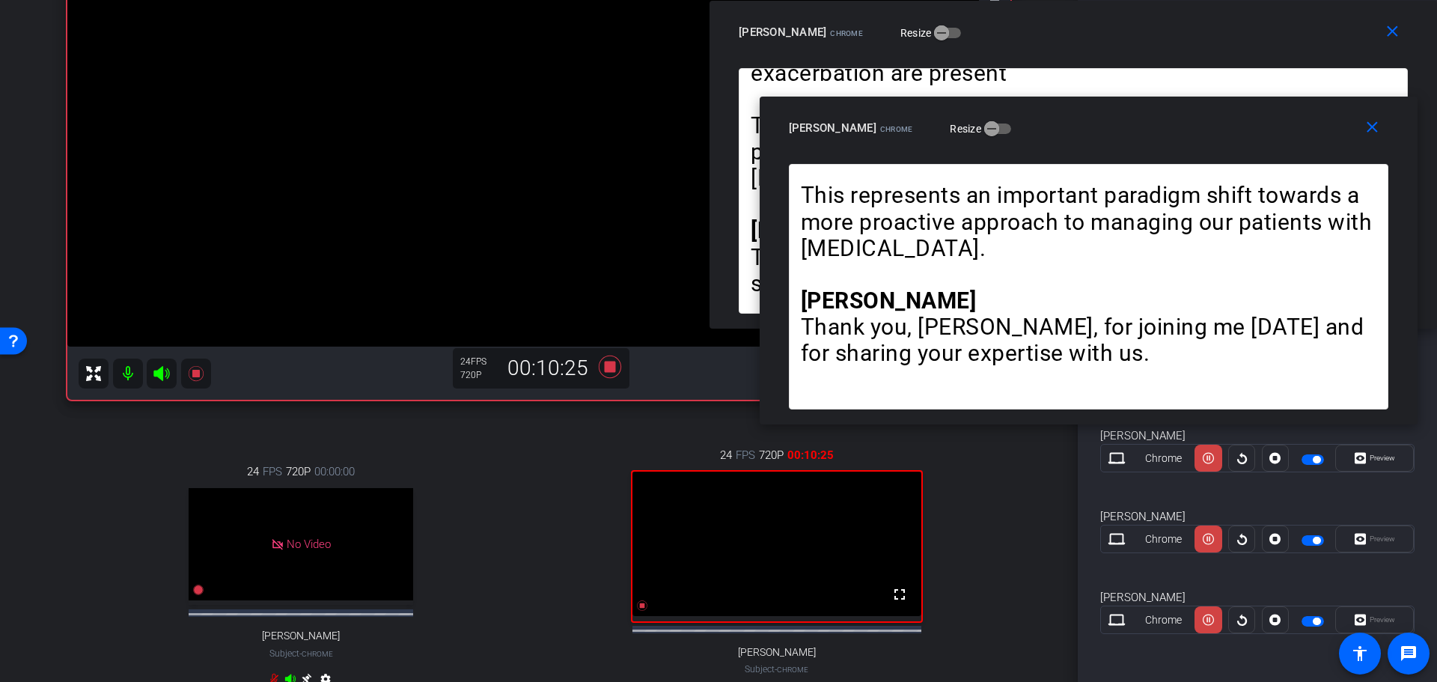
drag, startPoint x: 1058, startPoint y: 212, endPoint x: 1100, endPoint y: 133, distance: 88.7
click at [1100, 133] on div "[PERSON_NAME] Chrome Resize" at bounding box center [1094, 128] width 611 height 27
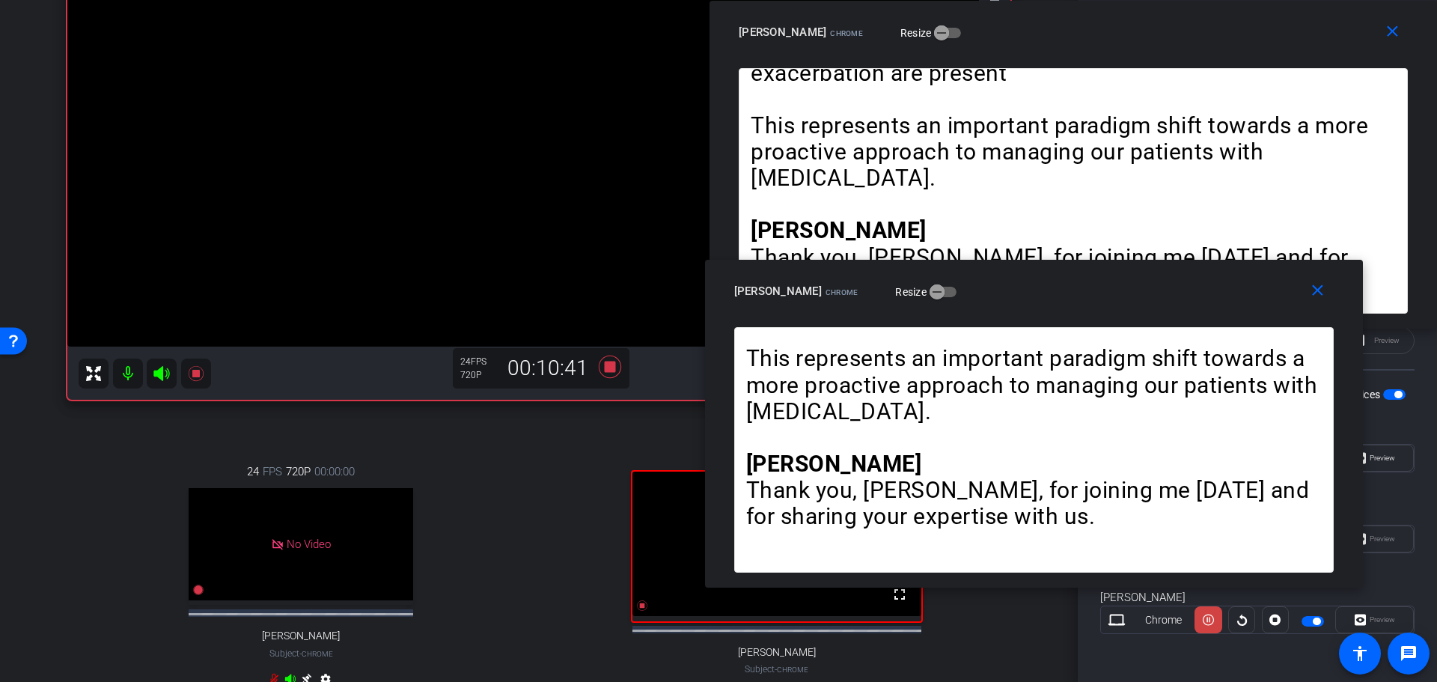
drag, startPoint x: 1130, startPoint y: 138, endPoint x: 1076, endPoint y: 302, distance: 172.8
click at [1076, 302] on div "[PERSON_NAME] Chrome Resize" at bounding box center [1039, 291] width 611 height 27
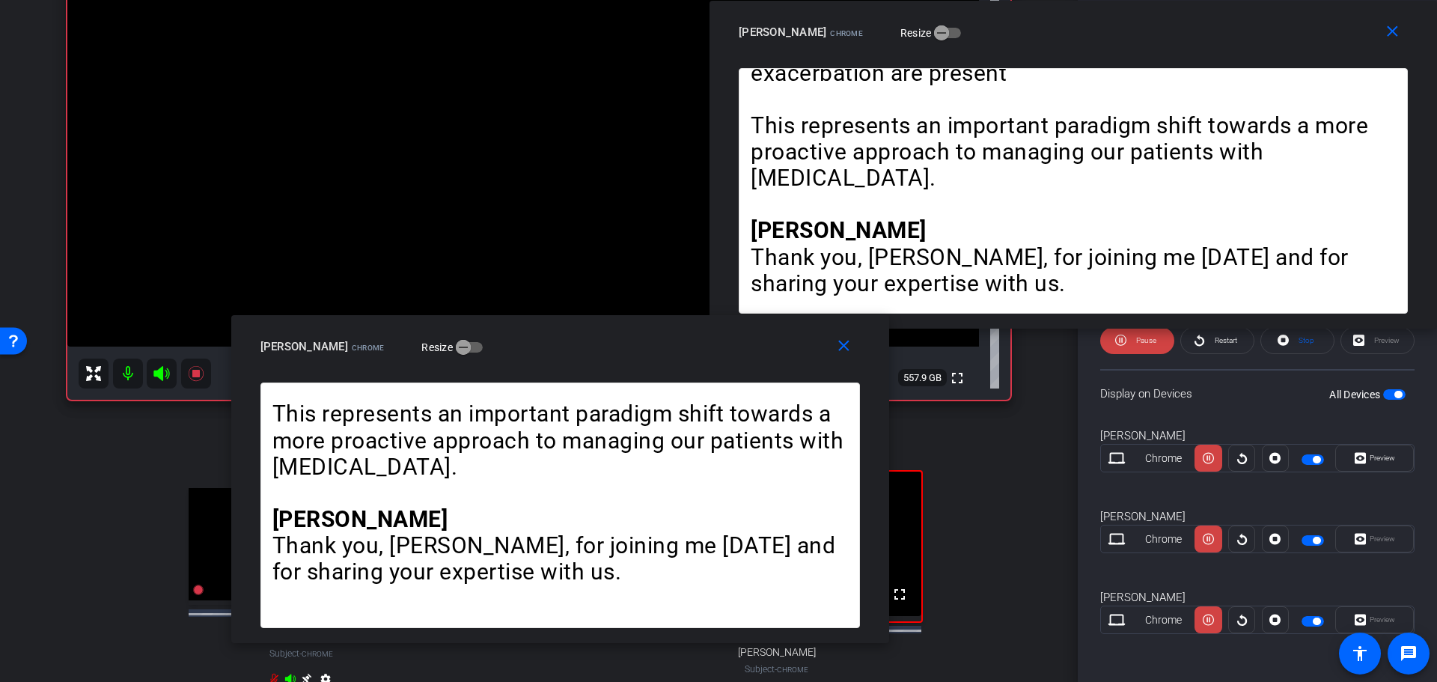
drag, startPoint x: 1124, startPoint y: 298, endPoint x: 650, endPoint y: 353, distance: 477.0
click at [650, 353] on div "[PERSON_NAME] Chrome Resize" at bounding box center [565, 346] width 611 height 27
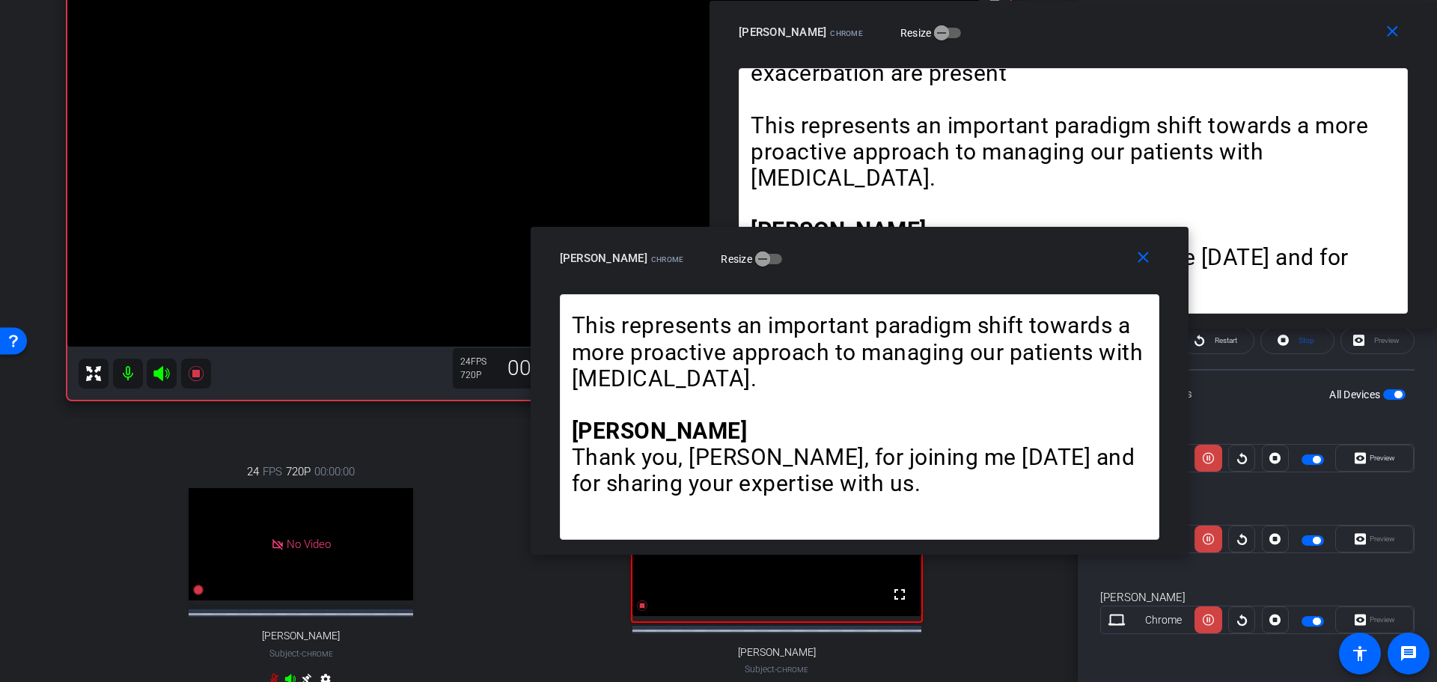
drag, startPoint x: 627, startPoint y: 342, endPoint x: 927, endPoint y: 254, distance: 312.1
click at [927, 254] on div "[PERSON_NAME] Chrome Resize" at bounding box center [865, 258] width 611 height 27
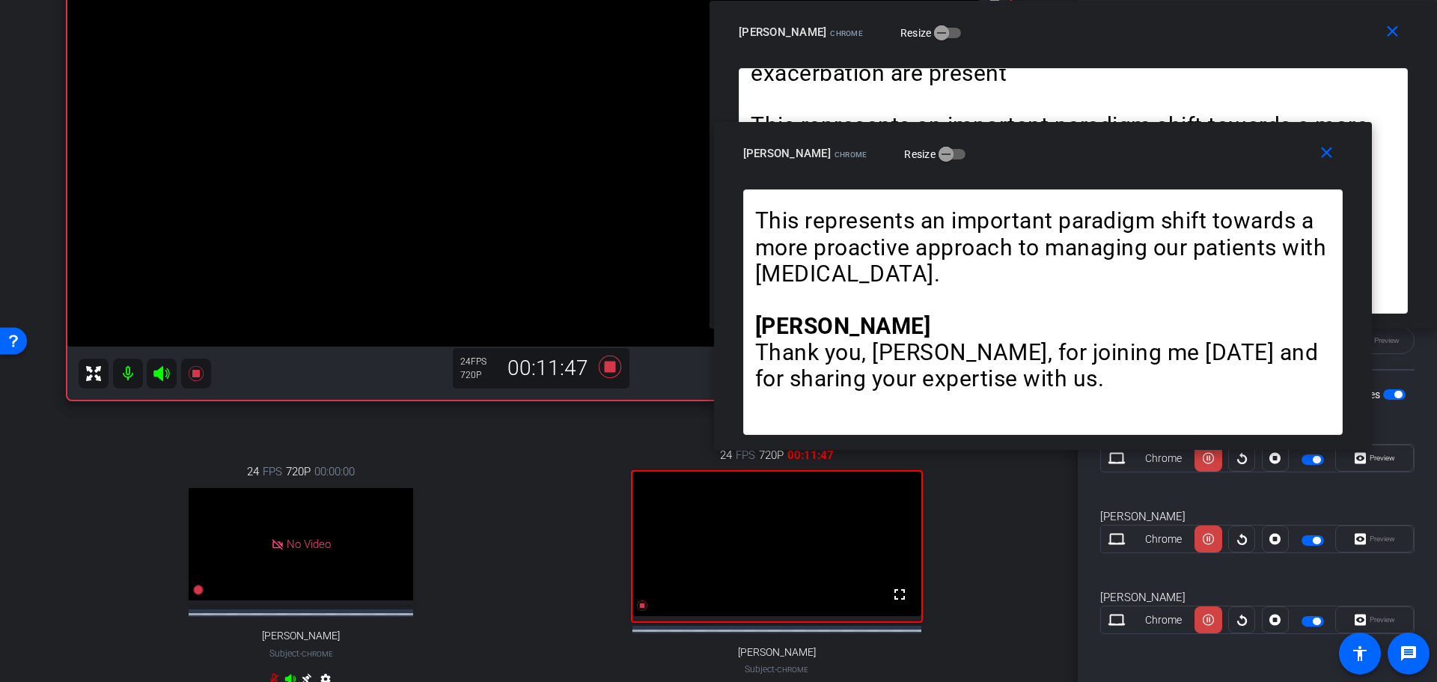
drag, startPoint x: 879, startPoint y: 265, endPoint x: 1062, endPoint y: 160, distance: 211.2
click at [1062, 160] on div "[PERSON_NAME] Chrome Resize" at bounding box center [1048, 153] width 611 height 27
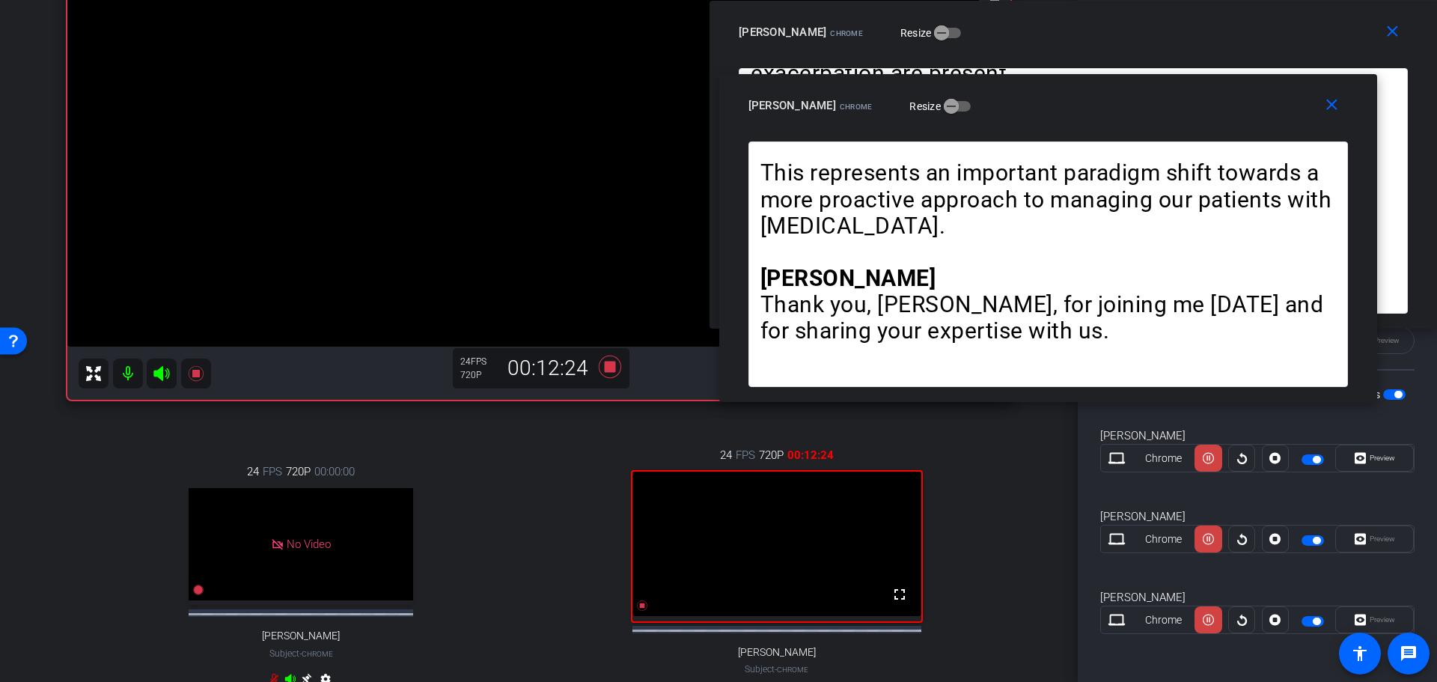
drag, startPoint x: 1166, startPoint y: 143, endPoint x: 1171, endPoint y: 95, distance: 48.2
click at [1171, 95] on div "[PERSON_NAME] Chrome Resize" at bounding box center [1053, 105] width 611 height 27
click at [1108, 87] on div "close [PERSON_NAME] Chrome Resize" at bounding box center [1048, 107] width 658 height 67
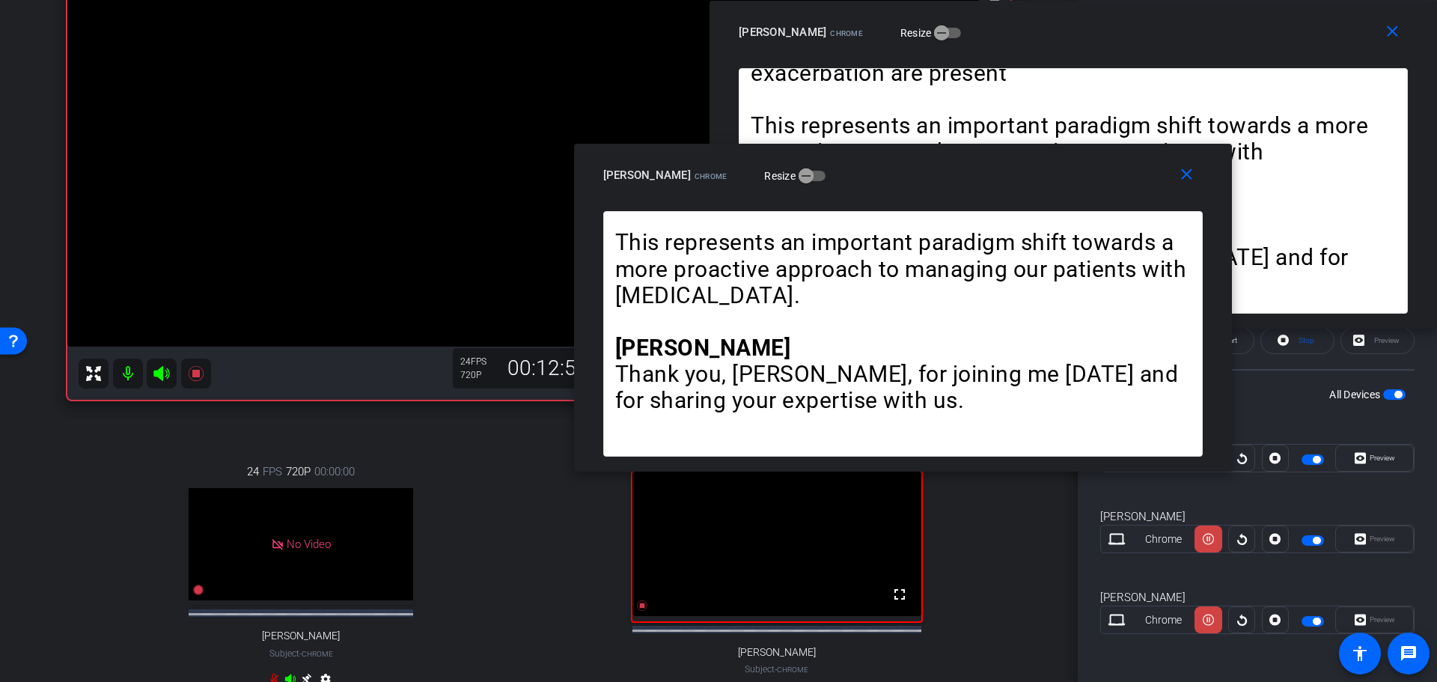
drag, startPoint x: 1212, startPoint y: 96, endPoint x: 1067, endPoint y: 165, distance: 161.0
click at [1067, 165] on div "[PERSON_NAME] Chrome Resize" at bounding box center [908, 175] width 611 height 27
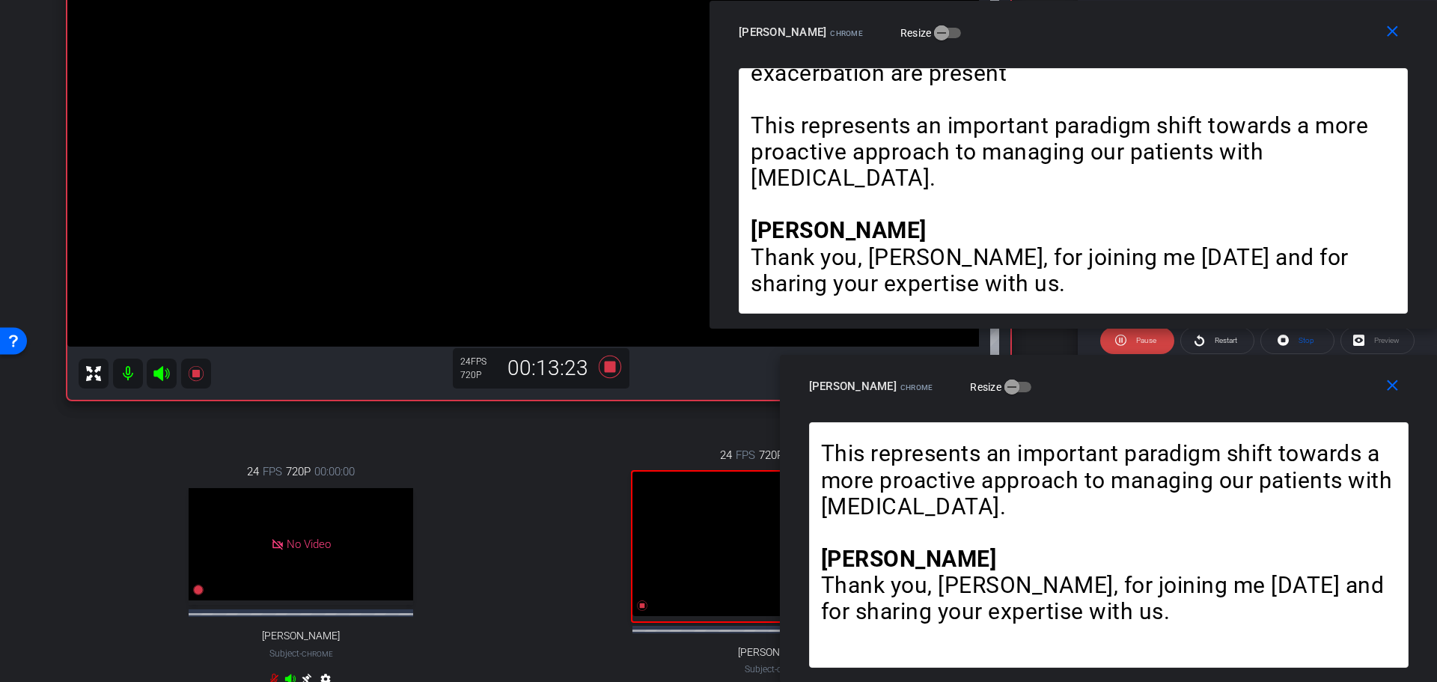
drag, startPoint x: 1076, startPoint y: 165, endPoint x: 1305, endPoint y: 418, distance: 340.8
click at [1304, 421] on div "close [PERSON_NAME] Chrome Resize" at bounding box center [1109, 388] width 658 height 67
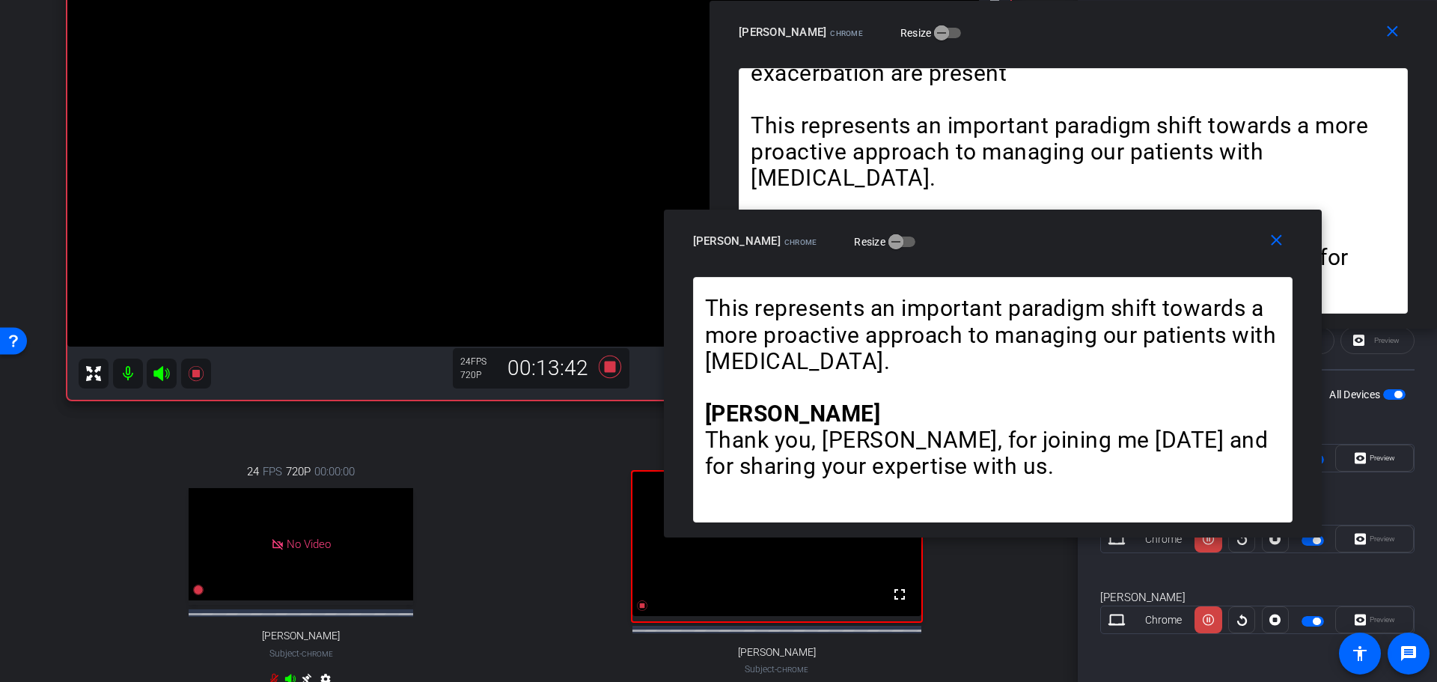
drag, startPoint x: 1297, startPoint y: 402, endPoint x: 1181, endPoint y: 257, distance: 185.9
click at [1181, 257] on div "close [PERSON_NAME] Chrome Resize" at bounding box center [993, 243] width 658 height 67
click at [1203, 619] on icon at bounding box center [1208, 620] width 11 height 22
click at [1203, 619] on icon at bounding box center [1208, 619] width 11 height 11
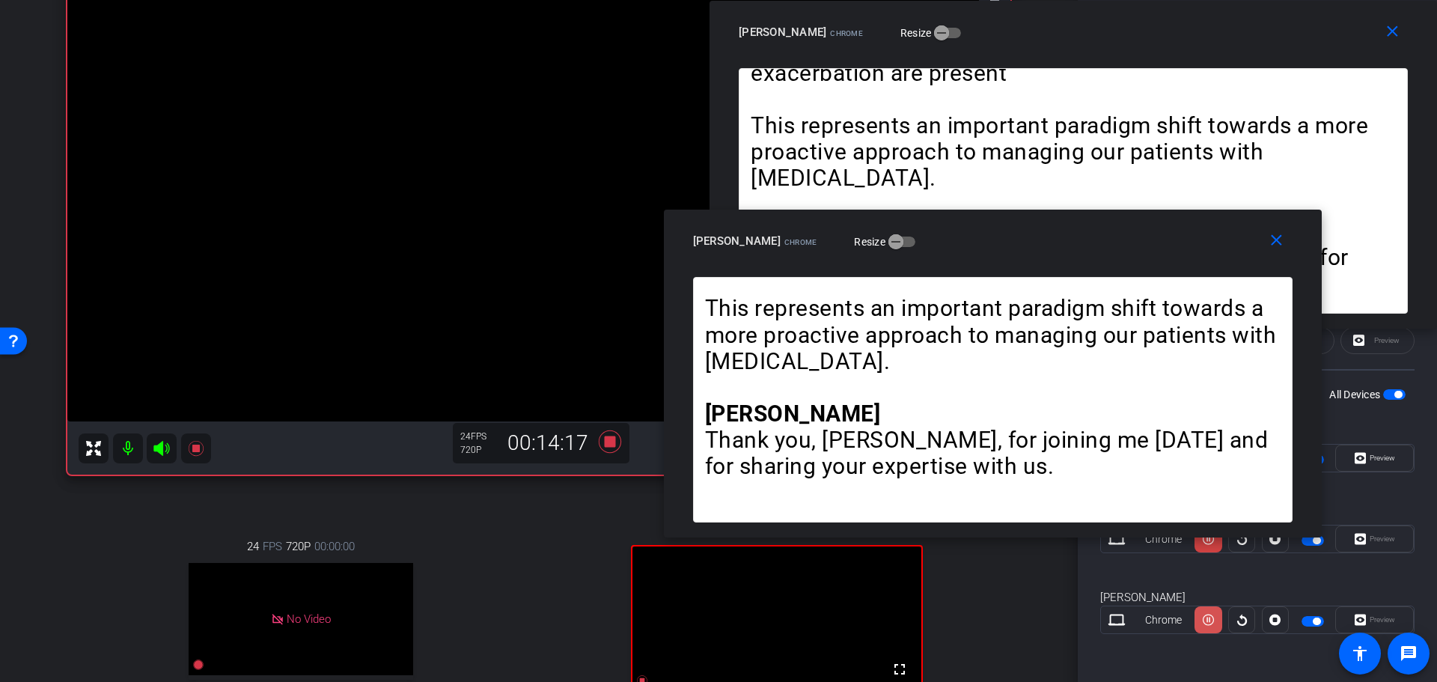
click at [1207, 464] on icon at bounding box center [1208, 458] width 11 height 11
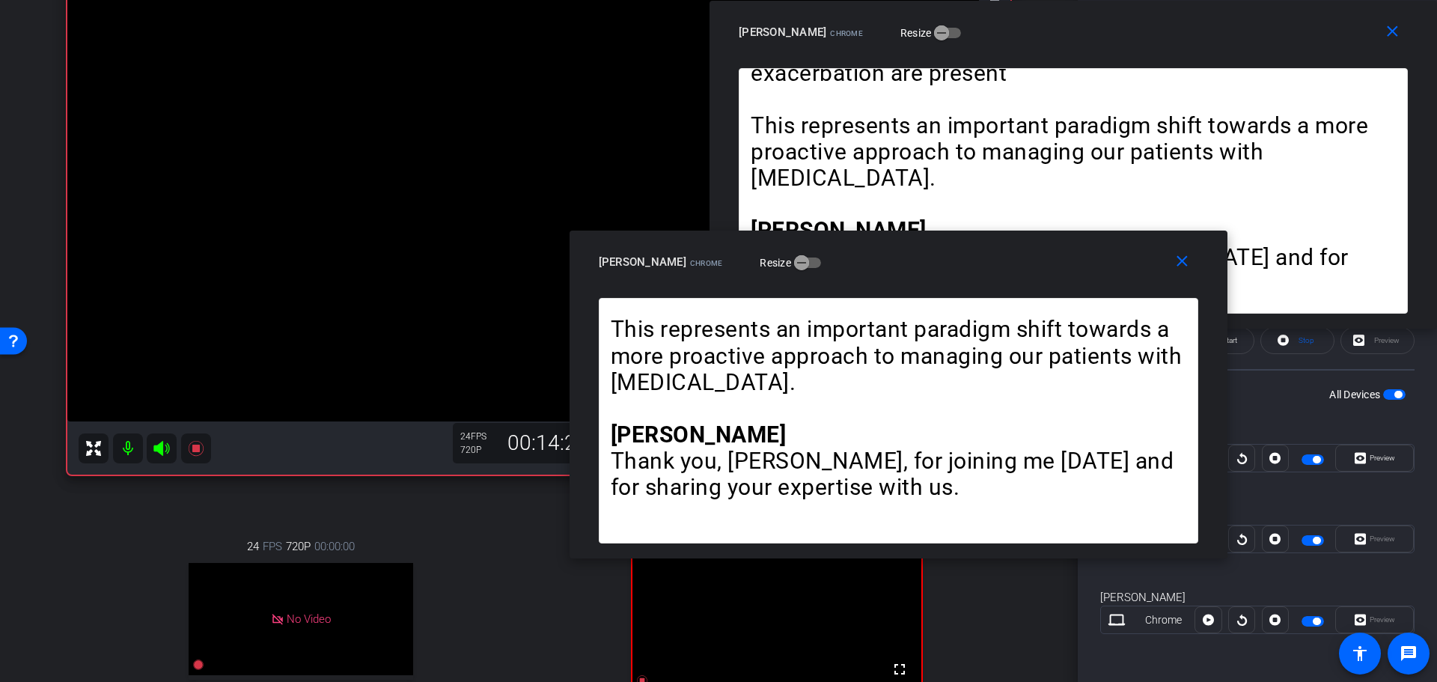
drag, startPoint x: 1141, startPoint y: 234, endPoint x: 1047, endPoint y: 253, distance: 95.6
click at [1047, 253] on div "[PERSON_NAME] Chrome Resize" at bounding box center [904, 261] width 611 height 27
click at [1206, 620] on icon at bounding box center [1208, 620] width 11 height 22
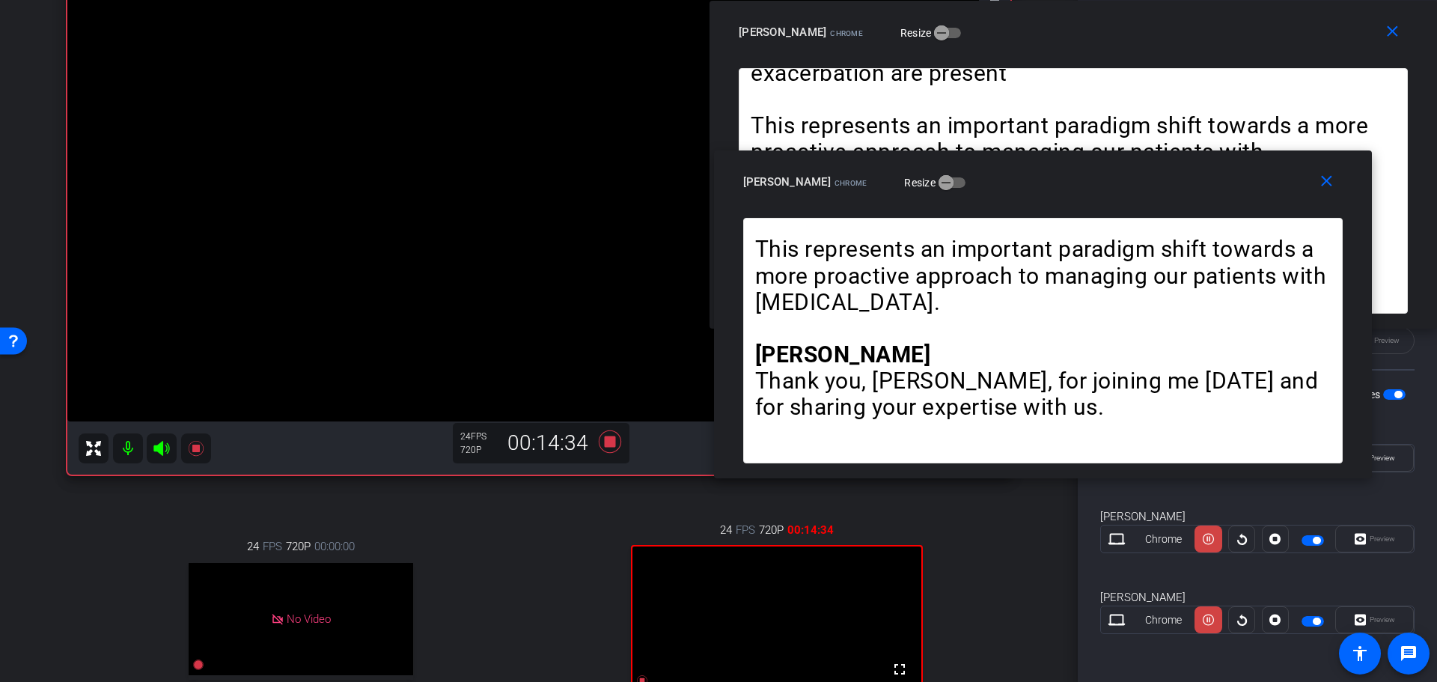
drag, startPoint x: 993, startPoint y: 259, endPoint x: 1138, endPoint y: 179, distance: 165.2
click at [1138, 179] on div "[PERSON_NAME] Chrome Resize" at bounding box center [1048, 181] width 611 height 27
click at [1209, 624] on icon at bounding box center [1208, 619] width 11 height 11
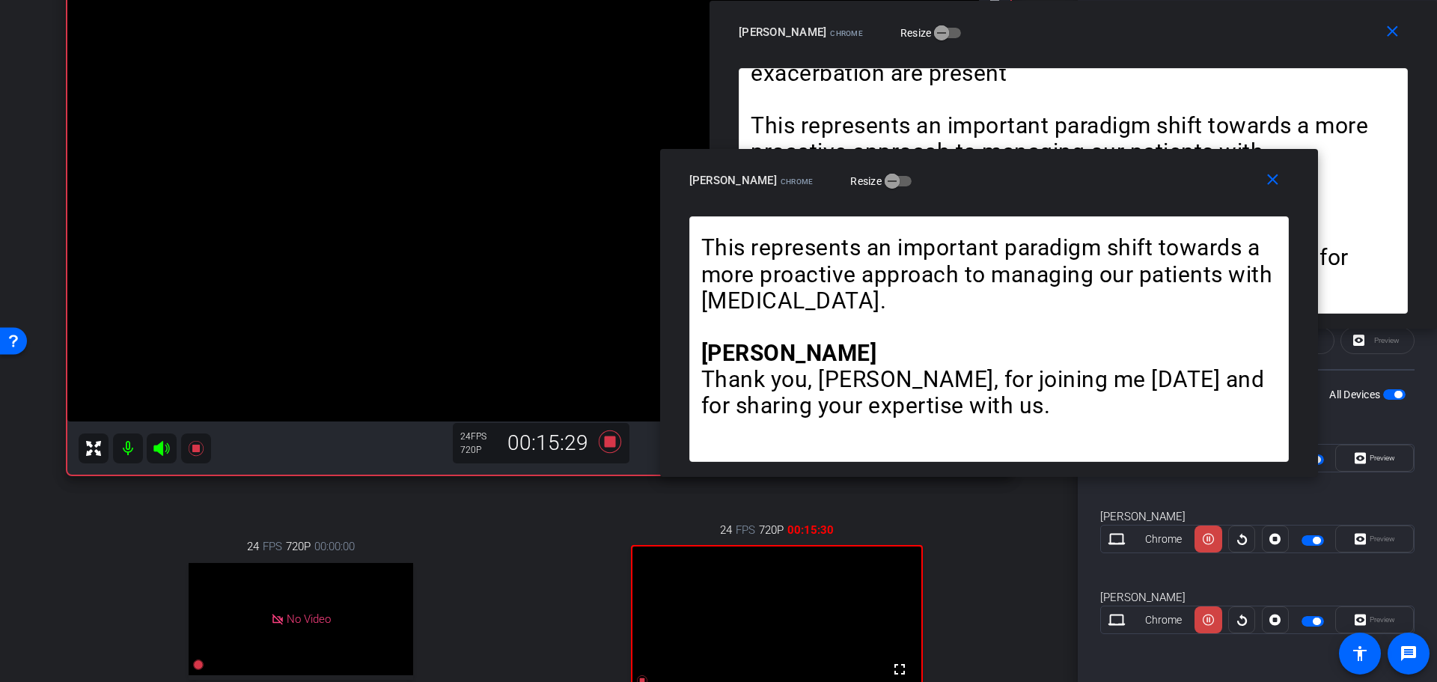
drag, startPoint x: 1073, startPoint y: 182, endPoint x: 1019, endPoint y: 180, distance: 53.9
click at [1019, 180] on div "[PERSON_NAME] Chrome Resize" at bounding box center [994, 180] width 611 height 27
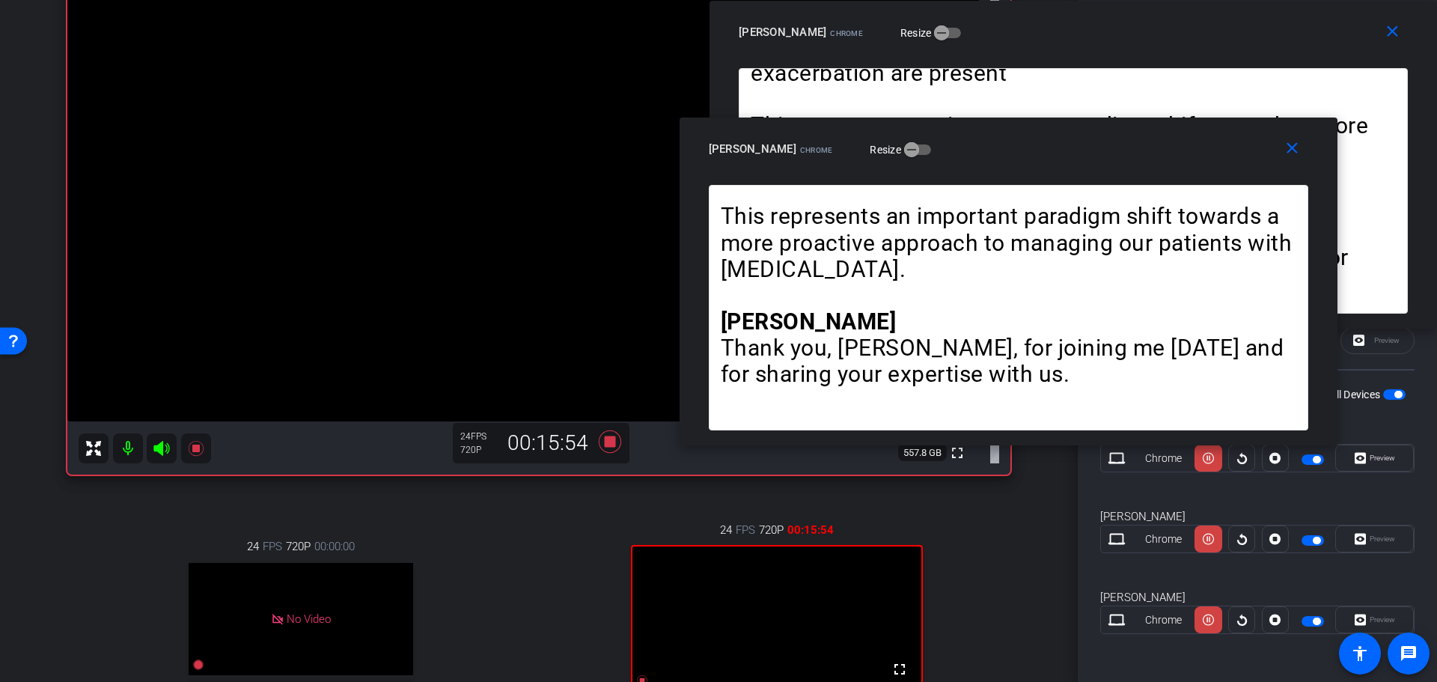
drag, startPoint x: 1111, startPoint y: 186, endPoint x: 1131, endPoint y: 154, distance: 37.0
click at [1131, 154] on div "[PERSON_NAME] Chrome Resize" at bounding box center [1014, 148] width 611 height 27
click at [1203, 620] on icon at bounding box center [1208, 620] width 11 height 22
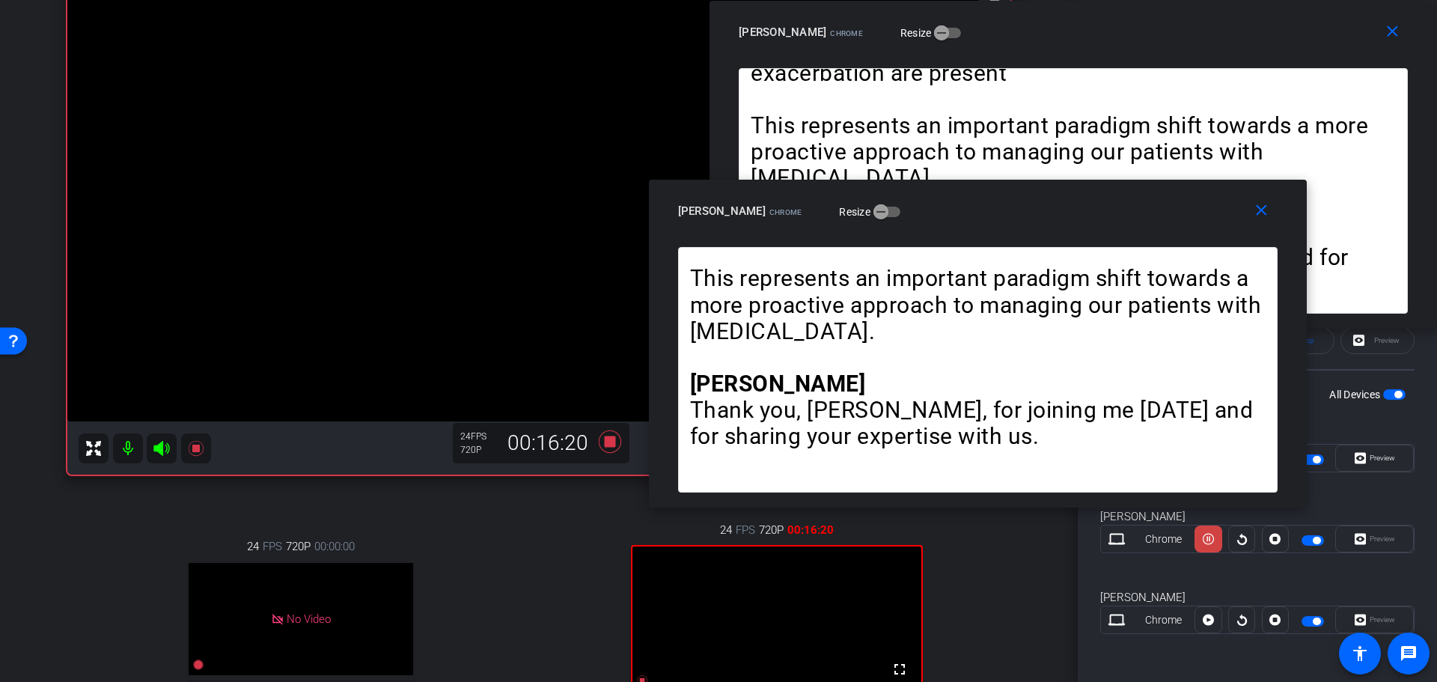
drag, startPoint x: 1058, startPoint y: 138, endPoint x: 1027, endPoint y: 200, distance: 69.3
click at [1027, 200] on div "[PERSON_NAME] Chrome Resize" at bounding box center [983, 211] width 611 height 27
click at [1207, 464] on icon at bounding box center [1208, 458] width 11 height 11
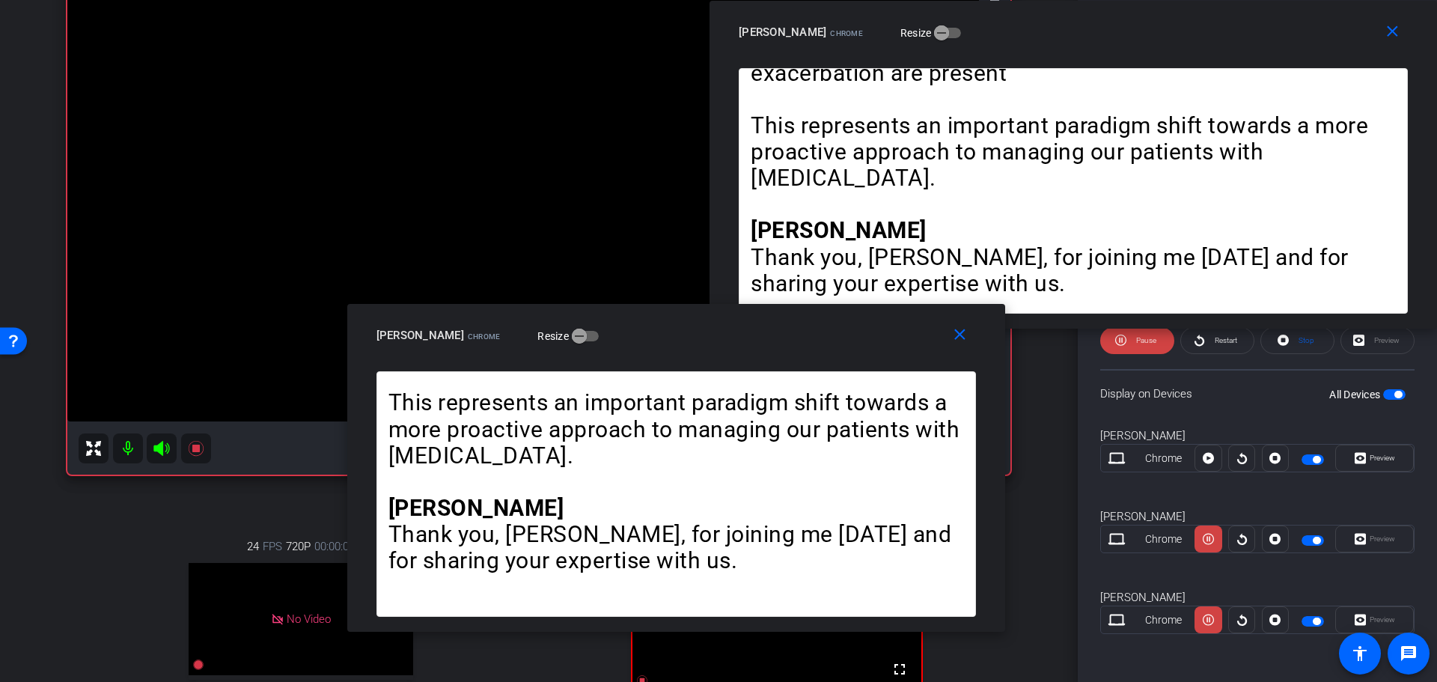
drag, startPoint x: 1025, startPoint y: 201, endPoint x: 724, endPoint y: 326, distance: 326.2
click at [724, 326] on div "[PERSON_NAME] Chrome Resize" at bounding box center [681, 335] width 611 height 27
click at [1208, 539] on icon at bounding box center [1208, 539] width 11 height 22
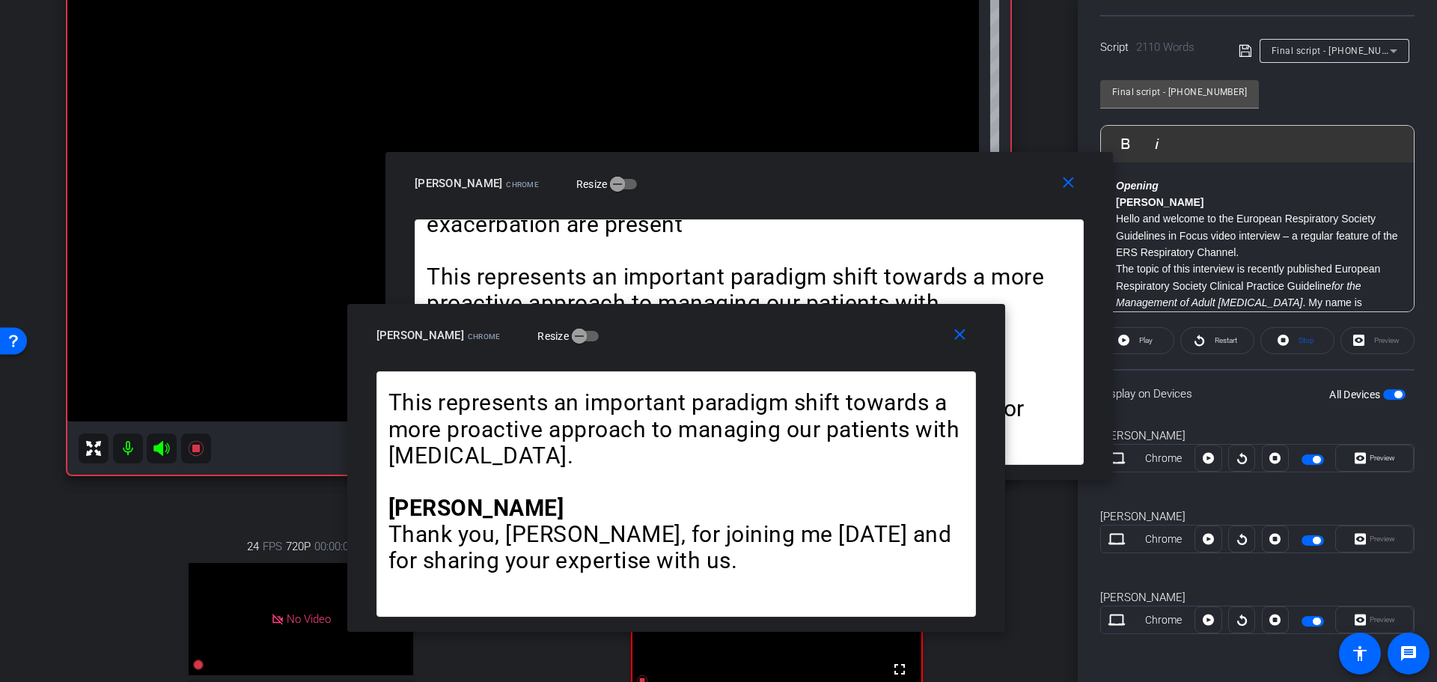
drag, startPoint x: 1062, startPoint y: 33, endPoint x: 738, endPoint y: 184, distance: 357.6
click at [738, 184] on div "[PERSON_NAME] Chrome Resize" at bounding box center [755, 183] width 680 height 27
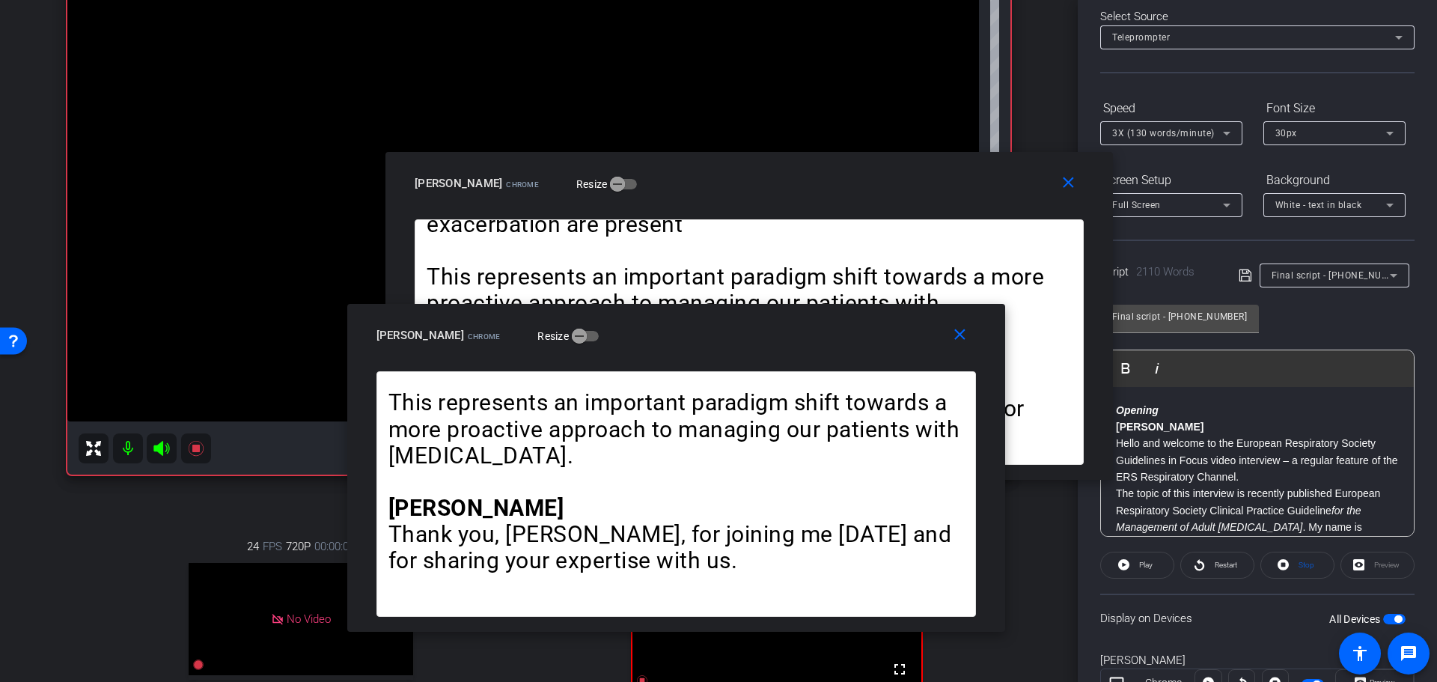
scroll to position [0, 0]
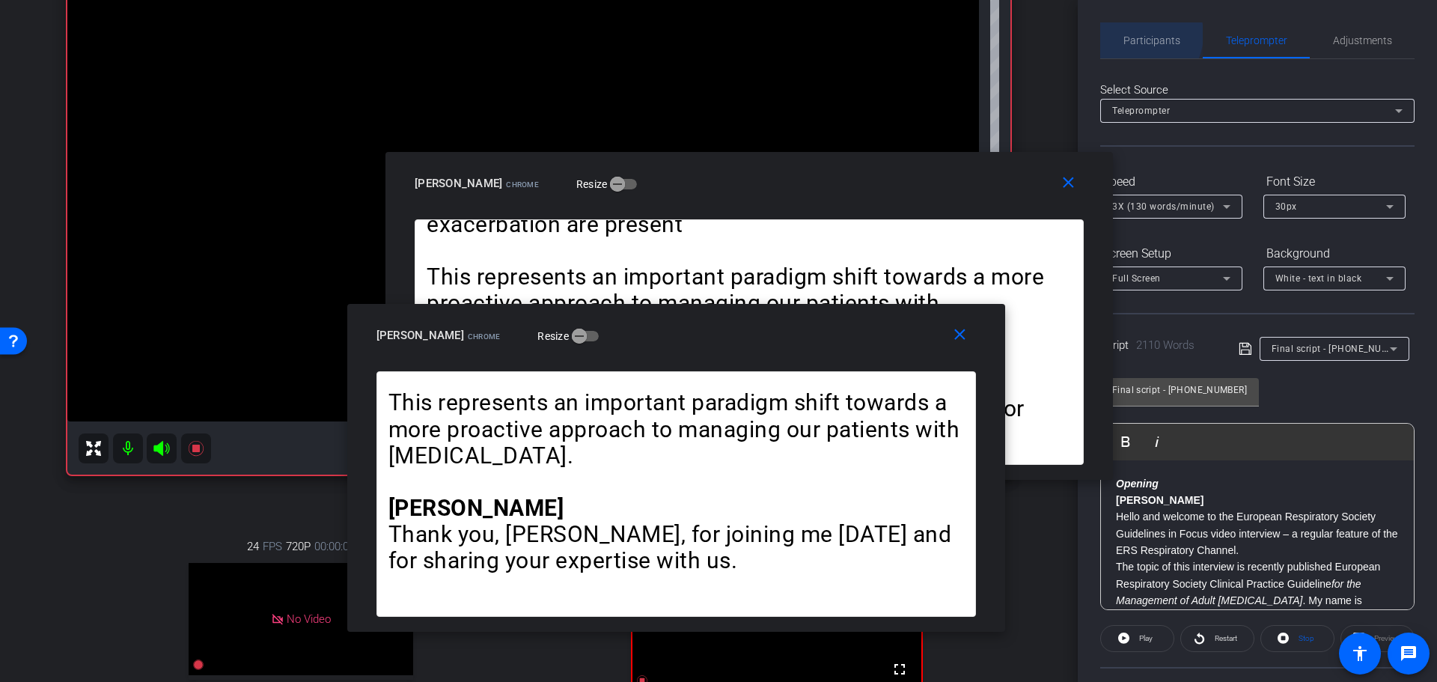
click at [1138, 35] on span "Participants" at bounding box center [1151, 40] width 57 height 10
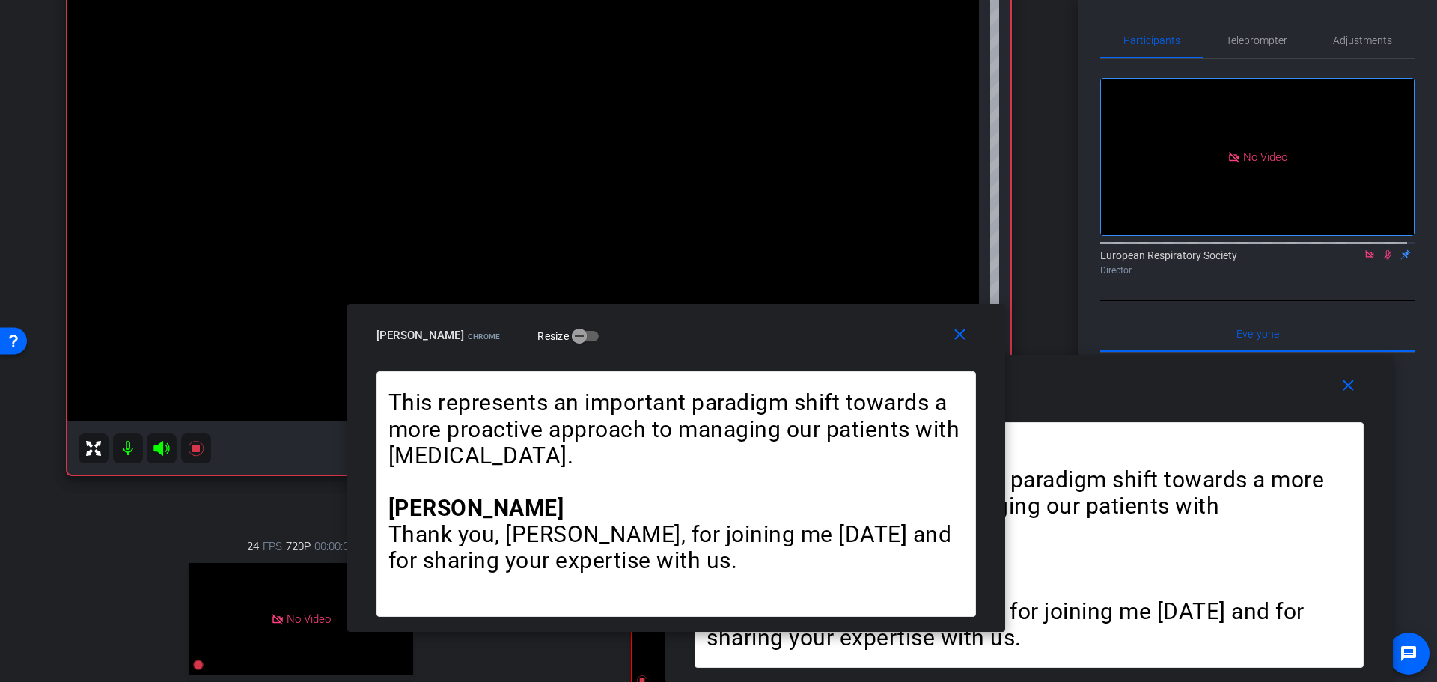
drag, startPoint x: 896, startPoint y: 192, endPoint x: 1176, endPoint y: 476, distance: 398.5
click at [1176, 476] on div "close [PERSON_NAME] Chrome Resize Opening Winfried Hello and welcome to the Eur…" at bounding box center [1029, 519] width 728 height 328
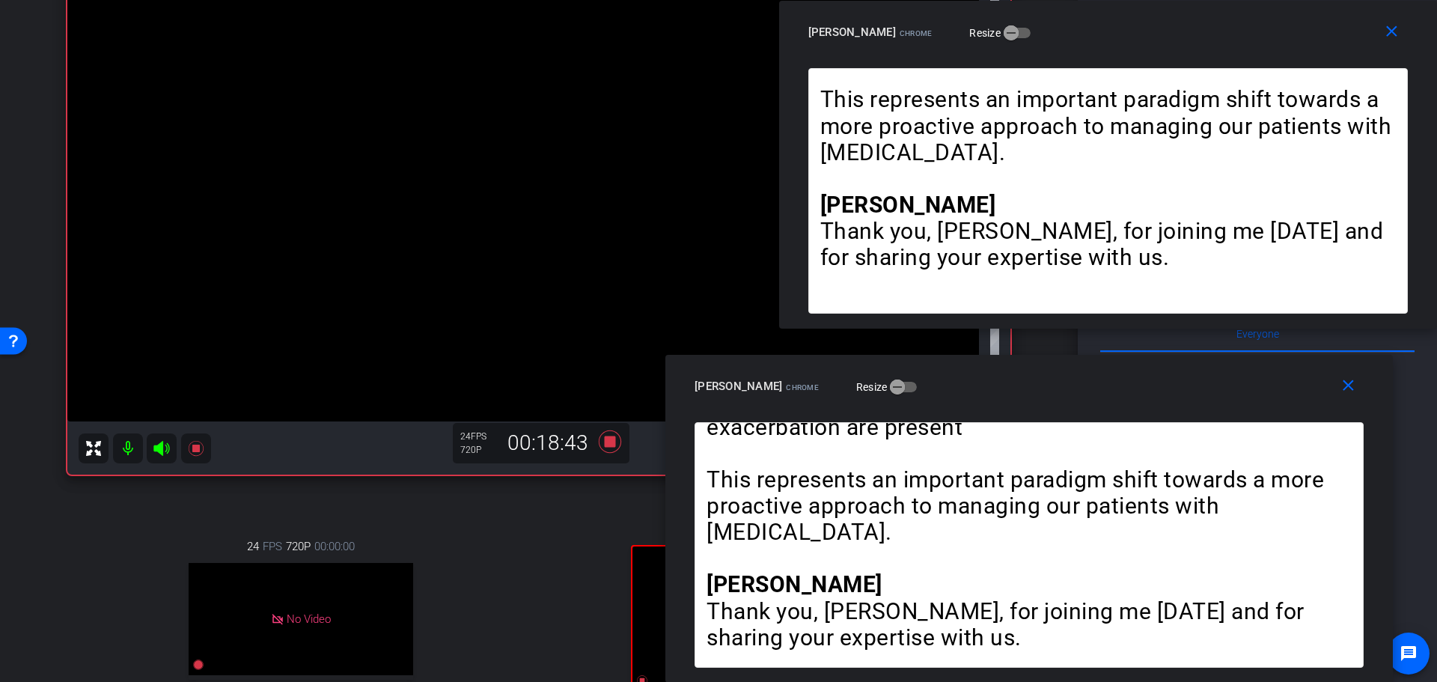
drag, startPoint x: 700, startPoint y: 324, endPoint x: 1136, endPoint y: -13, distance: 551.7
click at [1136, 0] on html "Accessibility Screen-Reader Guide, Feedback, and Issue Reporting | New window m…" at bounding box center [718, 341] width 1437 height 682
click at [608, 448] on icon at bounding box center [610, 441] width 36 height 27
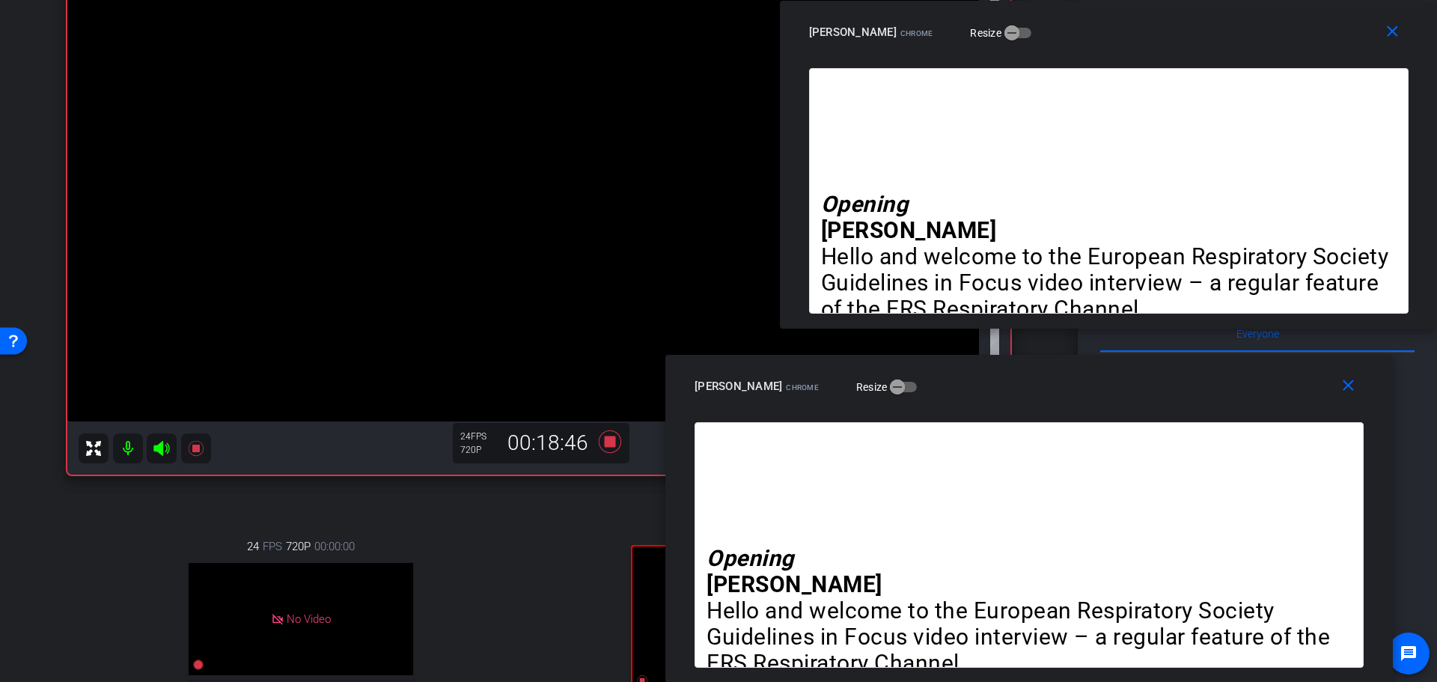
click at [537, 570] on div "24 FPS 720P 00:00:00 No Video [PERSON_NAME] Subject - Chrome settings 24 FPS 72…" at bounding box center [538, 651] width 943 height 309
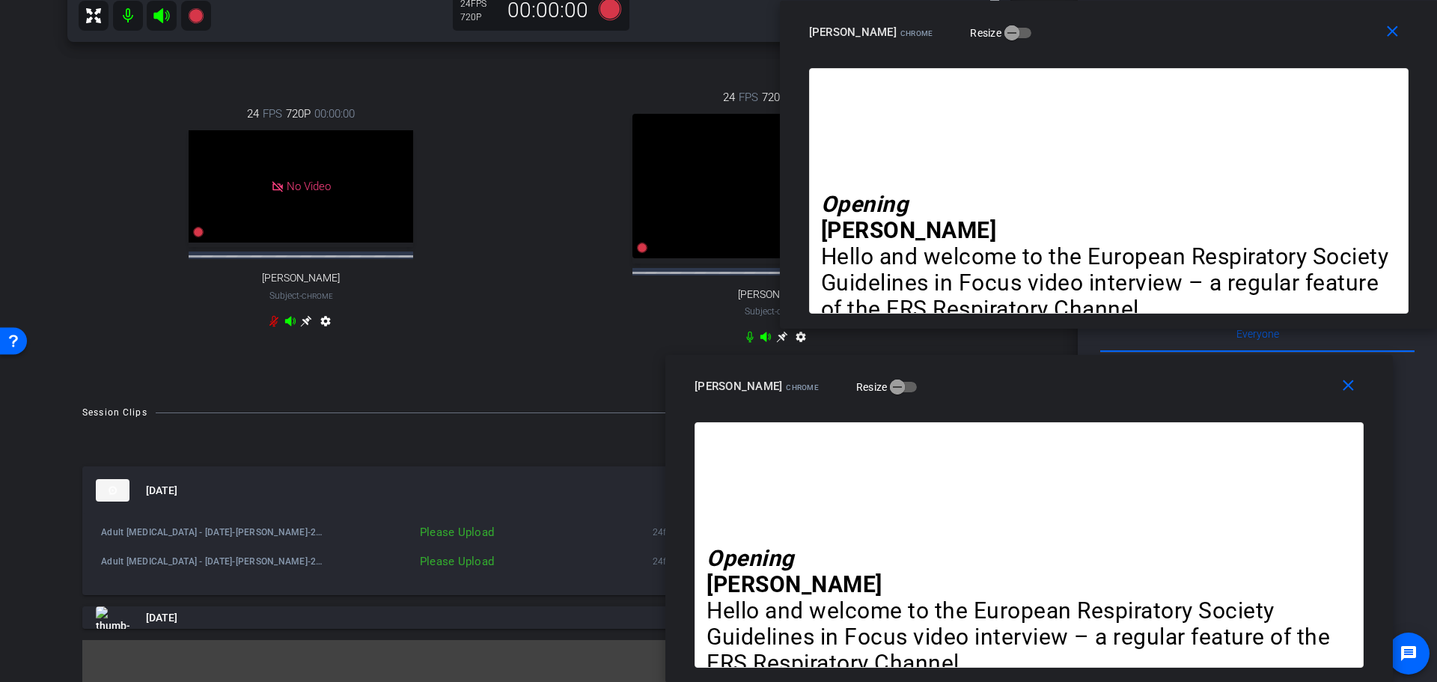
scroll to position [596, 0]
click at [1389, 36] on mat-icon "close" at bounding box center [1392, 31] width 19 height 19
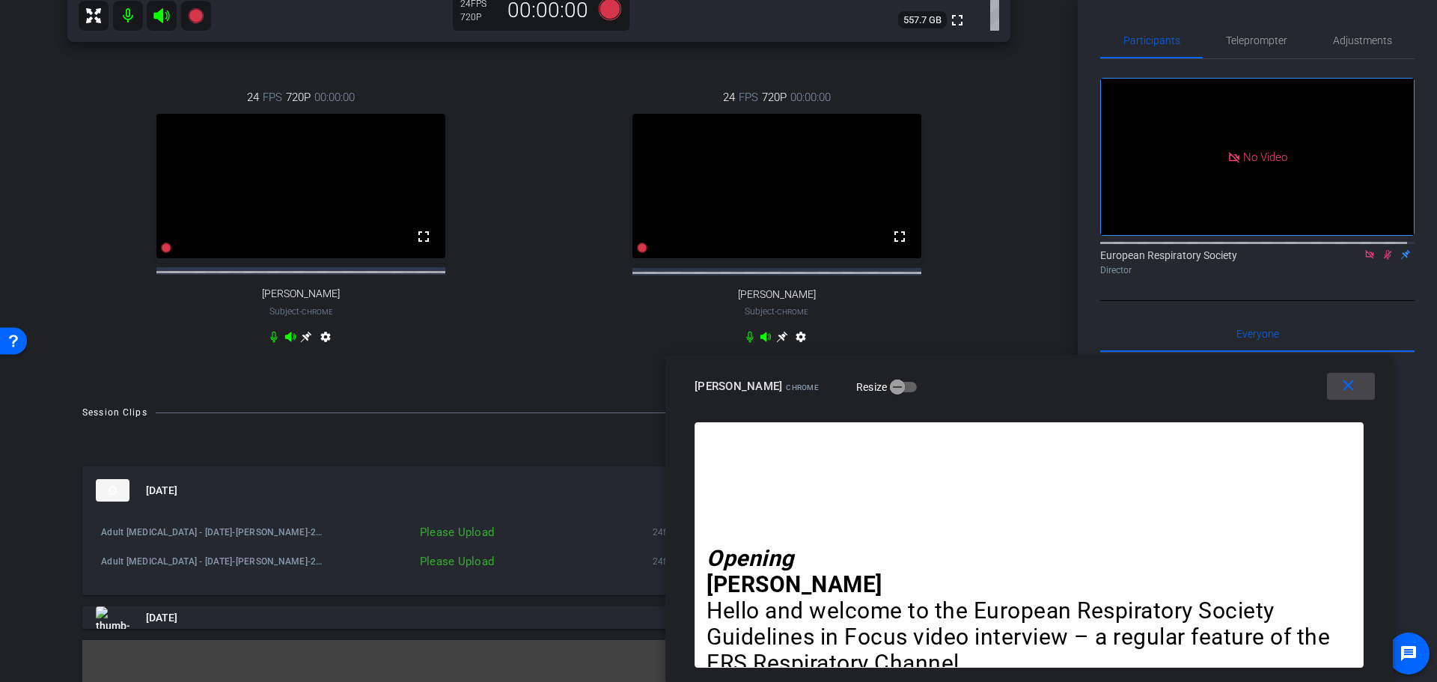
click at [1341, 394] on mat-icon "close" at bounding box center [1348, 385] width 19 height 19
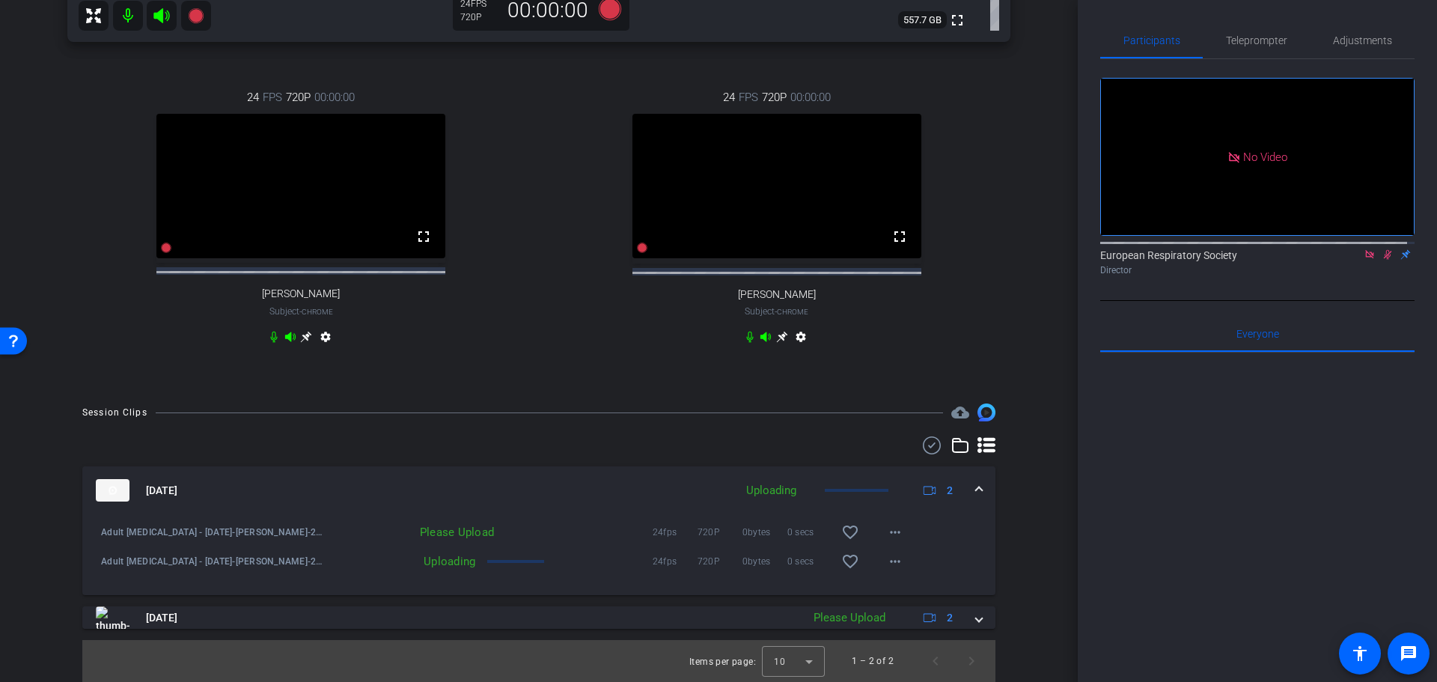
click at [1364, 249] on icon at bounding box center [1370, 254] width 12 height 10
click at [1366, 260] on icon at bounding box center [1370, 255] width 8 height 10
click at [886, 534] on mat-icon "more_horiz" at bounding box center [895, 532] width 18 height 18
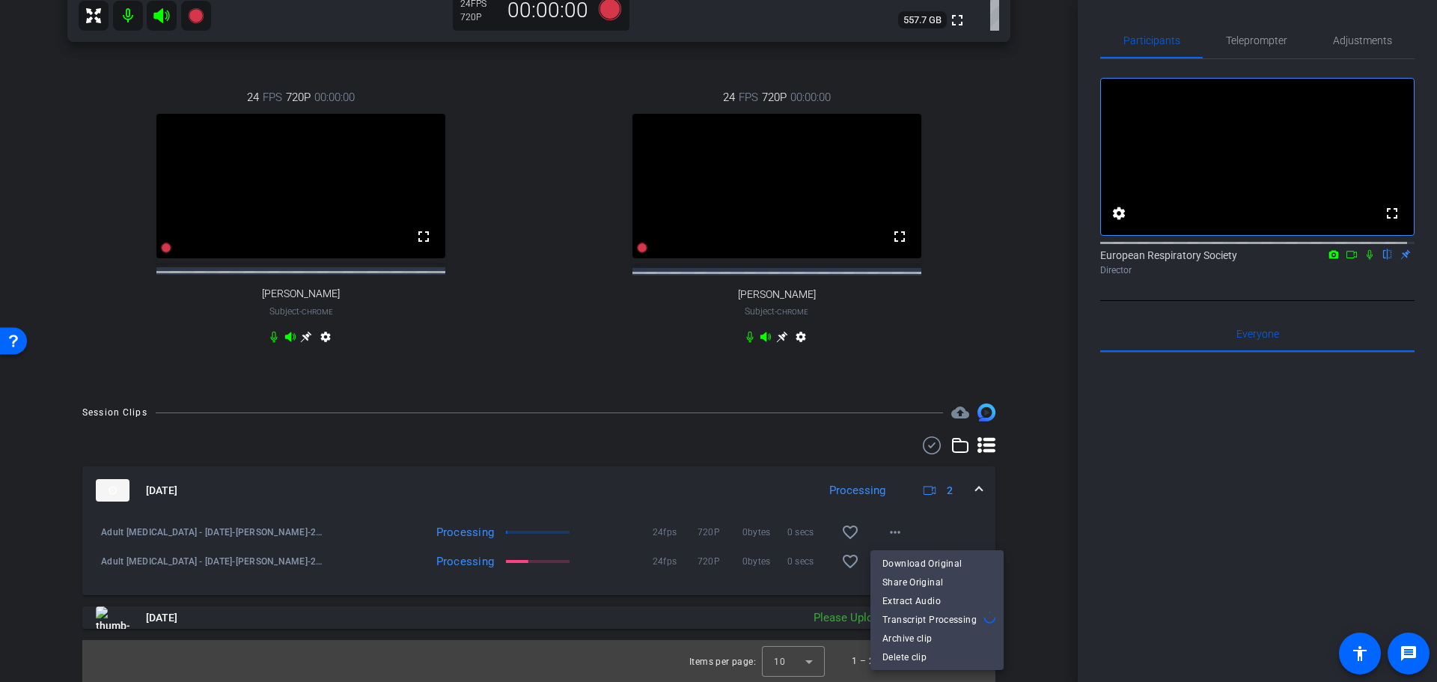
click at [1132, 536] on div at bounding box center [718, 341] width 1437 height 682
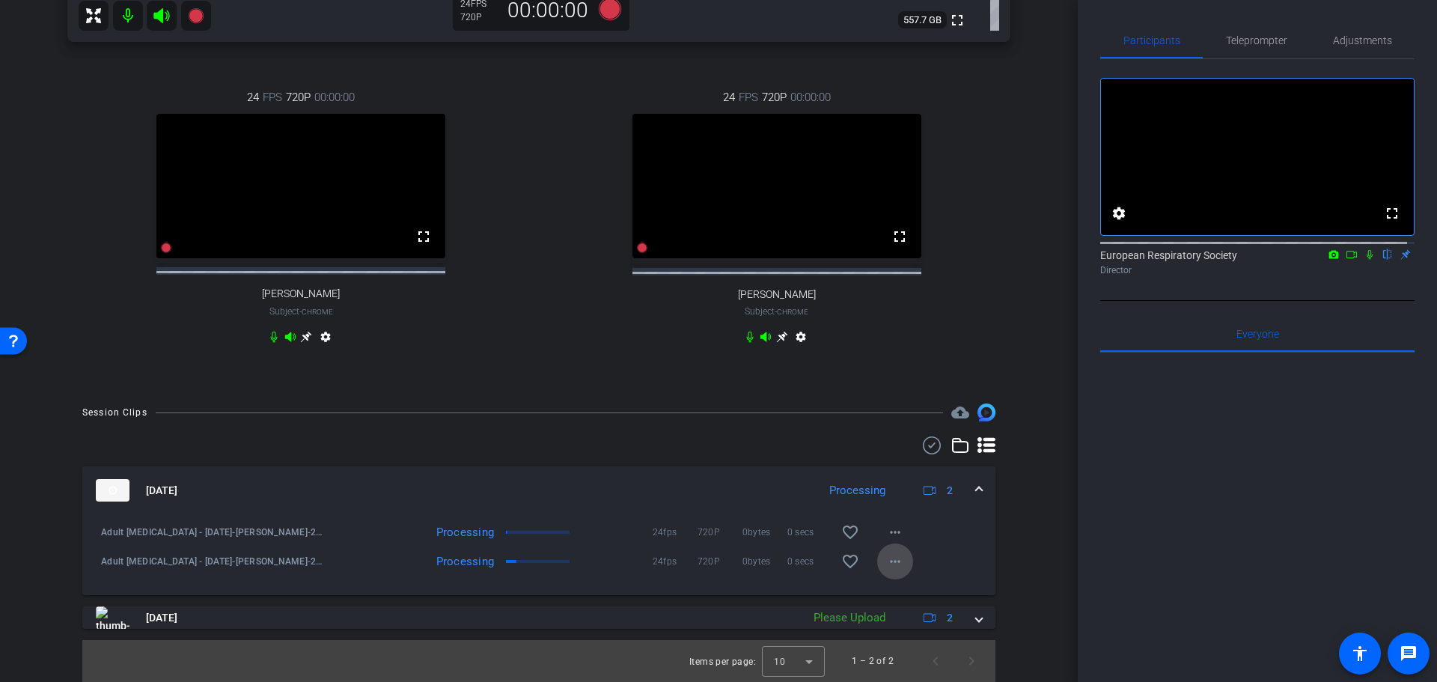
click at [886, 559] on mat-icon "more_horiz" at bounding box center [895, 561] width 18 height 18
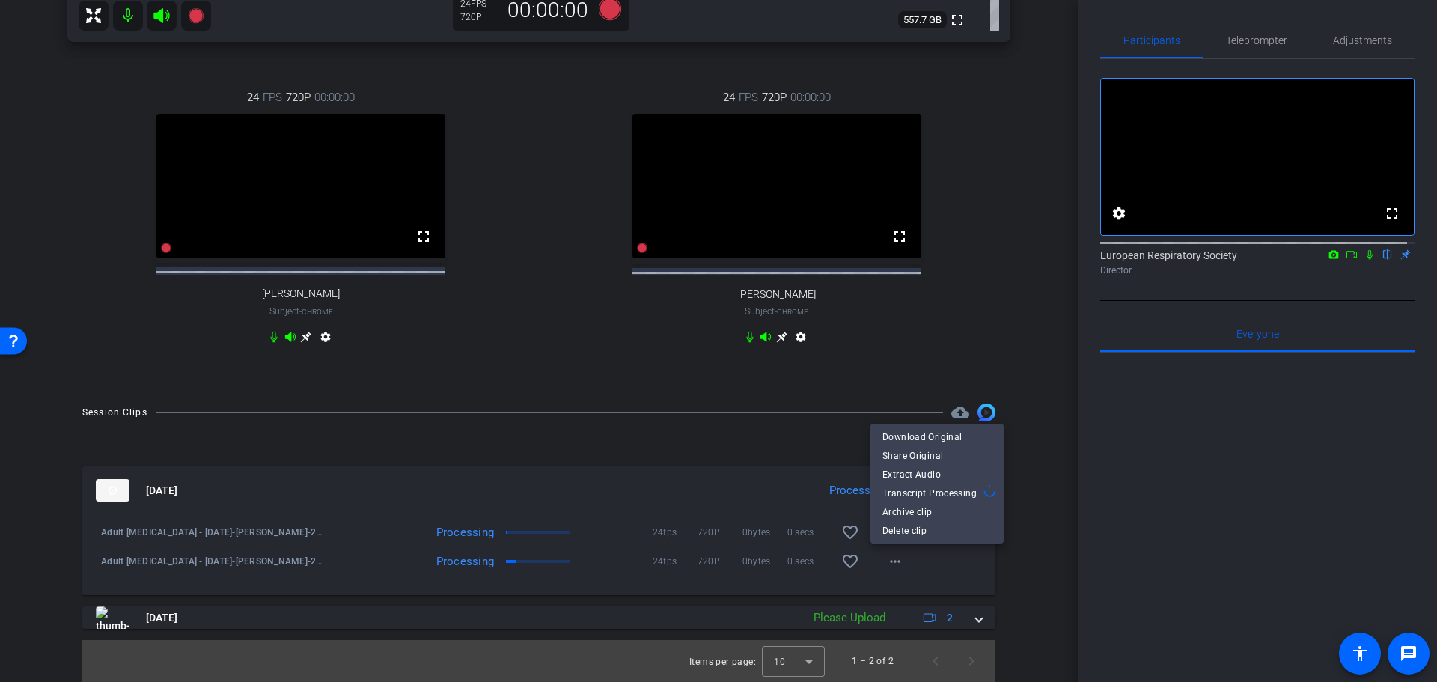
click at [1159, 557] on div at bounding box center [718, 341] width 1437 height 682
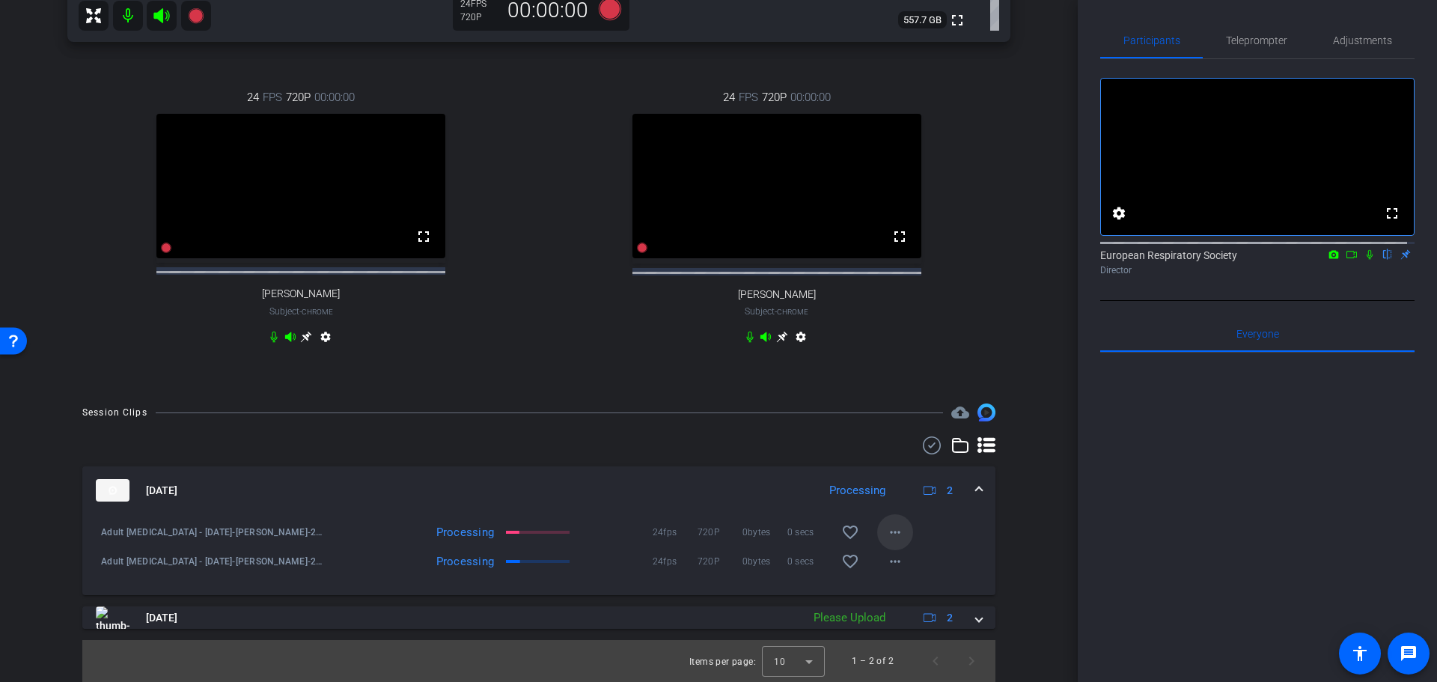
click at [891, 531] on mat-icon "more_horiz" at bounding box center [895, 532] width 18 height 18
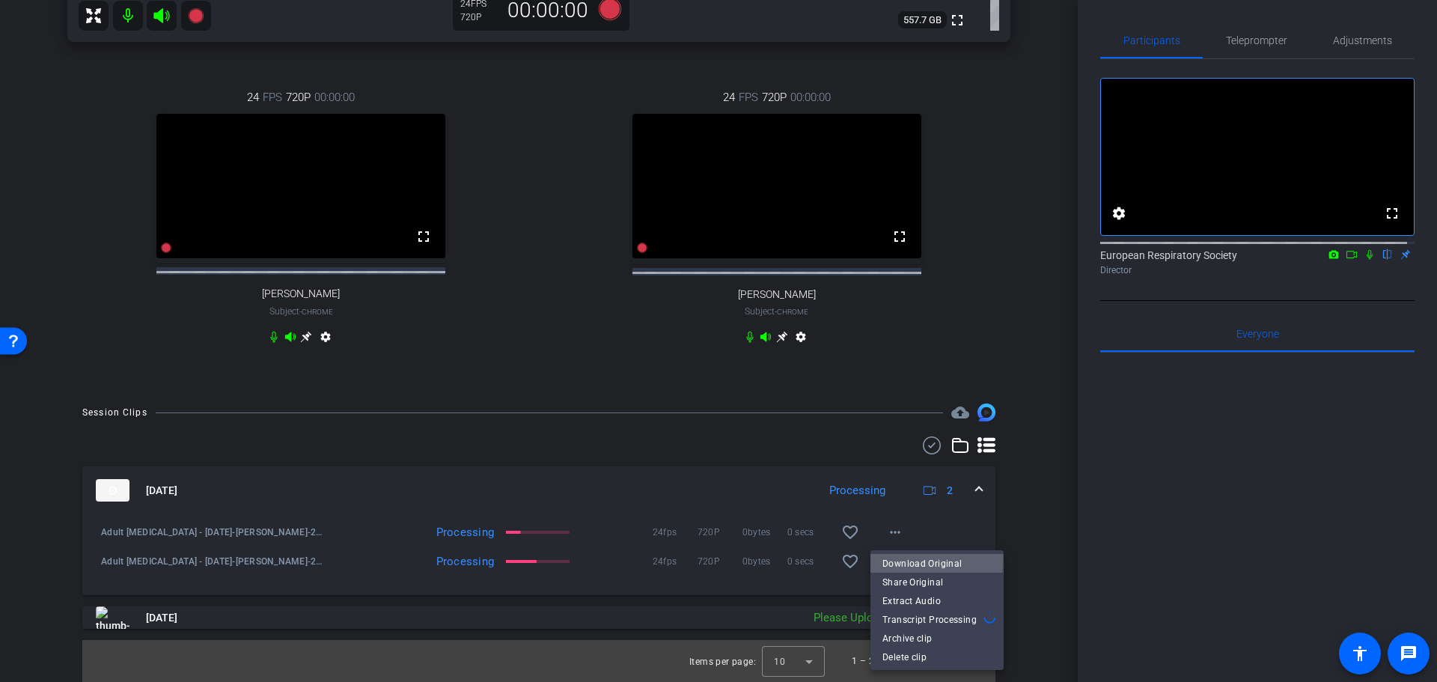
click at [908, 561] on span "Download Original" at bounding box center [936, 563] width 109 height 18
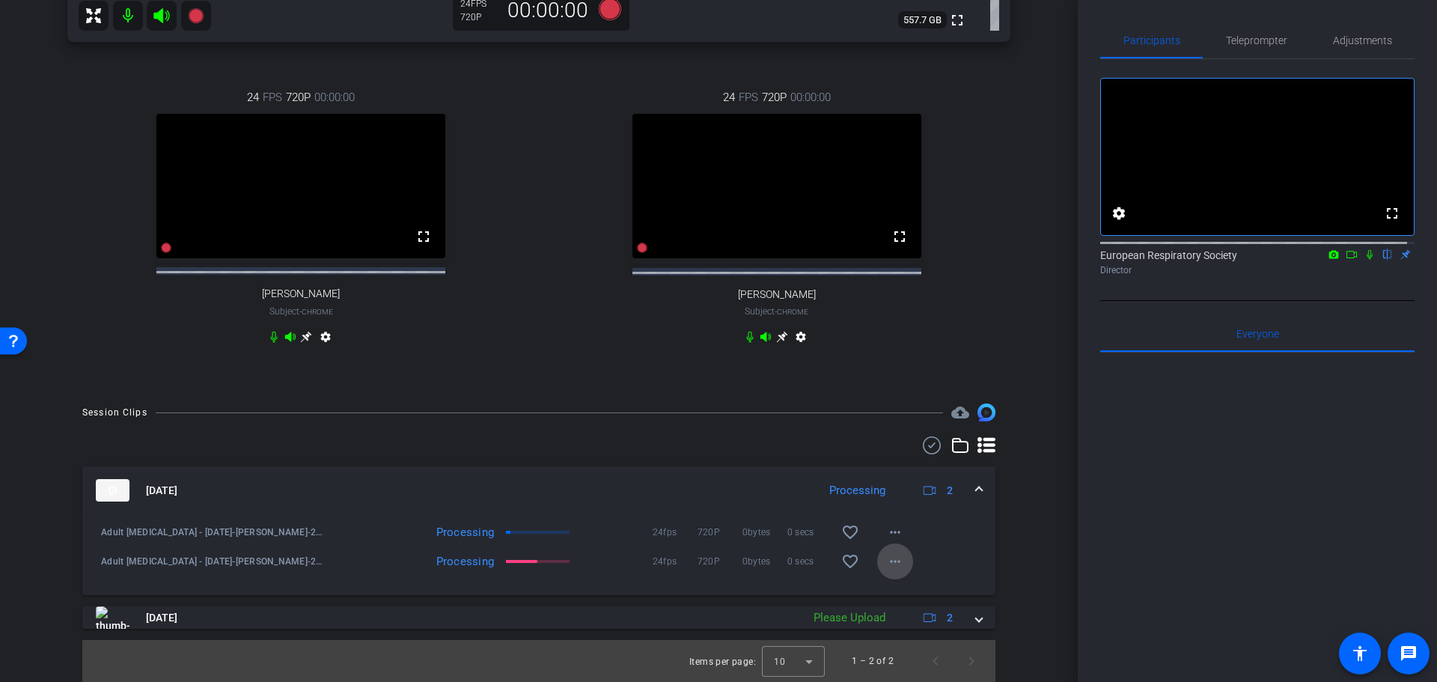
click at [891, 564] on mat-icon "more_horiz" at bounding box center [895, 561] width 18 height 18
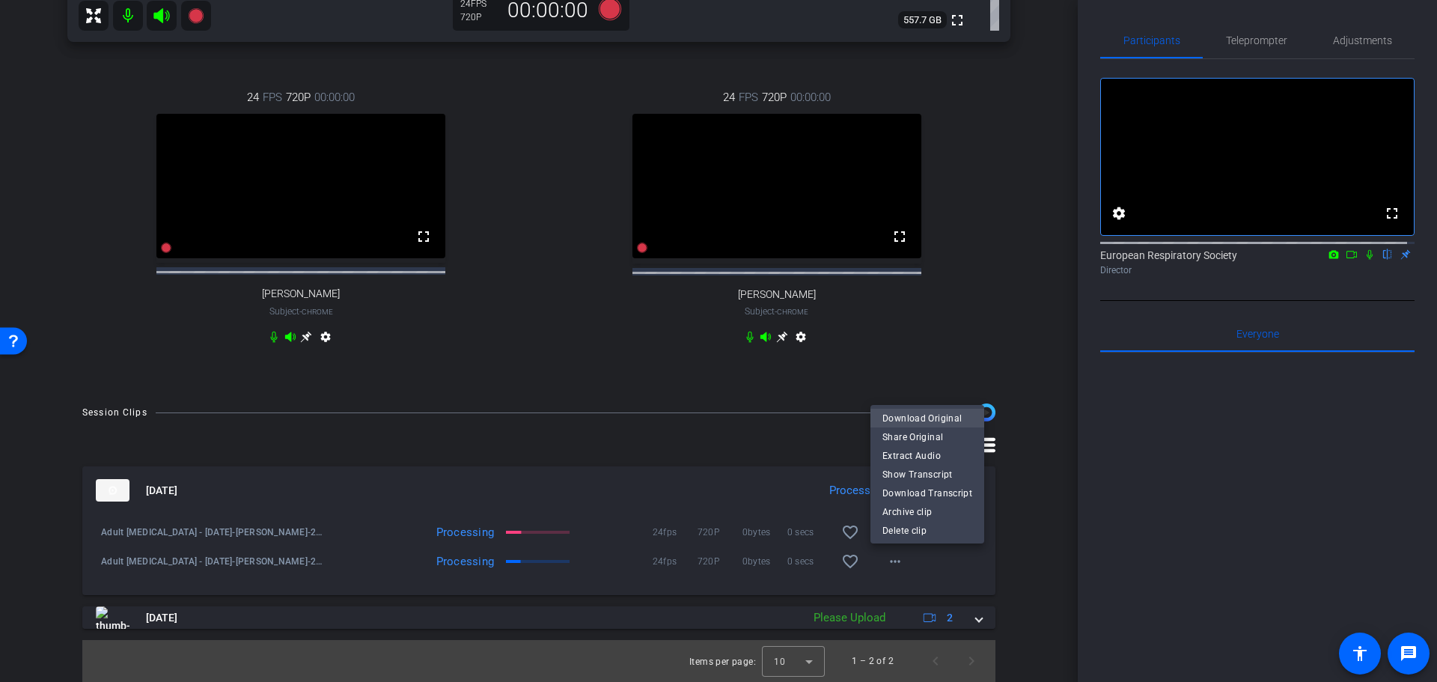
click at [917, 412] on span "Download Original" at bounding box center [927, 418] width 90 height 18
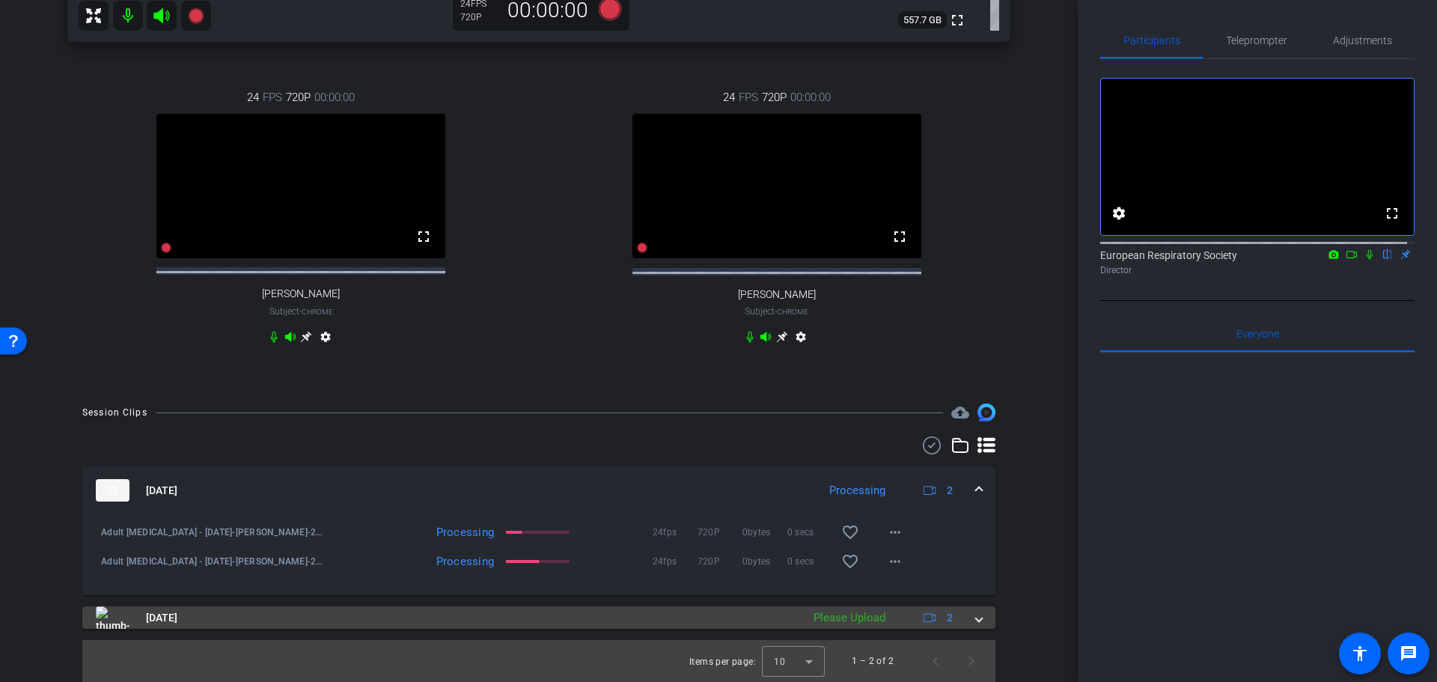
click at [976, 617] on span at bounding box center [979, 618] width 6 height 16
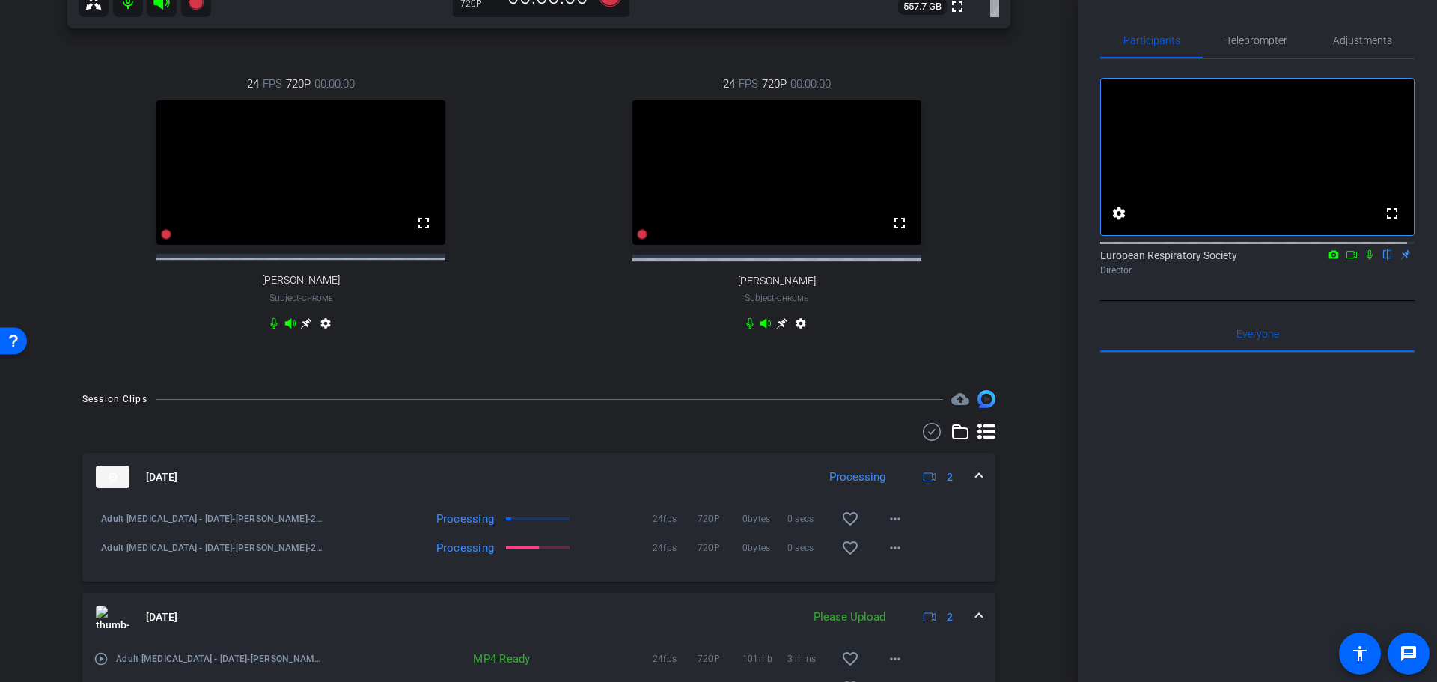
scroll to position [702, 0]
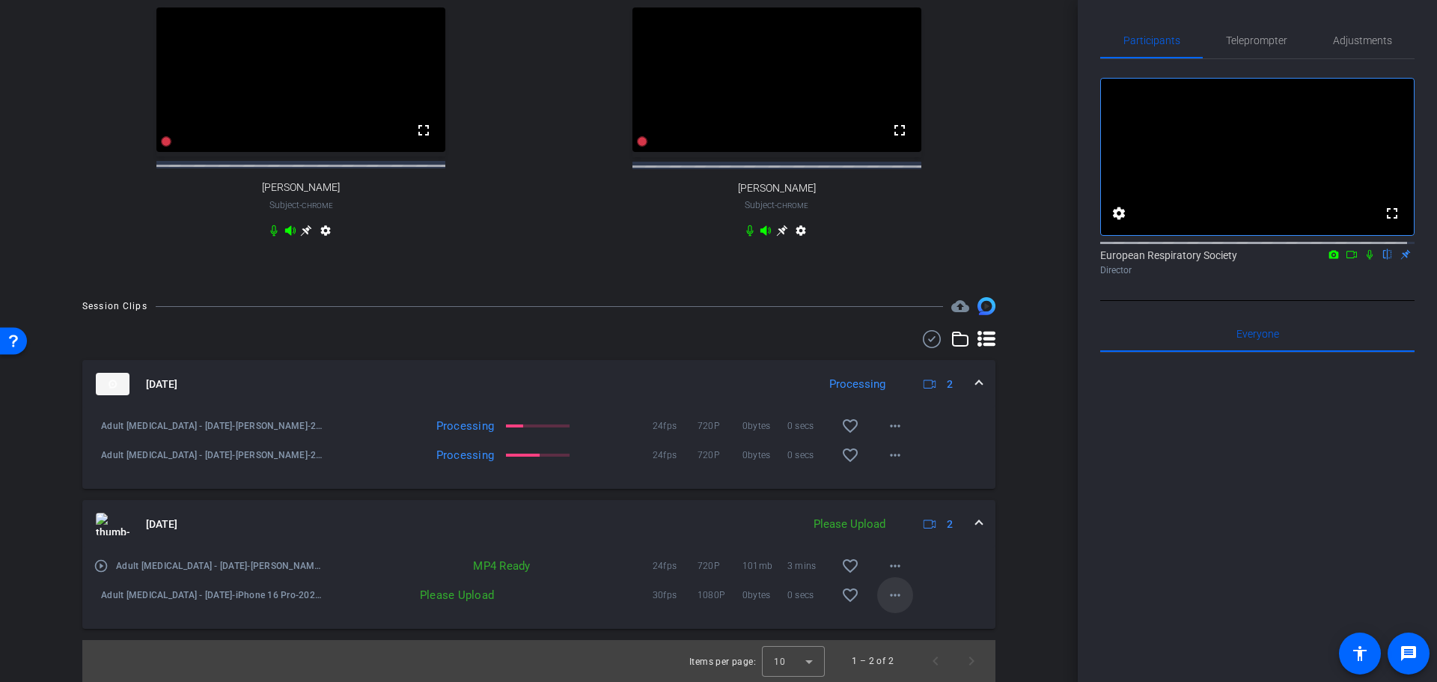
click at [896, 603] on mat-icon "more_horiz" at bounding box center [895, 595] width 18 height 18
click at [897, 623] on span "Upload" at bounding box center [912, 626] width 60 height 18
click at [891, 567] on mat-icon "more_horiz" at bounding box center [895, 566] width 18 height 18
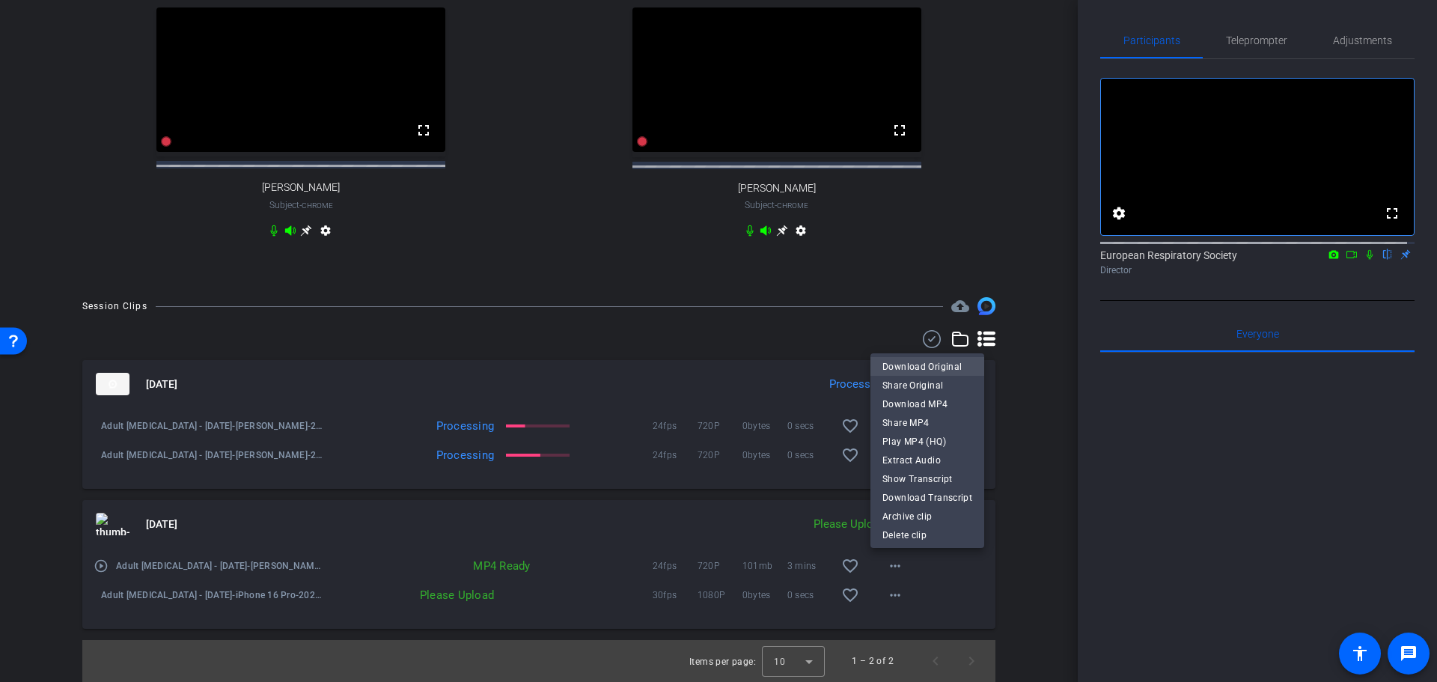
click at [936, 362] on span "Download Original" at bounding box center [927, 366] width 90 height 18
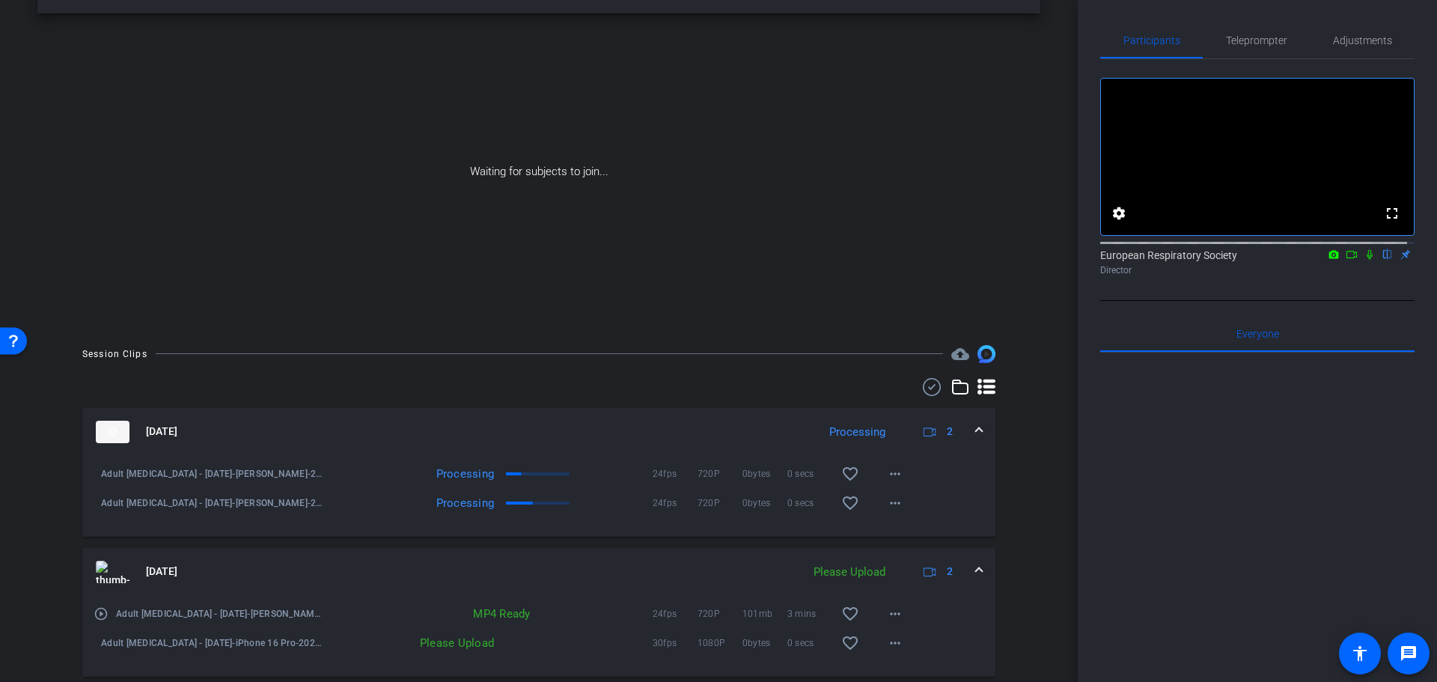
scroll to position [99, 0]
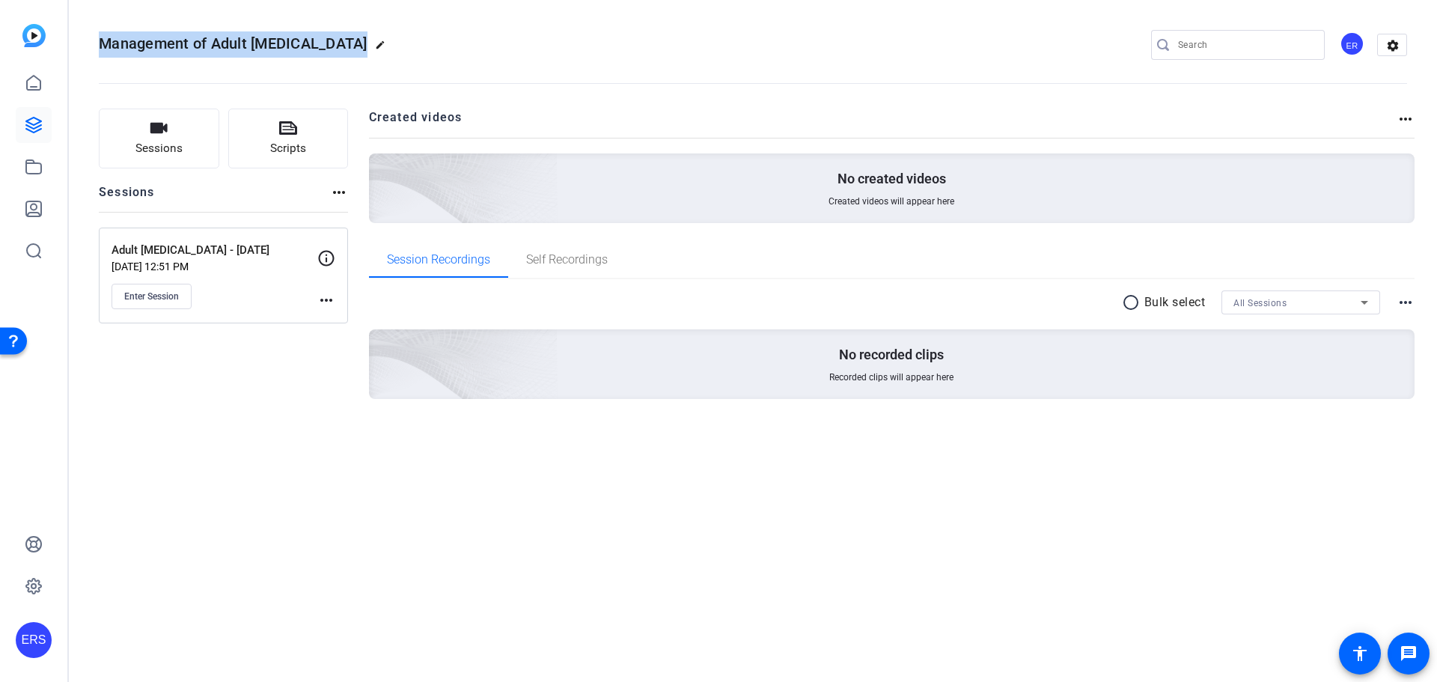
drag, startPoint x: 98, startPoint y: 41, endPoint x: 359, endPoint y: 49, distance: 260.6
click at [359, 49] on mat-toolbar "Management of Adult Bronchiectasis edit ER settings" at bounding box center [753, 45] width 1368 height 90
copy span "Management of Adult Bronchiectasis"
